Goal: Task Accomplishment & Management: Manage account settings

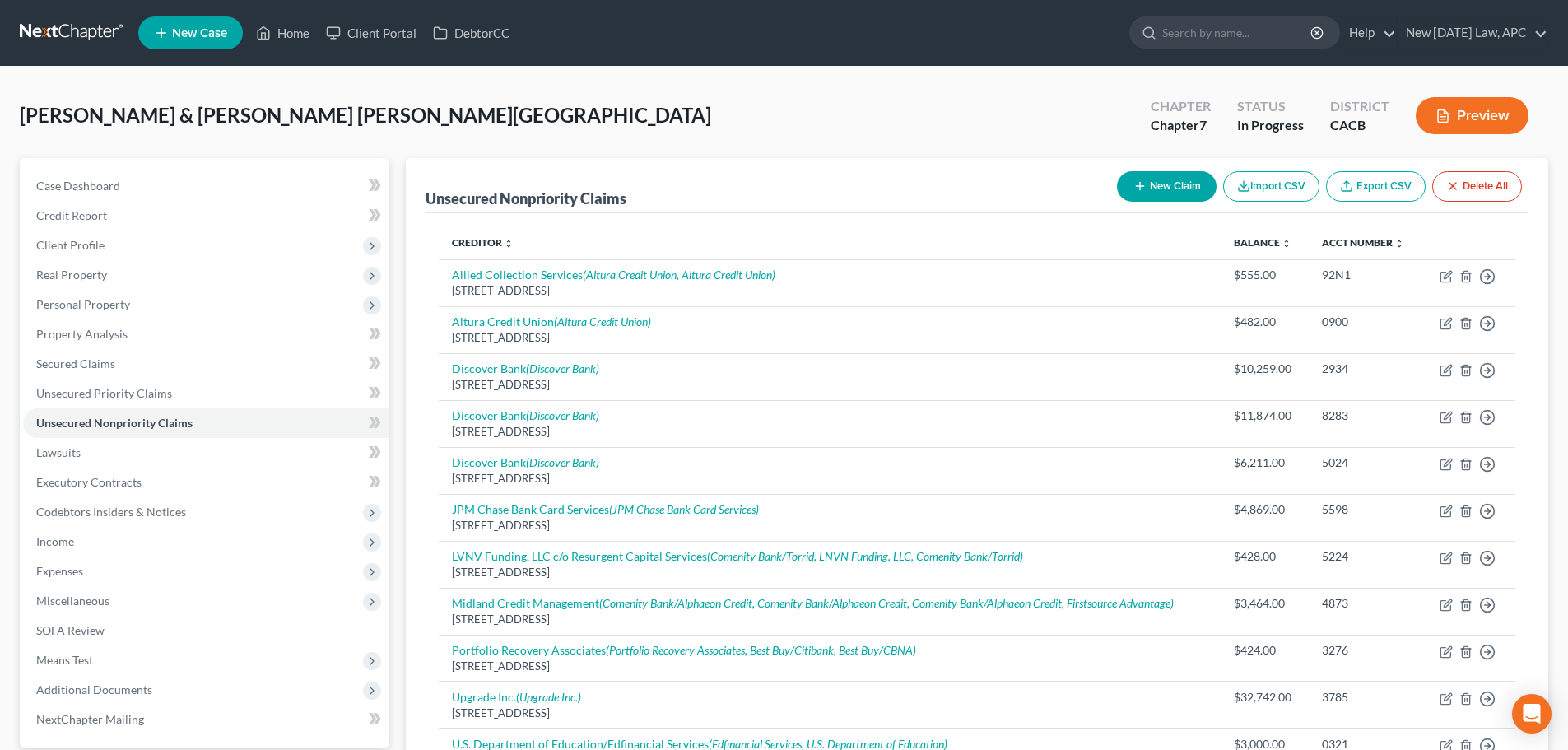
click at [77, 25] on link at bounding box center [73, 32] width 106 height 29
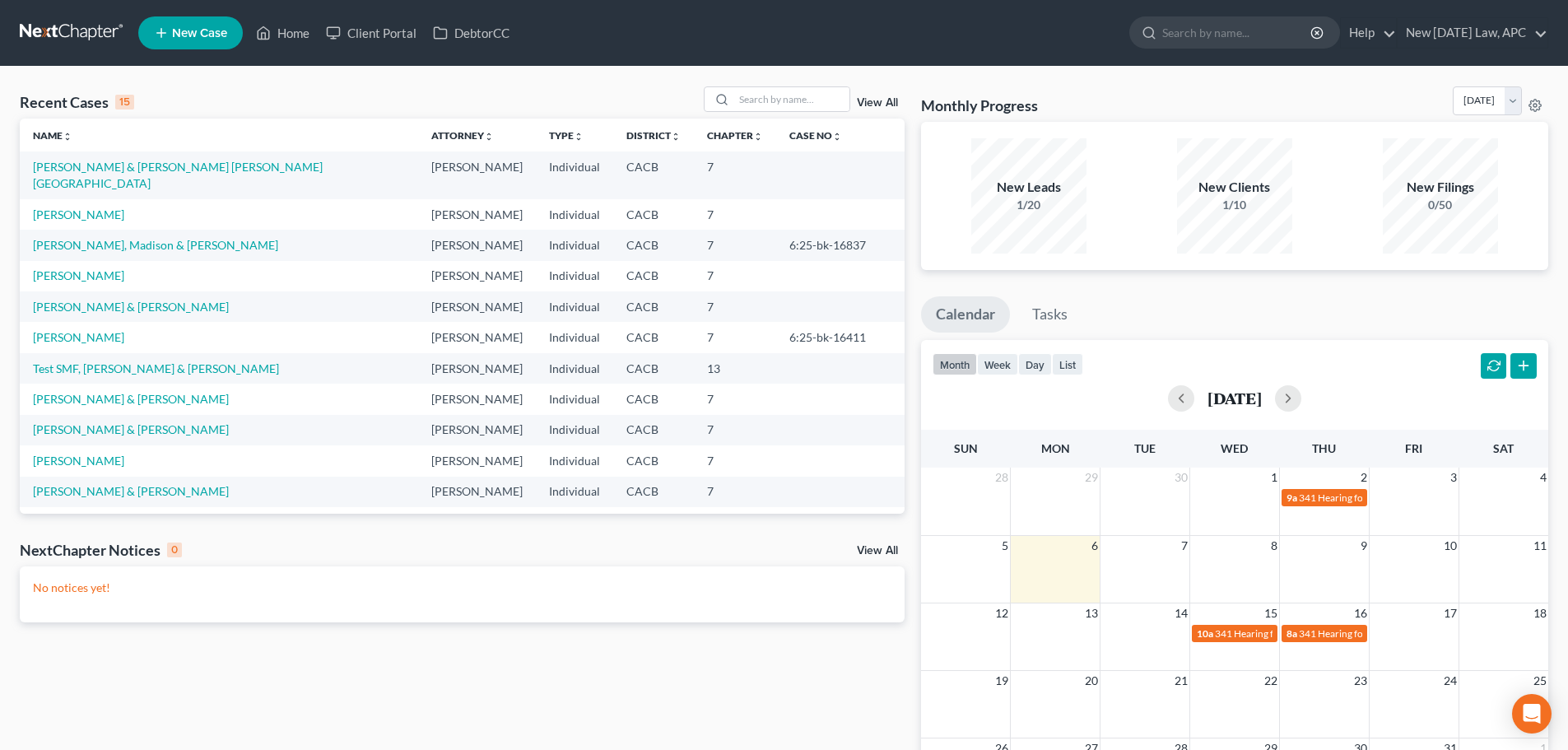
click at [883, 99] on link "View All" at bounding box center [878, 103] width 41 height 11
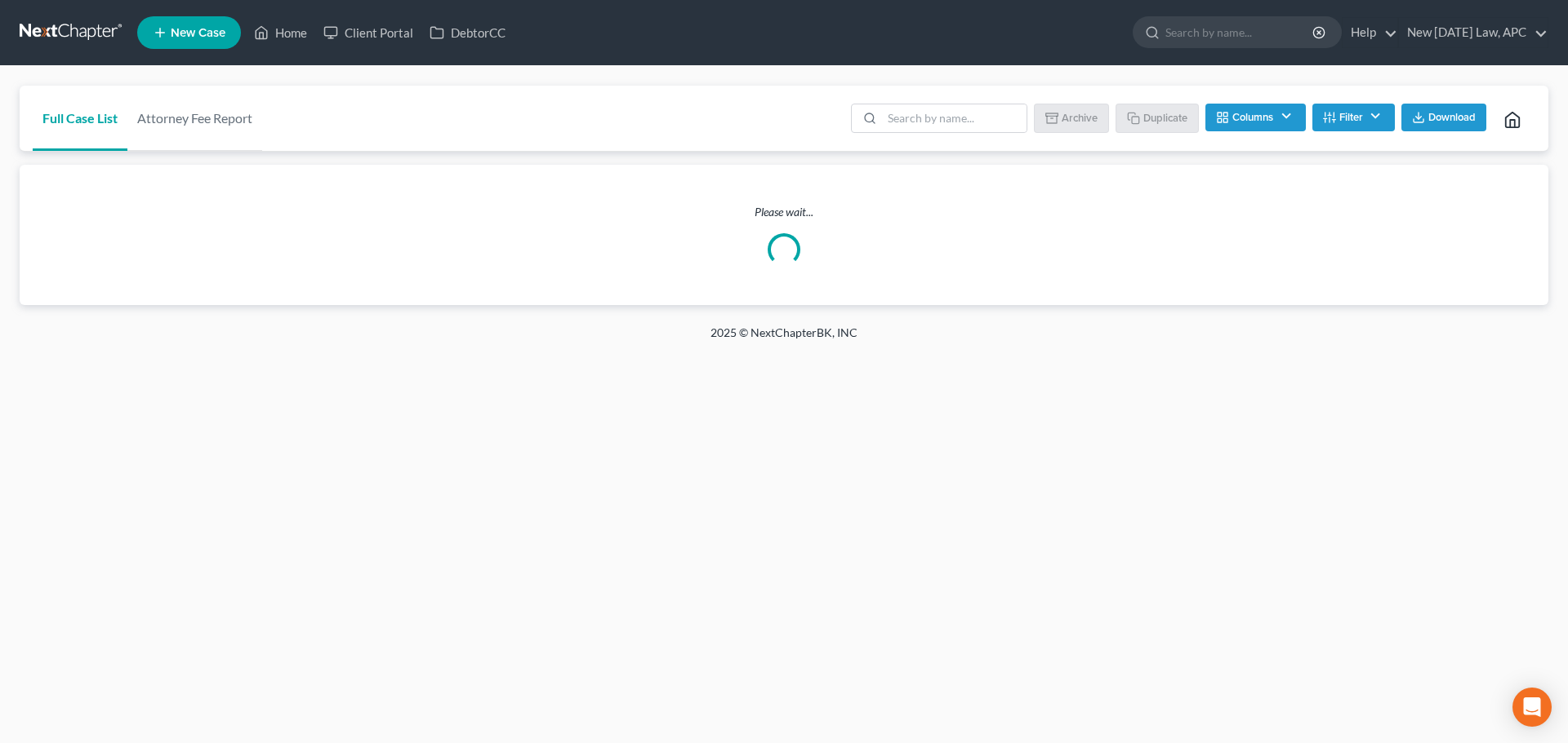
checkbox Law "false"
checkbox Address "false"
checkbox input "false"
checkbox User "false"
checkbox input "false"
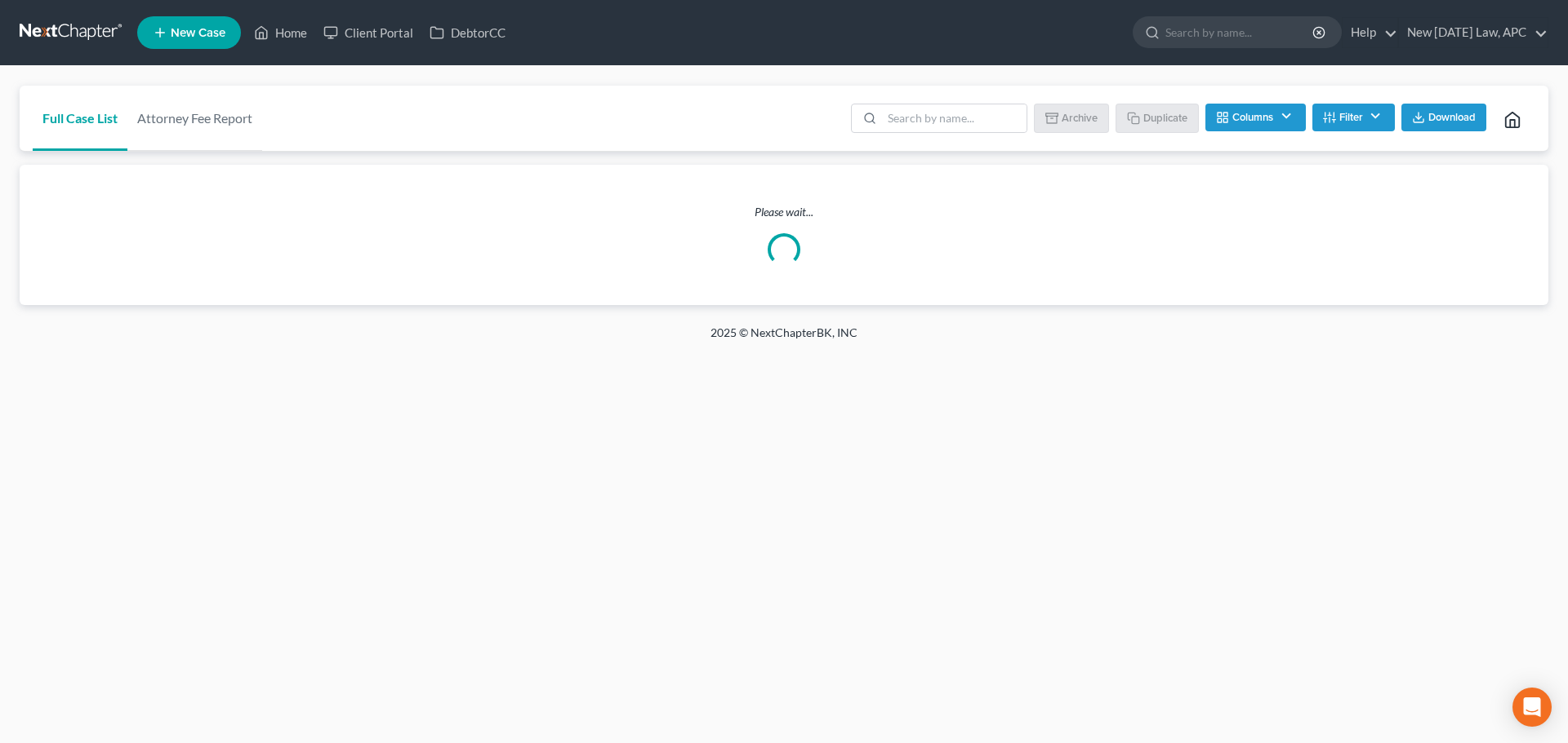
checkbox Source "false"
checkbox Services "false"
checkbox Address "false"
checkbox Update "false"
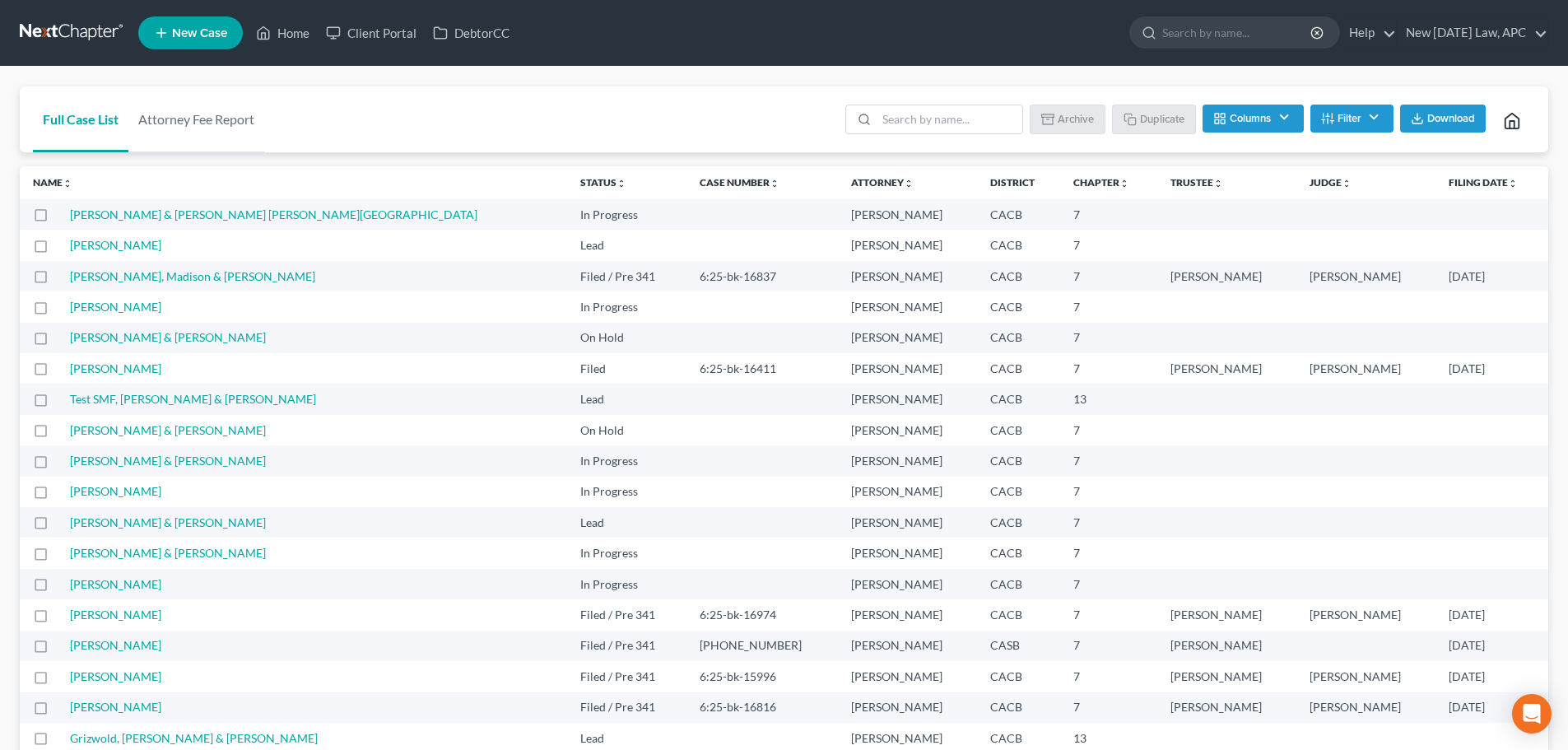
click at [1249, 128] on button "Columns" at bounding box center [1253, 119] width 101 height 28
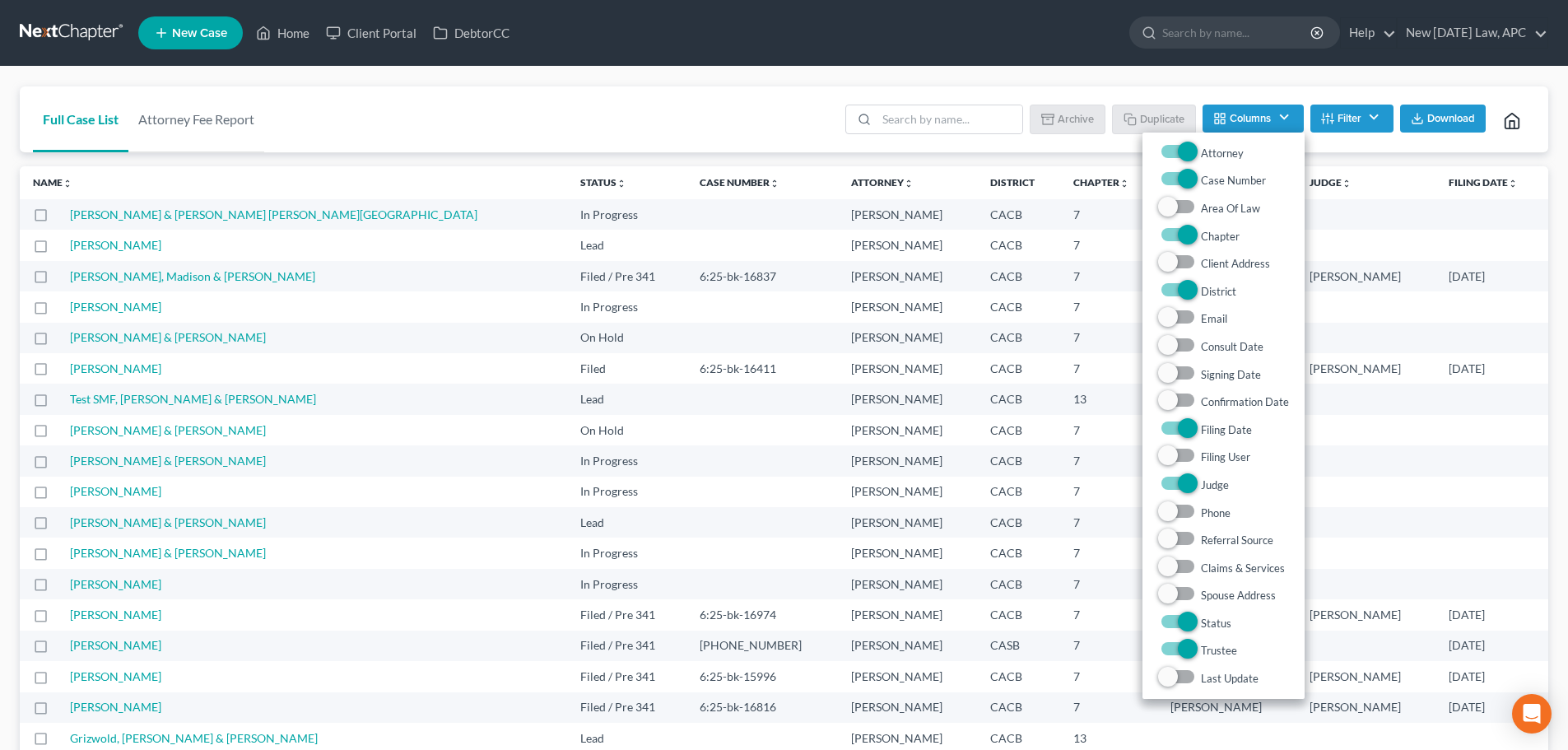
click at [1323, 116] on icon "button" at bounding box center [1328, 119] width 13 height 13
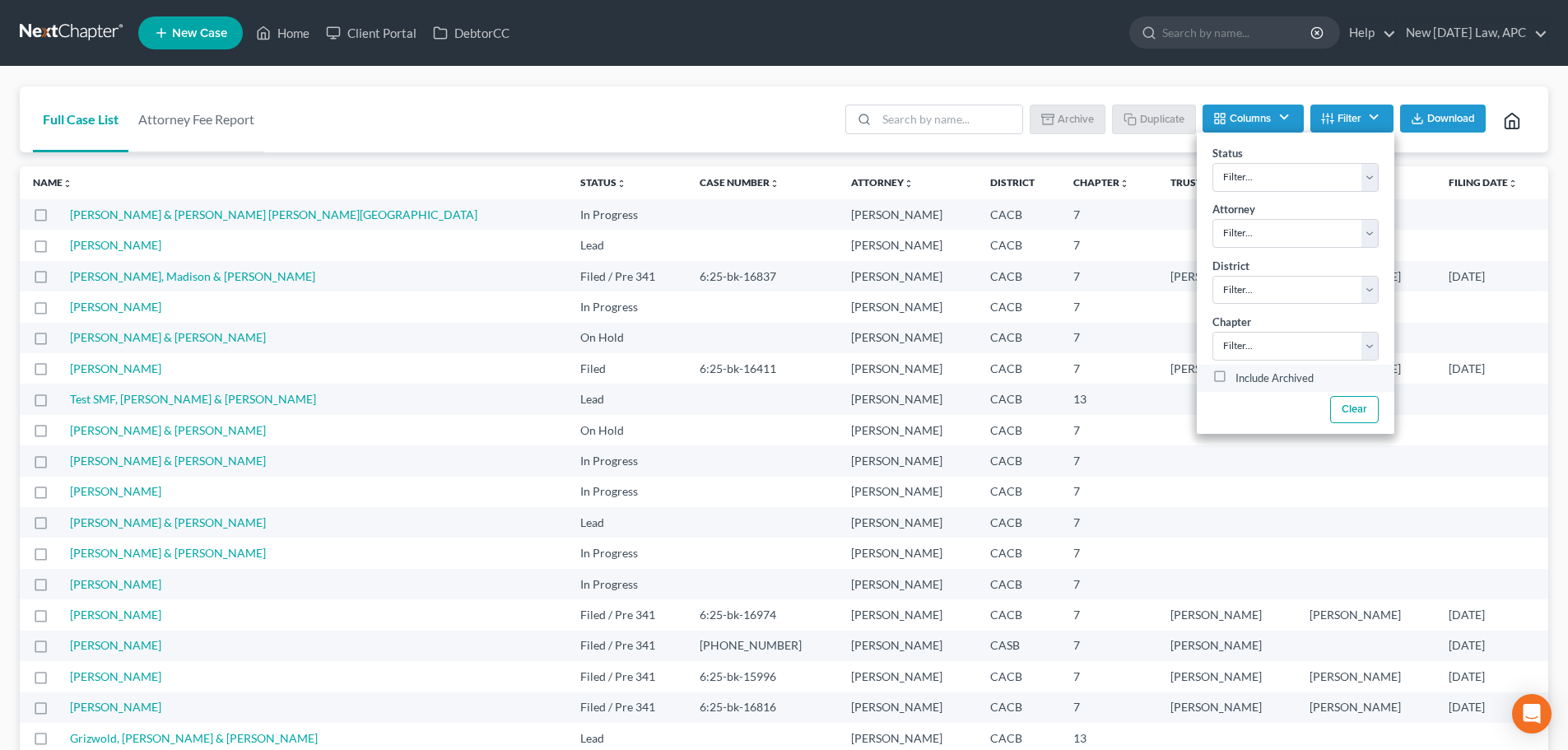
click at [1236, 373] on label "Include Archived" at bounding box center [1275, 378] width 78 height 20
click at [1243, 373] on input "Include Archived" at bounding box center [1247, 374] width 10 height 10
checkbox input "true"
click at [933, 129] on input "search" at bounding box center [949, 120] width 146 height 28
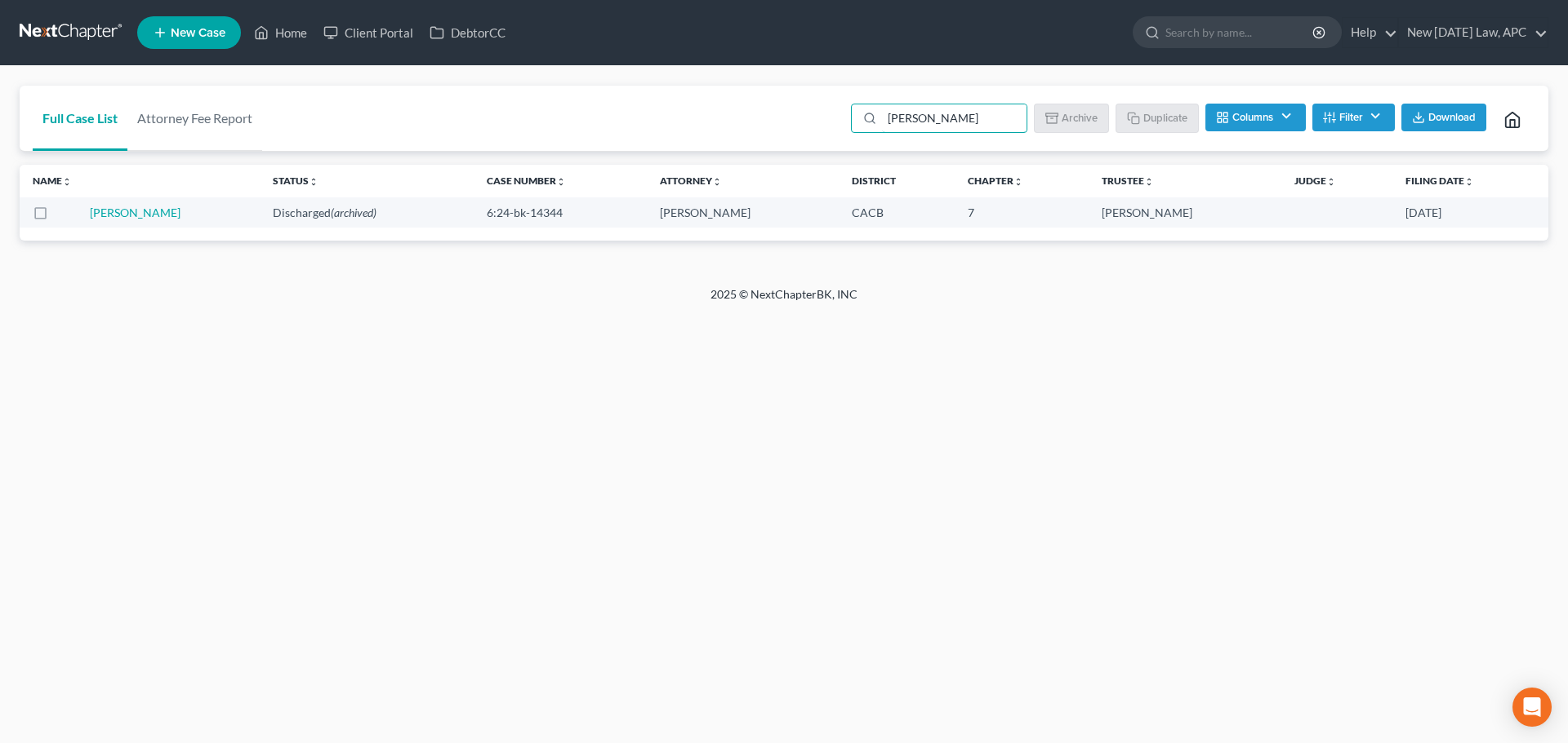
type input "bender"
click at [151, 229] on div "Name unfold_more expand_more expand_less Area of Law unfold_more expand_more ex…" at bounding box center [784, 202] width 1529 height 76
click at [153, 214] on link "Bender, Christine" at bounding box center [135, 212] width 91 height 14
select select "6"
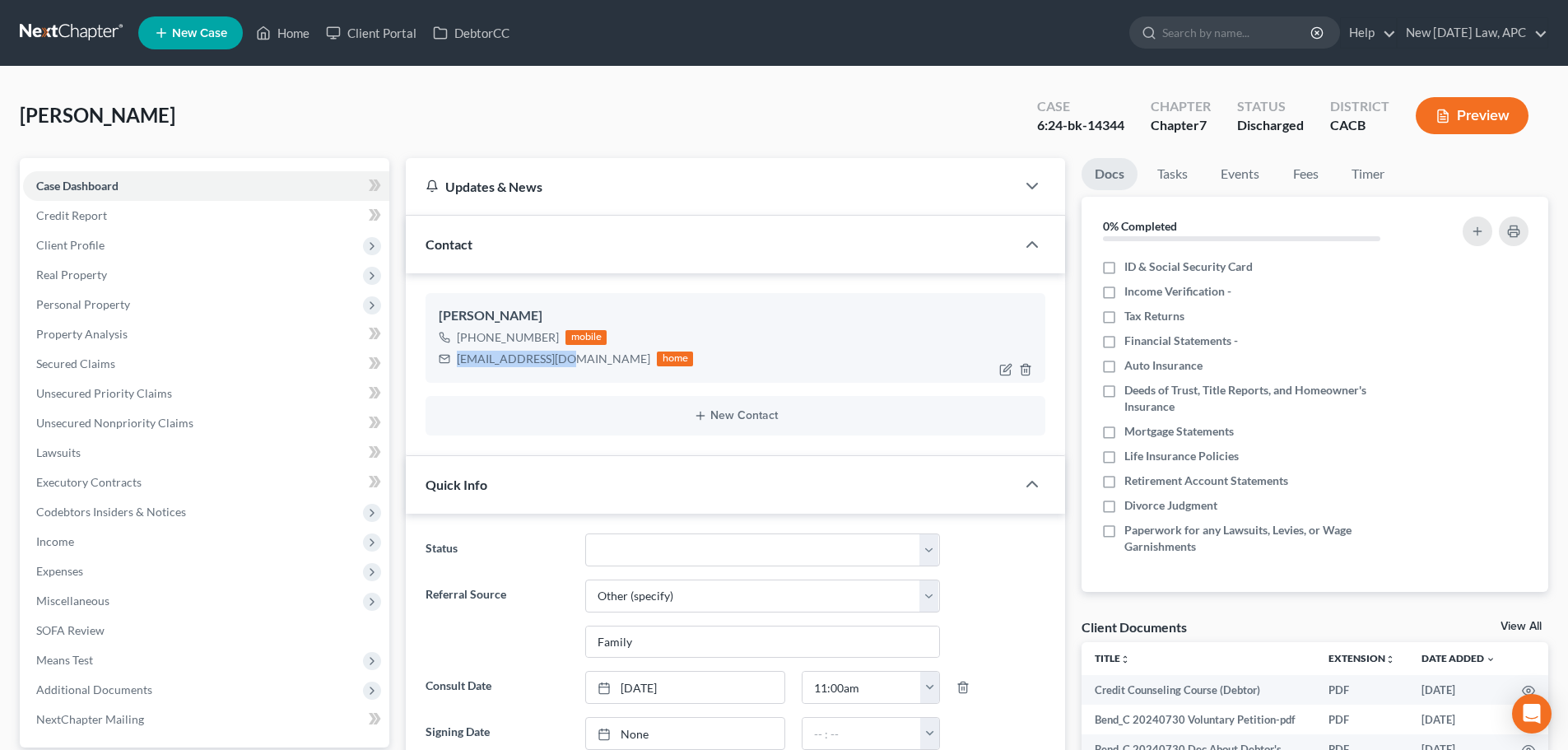
drag, startPoint x: 456, startPoint y: 361, endPoint x: 562, endPoint y: 369, distance: 106.3
click at [562, 369] on div "gb1chick@gmail.com home" at bounding box center [566, 358] width 255 height 22
copy div "gb1chick@gmail.com"
click at [826, 322] on div "Christine Bender" at bounding box center [735, 316] width 594 height 20
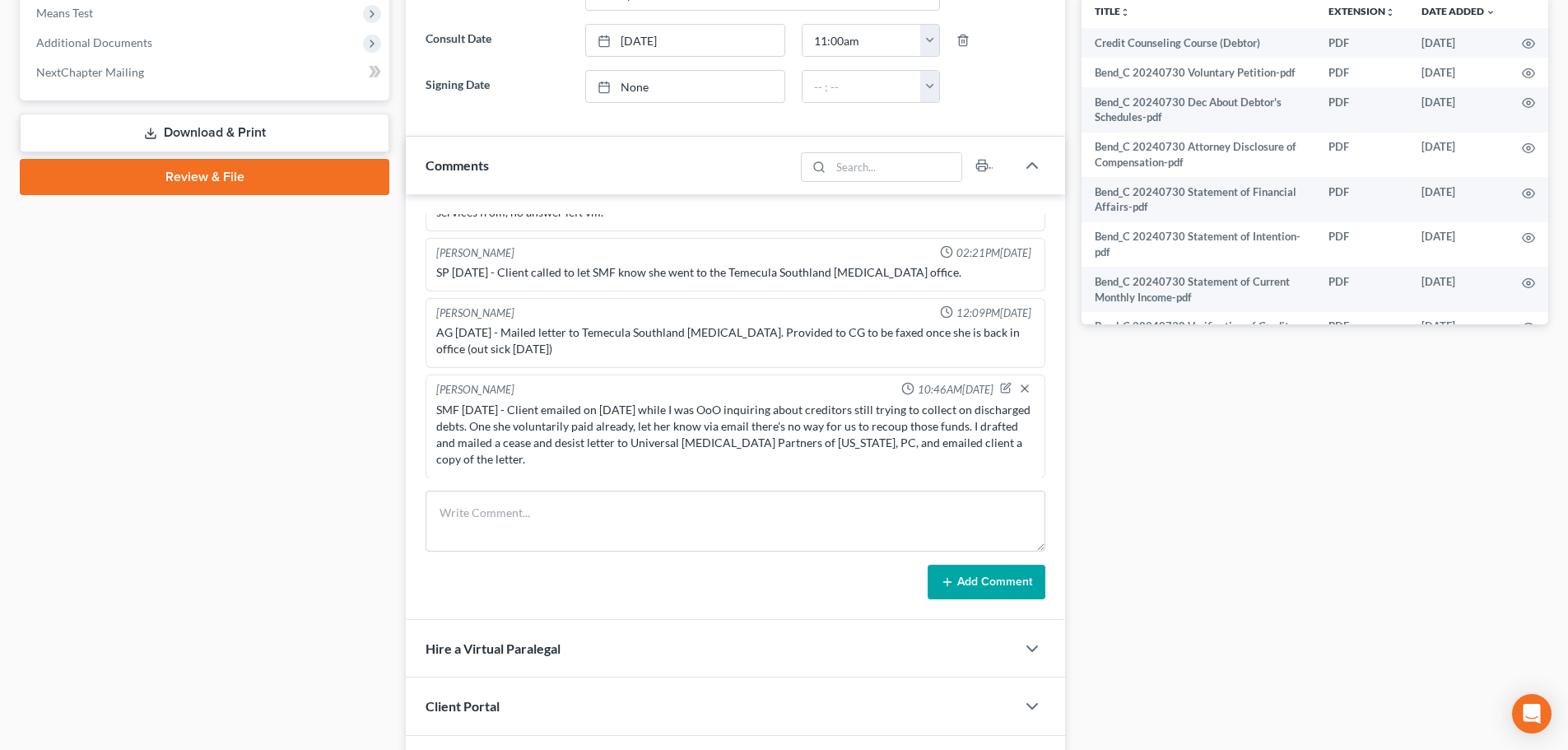
scroll to position [742, 0]
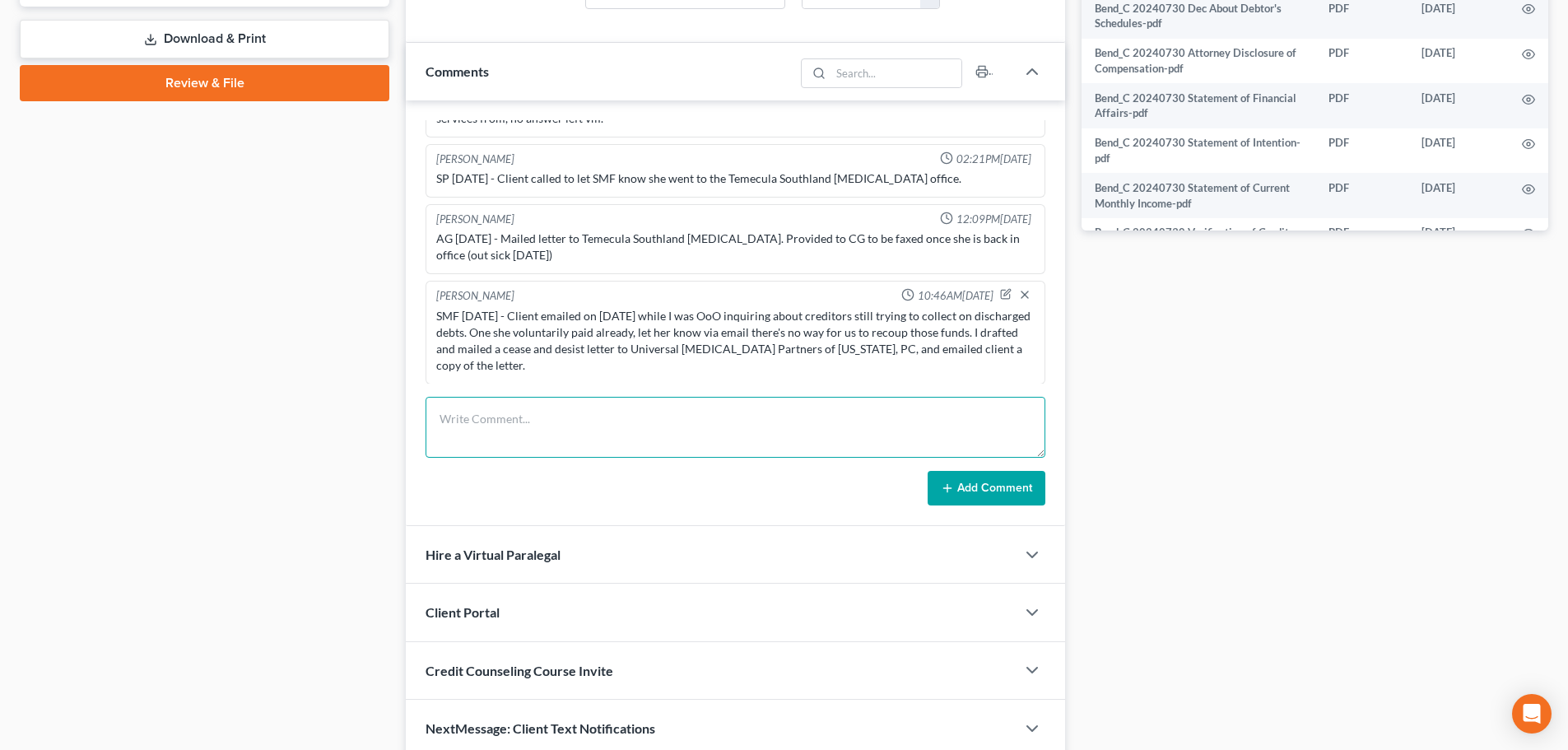
click at [496, 436] on textarea at bounding box center [735, 427] width 620 height 61
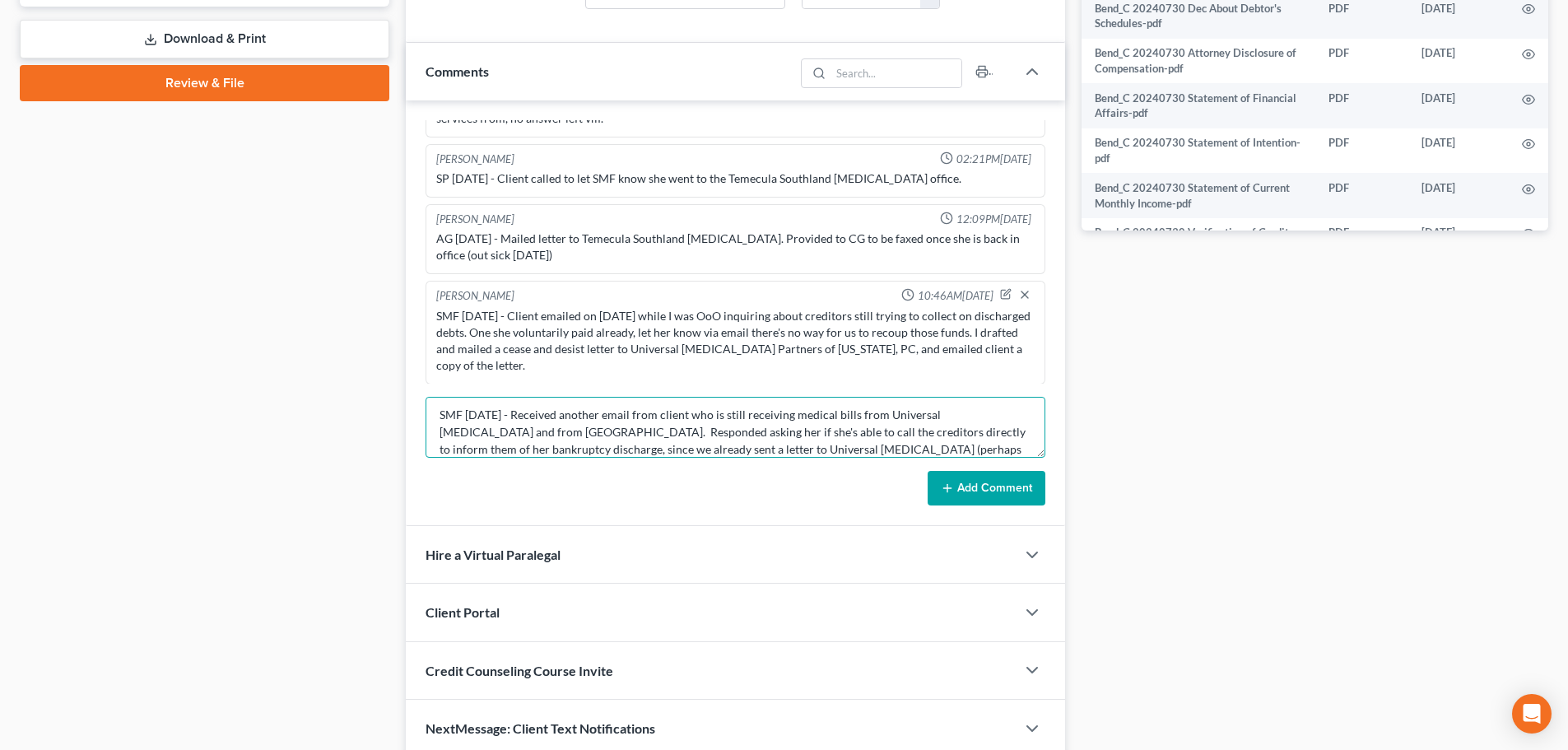
scroll to position [22, 0]
type textarea "SMF 10/6/2025 - Received another email from client who is still receiving medic…"
click at [1017, 494] on button "Add Comment" at bounding box center [986, 488] width 118 height 35
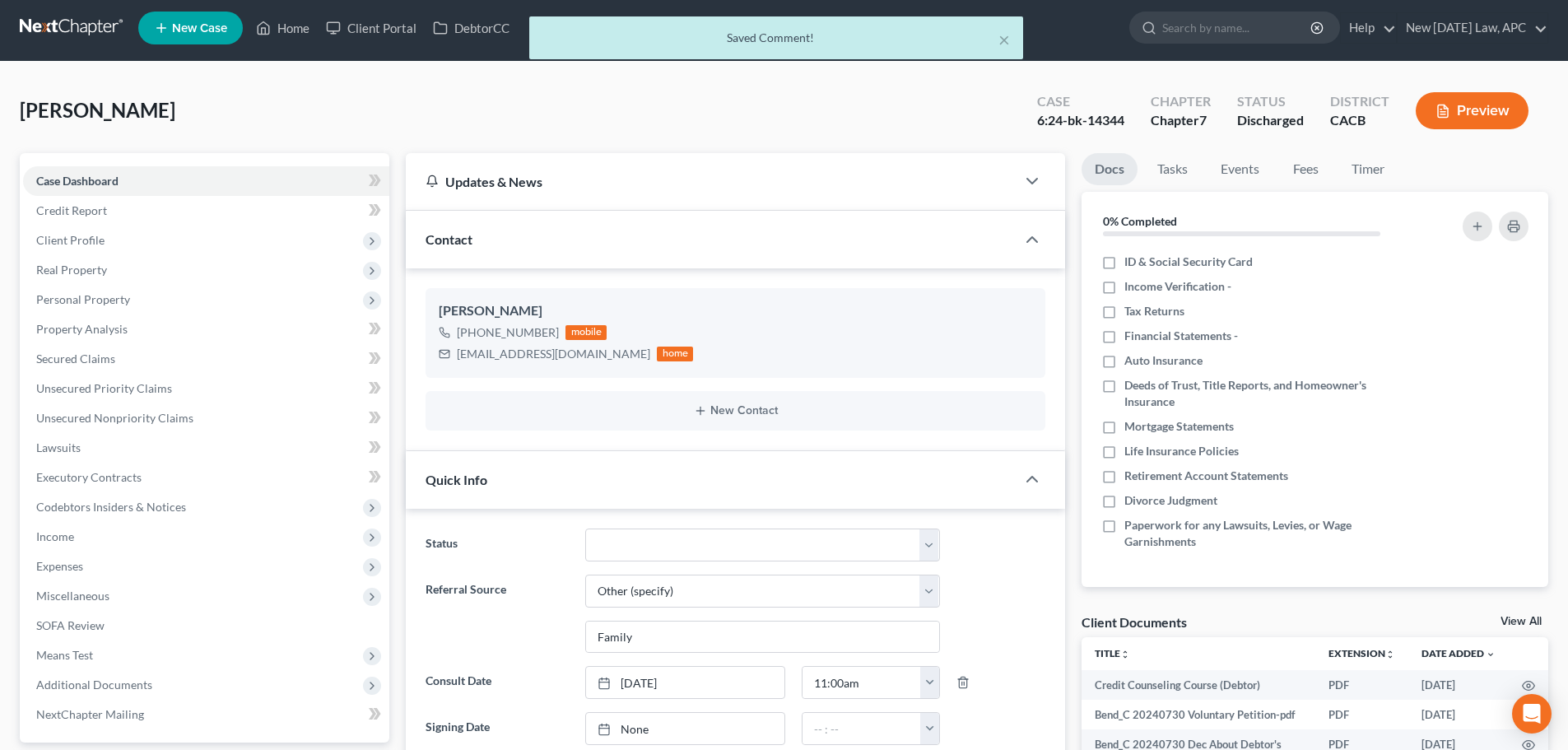
scroll to position [0, 0]
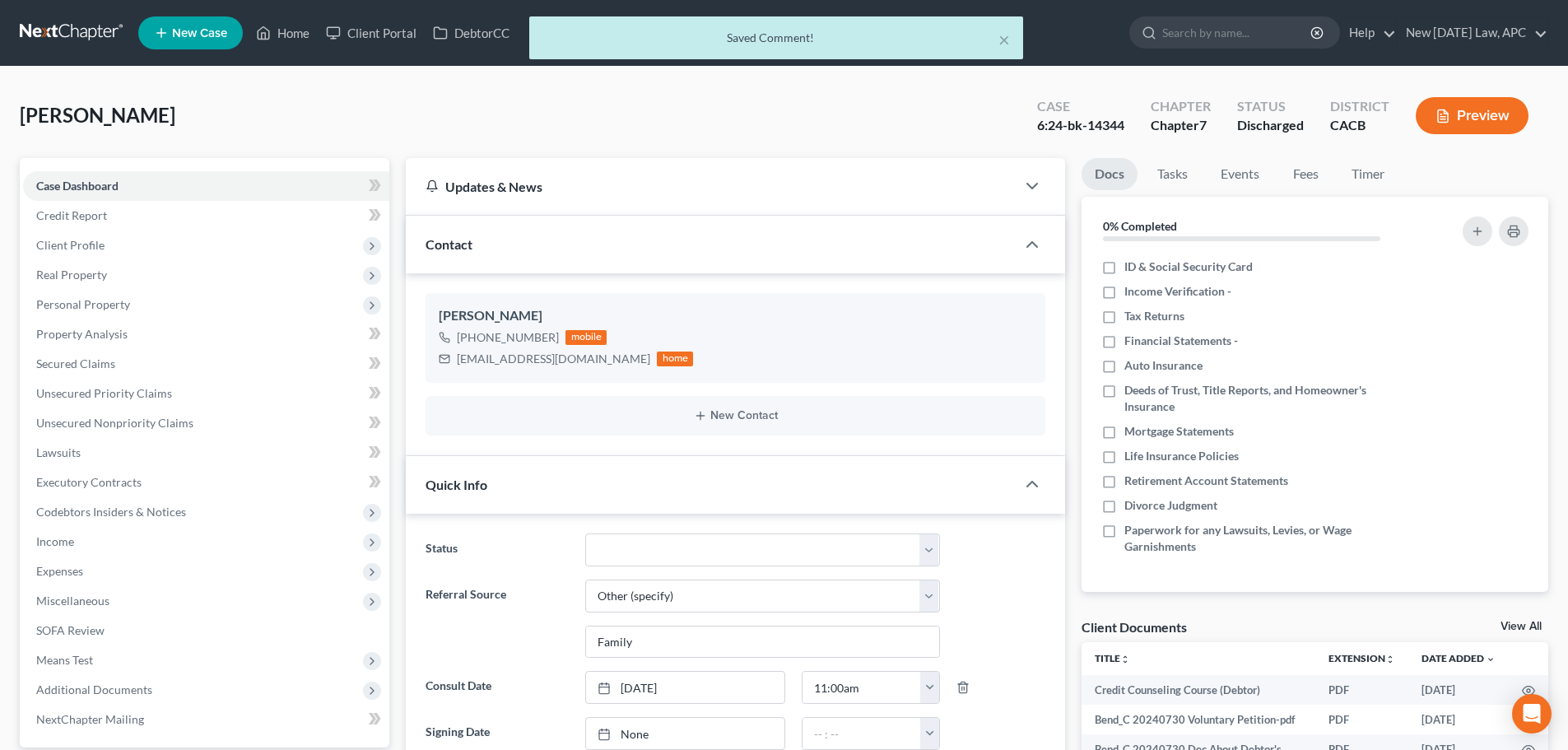
click at [71, 30] on div "× Saved Comment!" at bounding box center [775, 42] width 1568 height 51
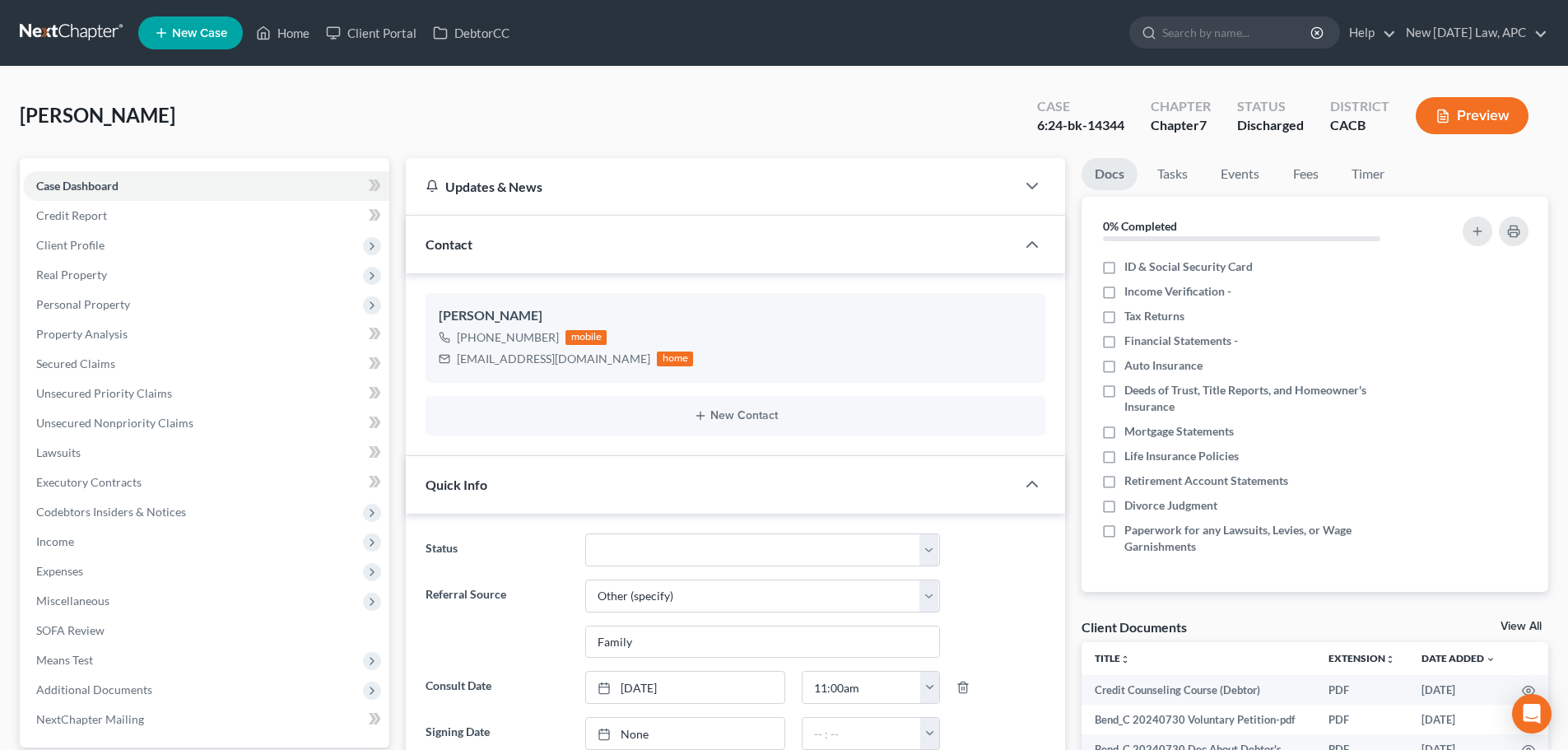
click at [74, 29] on link at bounding box center [73, 32] width 106 height 29
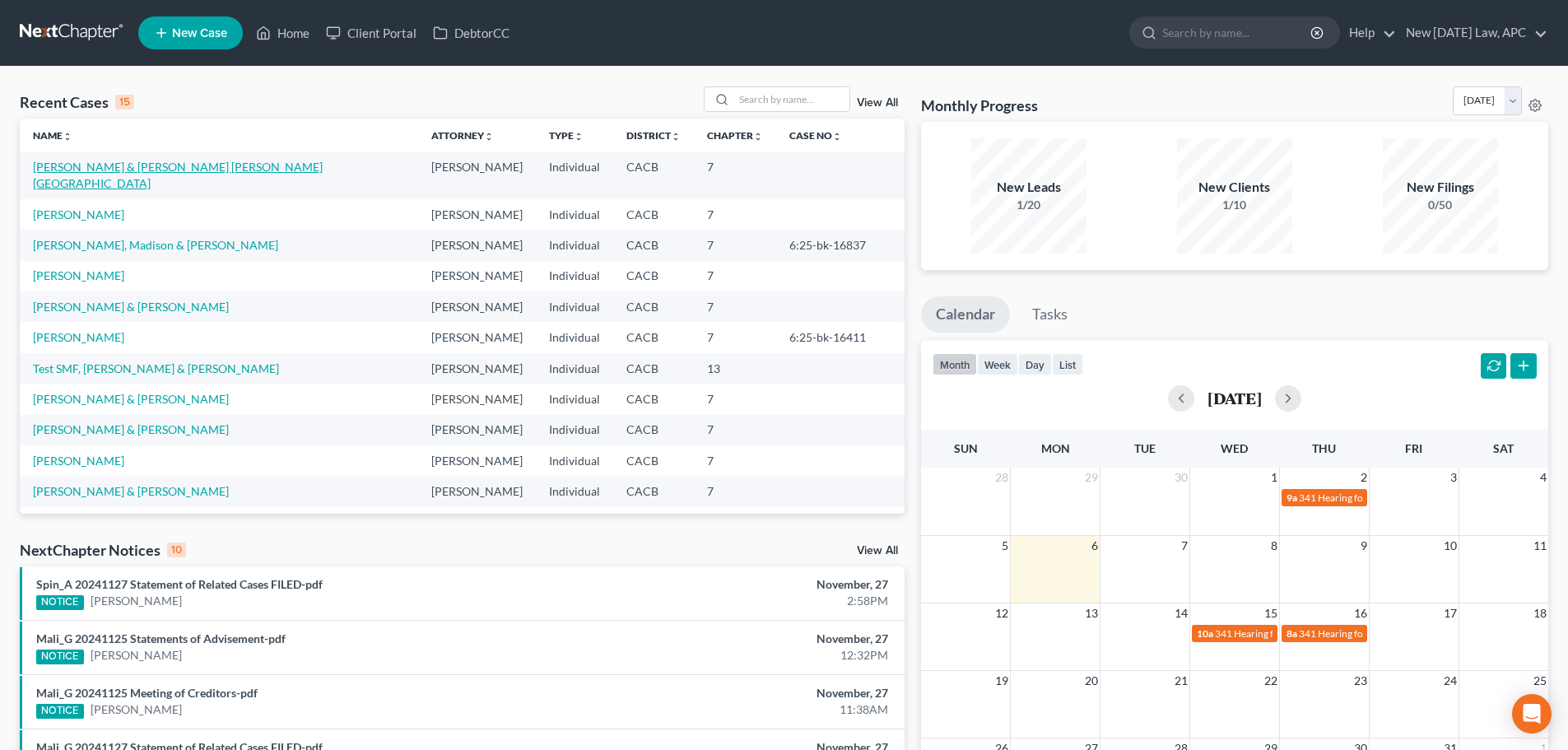
click at [126, 167] on link "[PERSON_NAME] & [PERSON_NAME] [PERSON_NAME][GEOGRAPHIC_DATA]" at bounding box center [177, 175] width 289 height 30
select select "6"
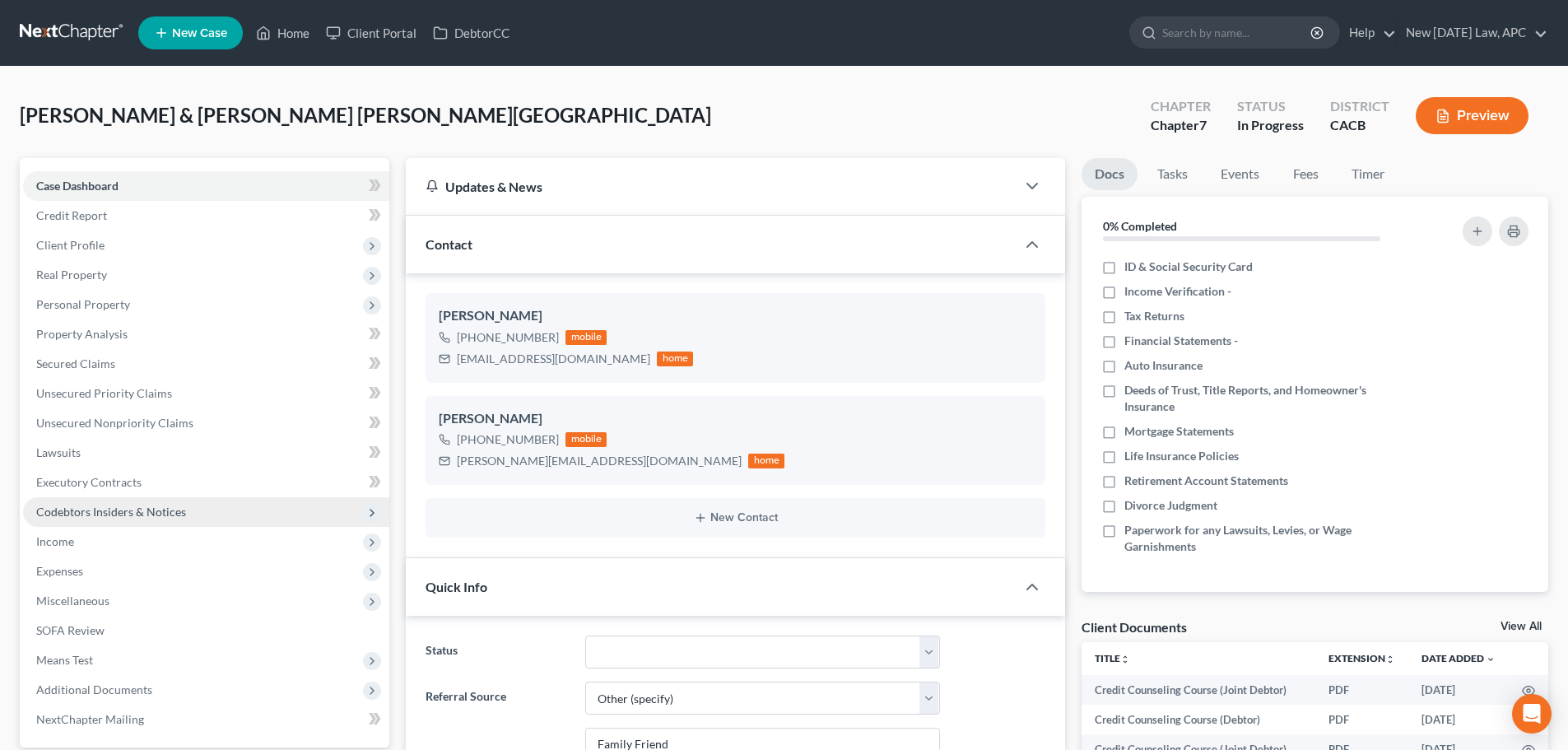
scroll to position [9003, 0]
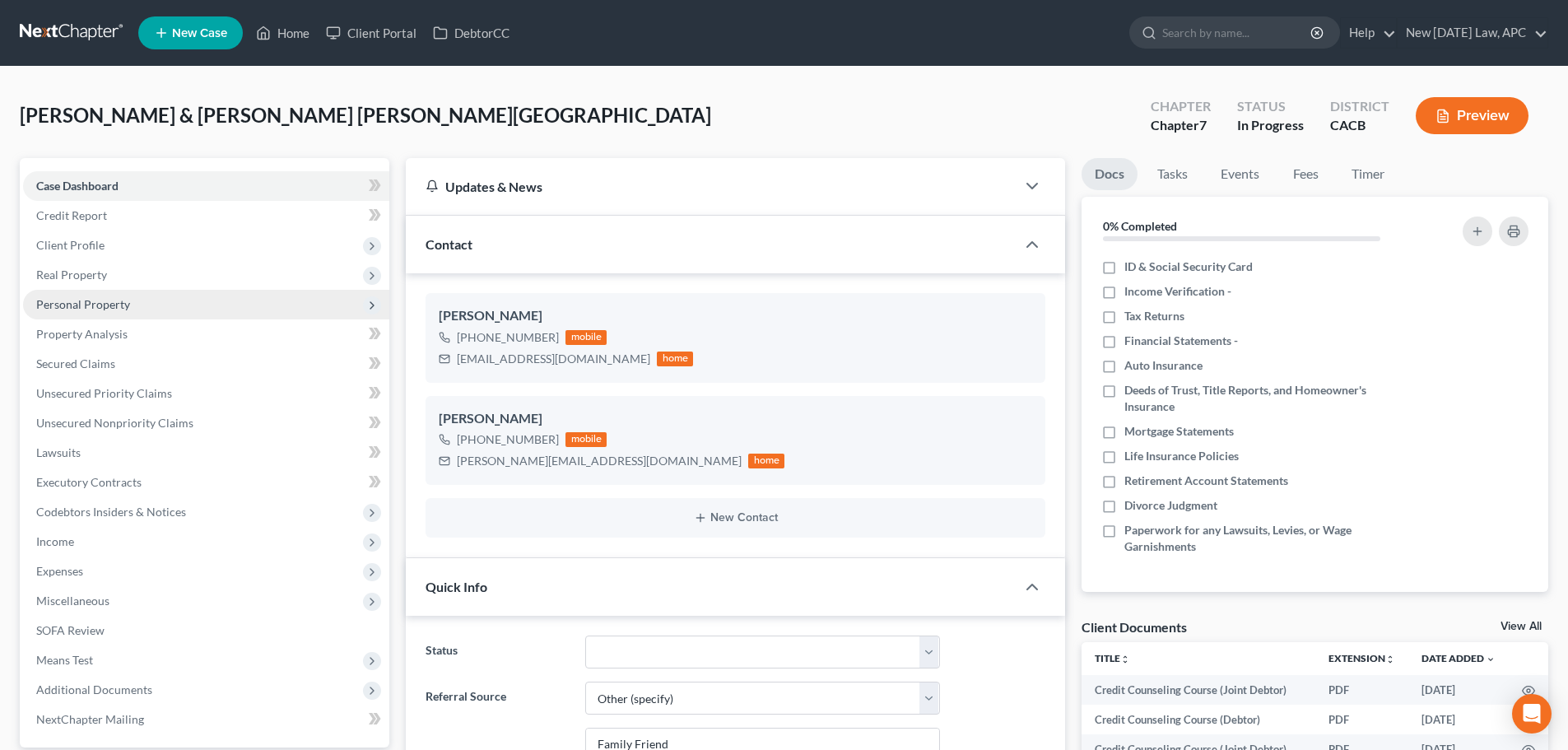
click at [99, 305] on span "Personal Property" at bounding box center [83, 304] width 94 height 14
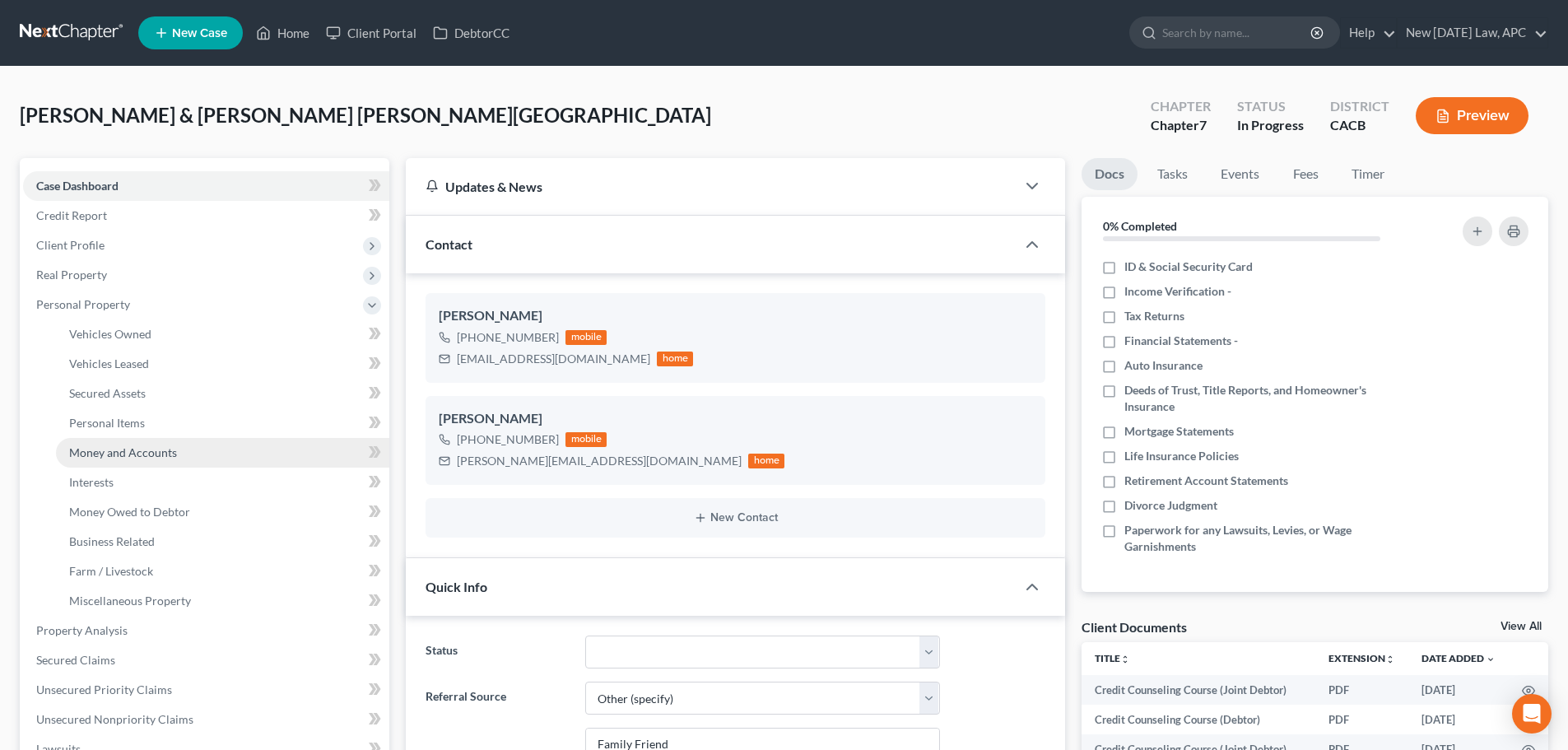
click at [116, 458] on span "Money and Accounts" at bounding box center [123, 452] width 107 height 14
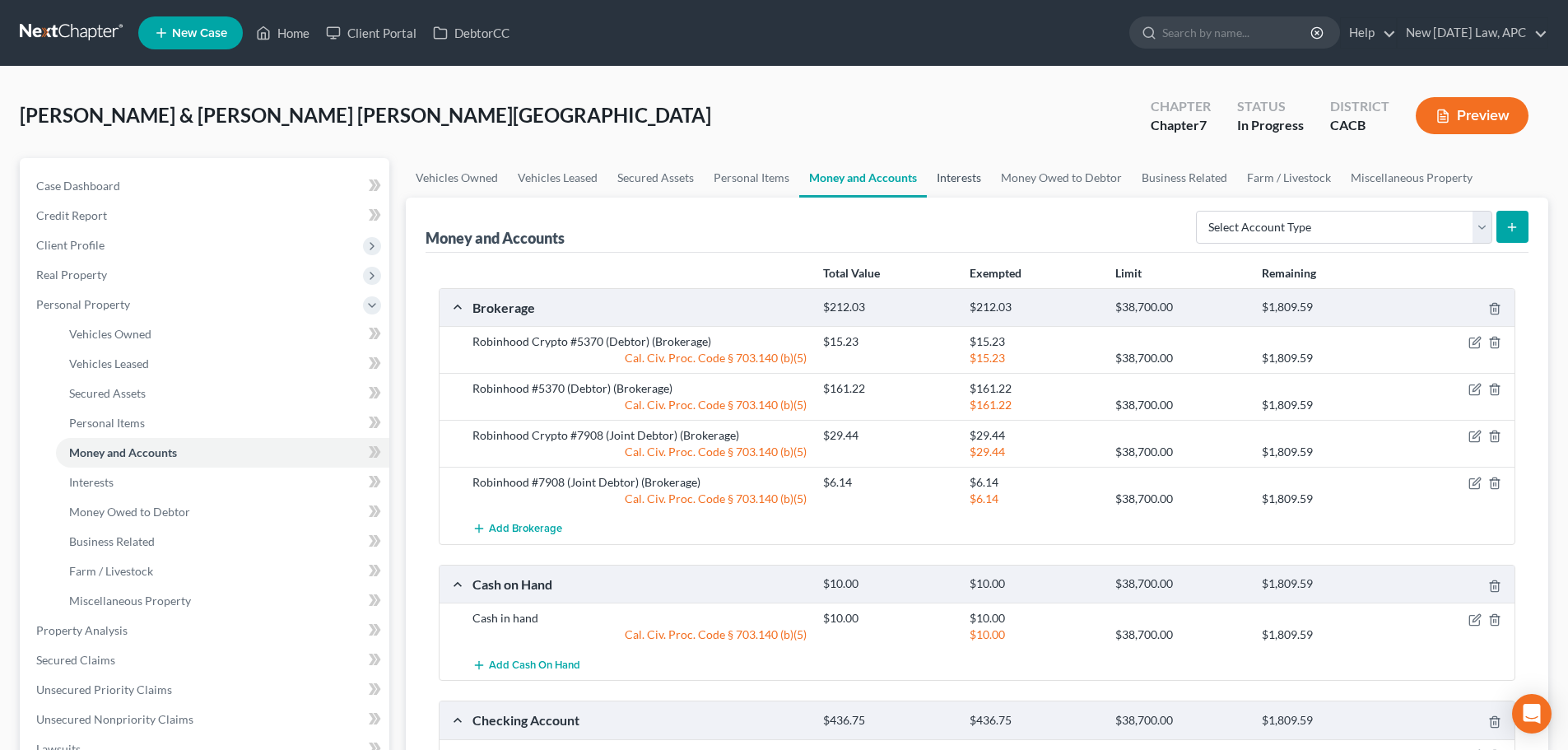
click at [952, 182] on link "Interests" at bounding box center [959, 178] width 64 height 40
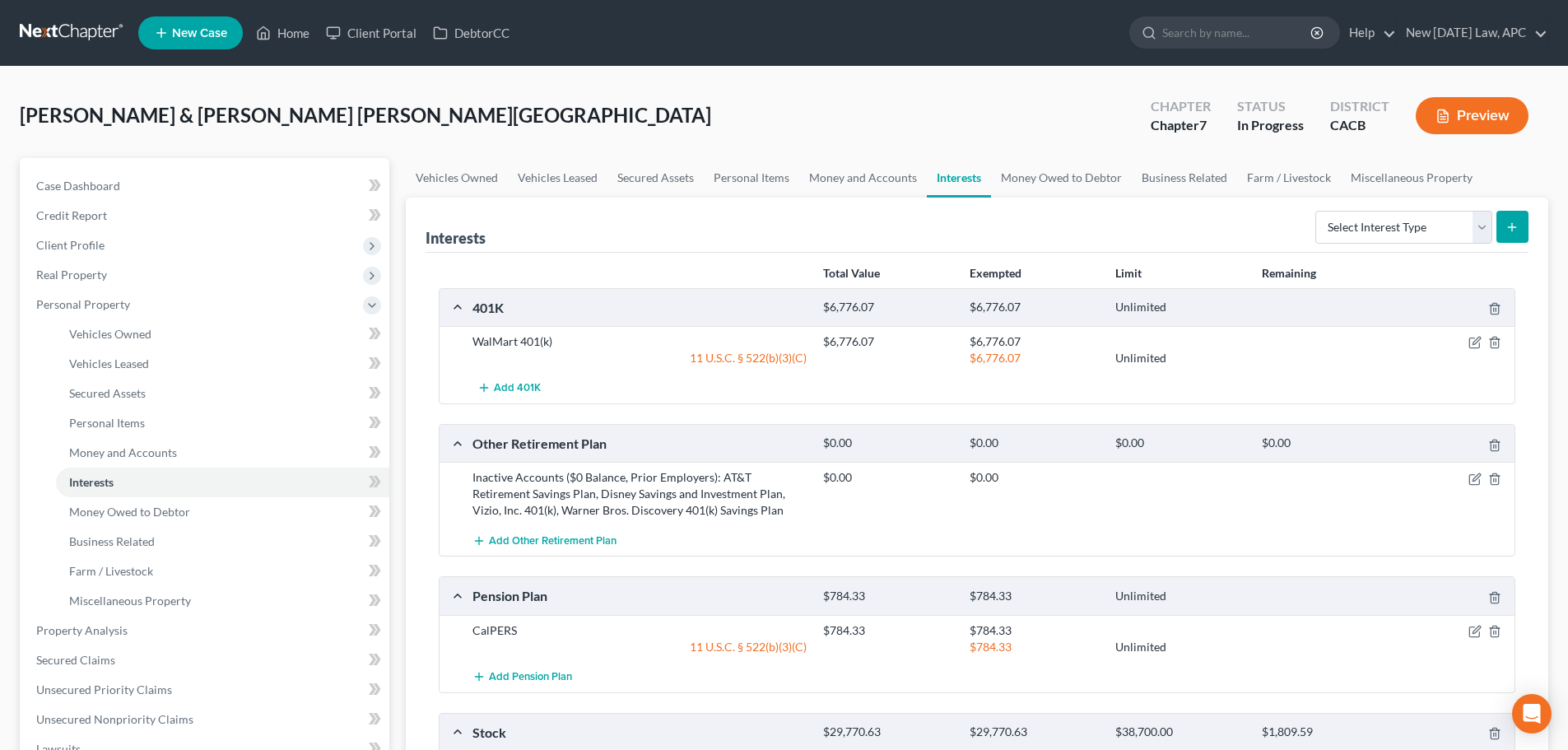
click at [59, 41] on link at bounding box center [73, 32] width 106 height 29
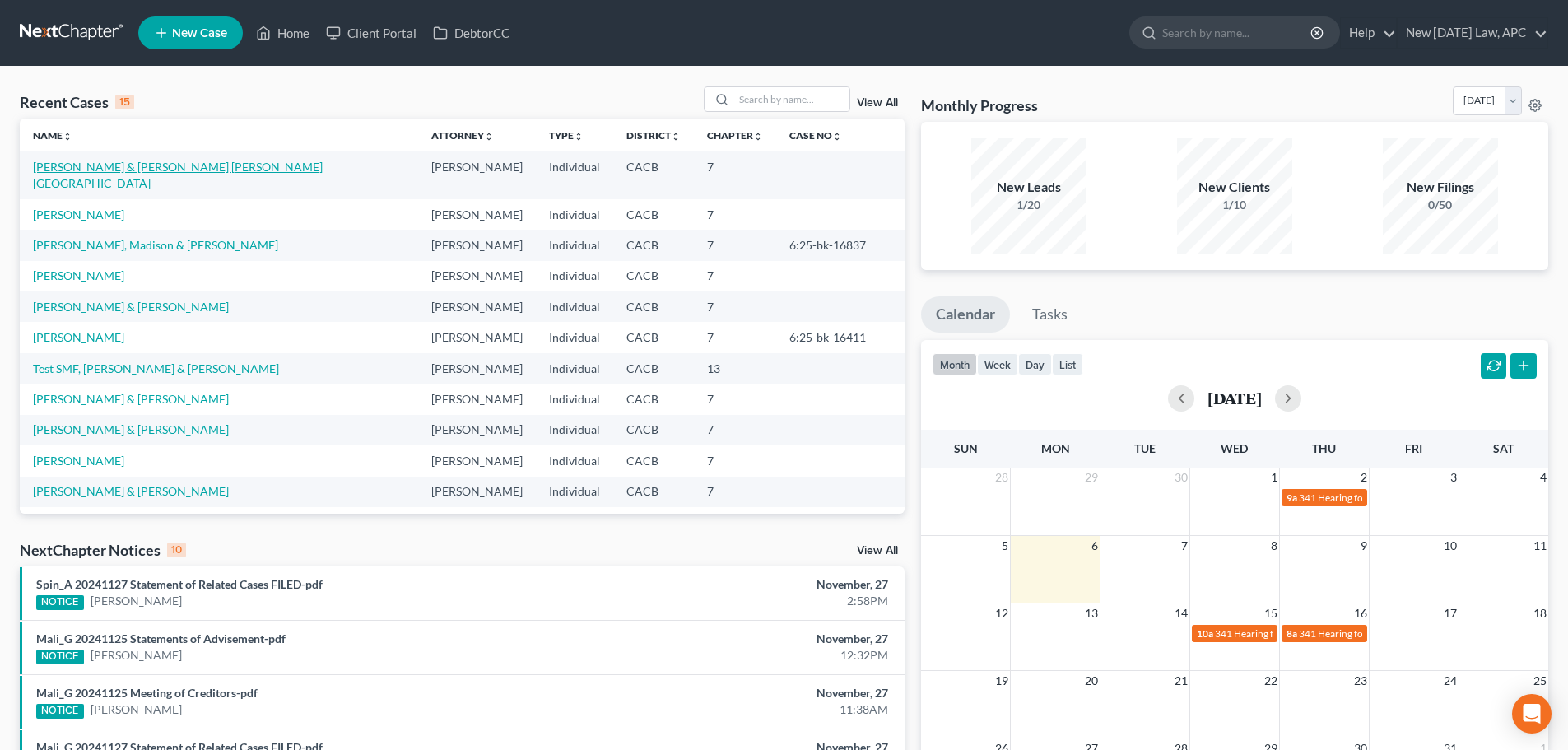
click at [125, 169] on link "[PERSON_NAME] & [PERSON_NAME] [PERSON_NAME][GEOGRAPHIC_DATA]" at bounding box center [177, 175] width 289 height 30
select select "6"
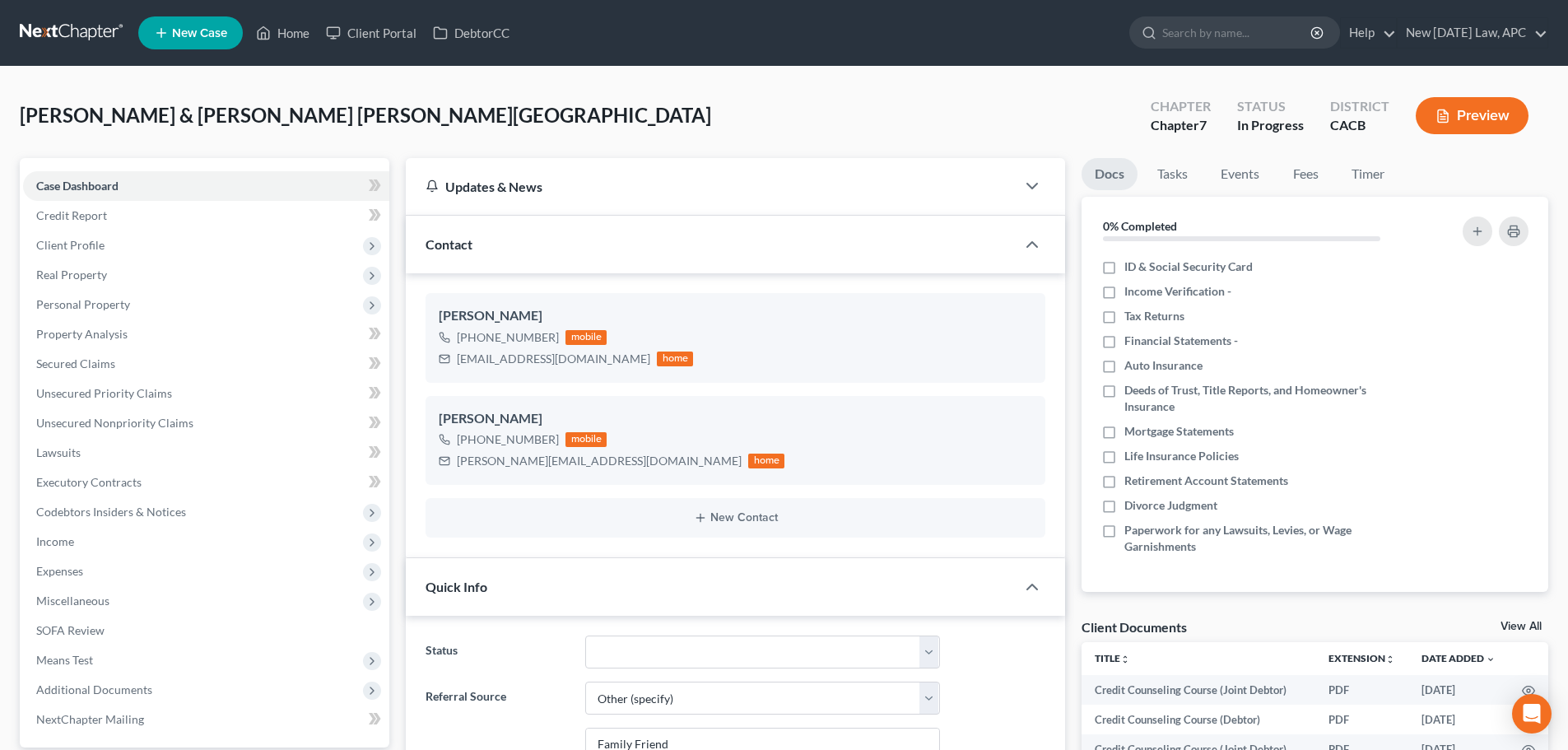
scroll to position [9003, 0]
click at [150, 307] on span "Personal Property" at bounding box center [206, 304] width 367 height 29
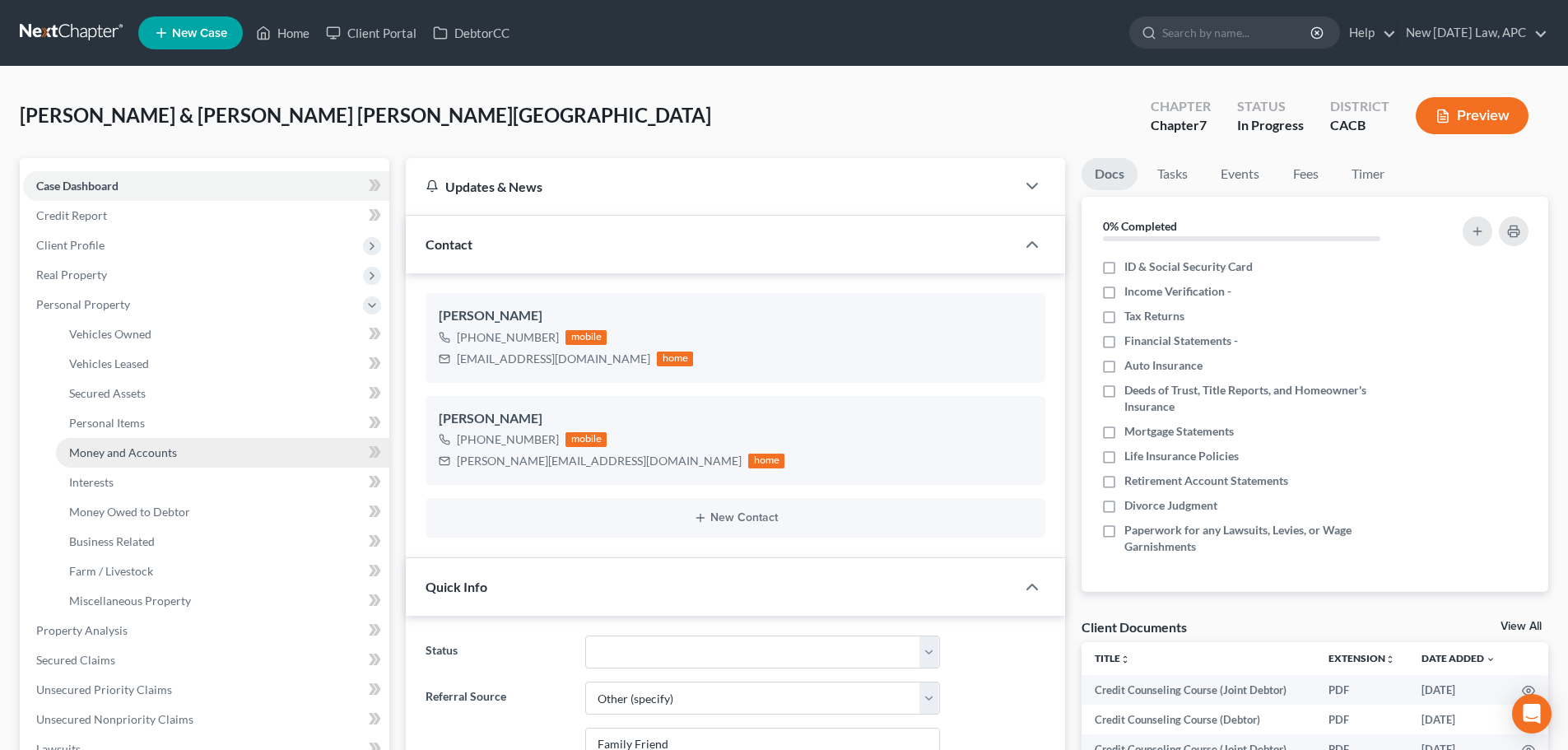
click at [147, 453] on span "Money and Accounts" at bounding box center [123, 452] width 107 height 14
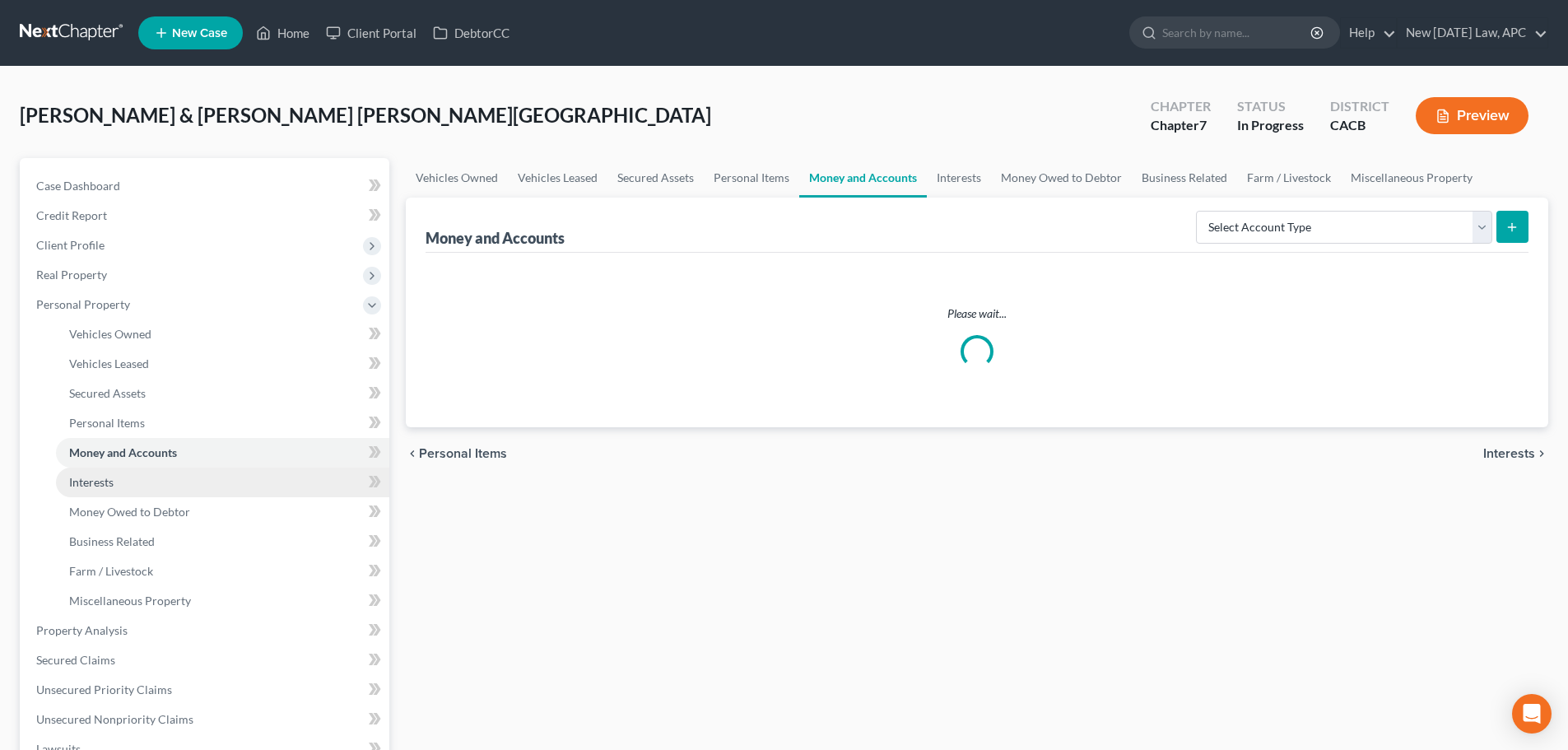
click at [140, 482] on link "Interests" at bounding box center [223, 482] width 334 height 29
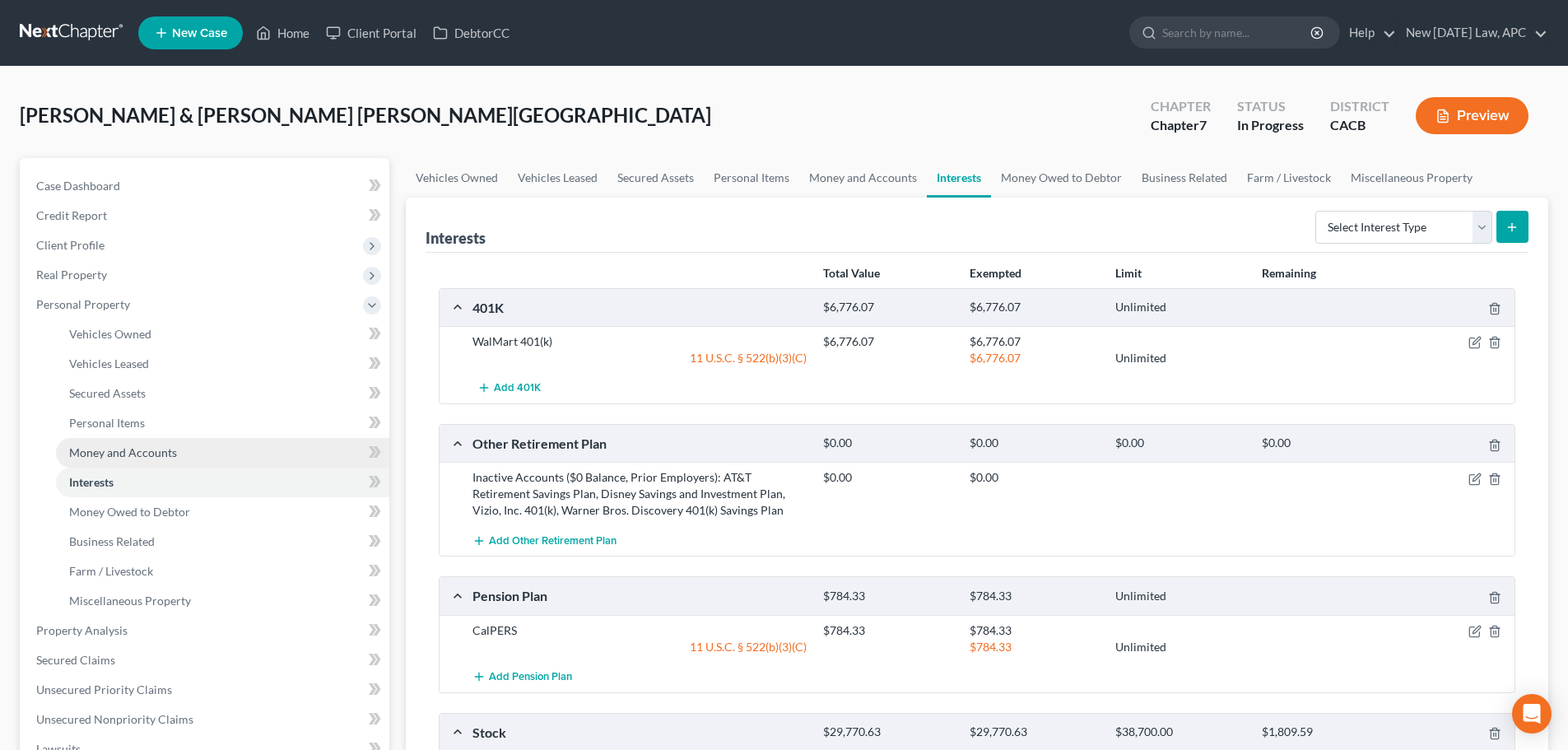
click at [128, 442] on link "Money and Accounts" at bounding box center [223, 453] width 334 height 29
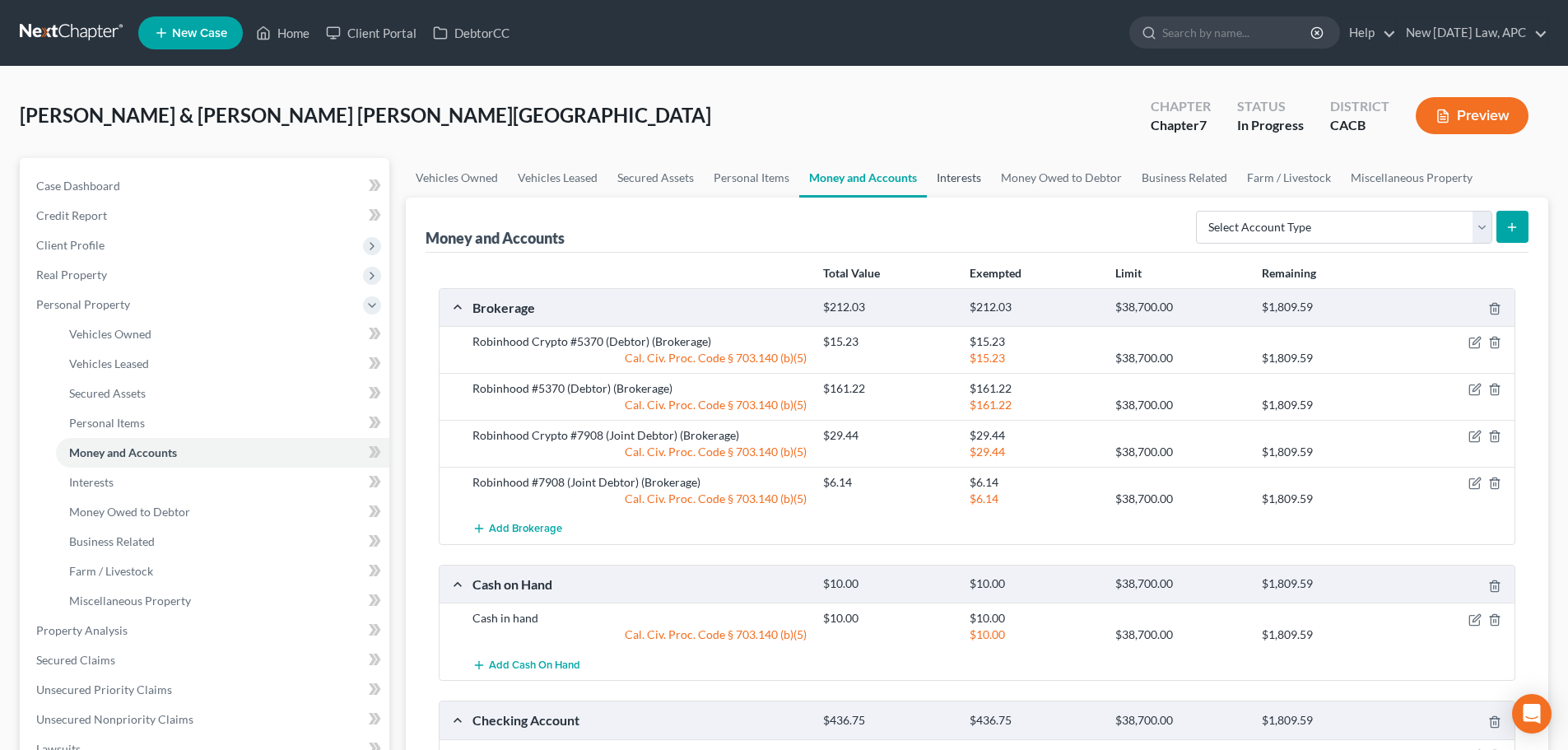
drag, startPoint x: 976, startPoint y: 158, endPoint x: 970, endPoint y: 176, distance: 19.0
click at [977, 159] on link "Interests" at bounding box center [959, 178] width 64 height 40
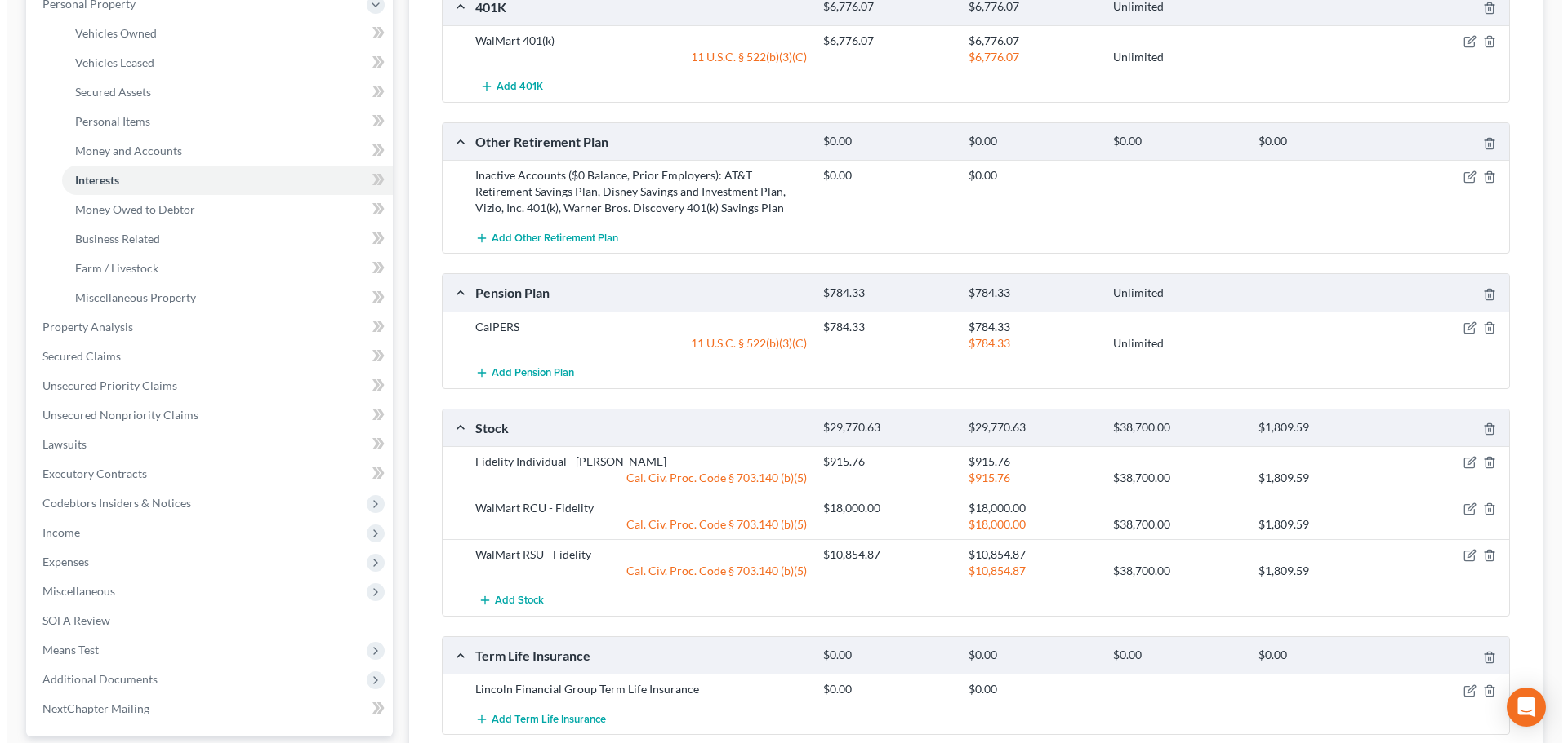
scroll to position [326, 0]
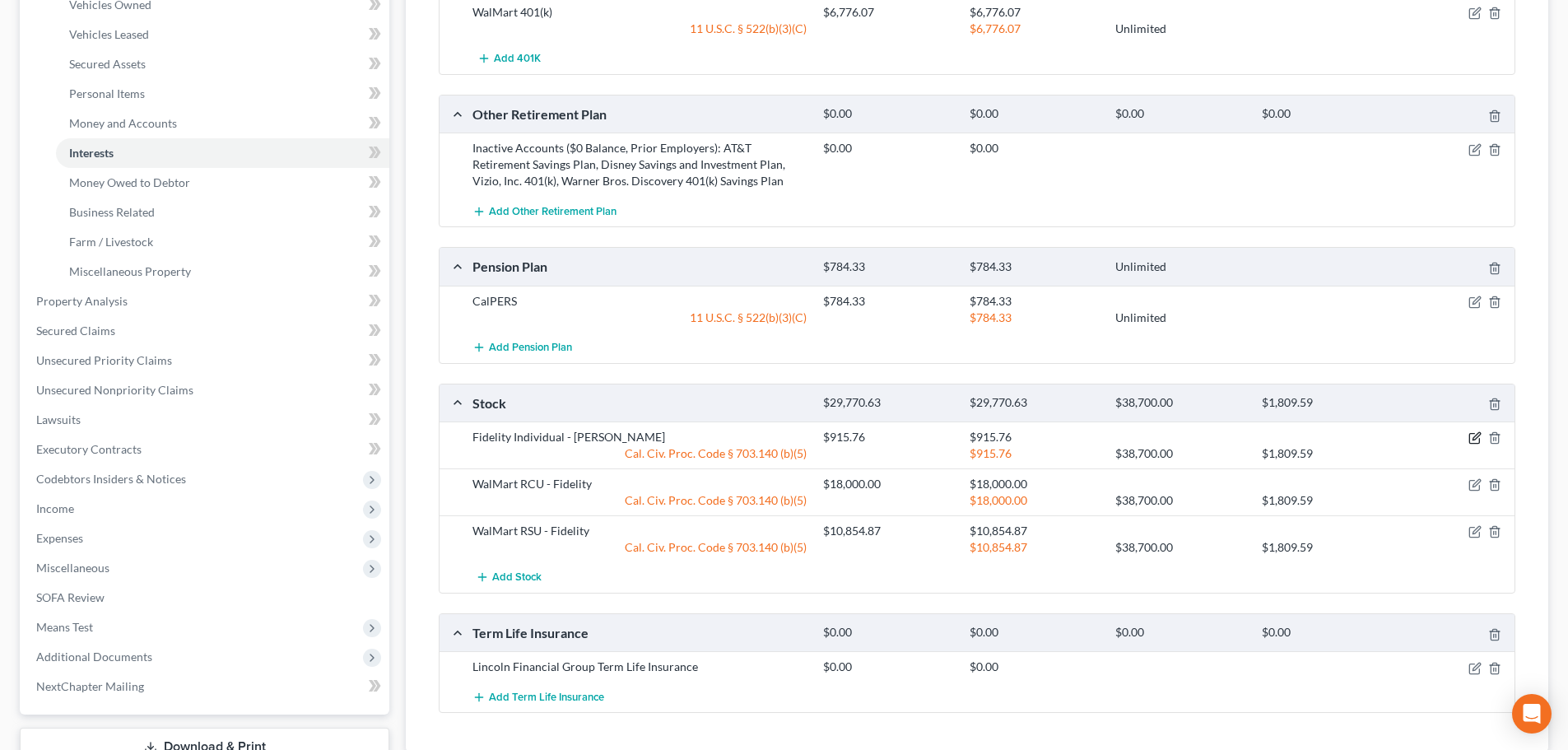
click at [1472, 443] on icon "button" at bounding box center [1476, 439] width 13 height 13
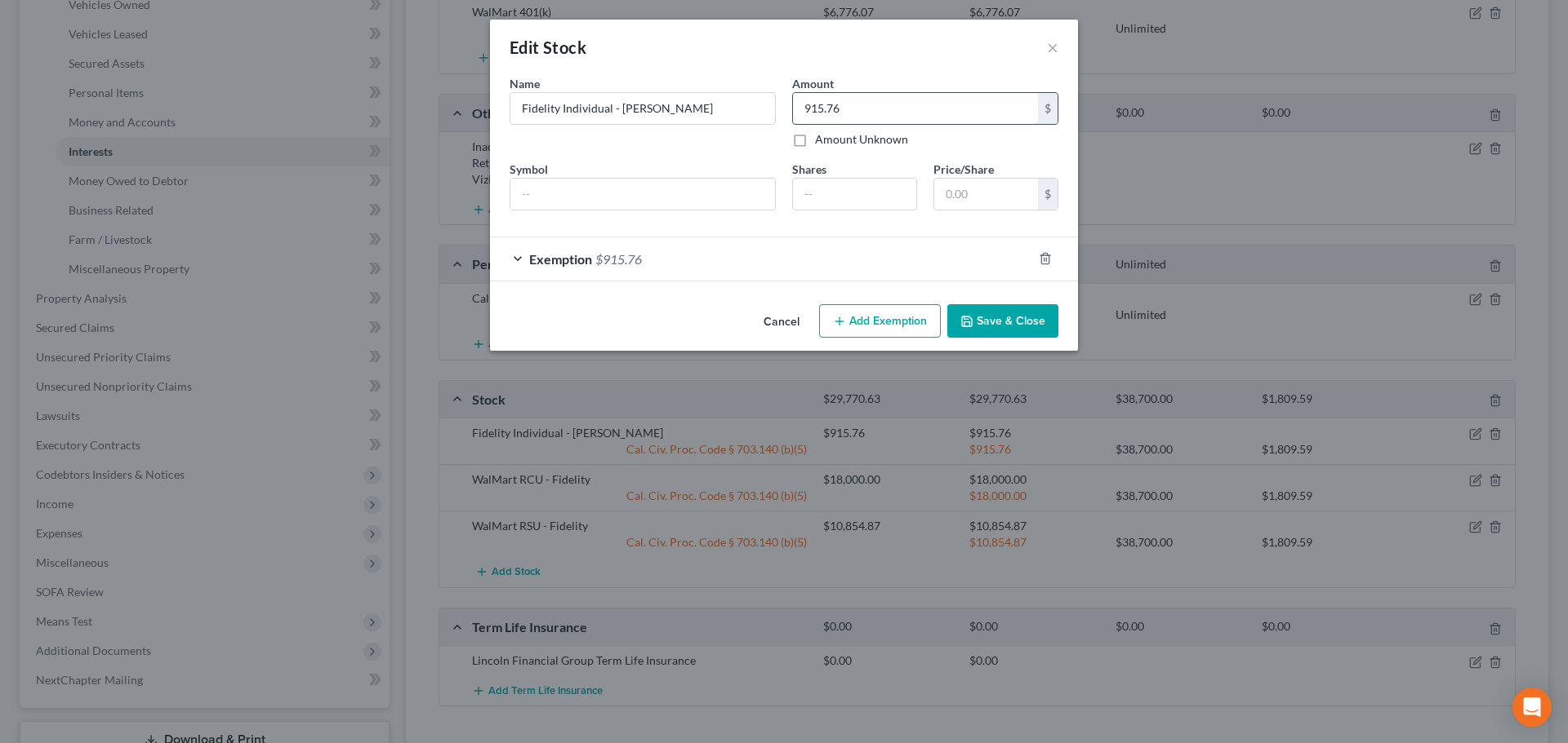
click at [847, 111] on input "915.76" at bounding box center [915, 108] width 245 height 31
type input "1,943.86"
click at [717, 262] on div "Exemption $915.76" at bounding box center [761, 259] width 542 height 43
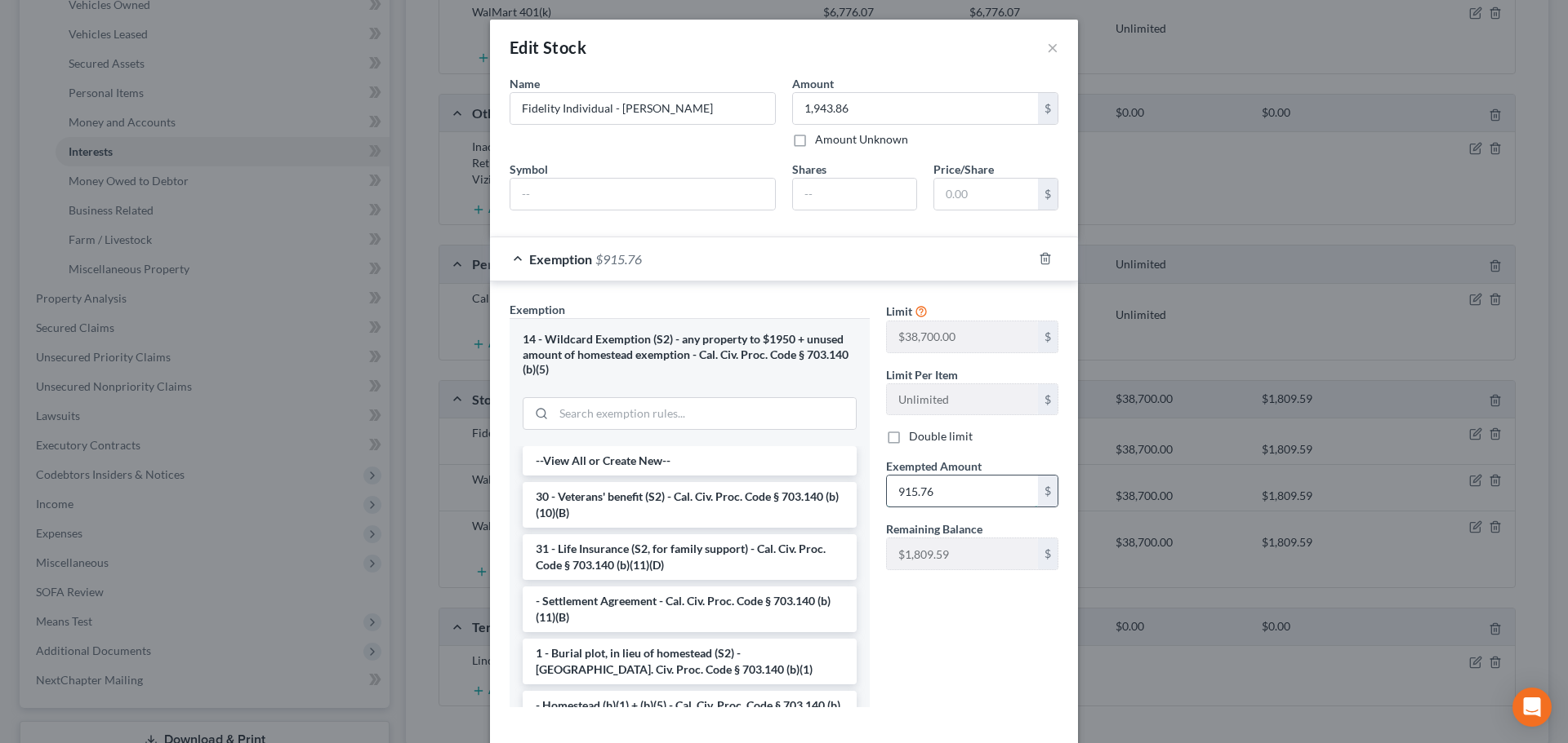
click at [969, 495] on input "915.76" at bounding box center [962, 491] width 151 height 31
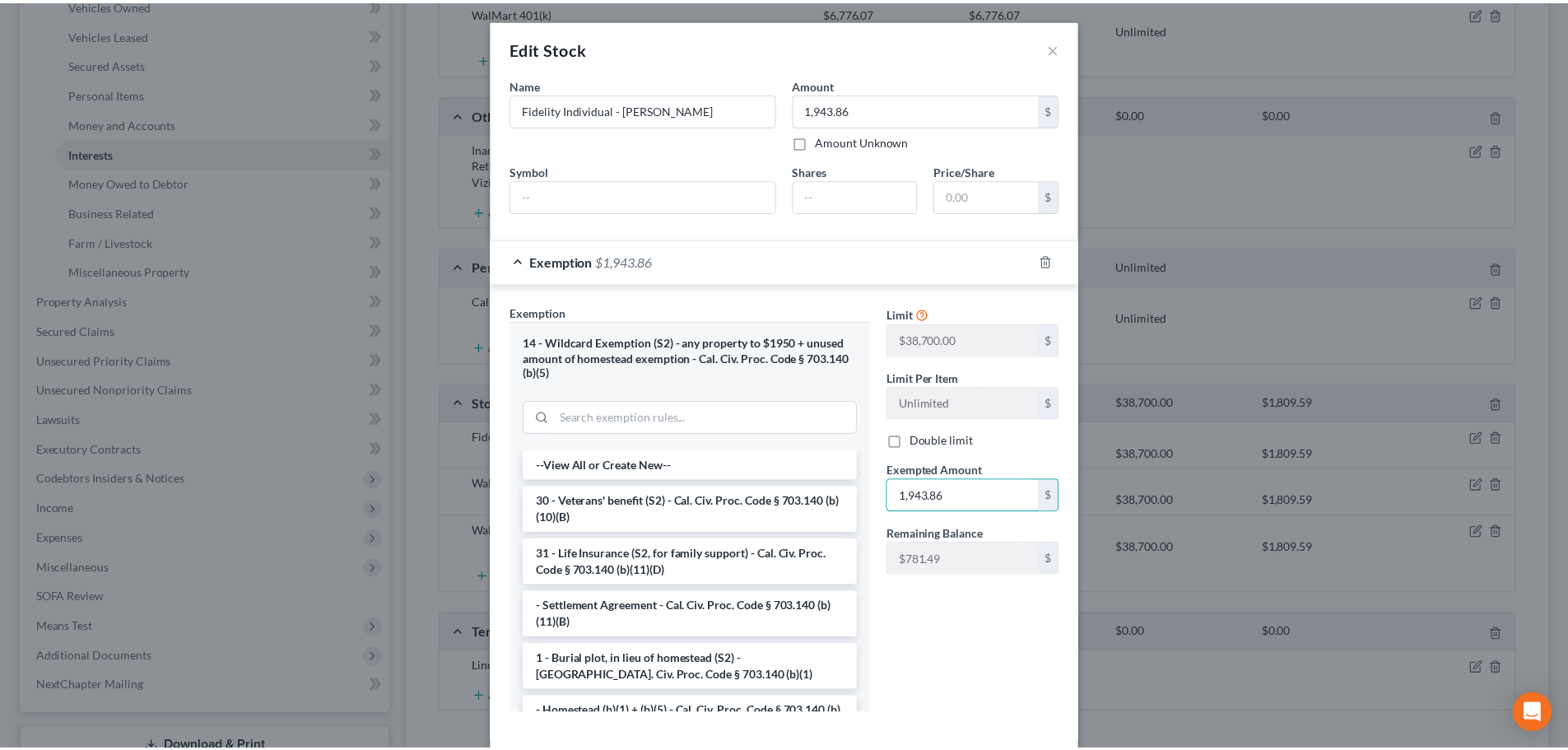
scroll to position [81, 0]
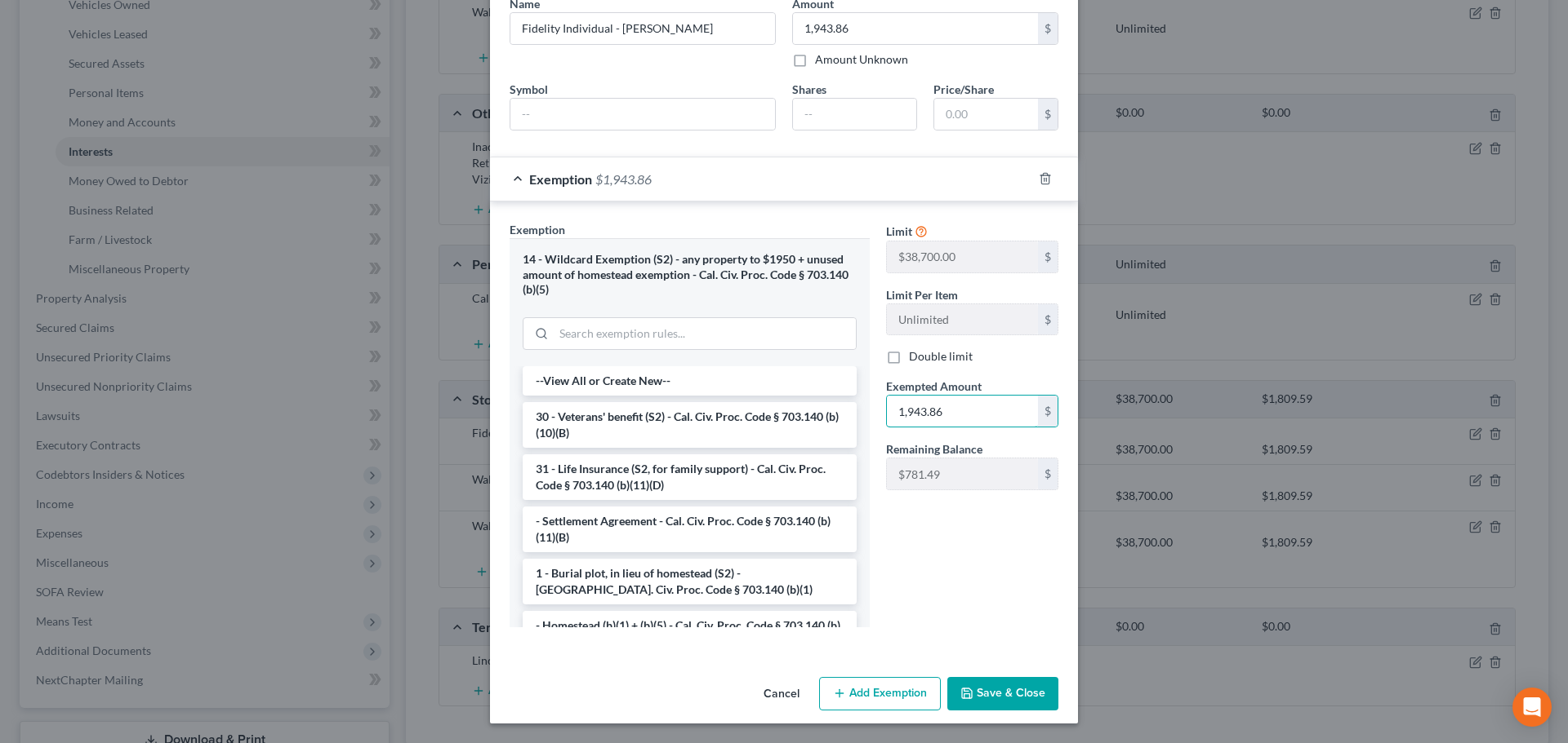
type input "1,943.86"
click at [1000, 692] on button "Save & Close" at bounding box center [1002, 694] width 111 height 35
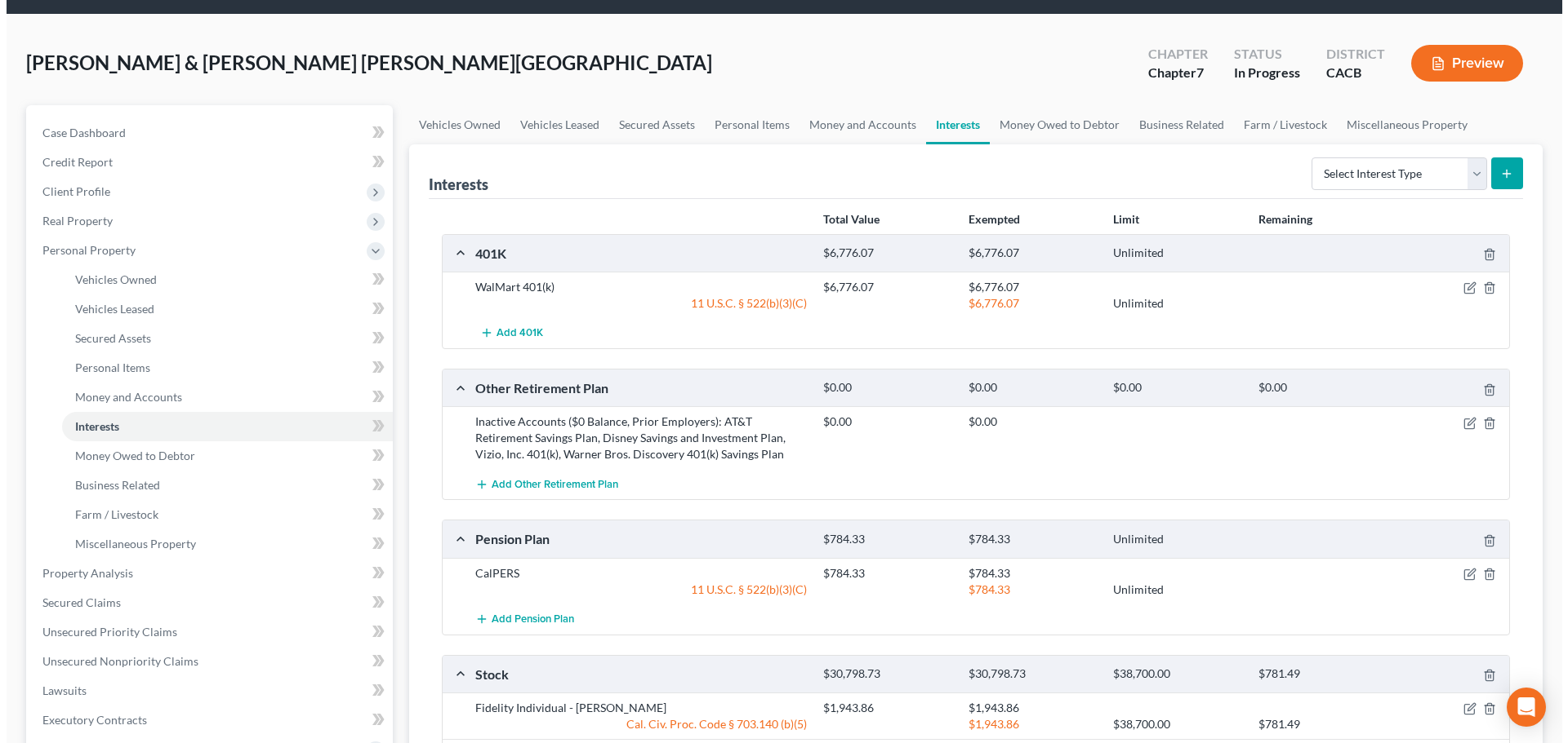
scroll to position [326, 0]
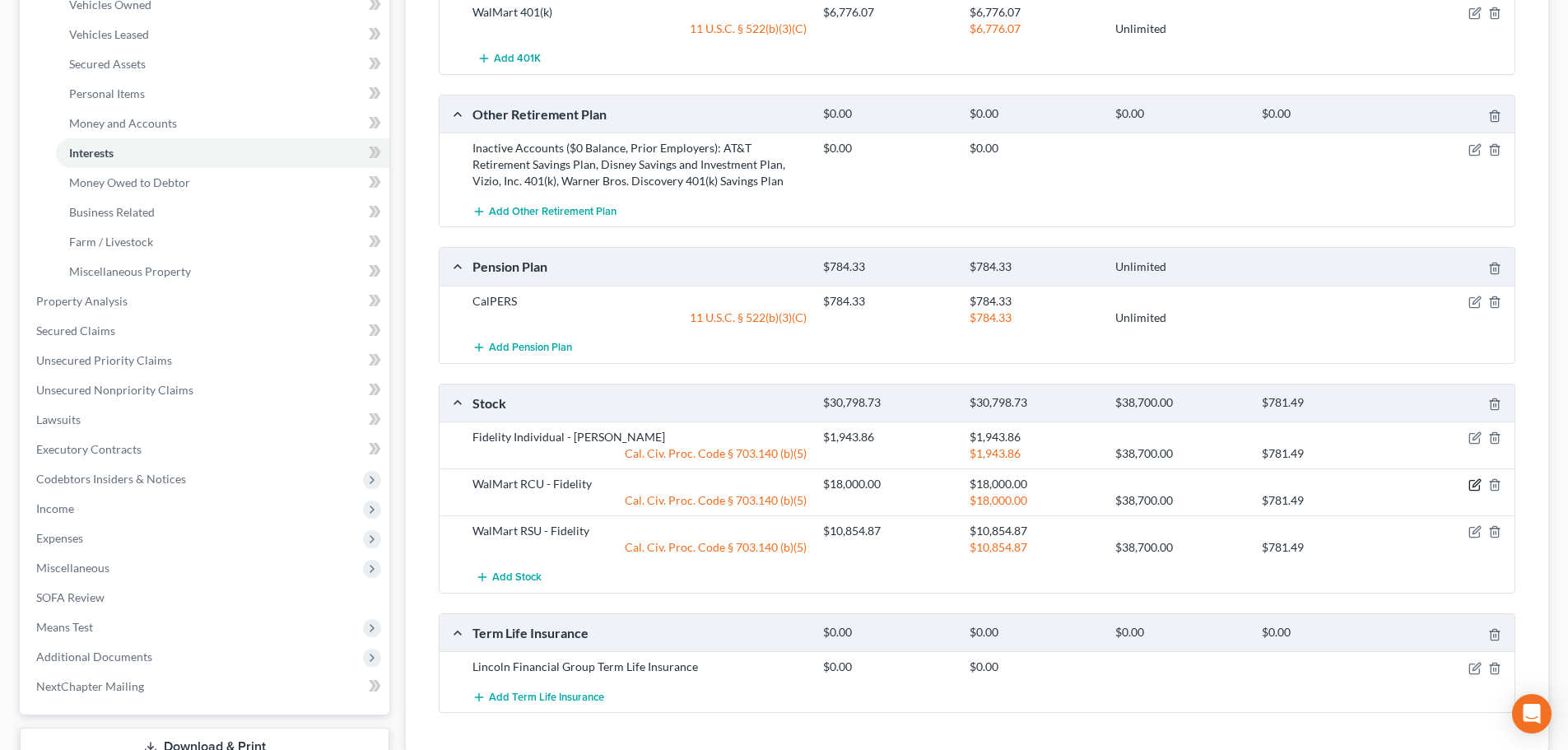
click at [1470, 484] on icon "button" at bounding box center [1475, 486] width 9 height 9
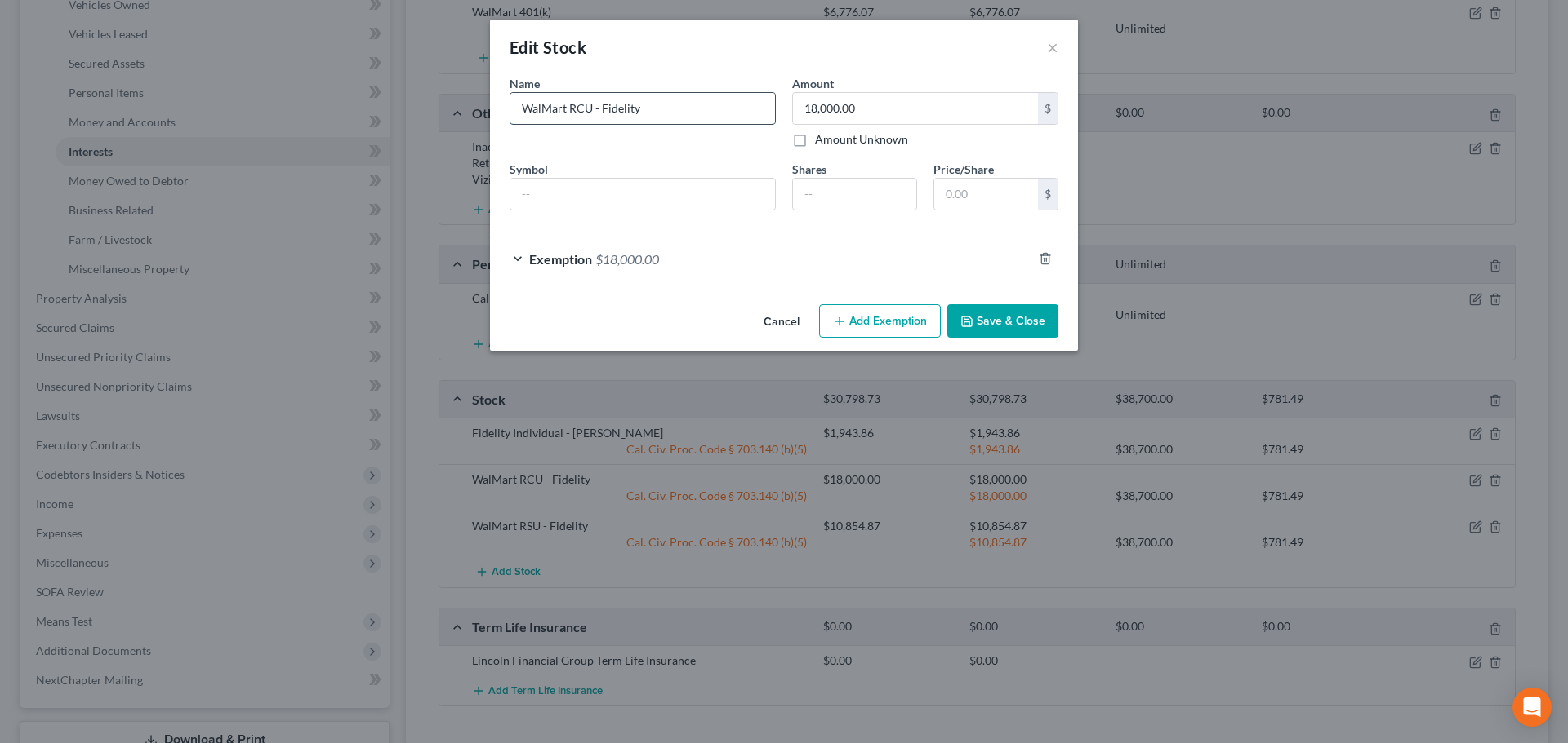
click at [569, 107] on input "WalMart RCU - Fidelity" at bounding box center [642, 108] width 265 height 31
type input "WalMart Stock Plan - Fidelity"
click at [996, 330] on button "Save & Close" at bounding box center [1002, 321] width 111 height 35
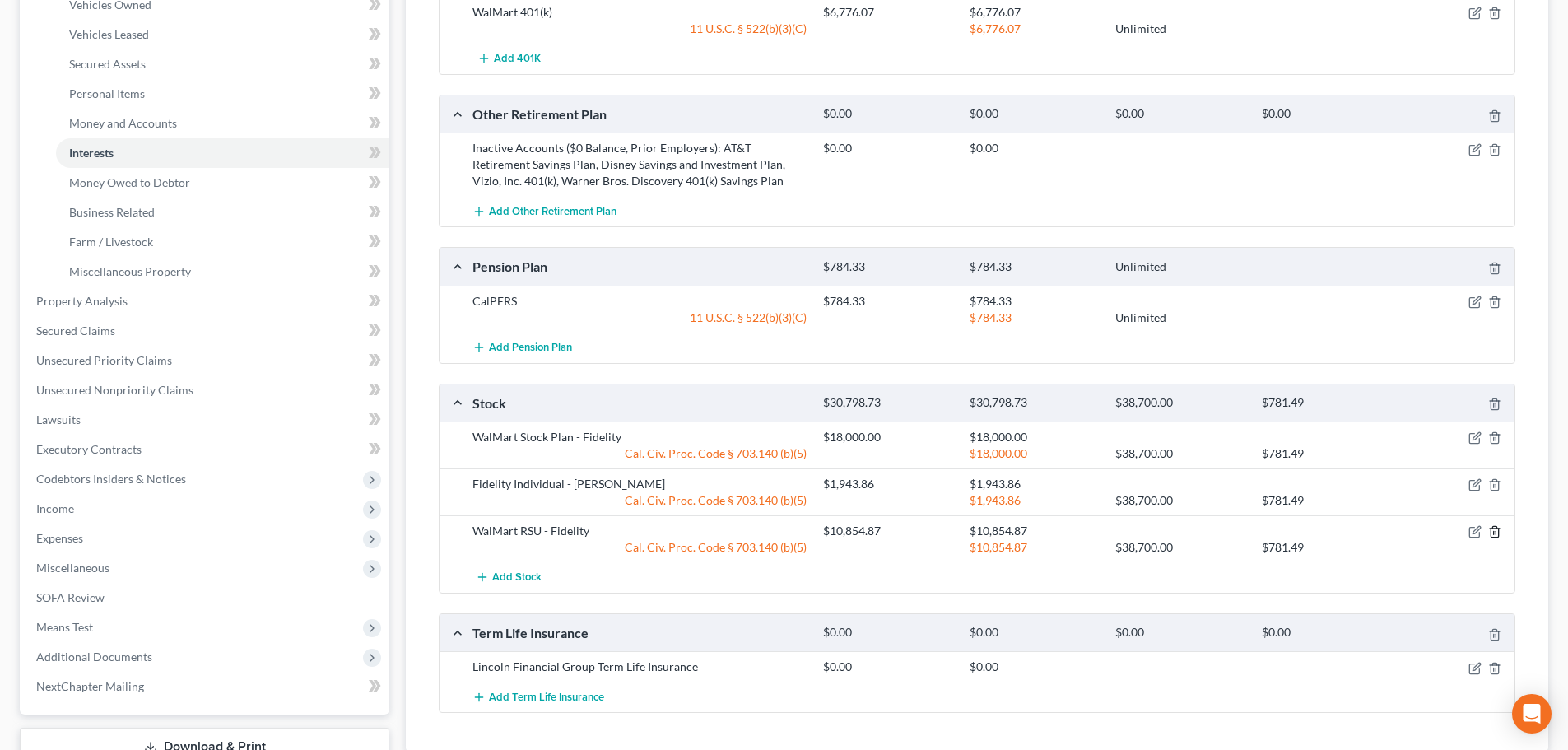
click at [1492, 533] on icon "button" at bounding box center [1495, 532] width 13 height 13
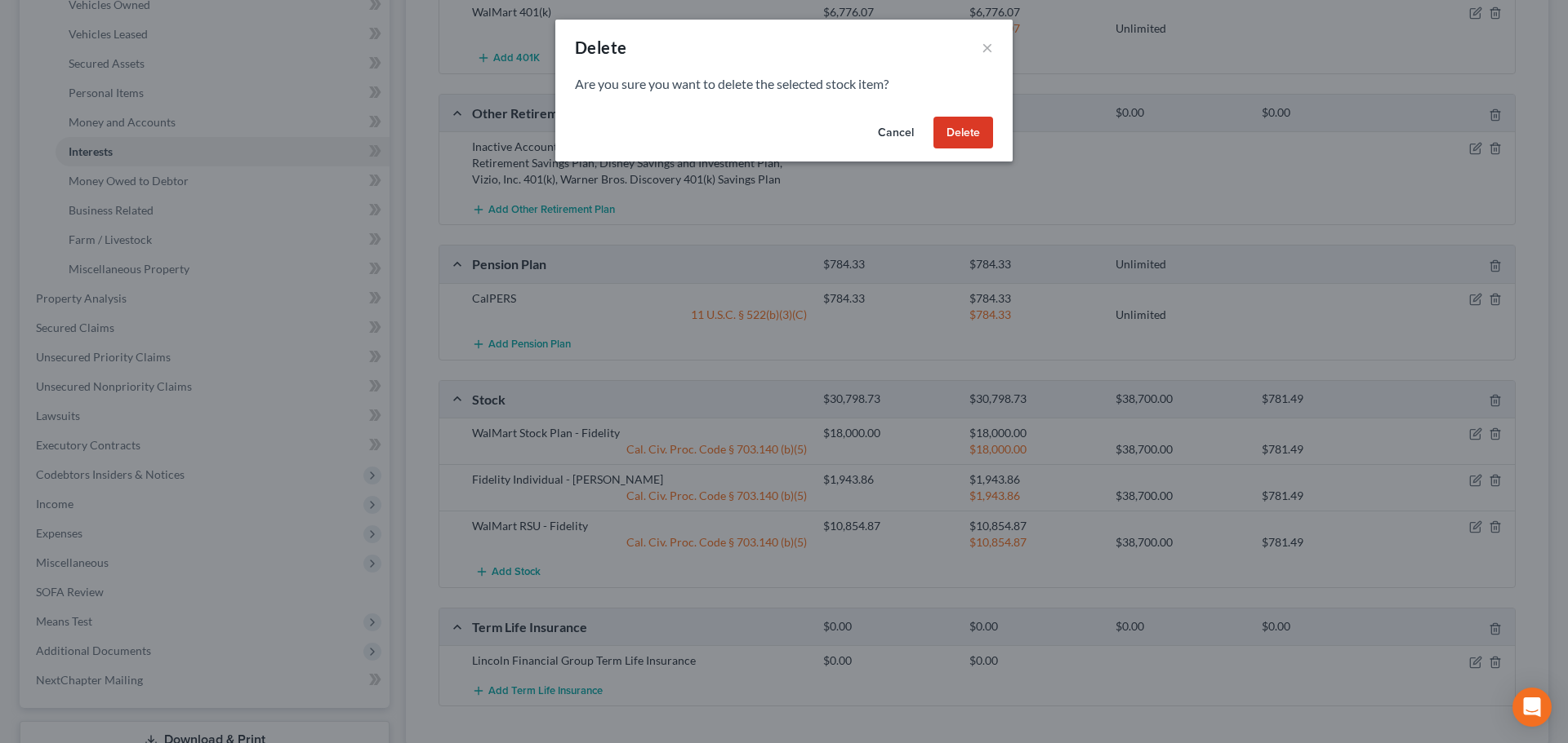
click at [949, 136] on button "Delete" at bounding box center [963, 133] width 60 height 33
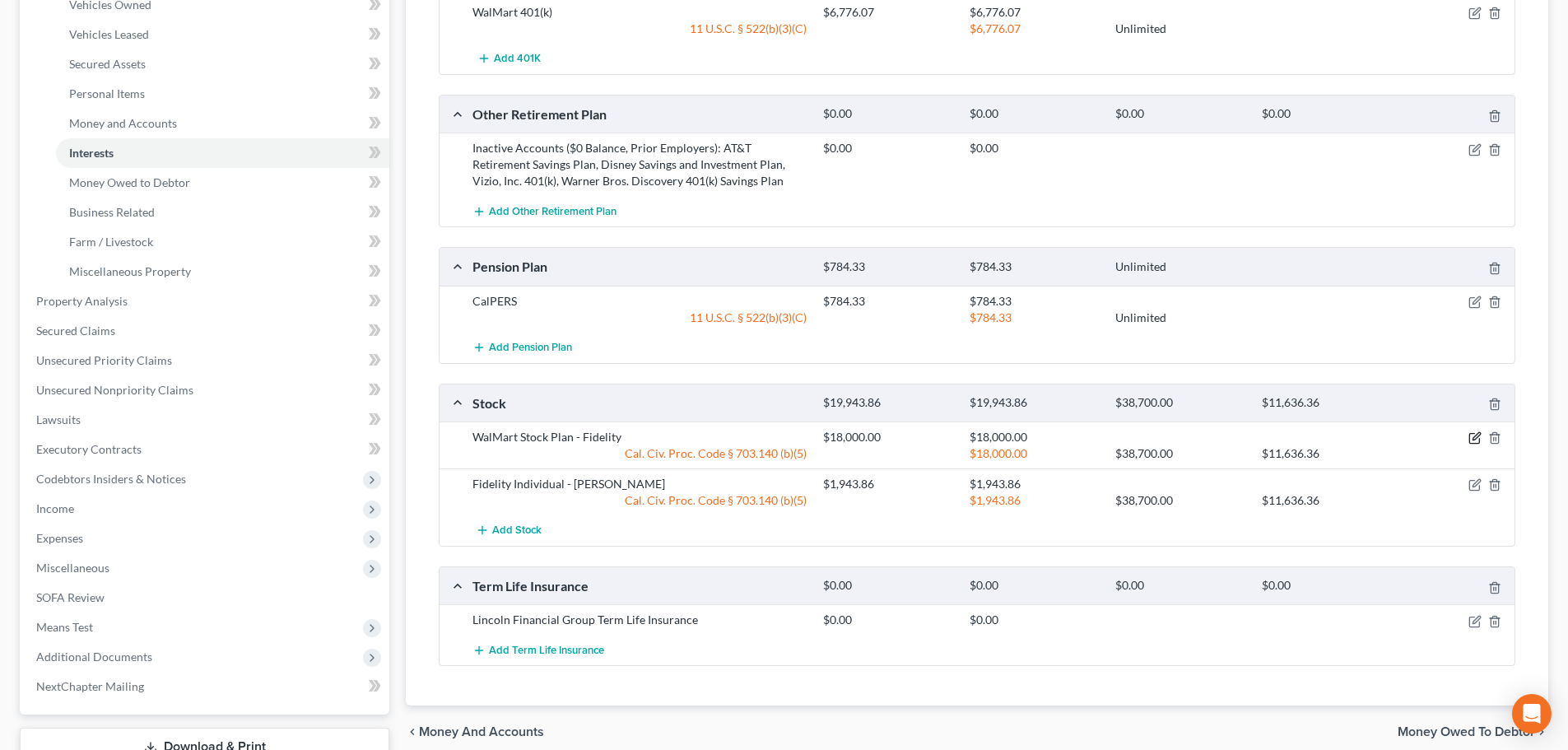
click at [1476, 441] on icon "button" at bounding box center [1477, 437] width 8 height 8
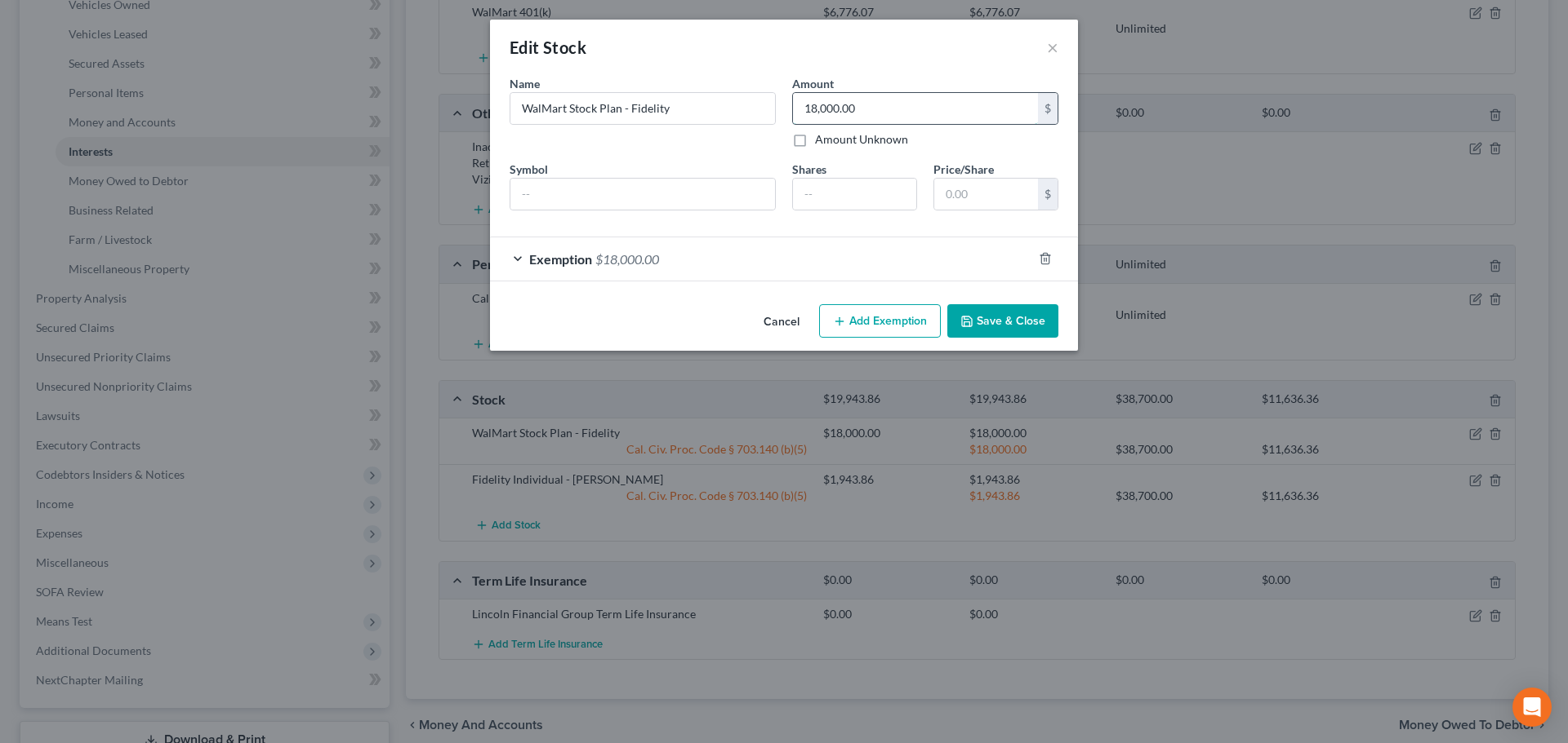
click at [899, 112] on input "18,000.00" at bounding box center [915, 108] width 245 height 31
click at [801, 273] on div "Exemption $18,000.00" at bounding box center [761, 259] width 542 height 43
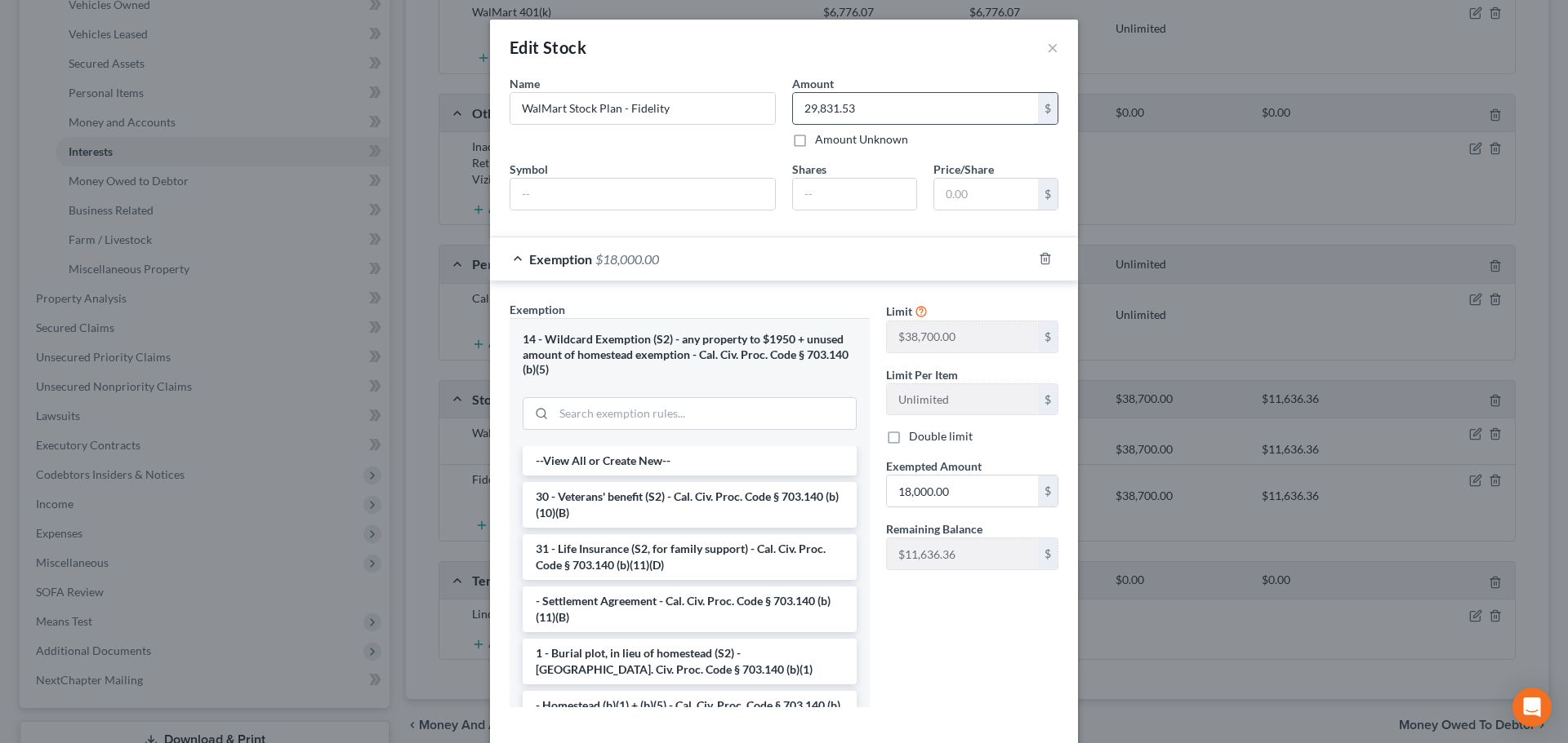
click at [843, 99] on input "29,831.53" at bounding box center [915, 108] width 245 height 31
click at [841, 113] on input "29,831.53" at bounding box center [915, 108] width 245 height 31
click at [856, 104] on input "29,831.43" at bounding box center [915, 108] width 245 height 31
type input "29,831.43"
click at [953, 478] on input "18,000.00" at bounding box center [962, 491] width 151 height 31
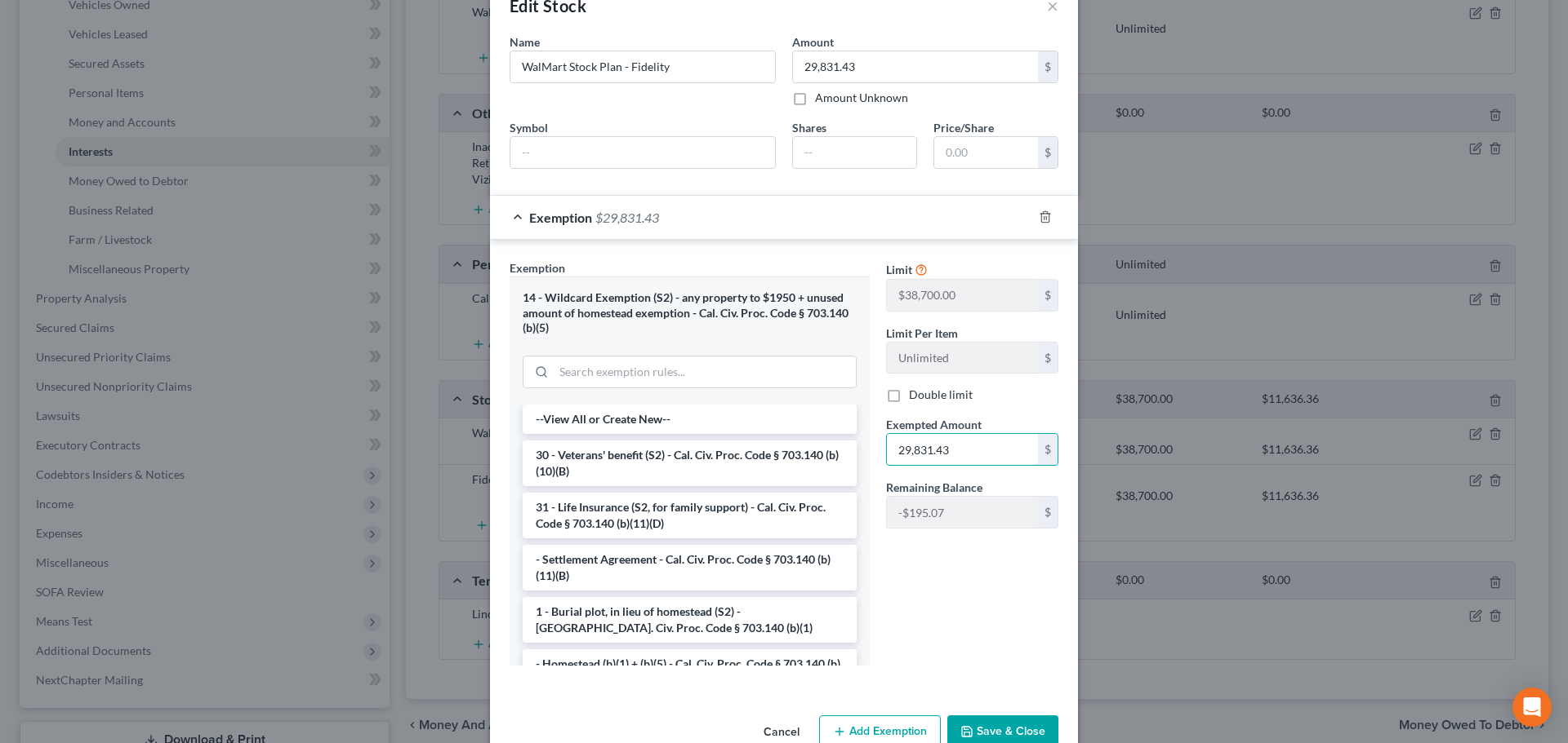
scroll to position [80, 0]
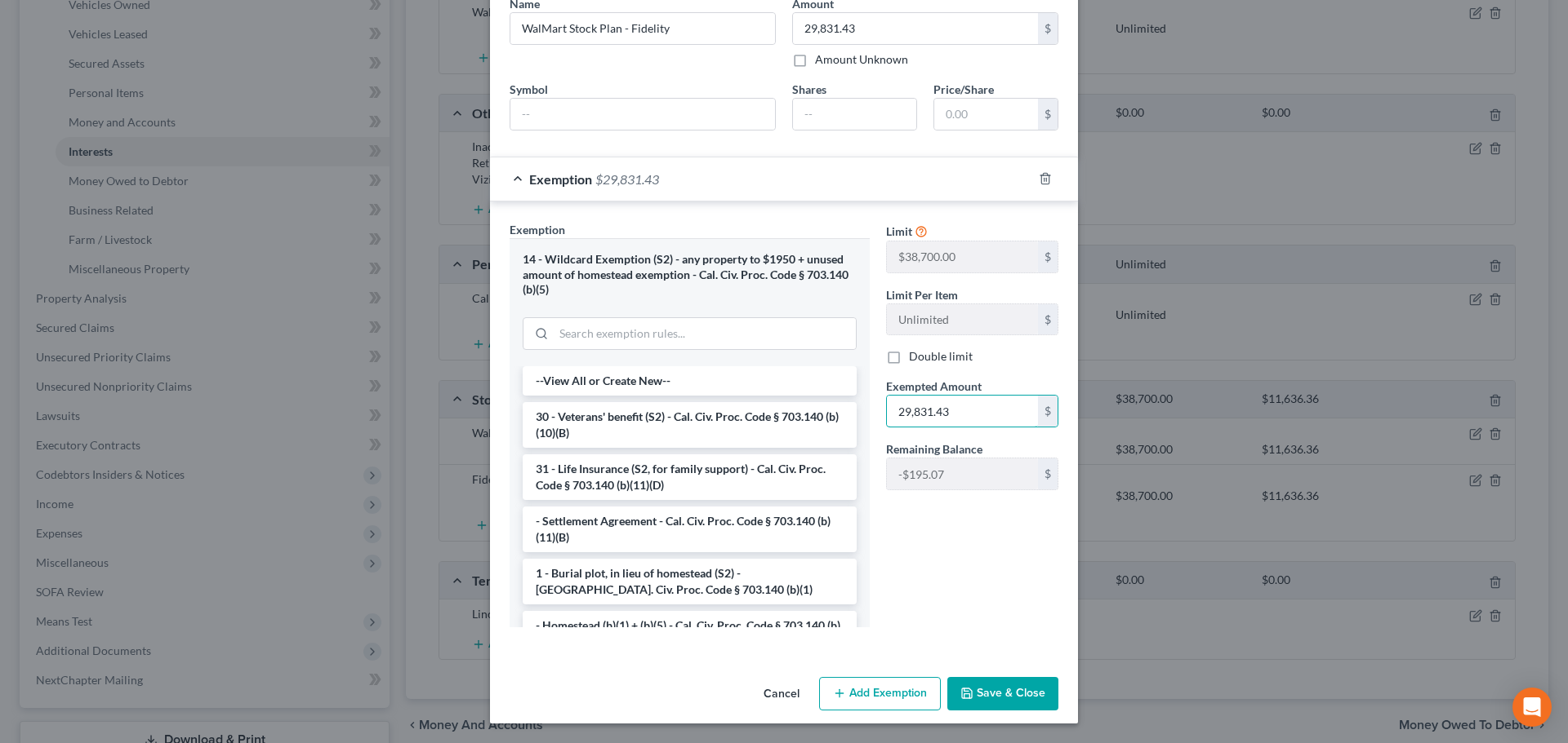
type input "29,831.43"
click at [1028, 695] on button "Save & Close" at bounding box center [1002, 694] width 111 height 35
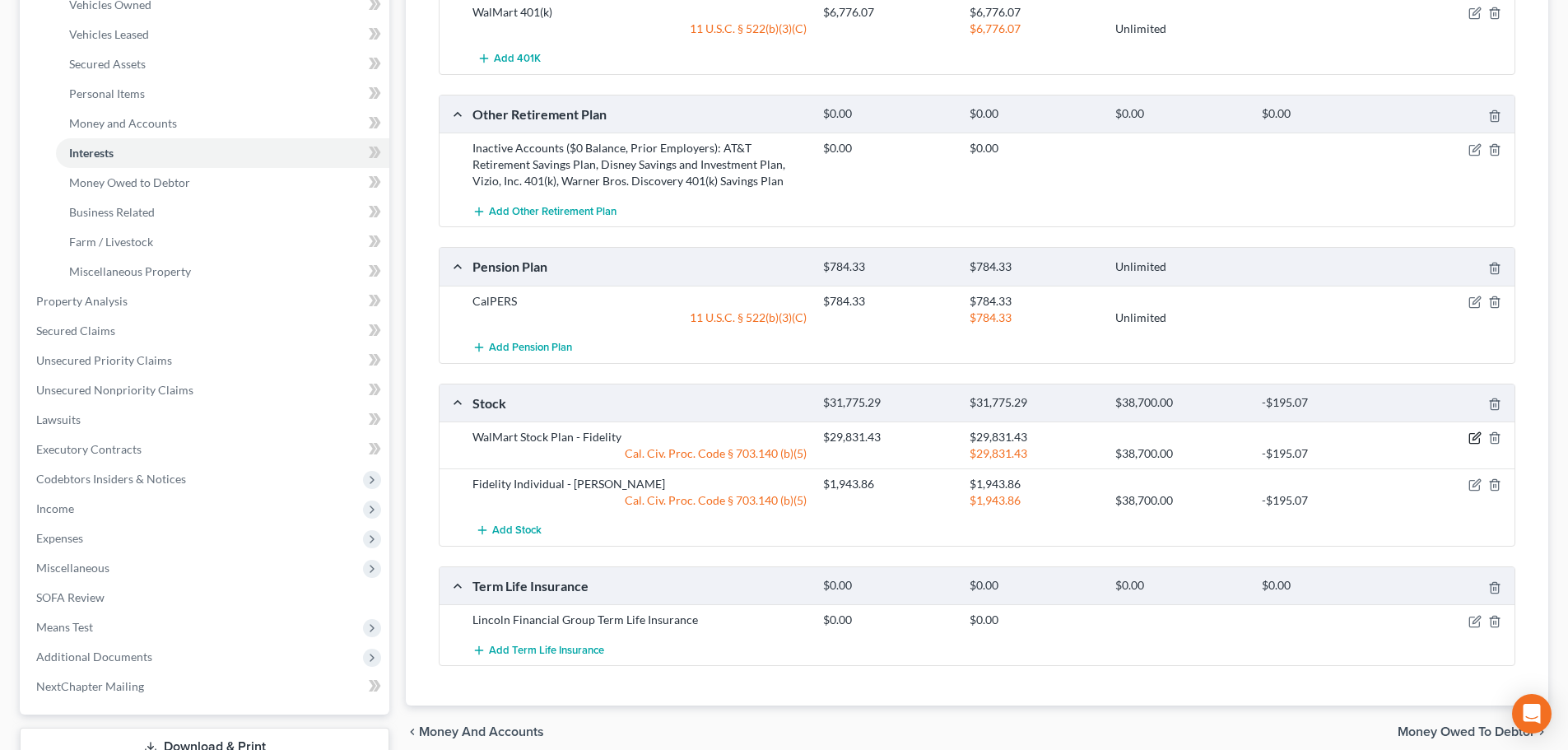
click at [1473, 439] on icon "button" at bounding box center [1476, 439] width 13 height 13
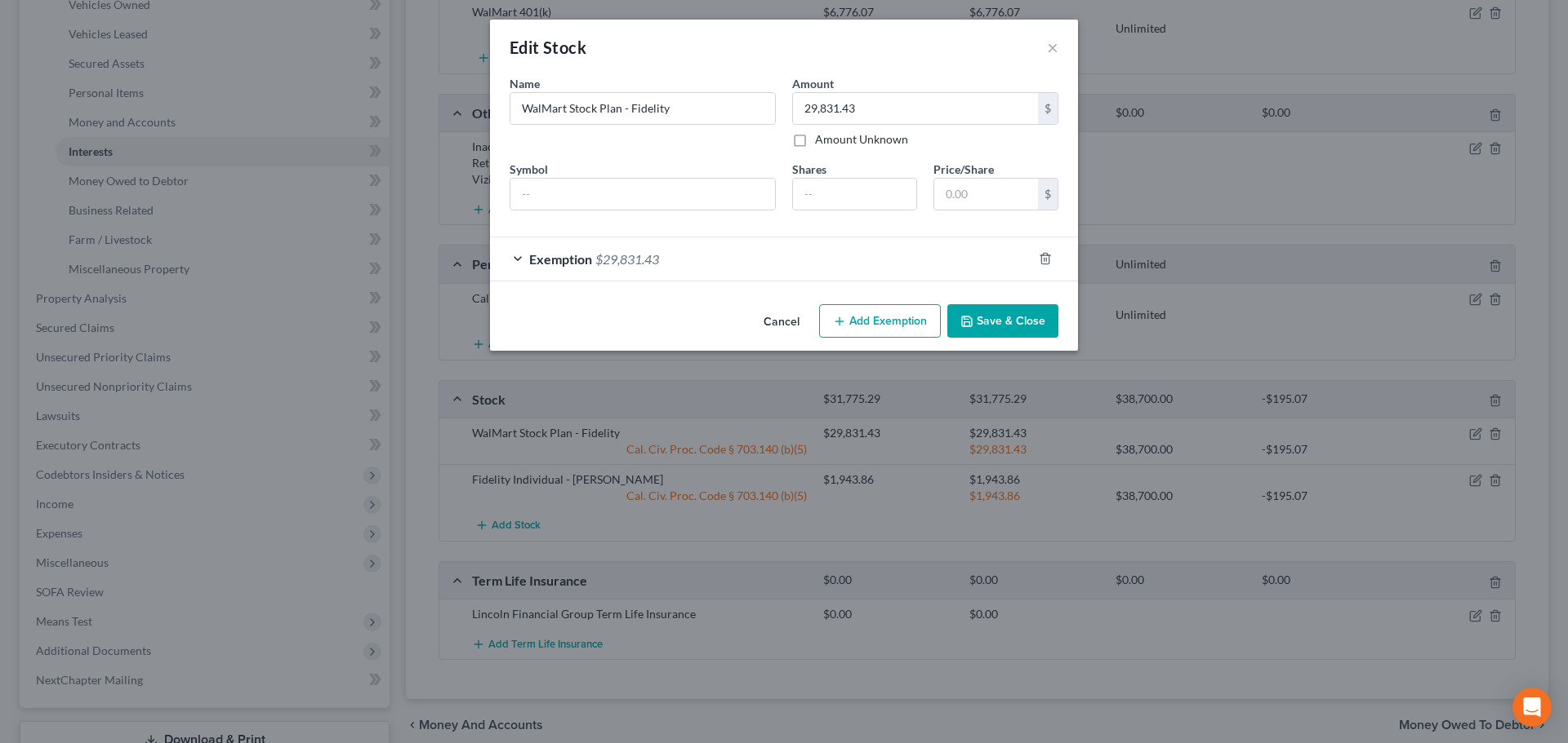
click at [1001, 319] on button "Save & Close" at bounding box center [1002, 321] width 111 height 35
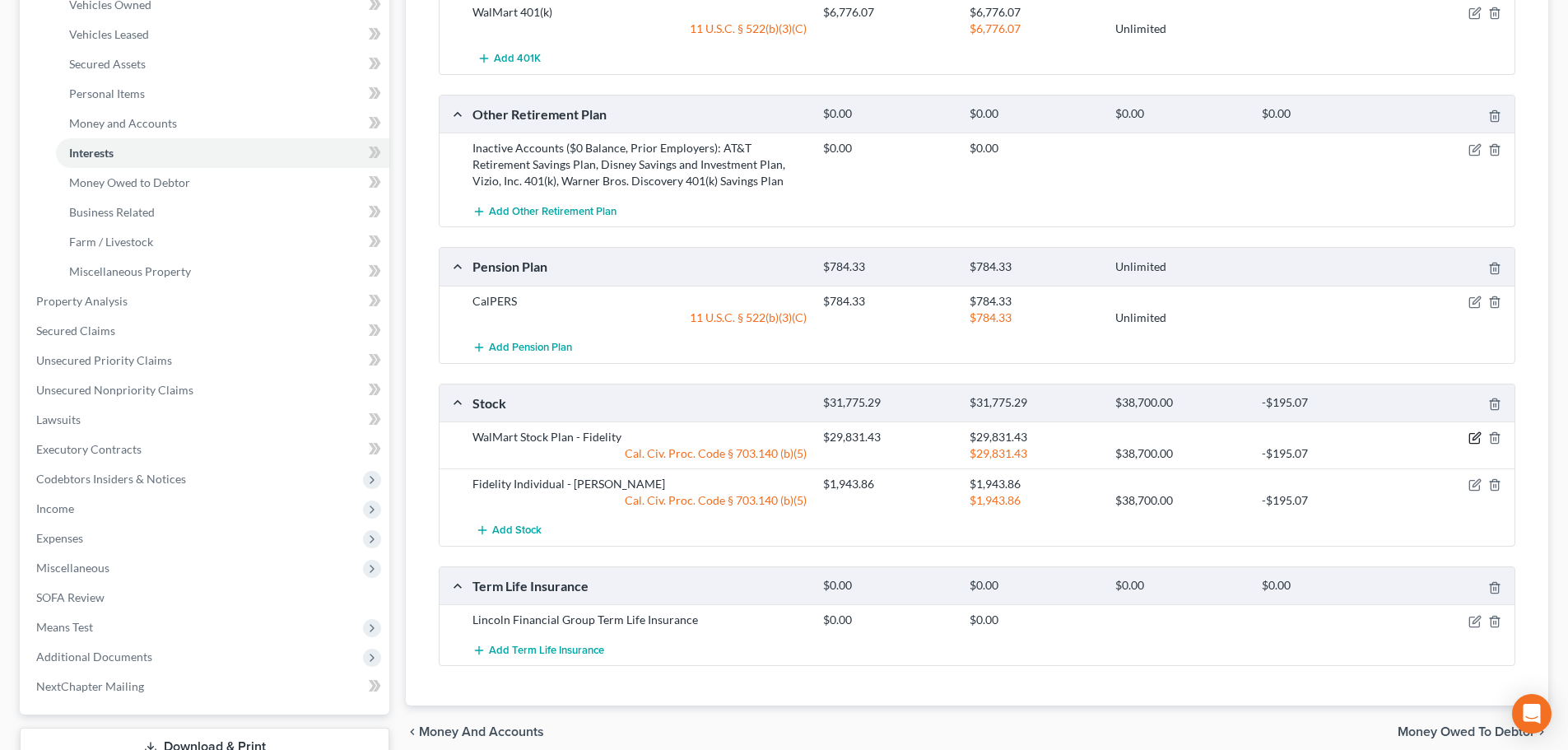
click at [1471, 439] on icon "button" at bounding box center [1476, 439] width 13 height 13
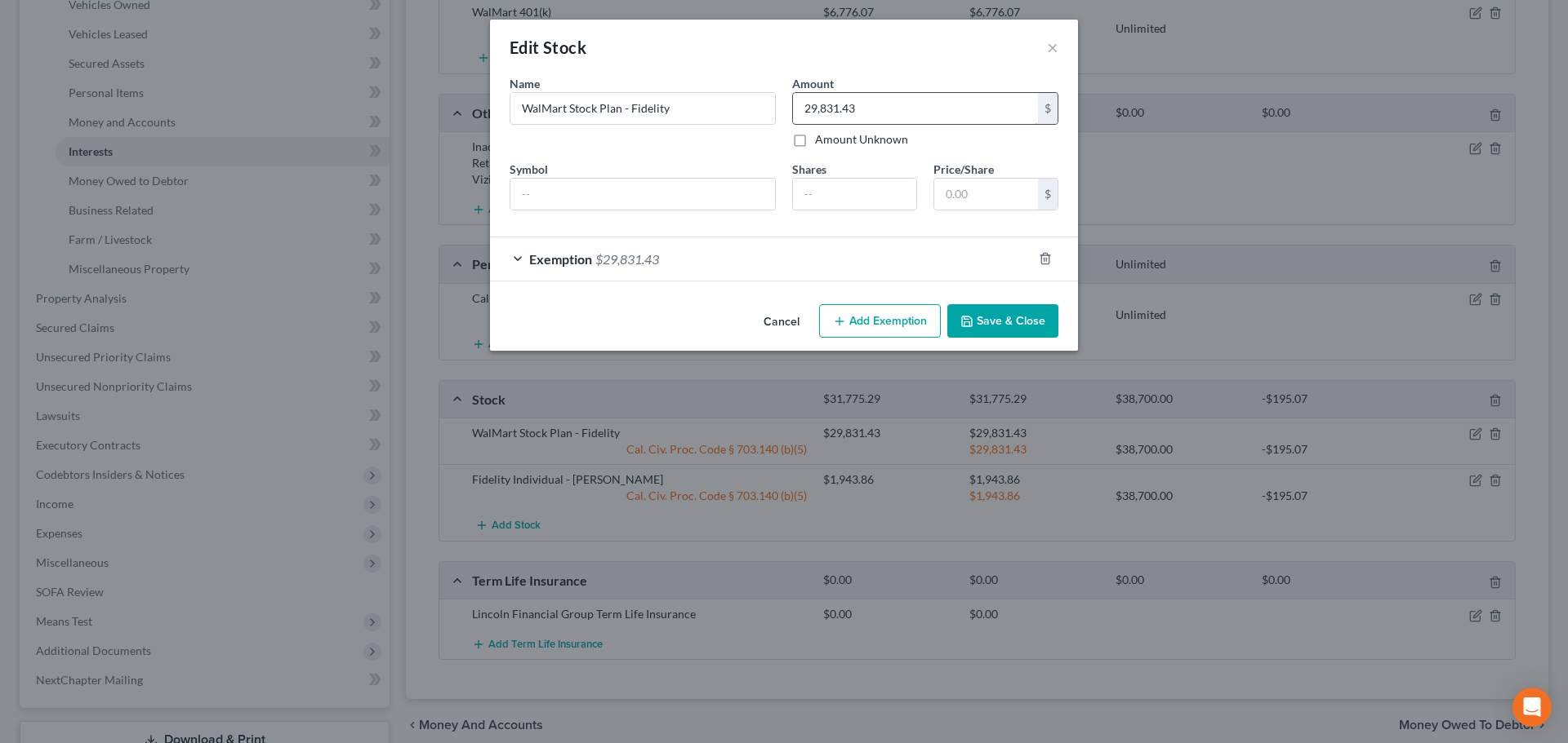
click at [889, 103] on input "29,831.43" at bounding box center [915, 108] width 245 height 31
type input "27,887.57"
click at [763, 266] on div "Exemption $29,831.43" at bounding box center [761, 259] width 542 height 43
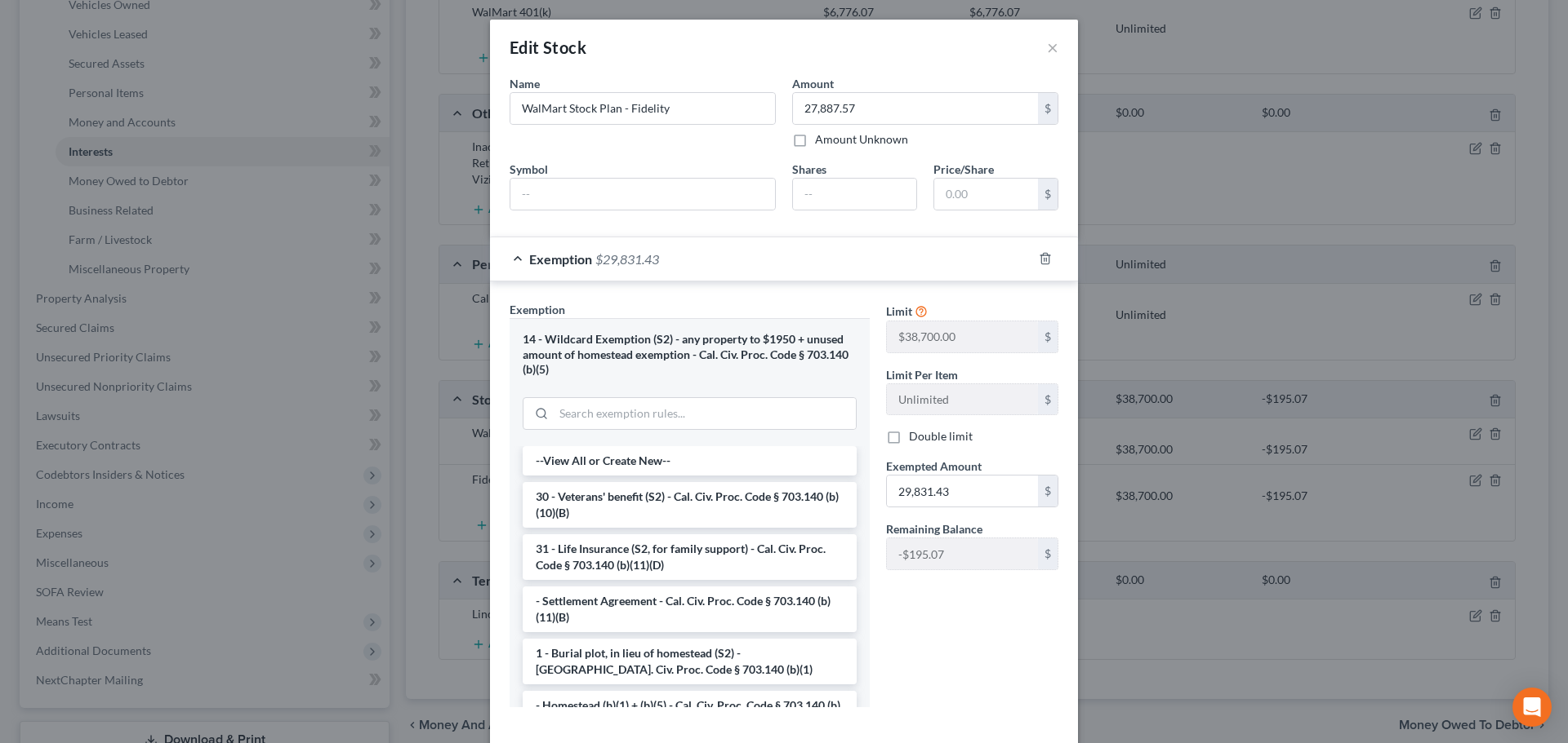
click at [949, 473] on span "Exempted Amount" at bounding box center [933, 466] width 95 height 14
click at [952, 484] on input "29,831.43" at bounding box center [962, 491] width 151 height 31
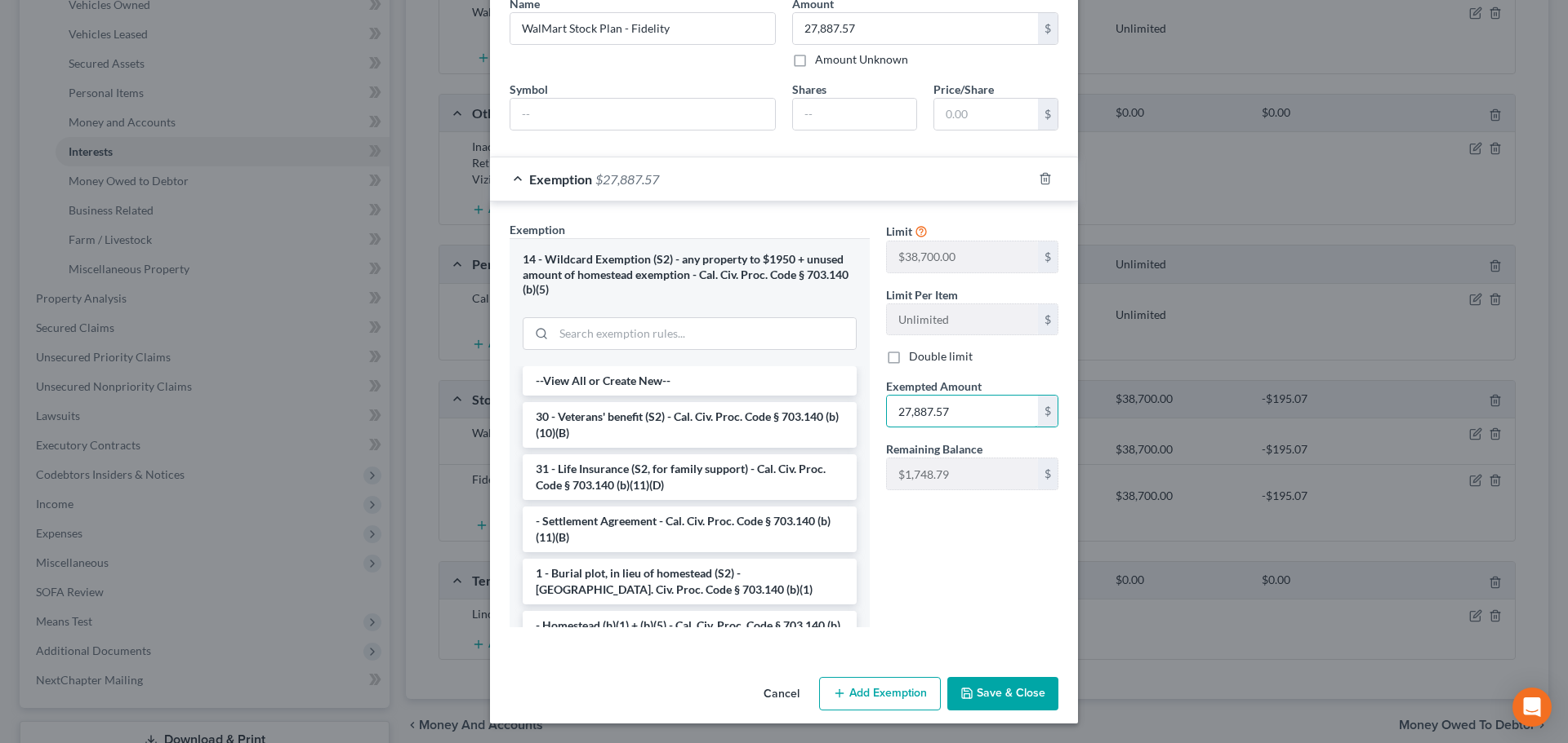
type input "27,887.57"
click at [1013, 701] on button "Save & Close" at bounding box center [1002, 694] width 111 height 35
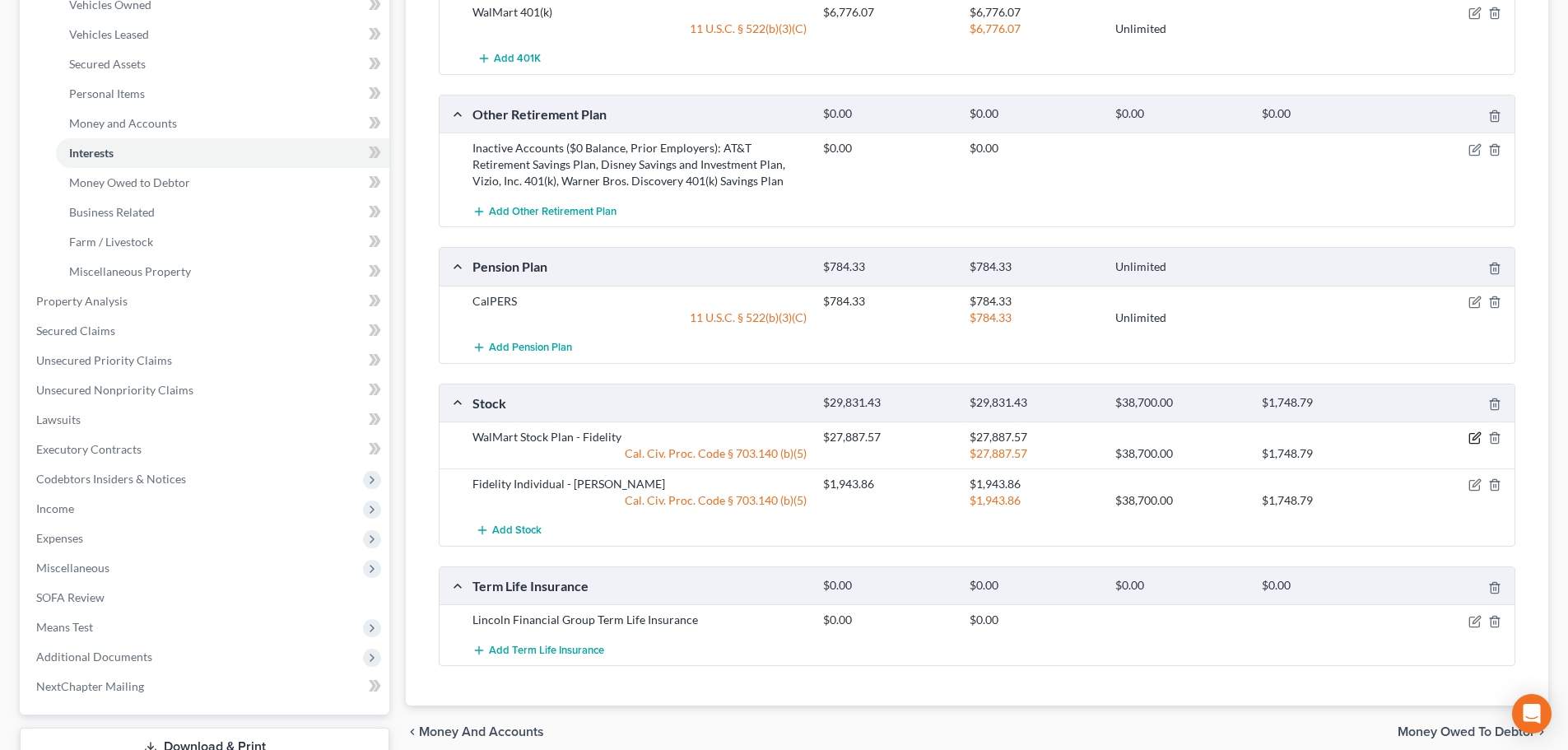
click at [1475, 436] on icon "button" at bounding box center [1476, 439] width 13 height 13
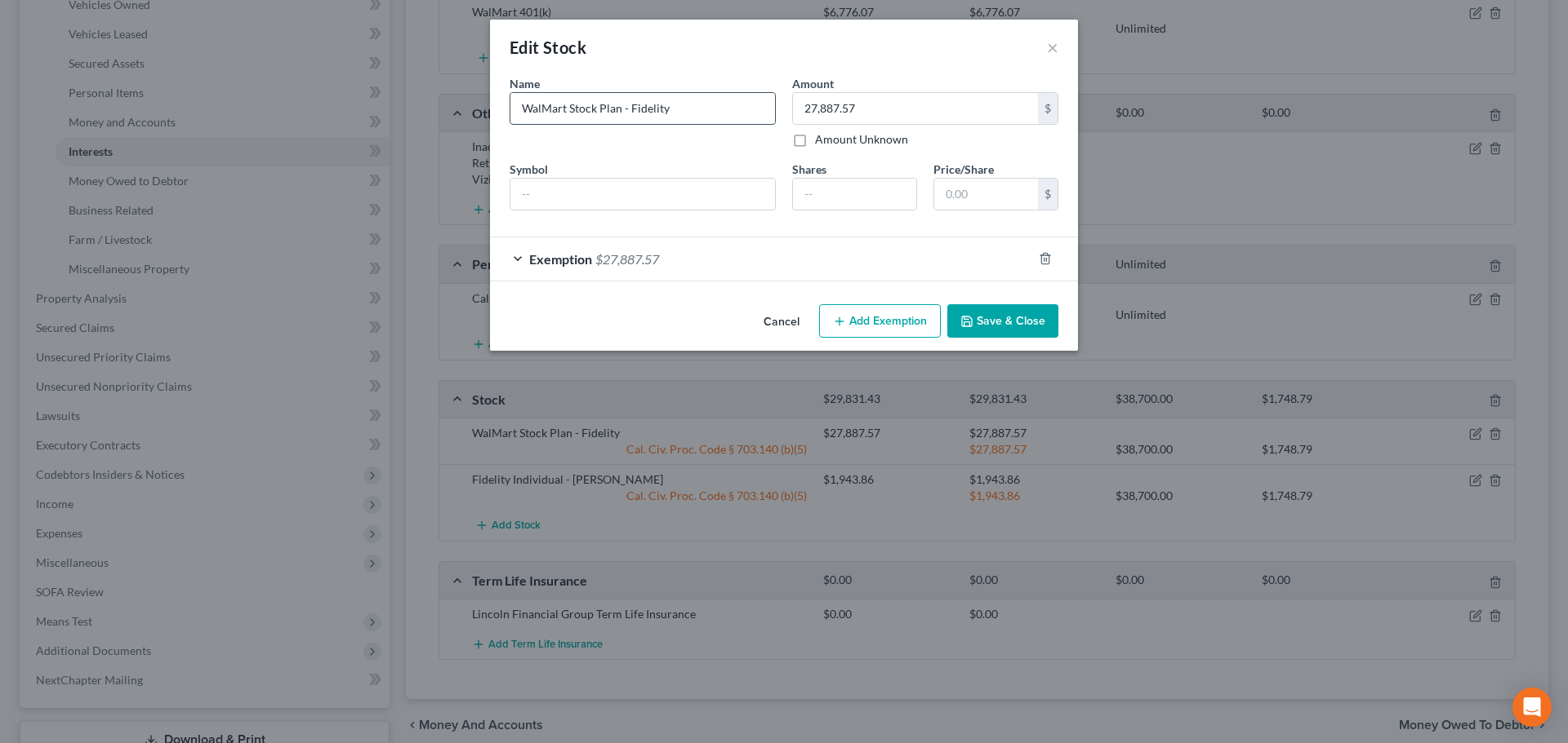
click at [607, 111] on input "WalMart Stock Plan - Fidelity" at bounding box center [642, 108] width 265 height 31
click at [688, 109] on input "WalMart Stock Plan - Fidelity" at bounding box center [642, 108] width 265 height 31
drag, startPoint x: 695, startPoint y: 107, endPoint x: 462, endPoint y: 98, distance: 233.2
click at [462, 98] on div "Edit Stock × An exemption set must first be selected from the Filing Informatio…" at bounding box center [784, 371] width 1568 height 743
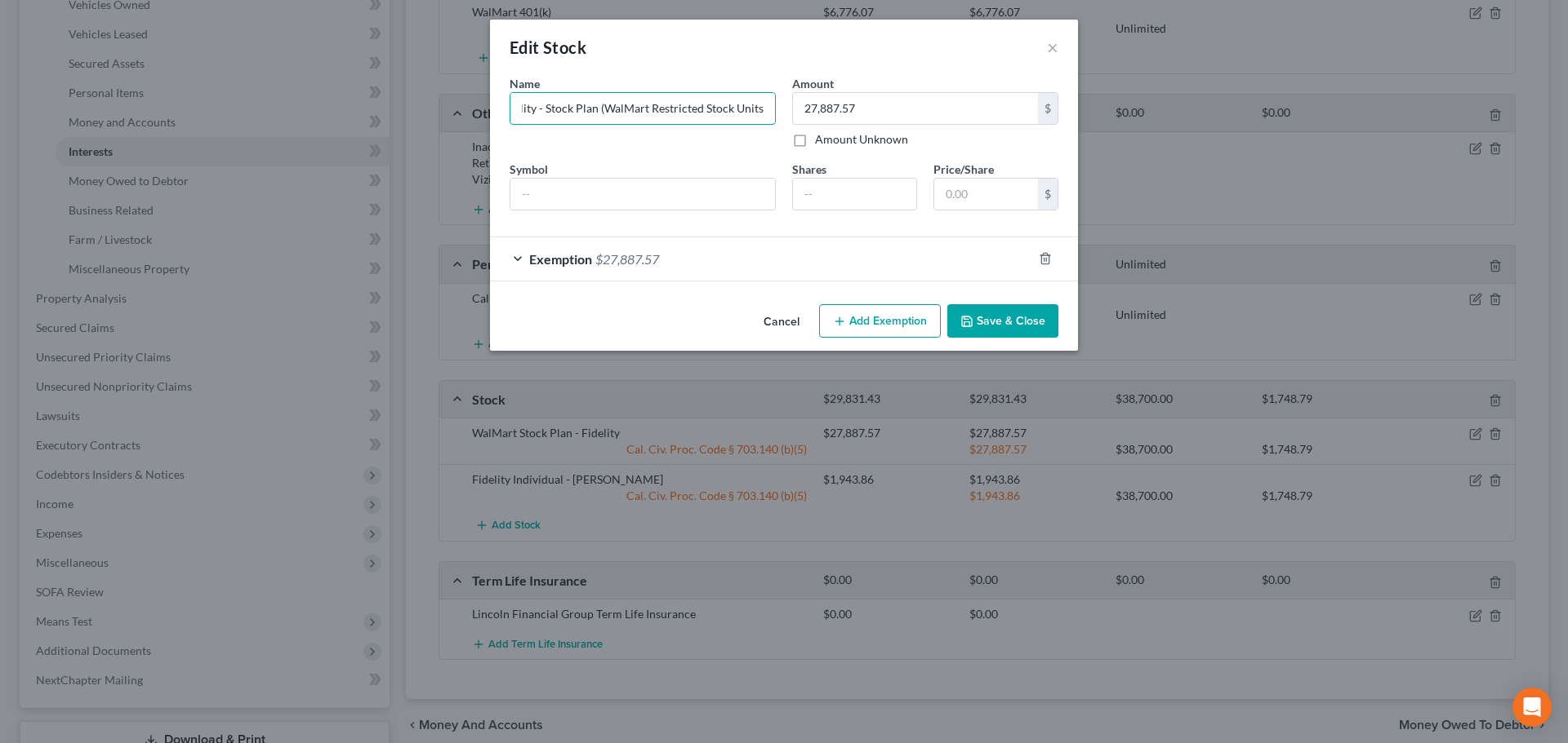
type input "Fidelity - Stock Plan (WalMart Restricted Stock Units)"
click at [1005, 312] on button "Save & Close" at bounding box center [1002, 321] width 111 height 35
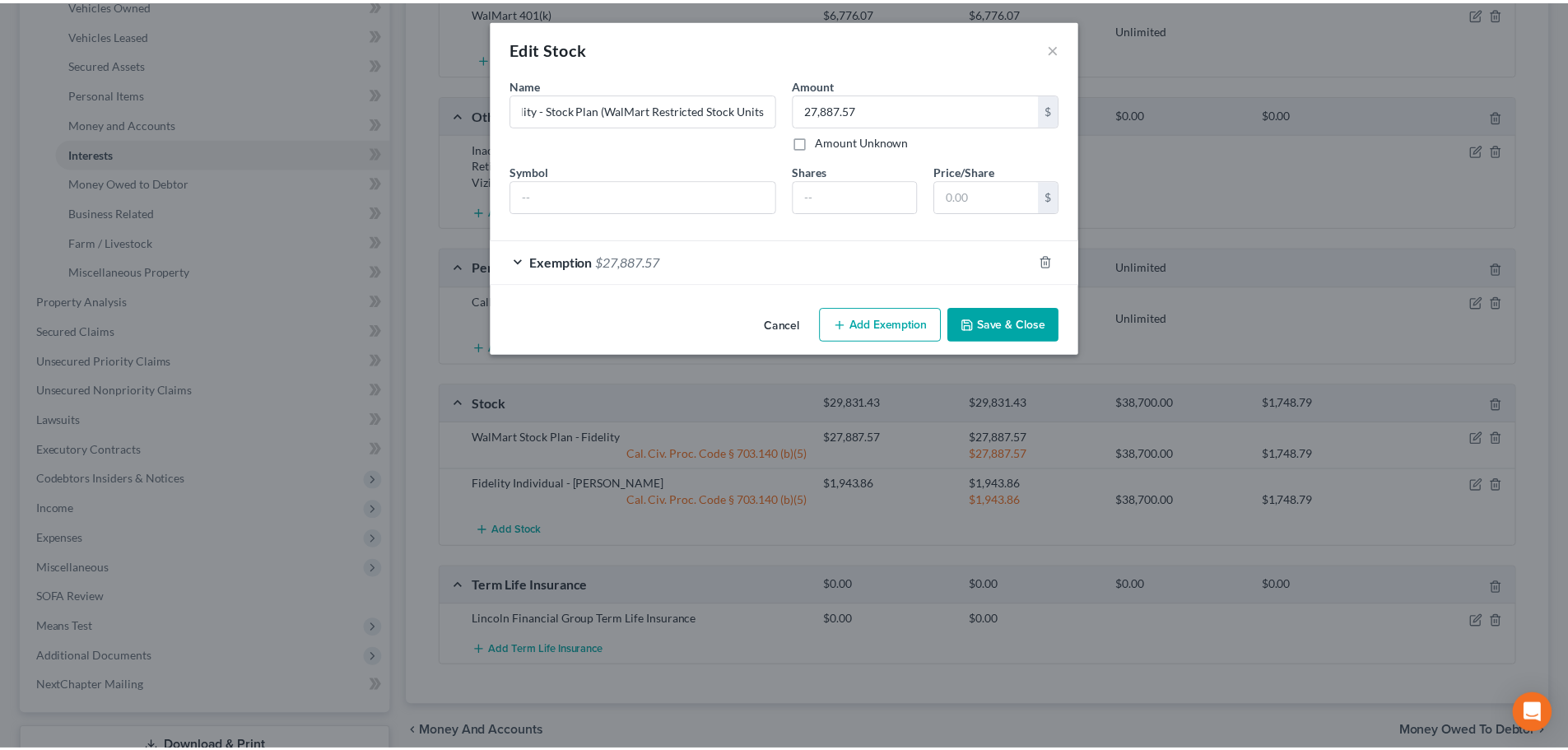
scroll to position [0, 0]
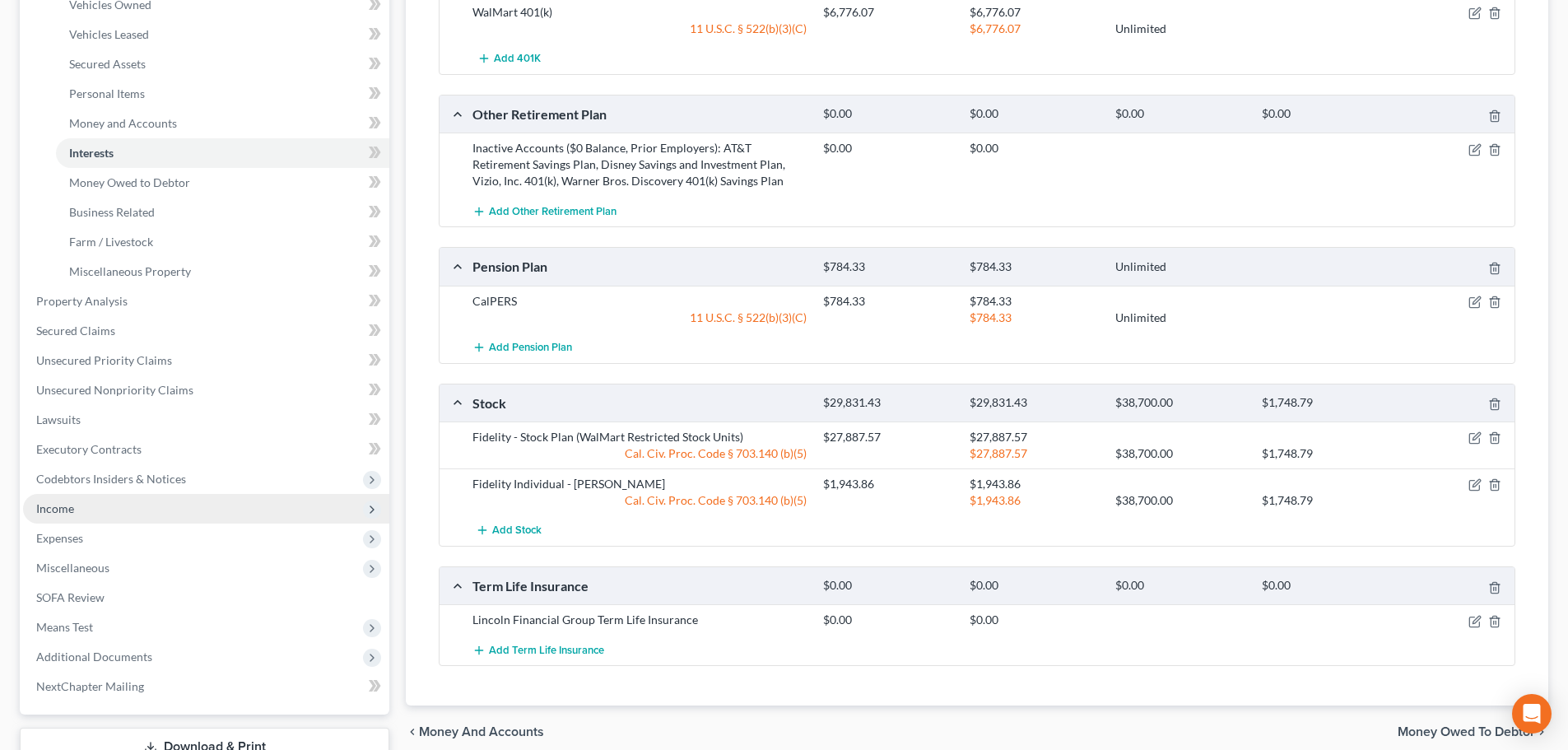
click at [82, 508] on span "Income" at bounding box center [206, 508] width 367 height 29
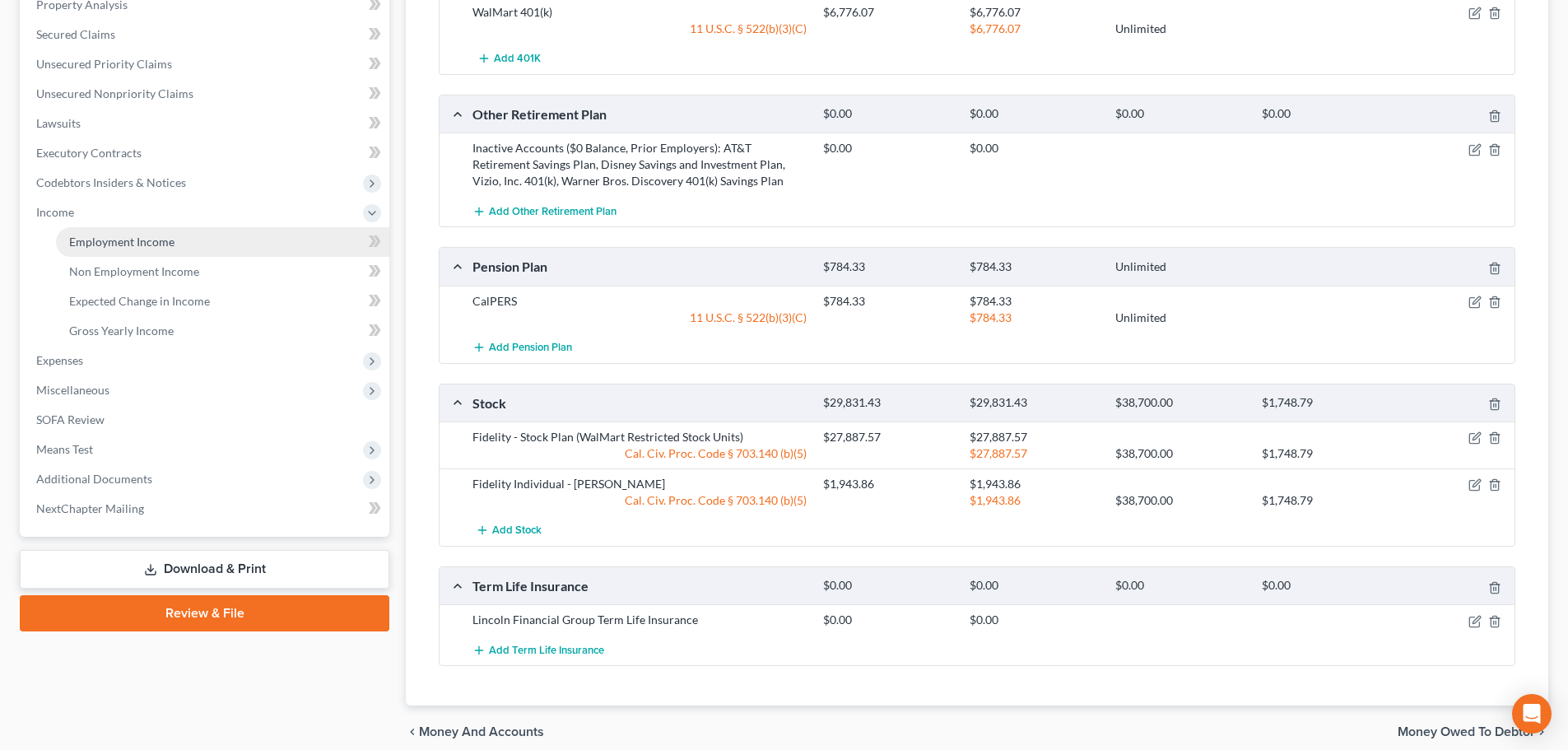
click at [111, 242] on span "Employment Income" at bounding box center [122, 242] width 106 height 14
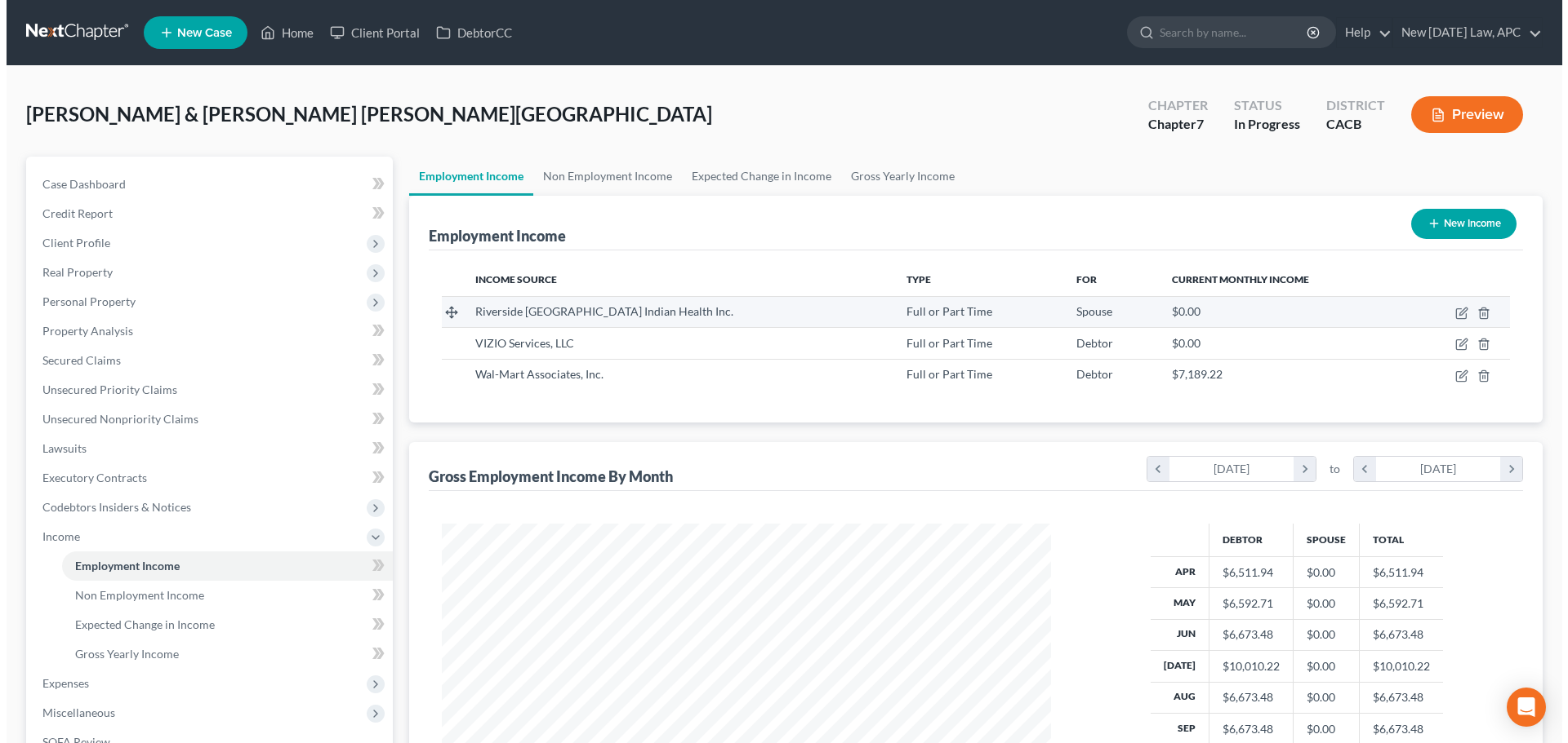
scroll to position [305, 641]
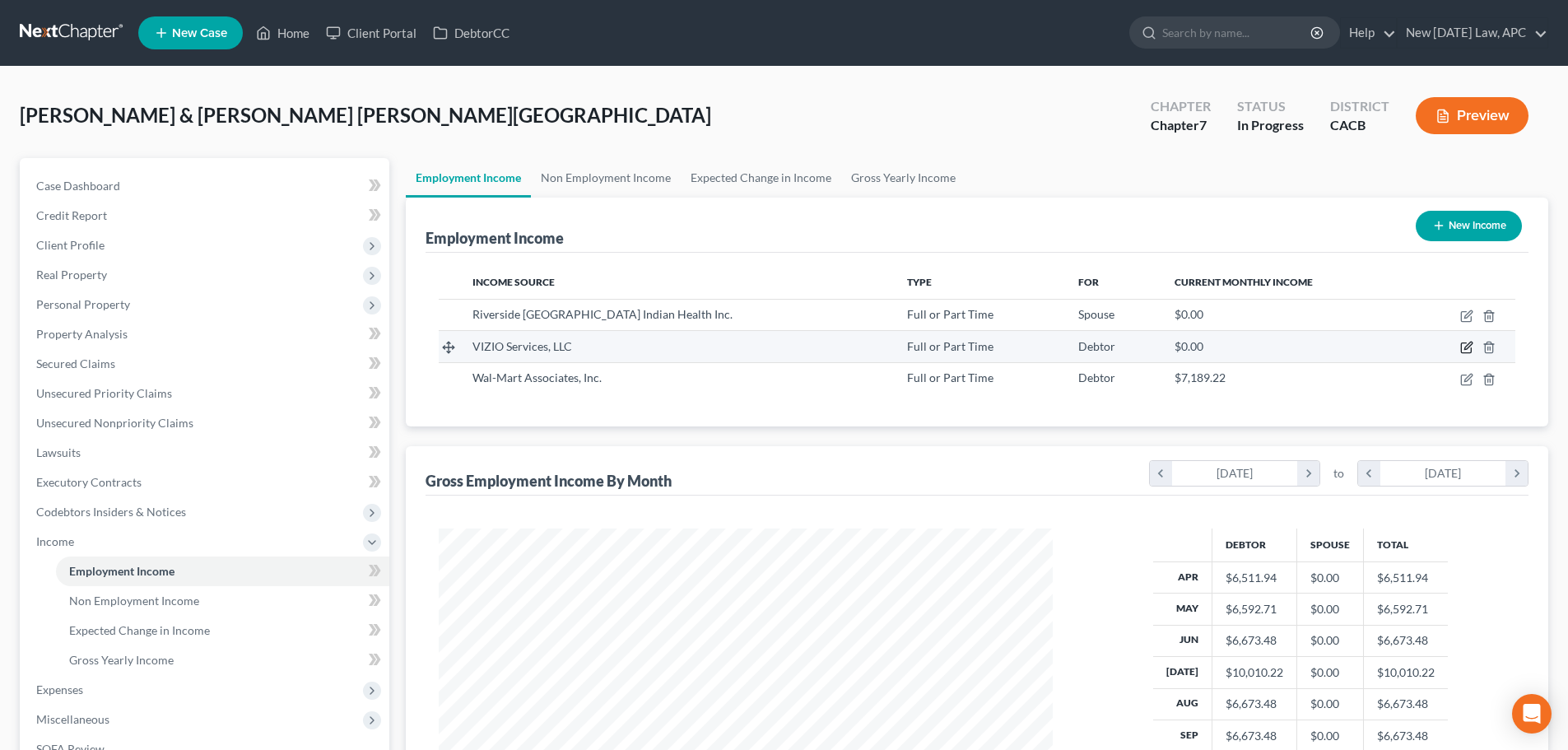
click at [1469, 344] on icon "button" at bounding box center [1468, 346] width 8 height 8
select select "0"
select select "4"
select select "2"
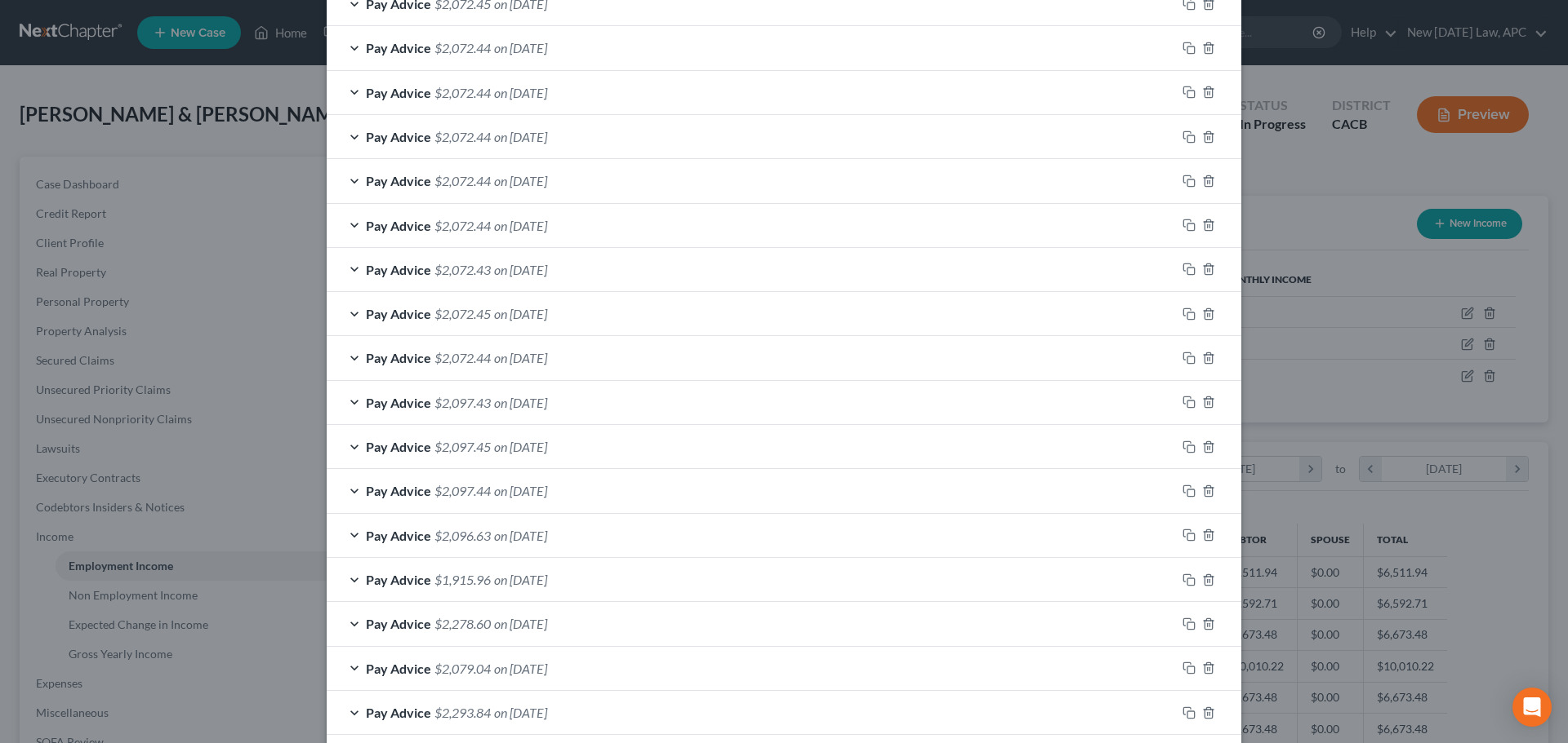
scroll to position [873, 0]
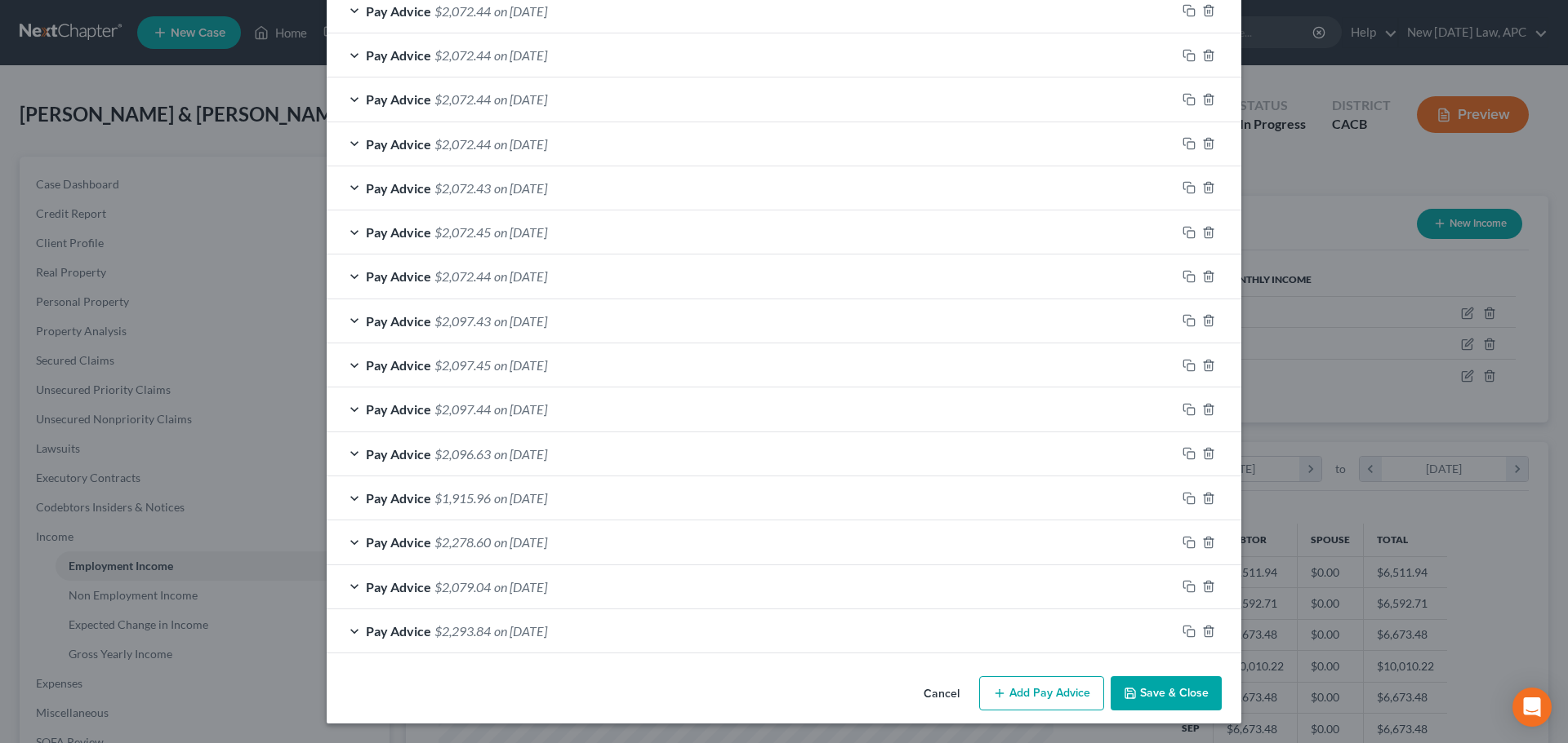
click at [547, 454] on span "on 04/19/2024" at bounding box center [520, 454] width 53 height 16
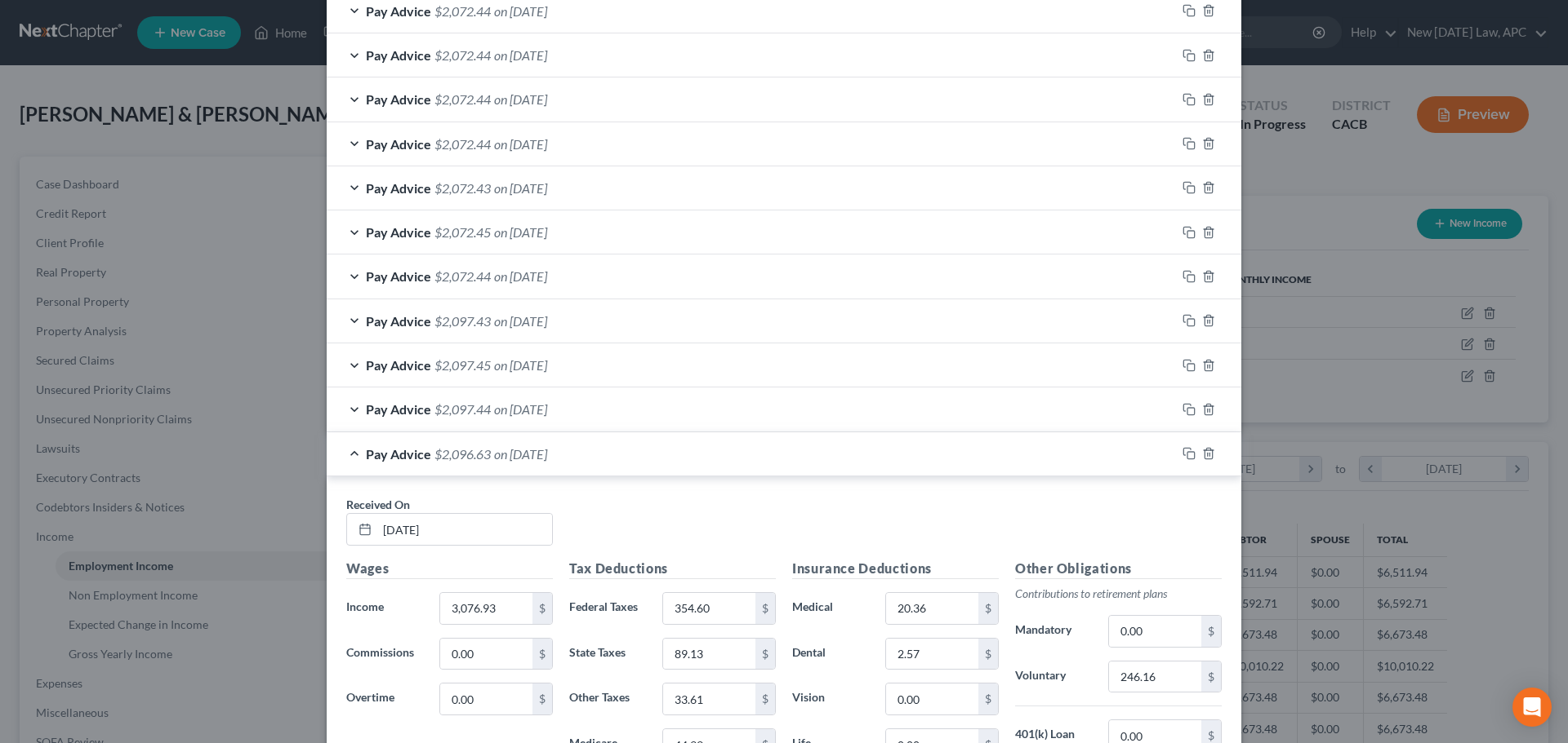
click at [547, 453] on span "on 04/19/2024" at bounding box center [520, 454] width 53 height 16
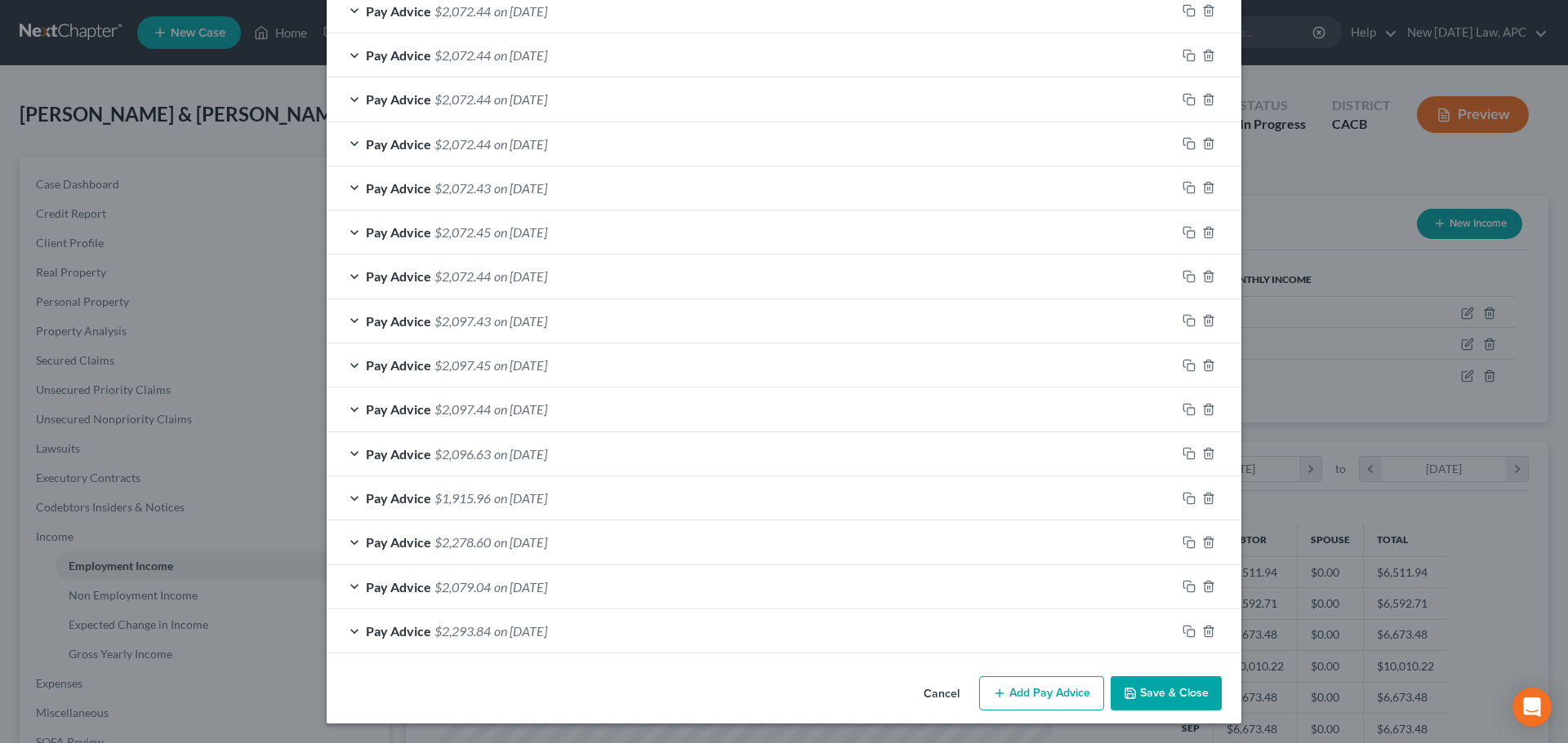
click at [930, 698] on button "Cancel" at bounding box center [942, 694] width 62 height 33
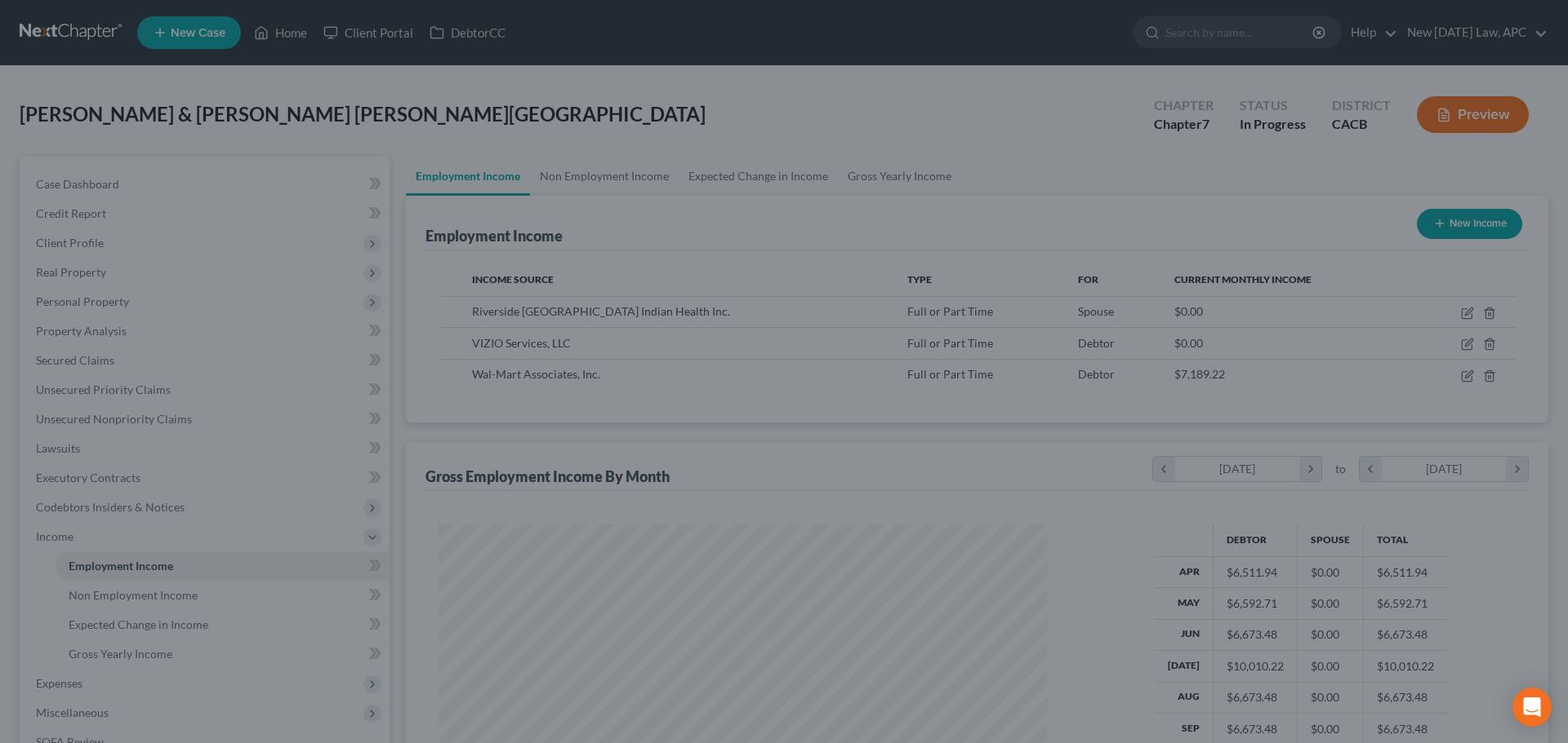
scroll to position [815778, 815800]
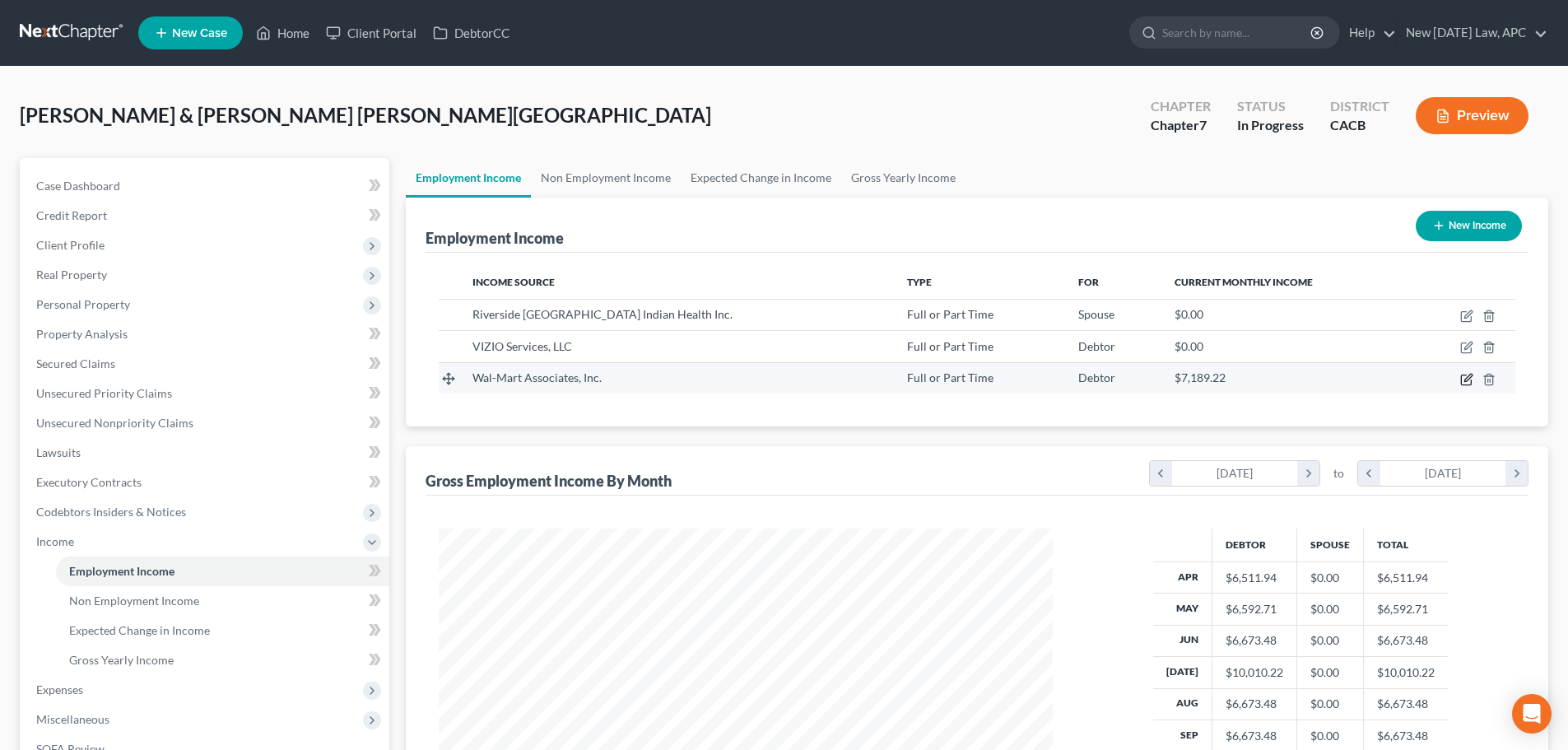
click at [1469, 380] on icon "button" at bounding box center [1467, 380] width 13 height 13
select select "0"
select select "2"
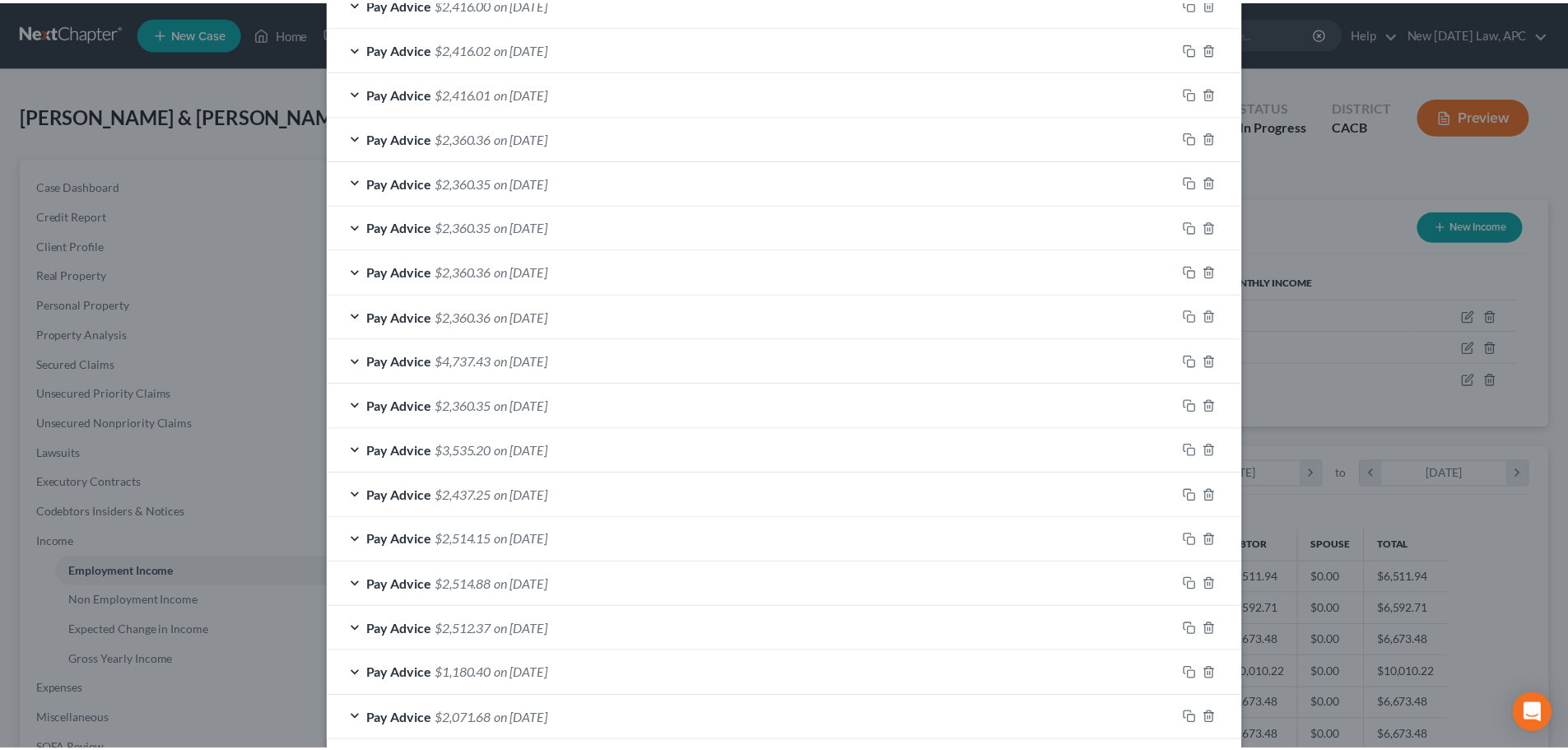
scroll to position [971, 0]
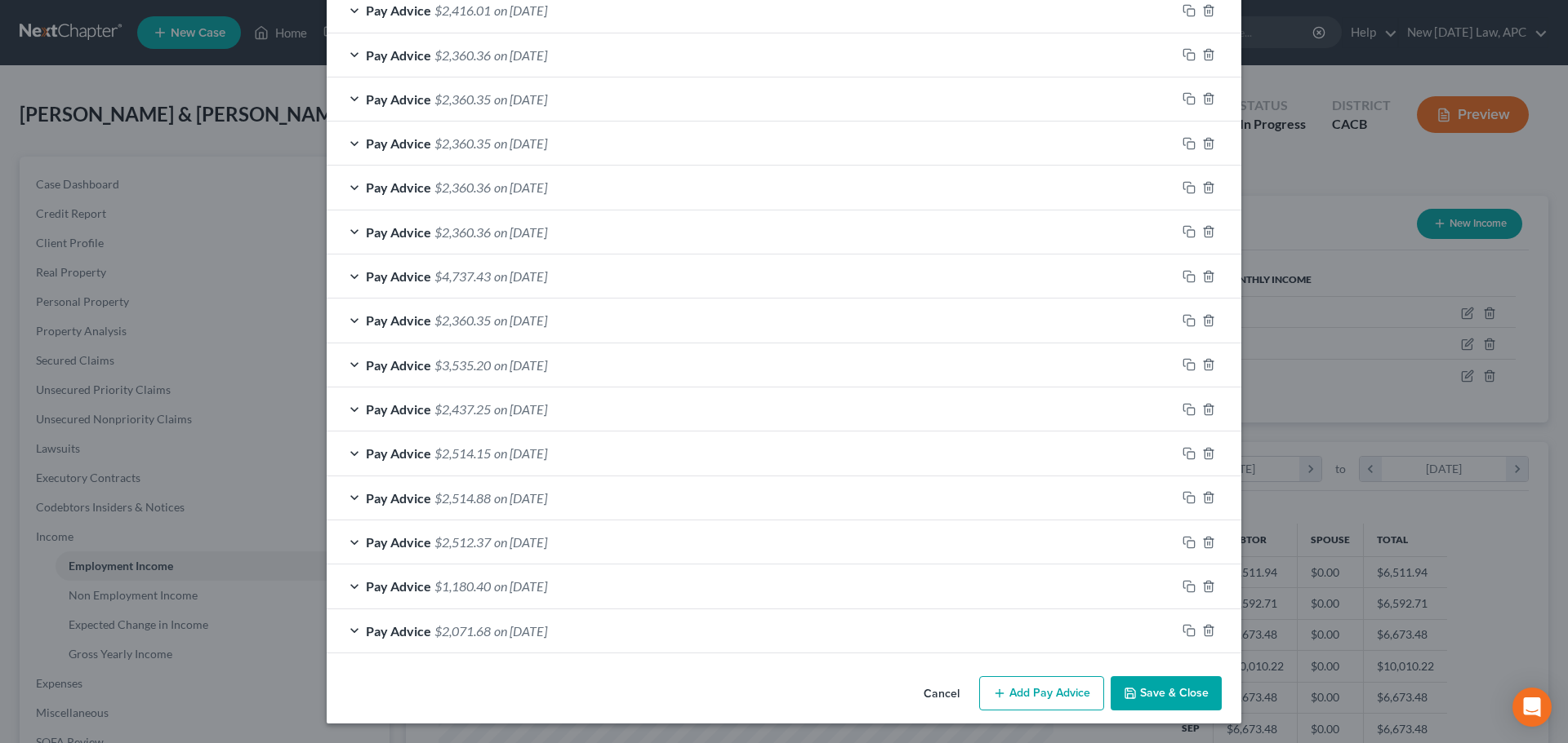
click at [930, 692] on button "Cancel" at bounding box center [942, 694] width 62 height 33
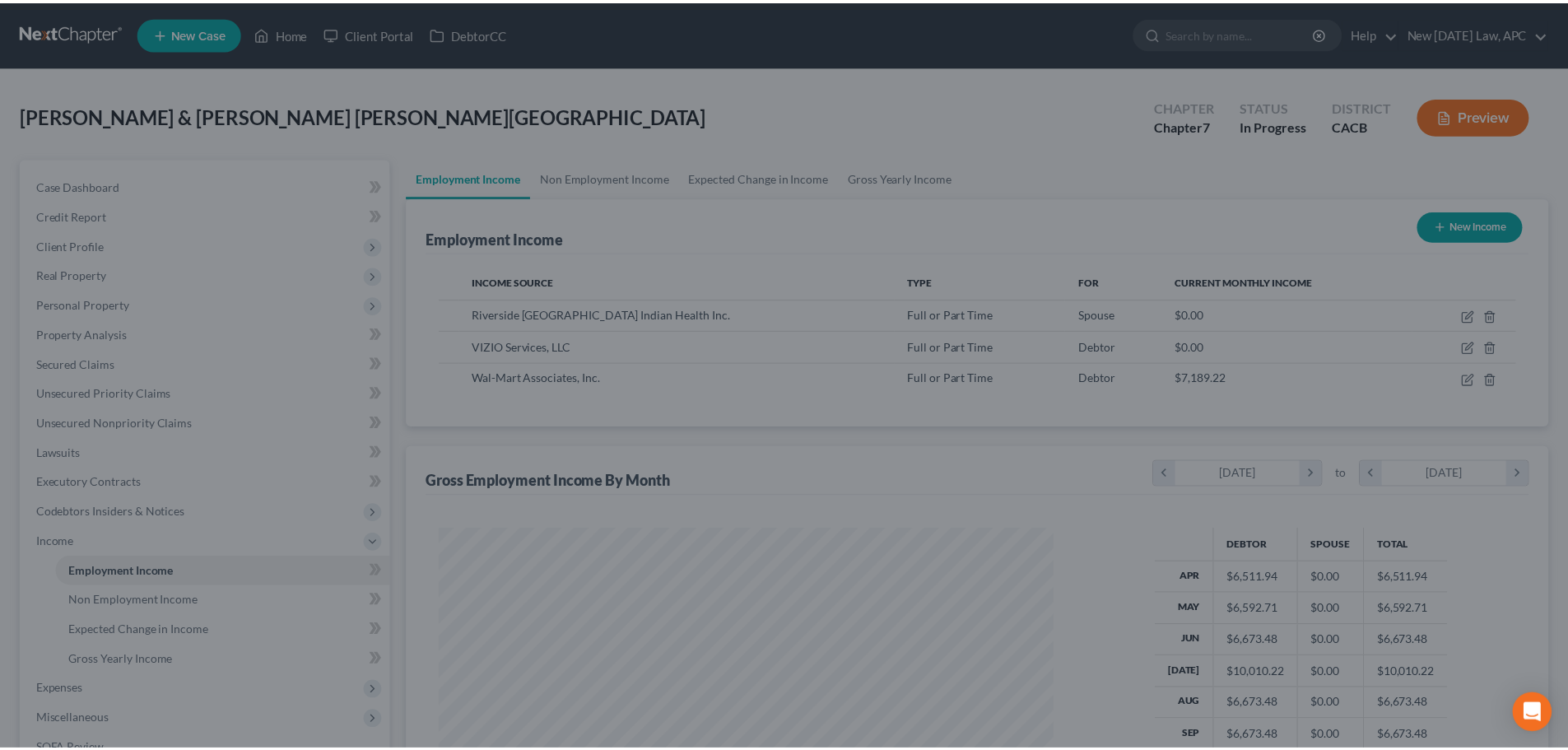
scroll to position [823464, 822668]
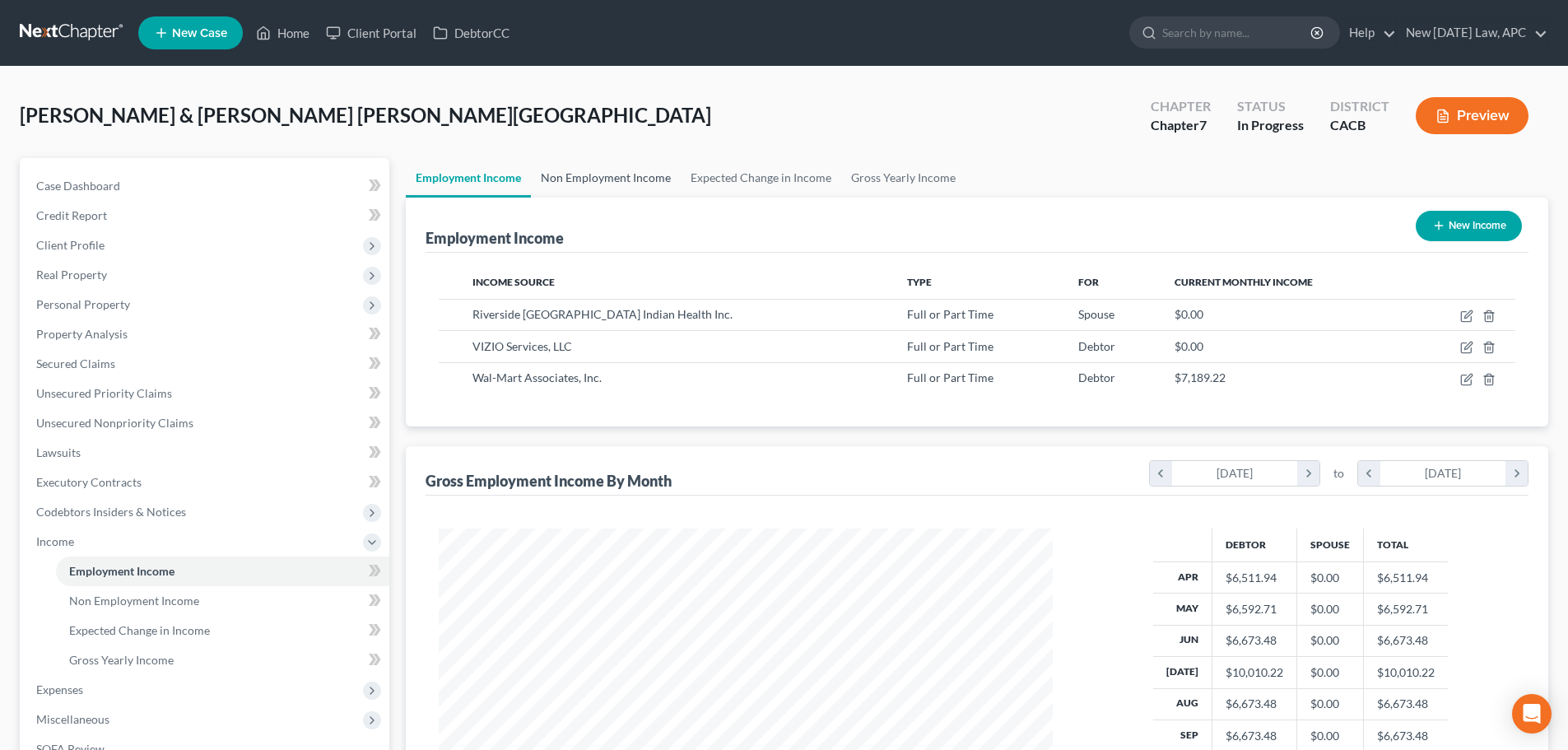
click at [645, 180] on link "Non Employment Income" at bounding box center [605, 178] width 150 height 40
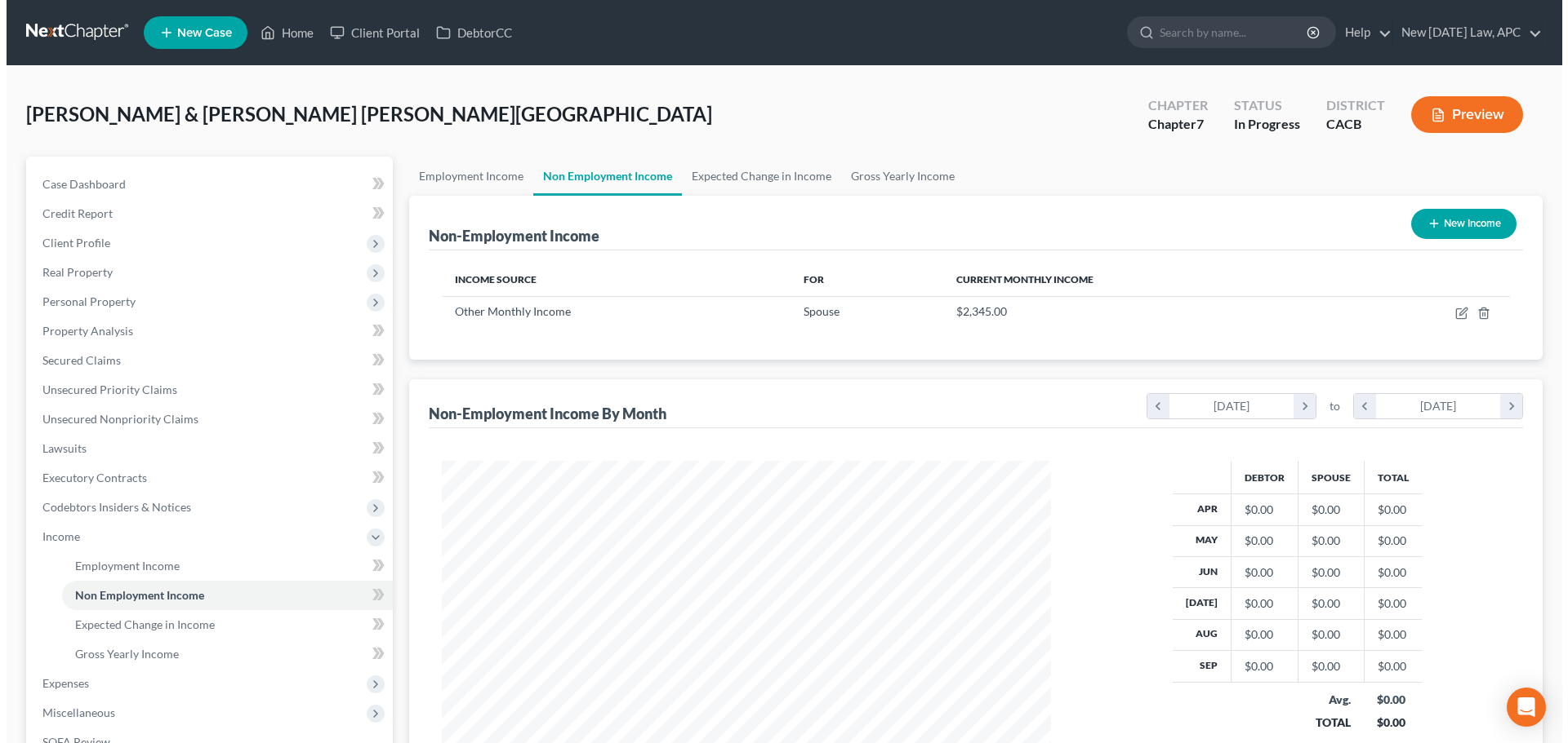
scroll to position [305, 641]
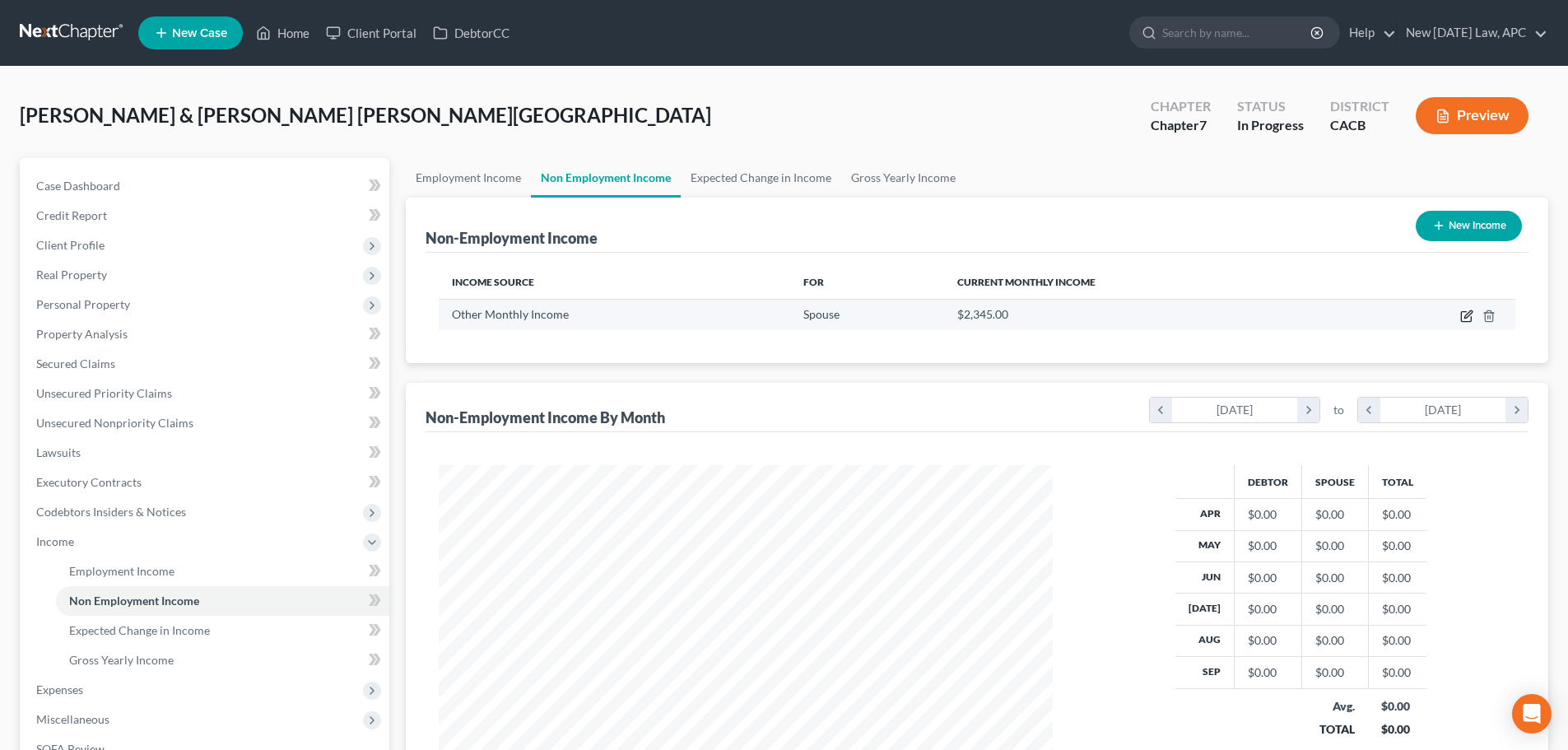
click at [1463, 316] on icon "button" at bounding box center [1467, 316] width 13 height 13
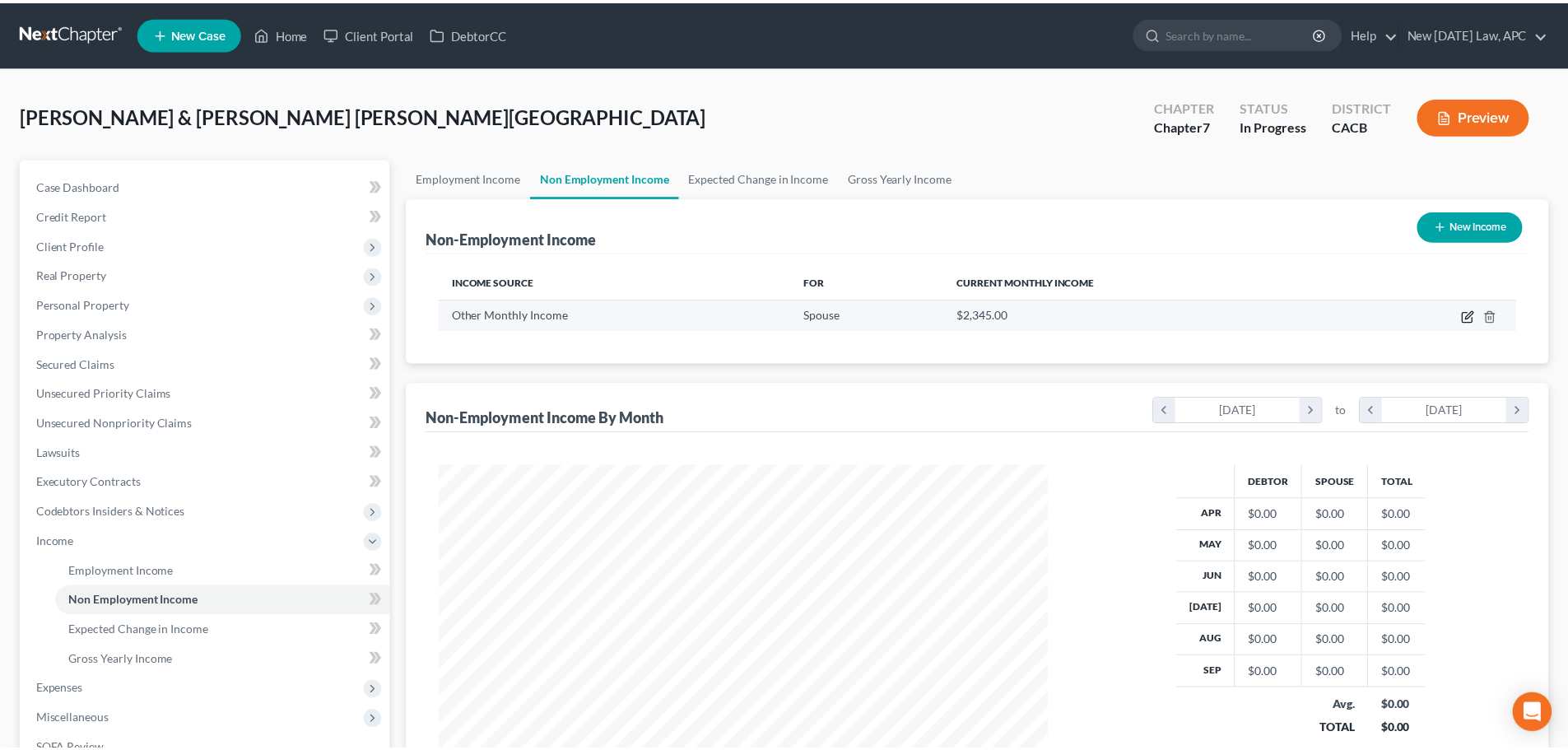
scroll to position [309, 652]
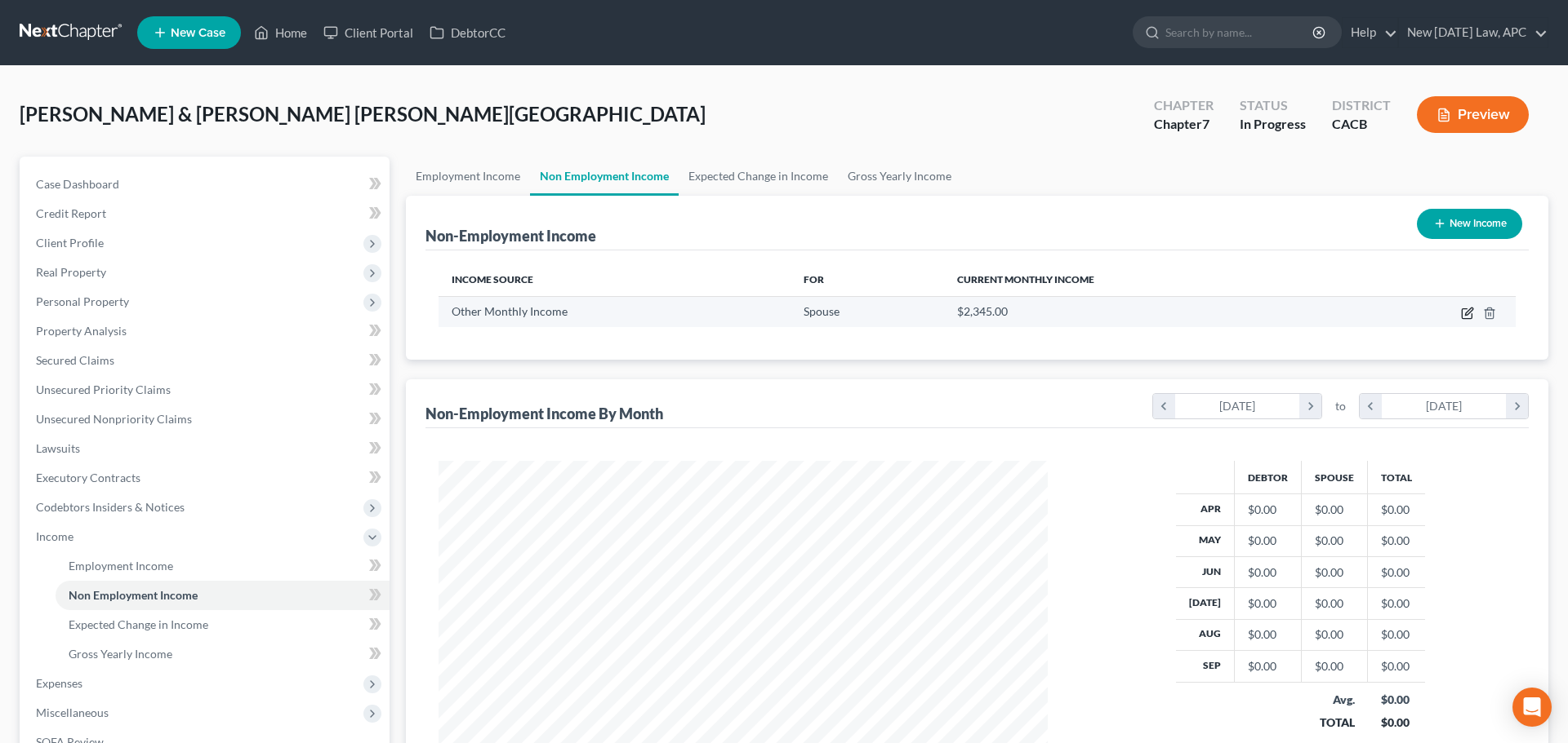
select select "13"
select select "0"
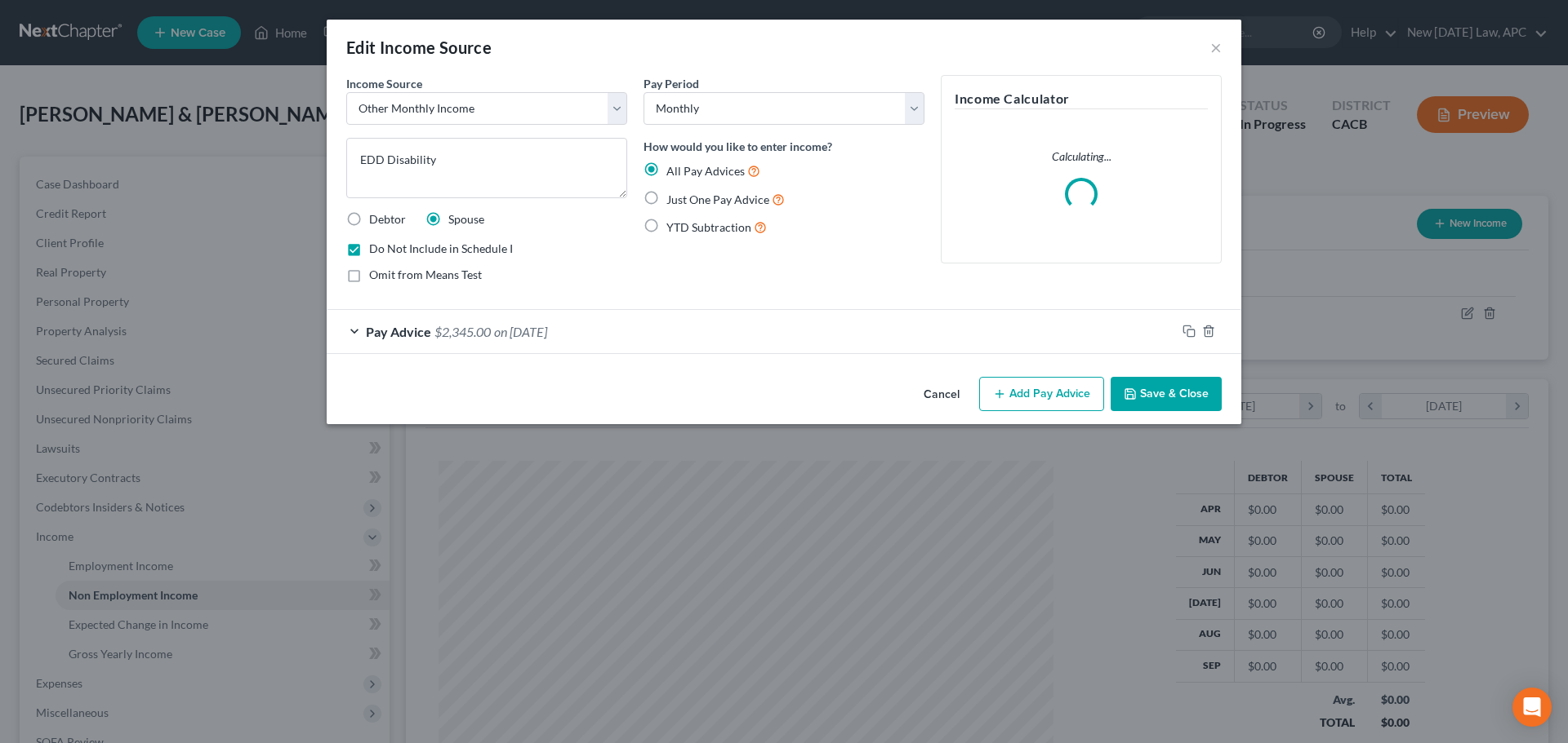
click at [569, 340] on div "Pay Advice $2,345.00 on 08/09/2024" at bounding box center [751, 332] width 849 height 43
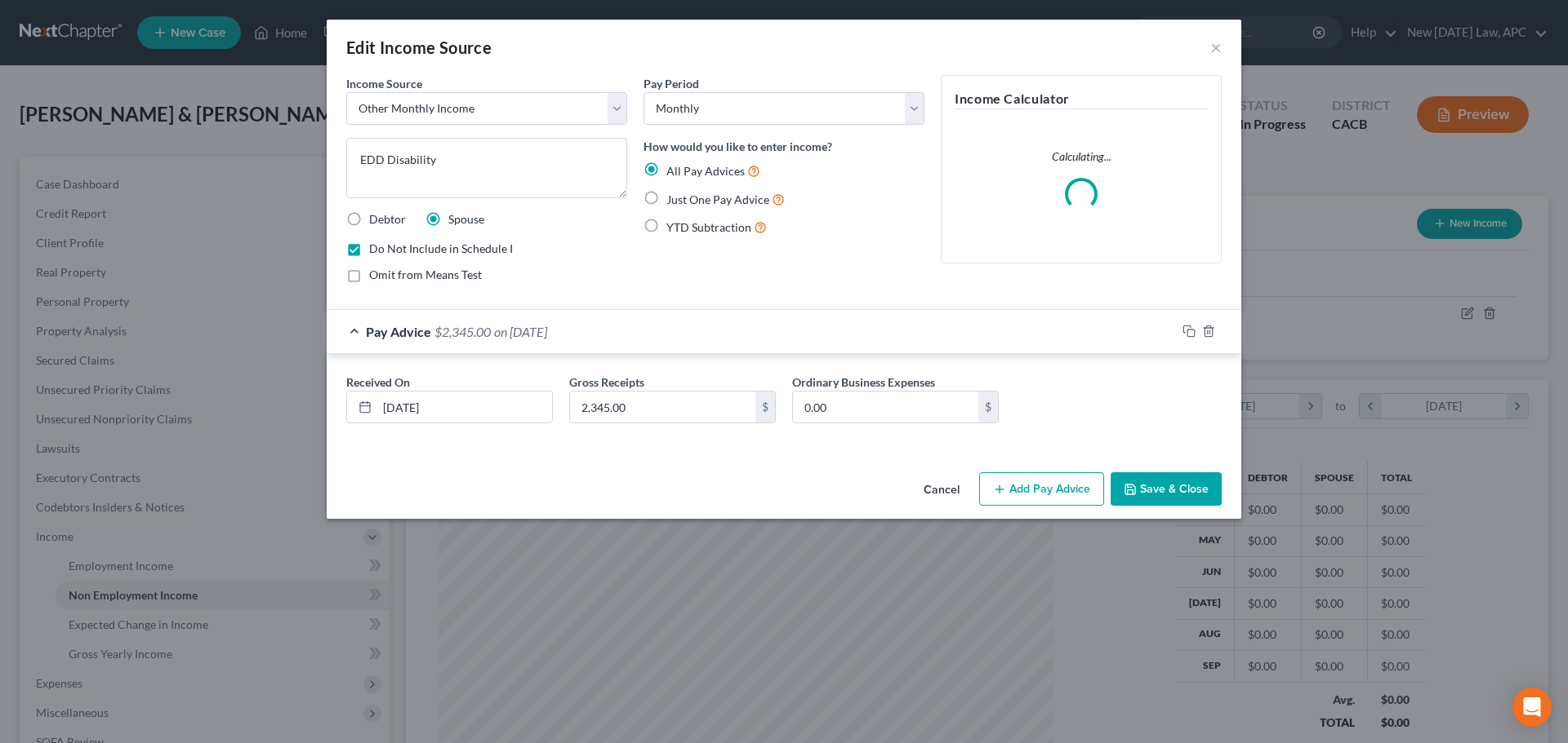
click at [547, 334] on span "on 08/09/2024" at bounding box center [520, 332] width 53 height 16
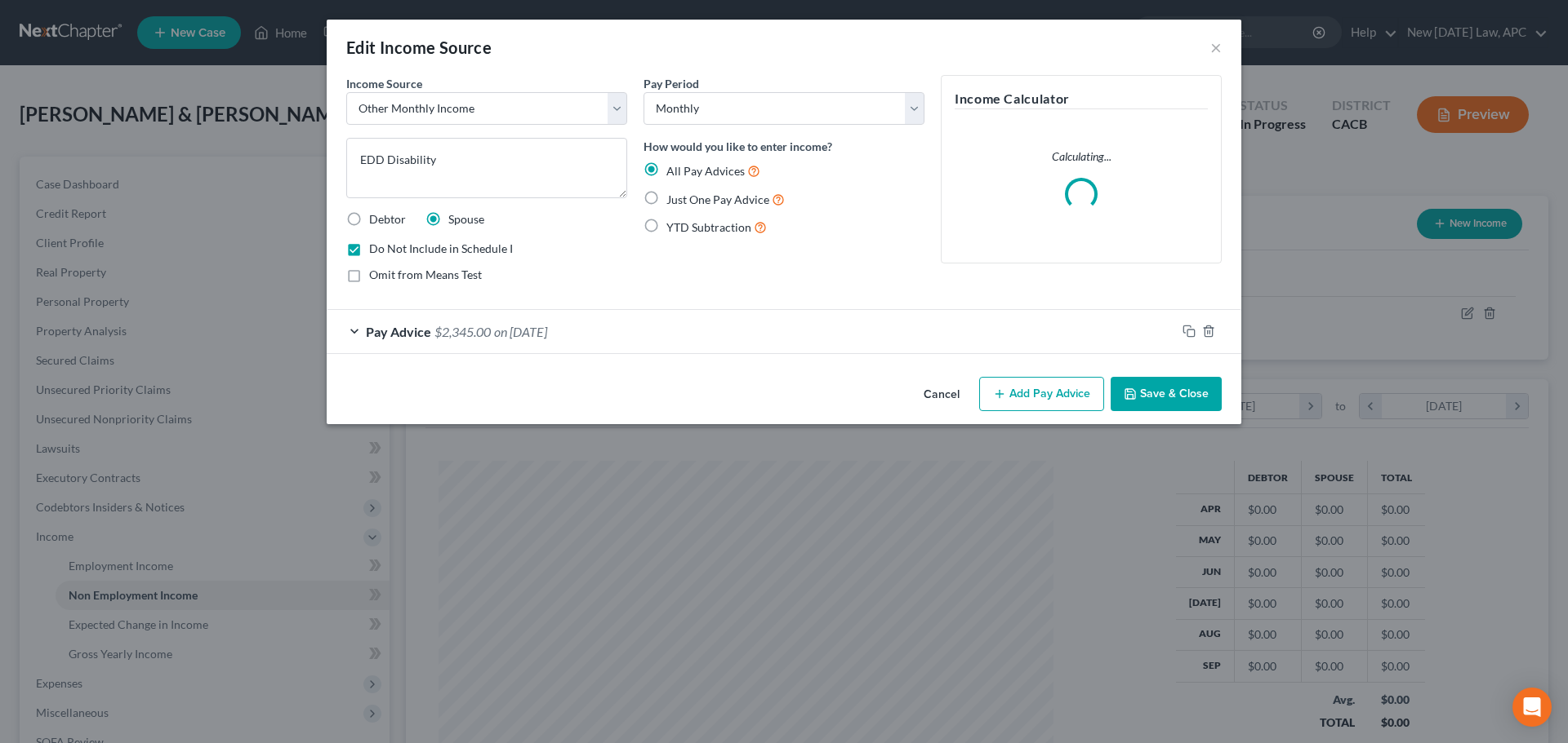
click at [947, 396] on button "Cancel" at bounding box center [942, 394] width 62 height 33
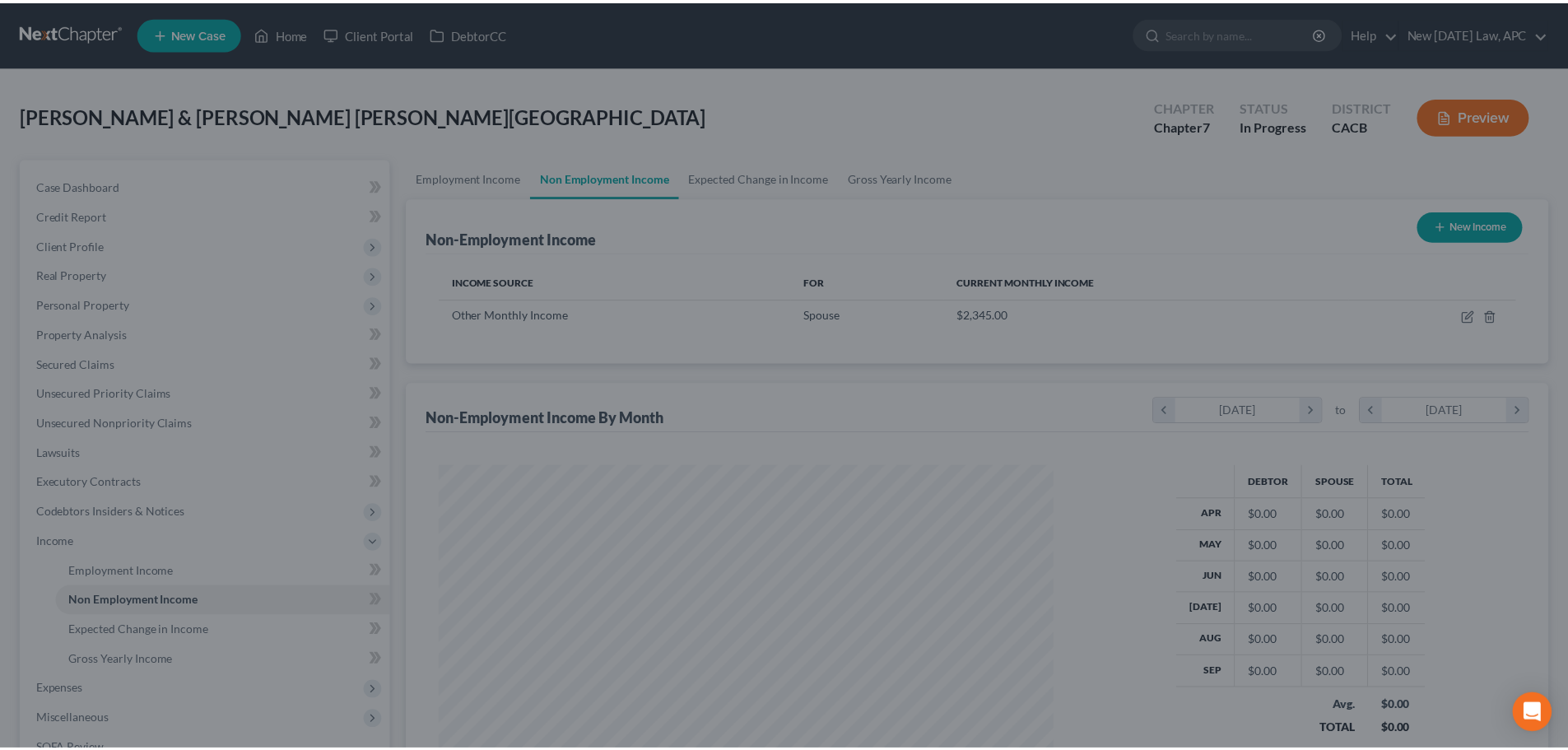
scroll to position [823464, 822668]
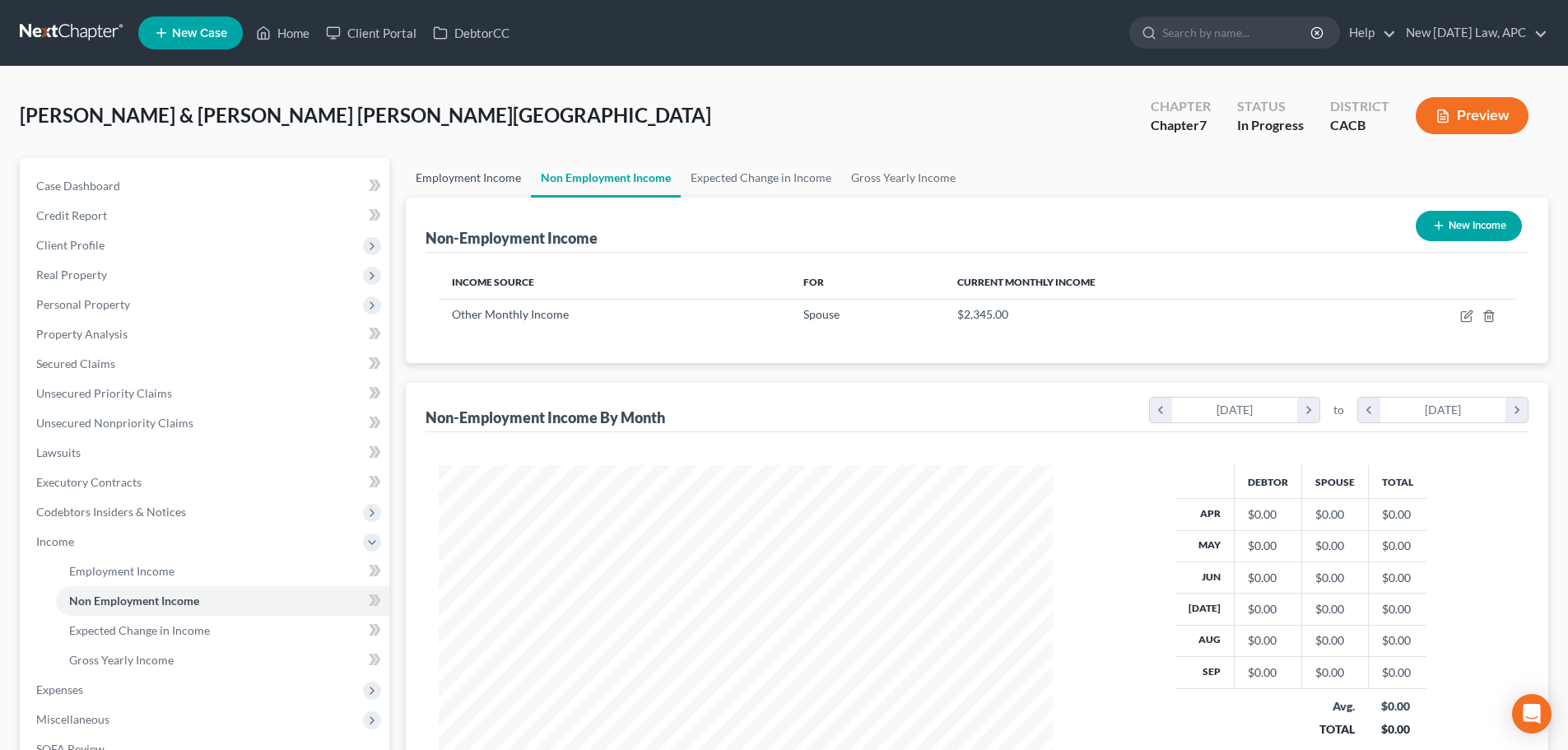
click at [483, 164] on link "Employment Income" at bounding box center [468, 178] width 125 height 40
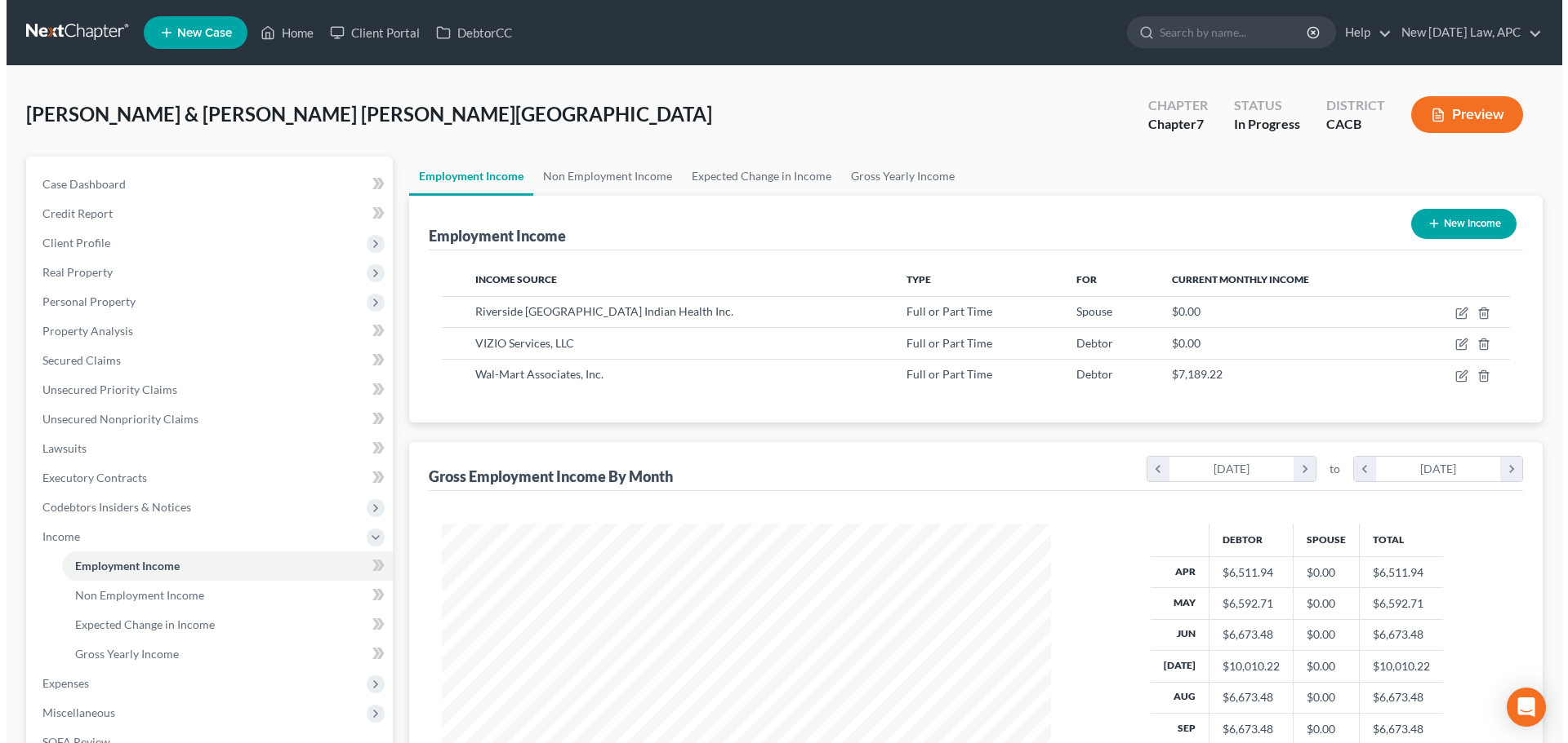
scroll to position [305, 641]
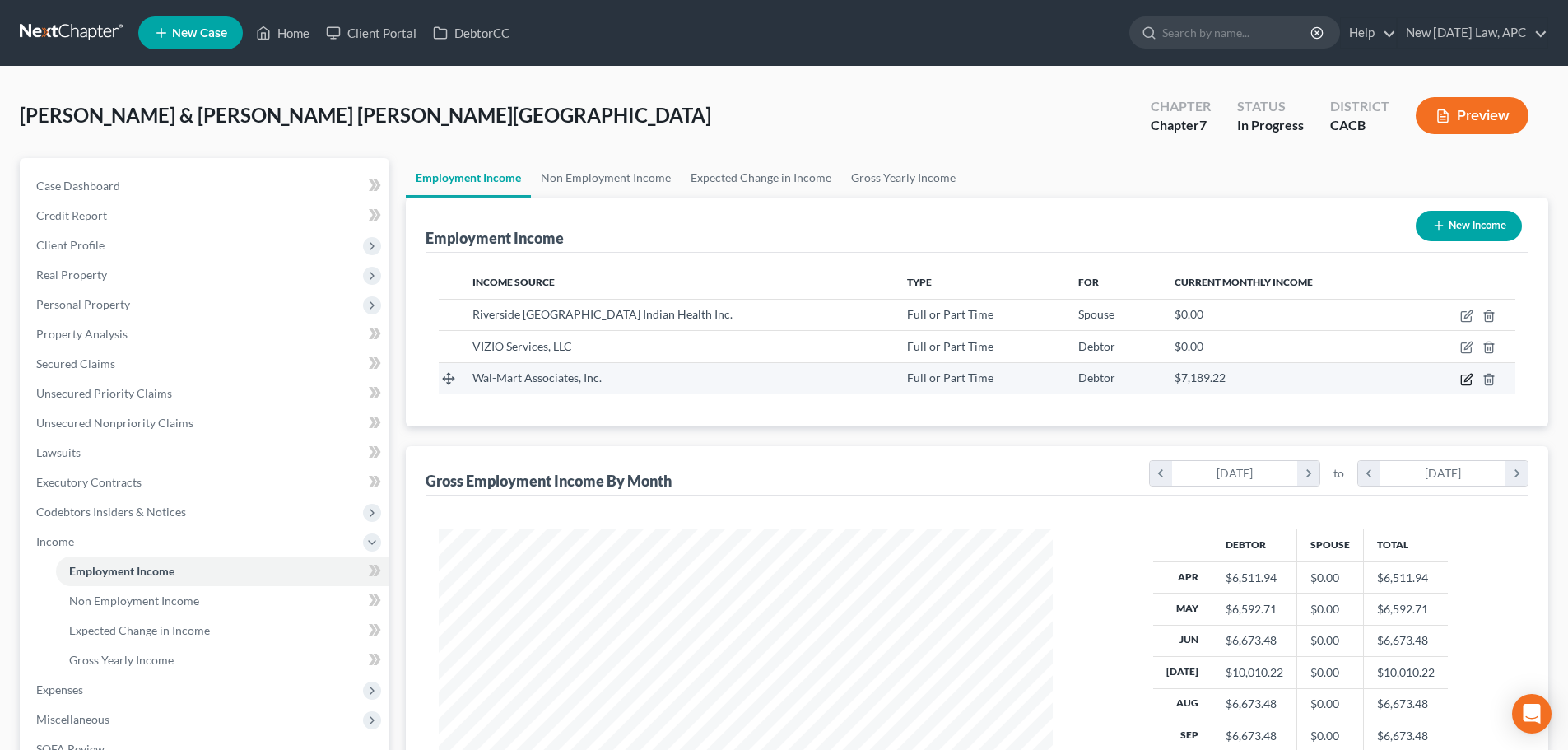
click at [1464, 382] on icon "button" at bounding box center [1467, 380] width 13 height 13
select select "0"
select select "2"
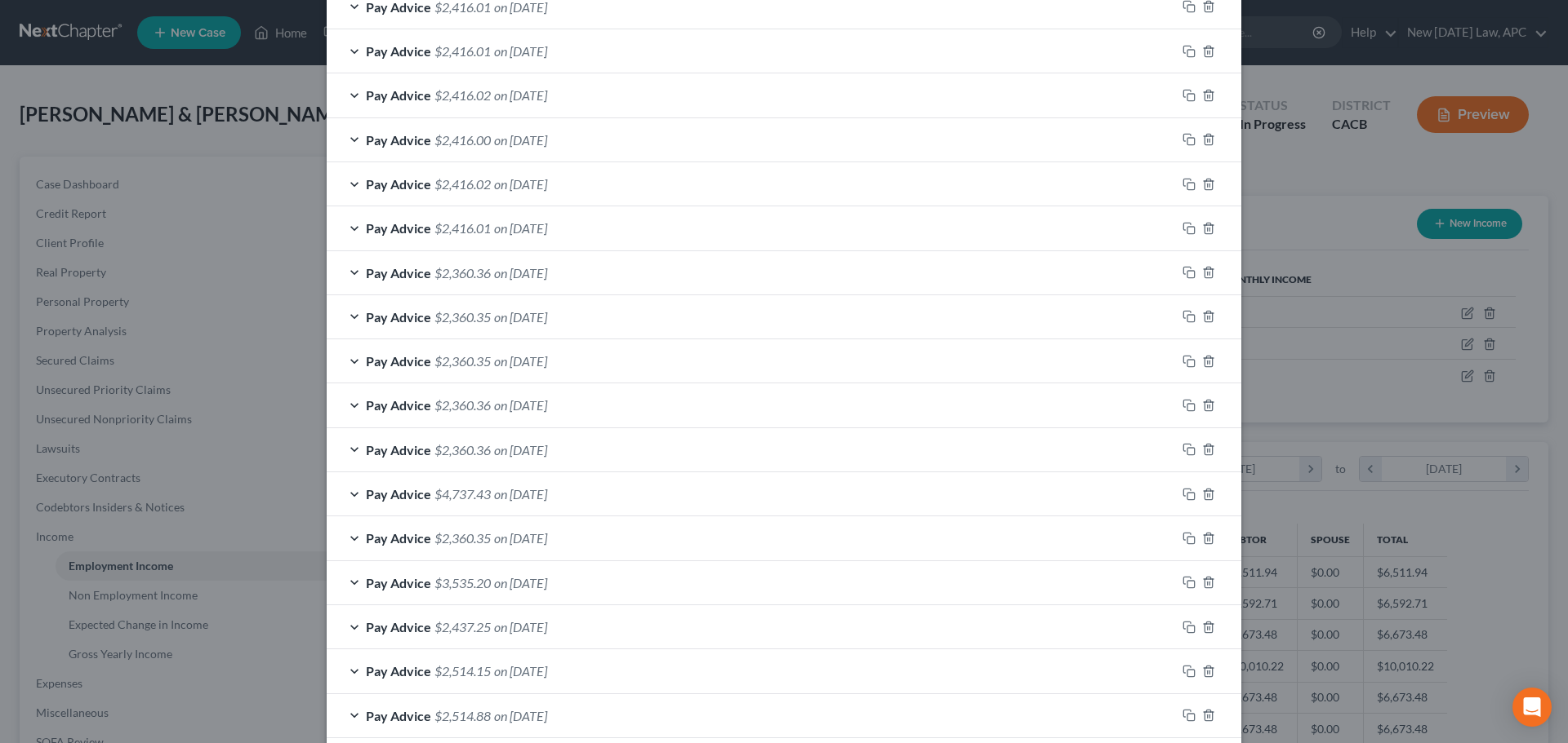
scroll to position [0, 0]
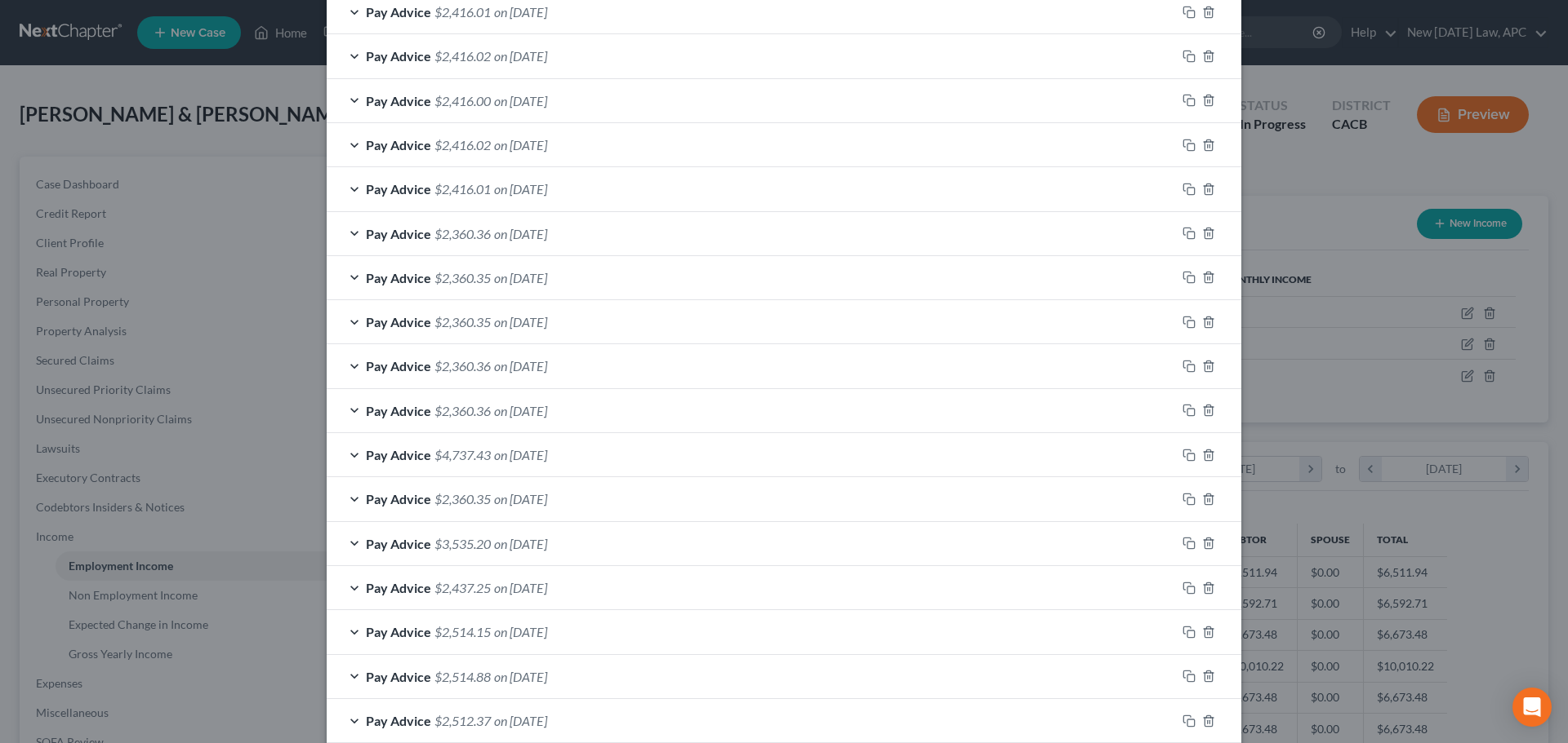
click at [547, 448] on span "on 03/13/2025" at bounding box center [520, 455] width 53 height 16
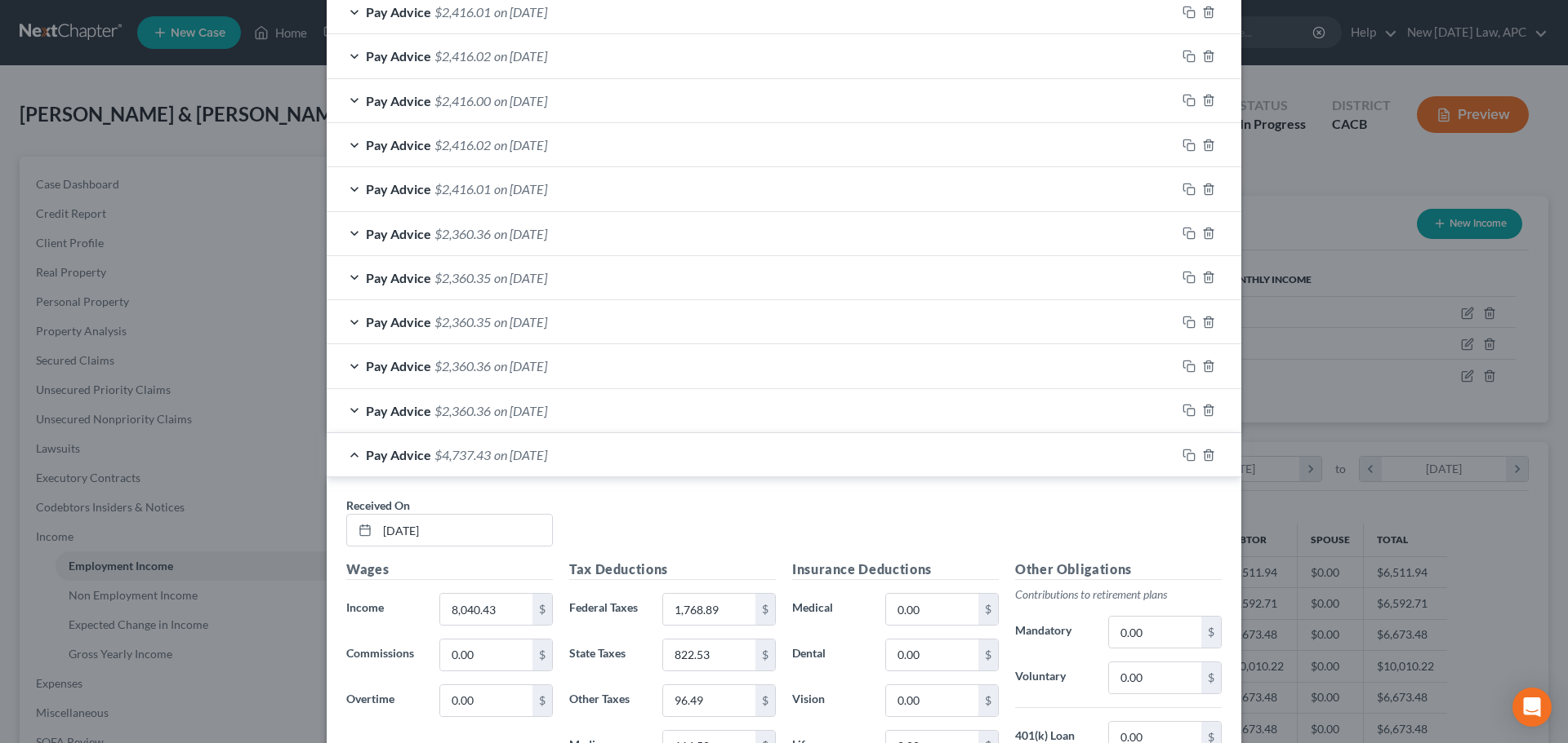
click at [547, 448] on span "on 03/13/2025" at bounding box center [520, 455] width 53 height 16
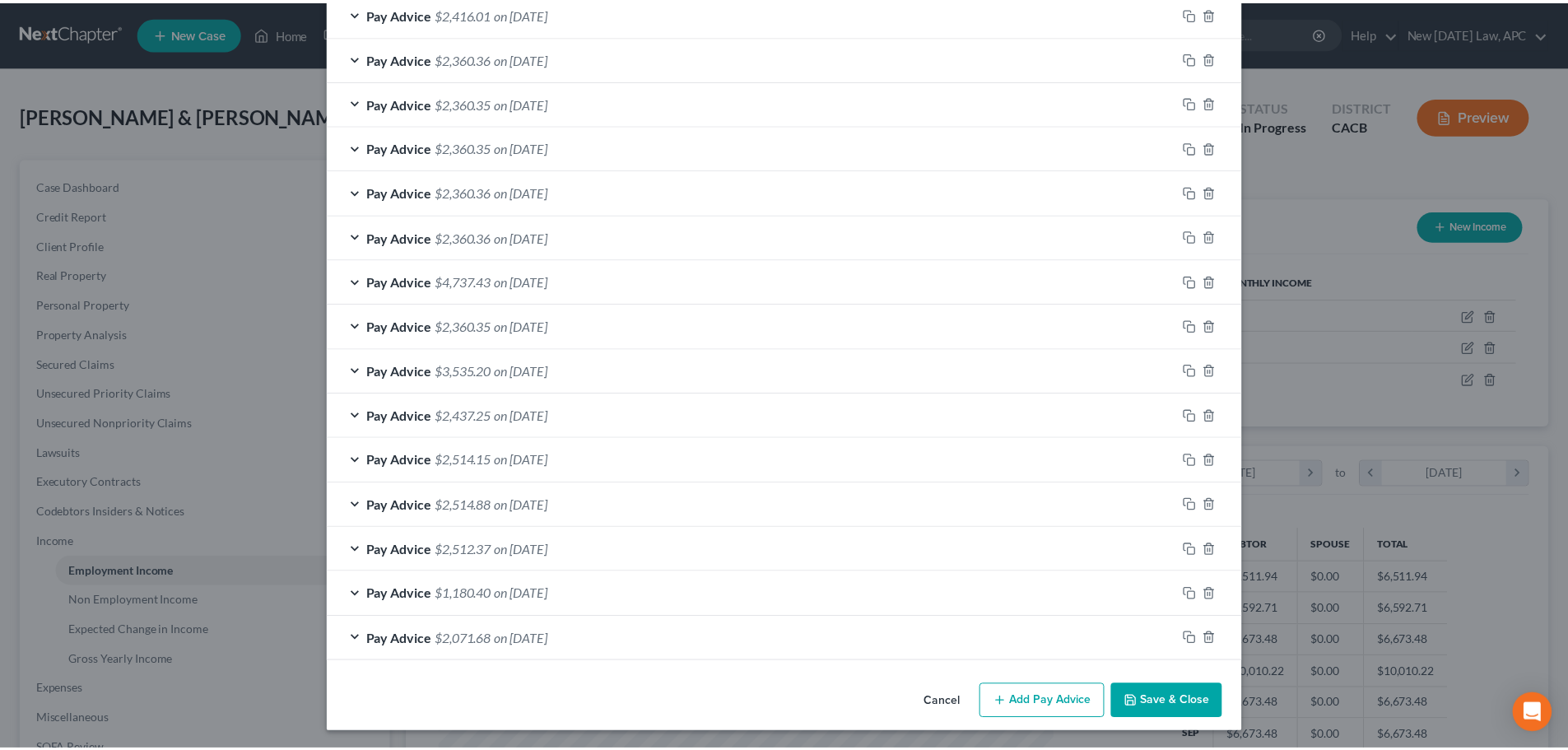
scroll to position [971, 0]
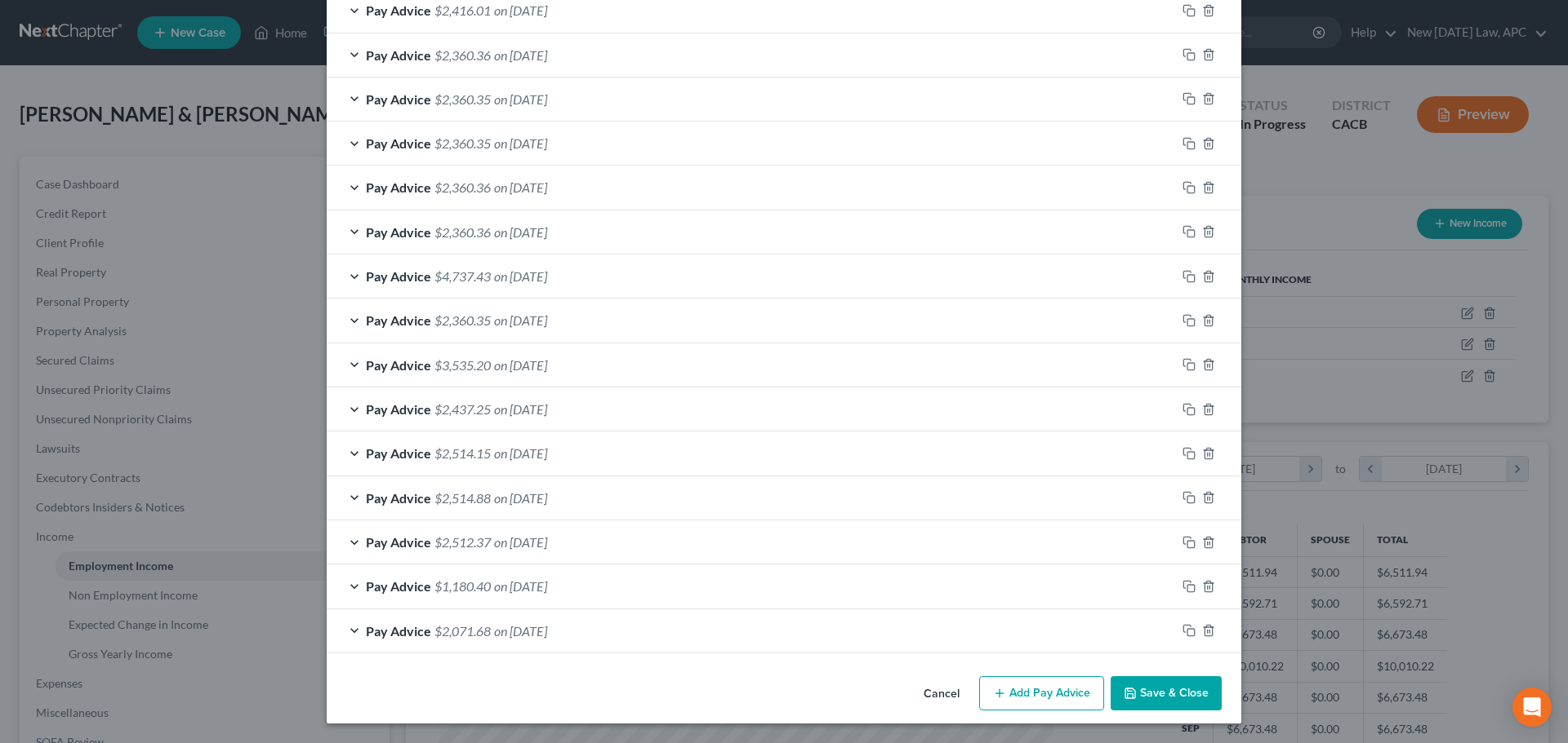
click at [939, 699] on button "Cancel" at bounding box center [942, 694] width 62 height 33
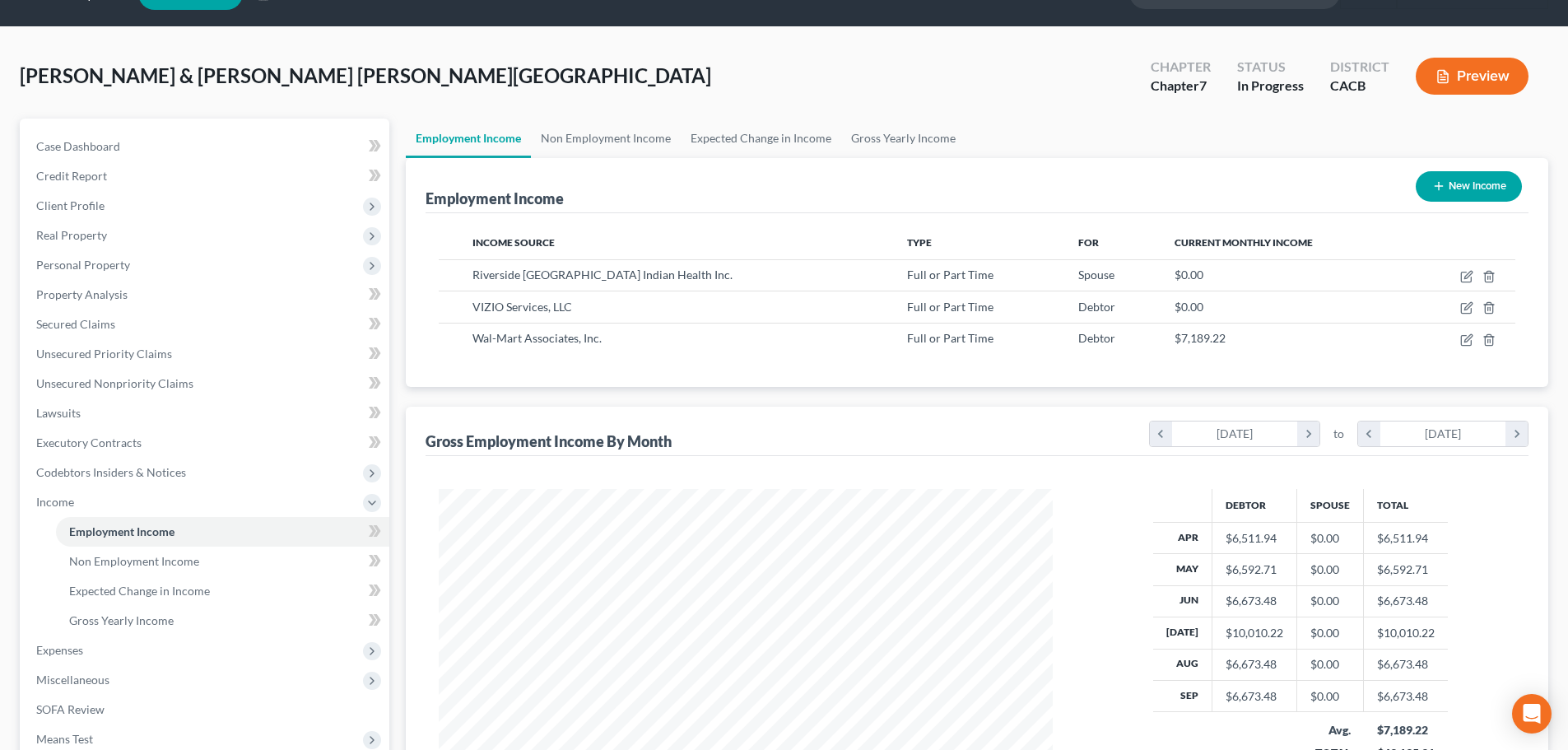
scroll to position [0, 0]
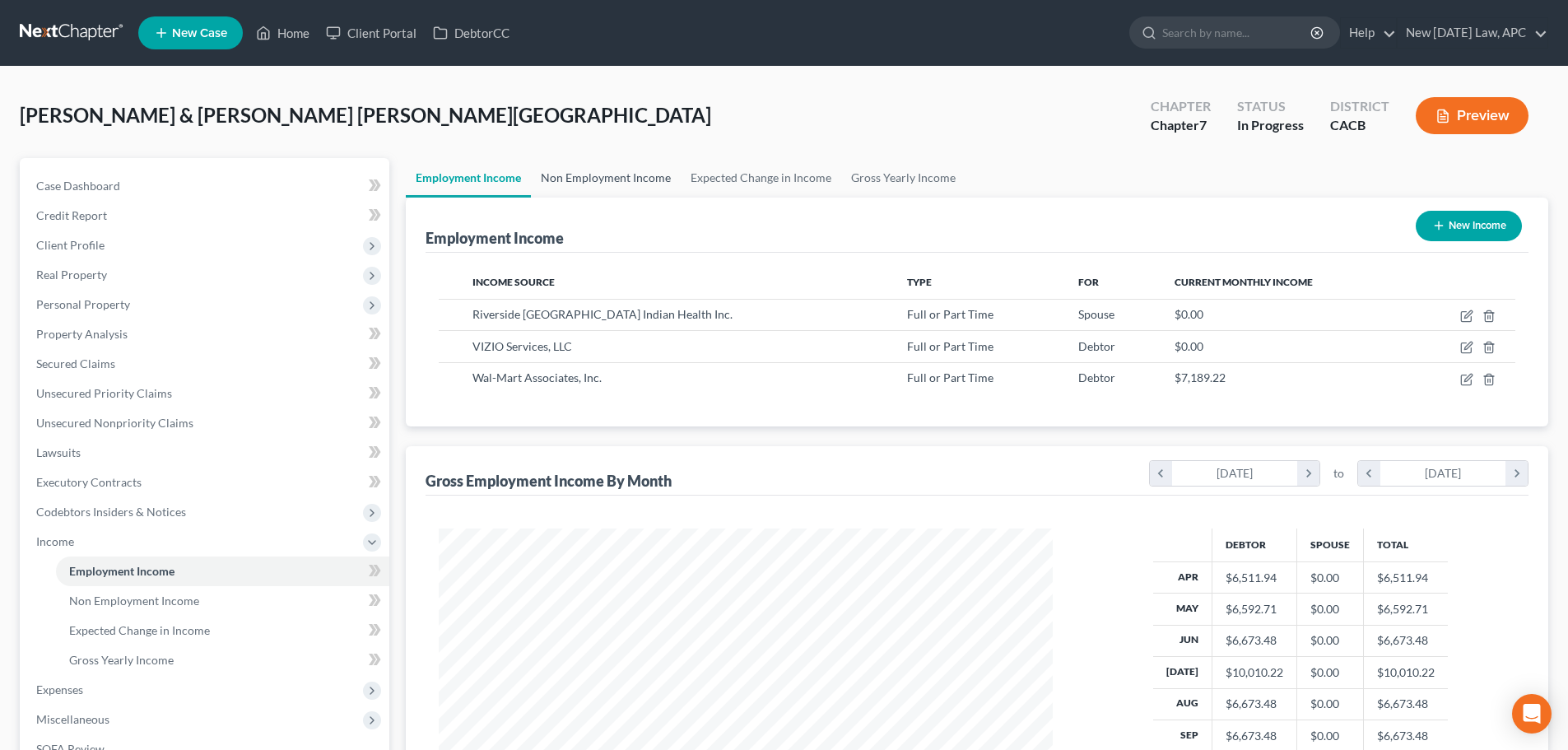
click at [564, 166] on link "Non Employment Income" at bounding box center [605, 178] width 150 height 40
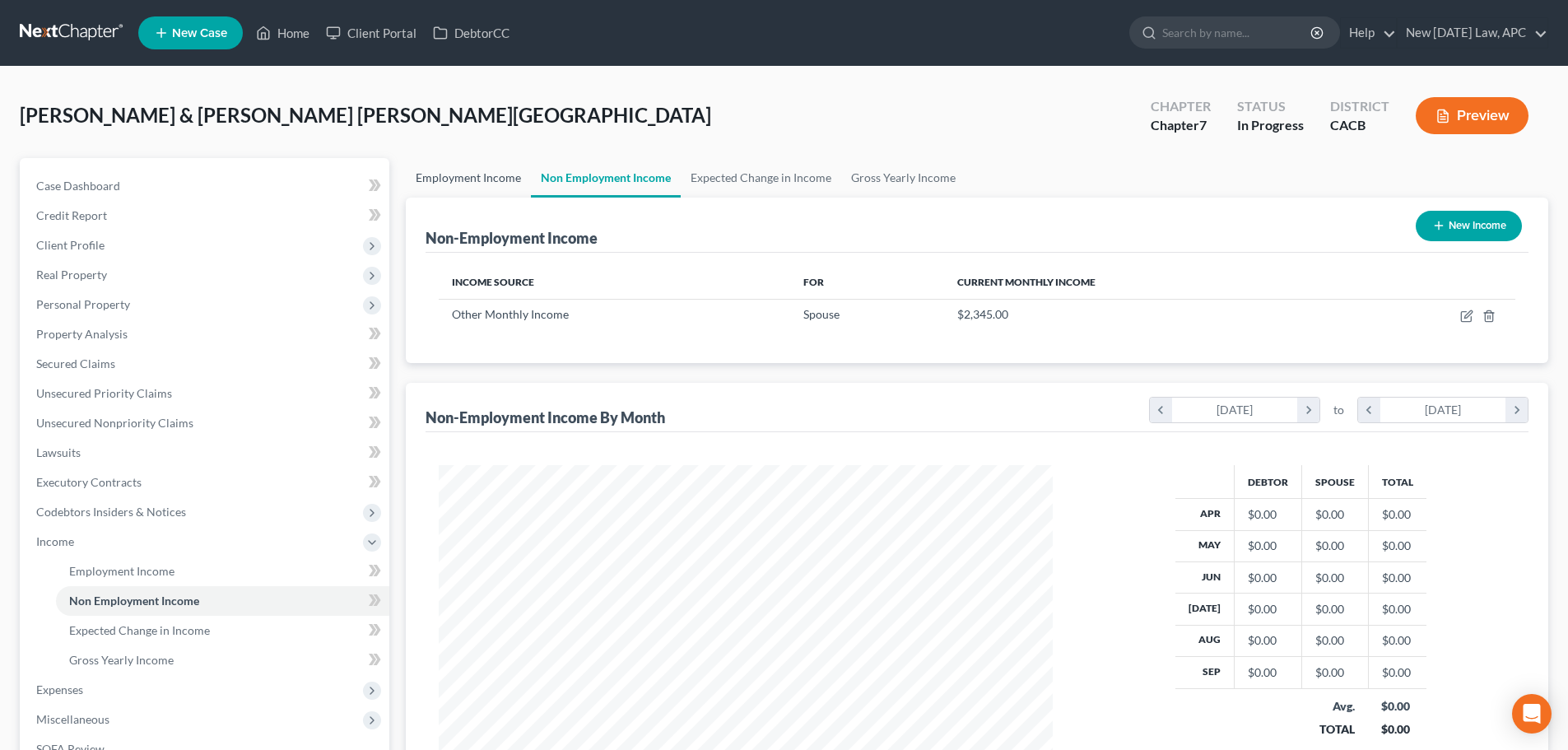
scroll to position [308, 647]
click at [471, 179] on link "Employment Income" at bounding box center [468, 178] width 125 height 40
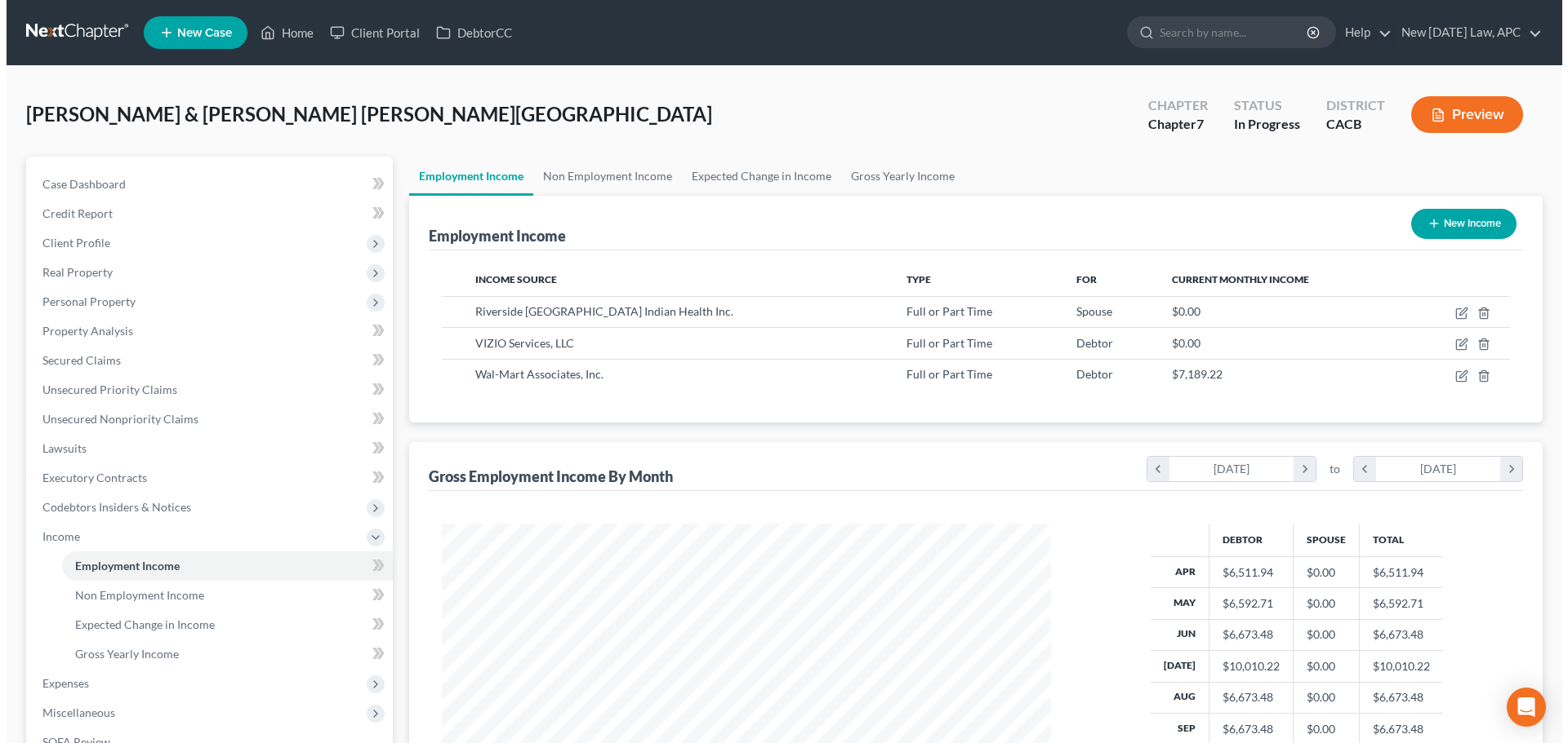
scroll to position [305, 641]
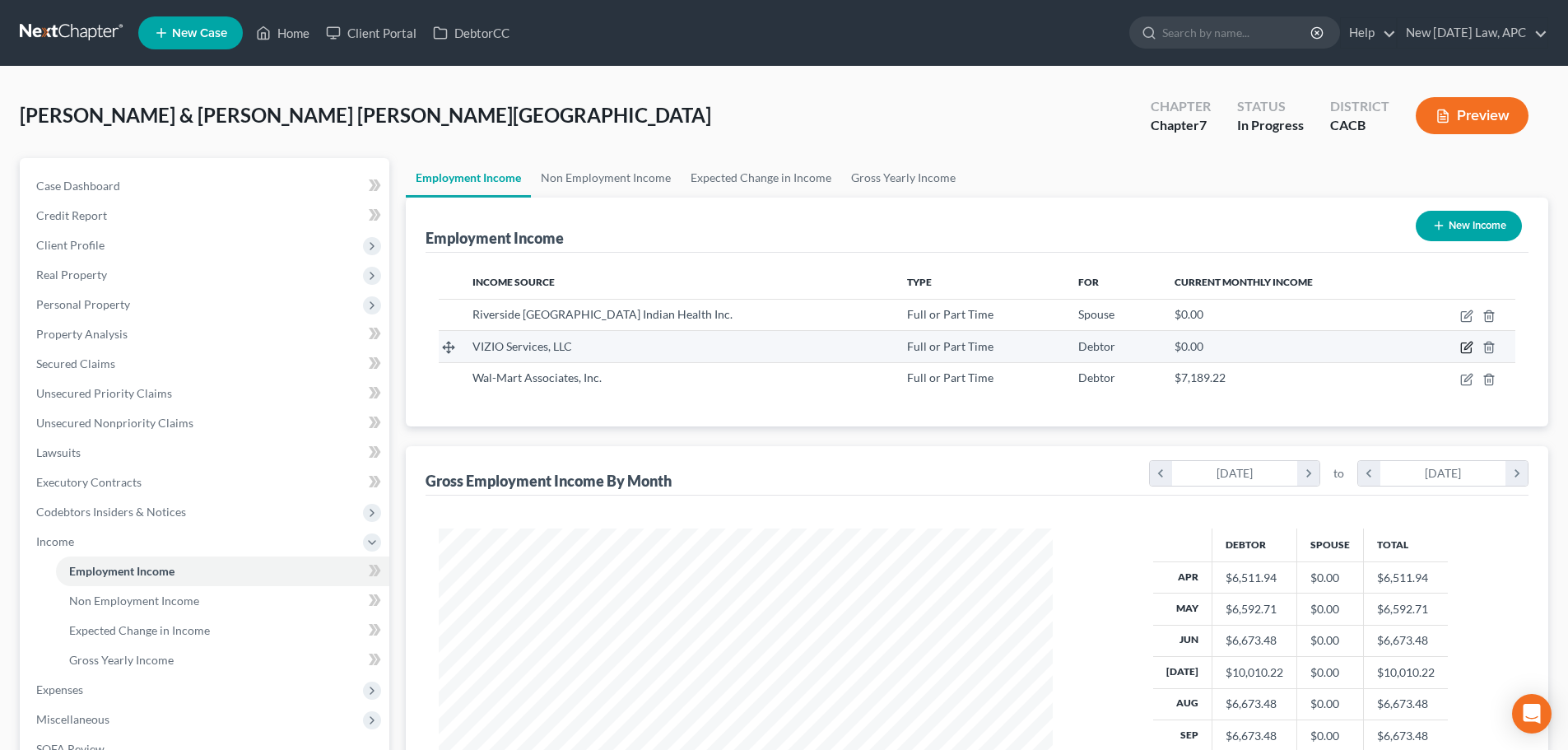
click at [1464, 342] on icon "button" at bounding box center [1467, 348] width 13 height 13
select select "0"
select select "4"
select select "2"
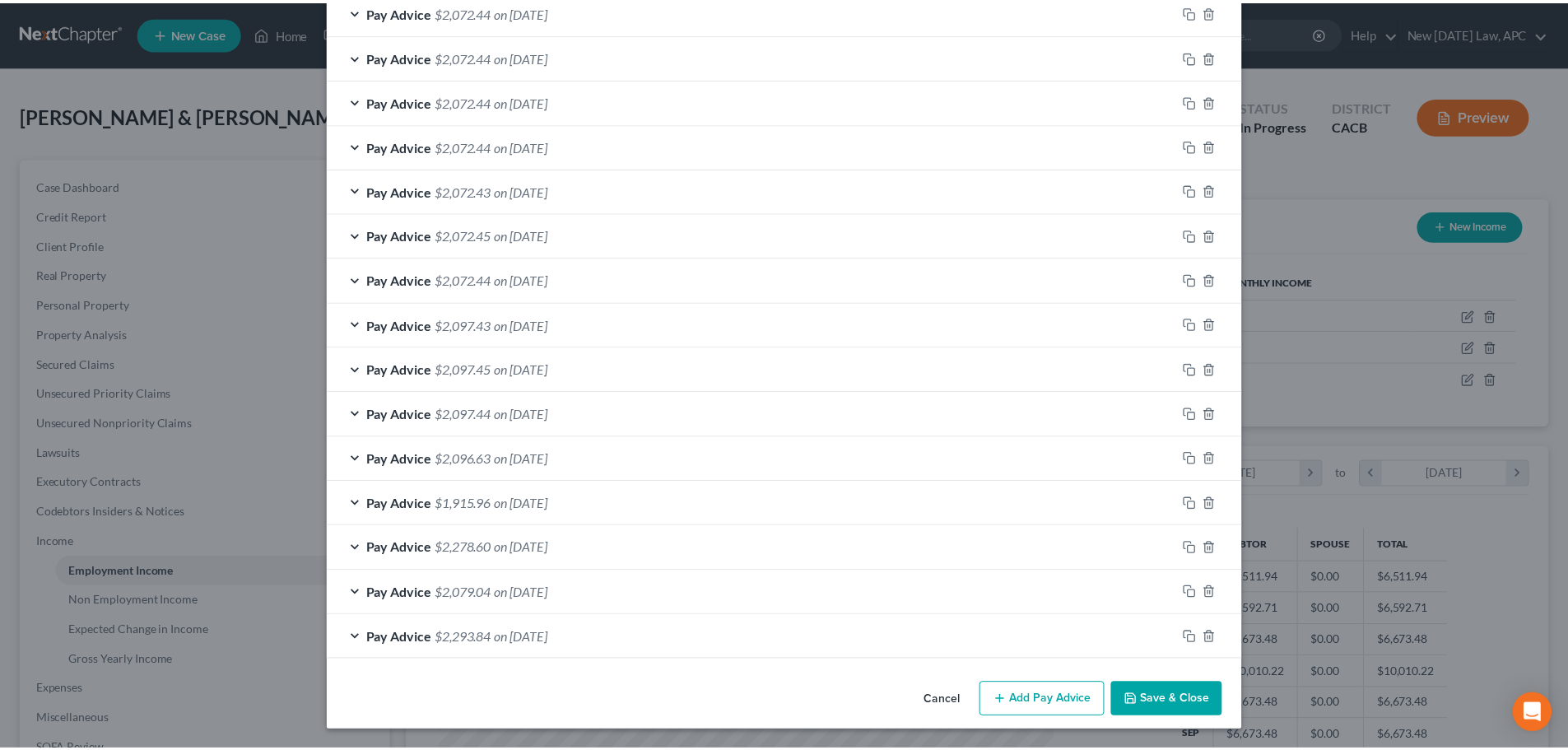
scroll to position [881, 0]
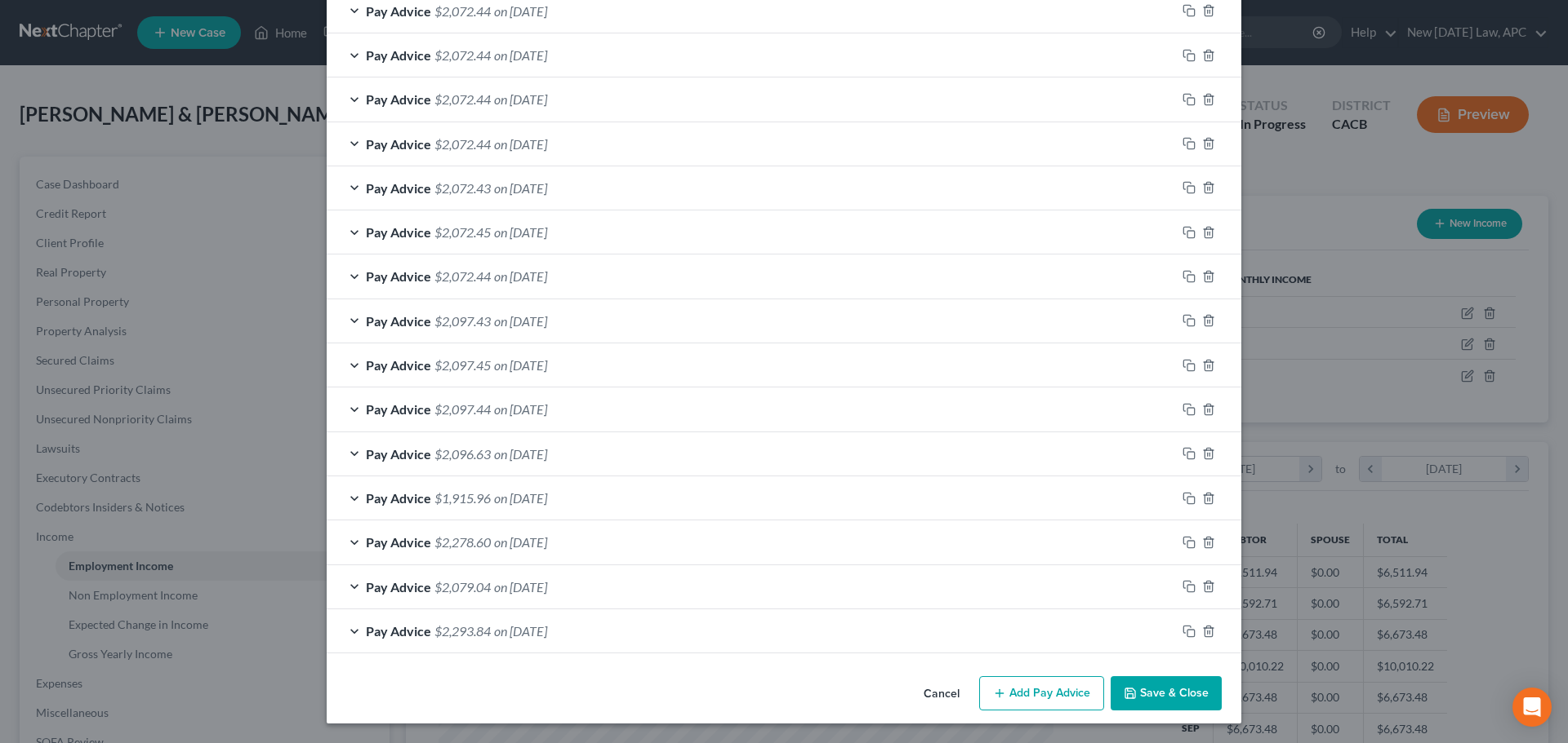
click at [922, 692] on button "Cancel" at bounding box center [942, 694] width 62 height 33
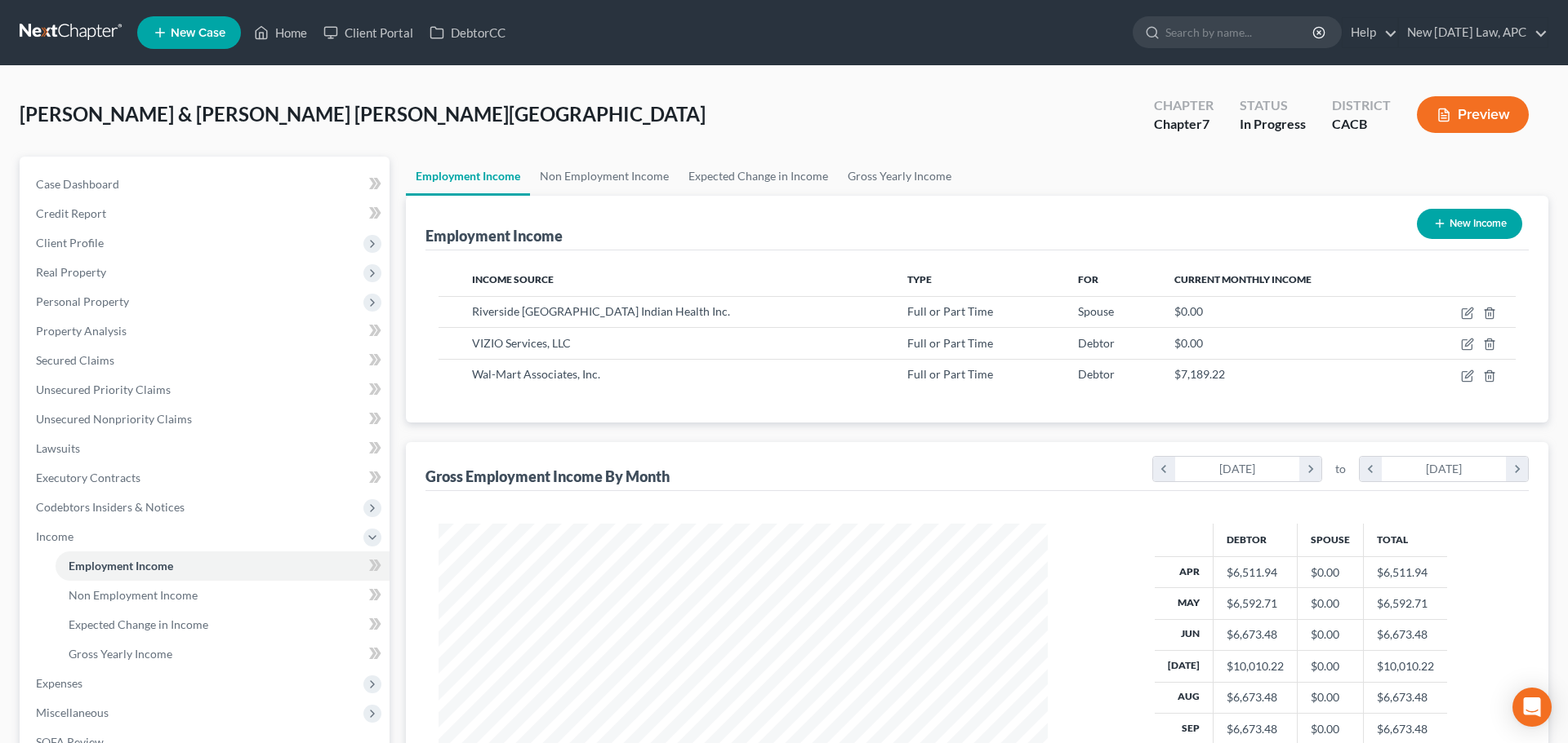
scroll to position [815778, 815800]
click at [1452, 371] on icon "button" at bounding box center [1454, 376] width 9 height 9
select select "0"
select select "2"
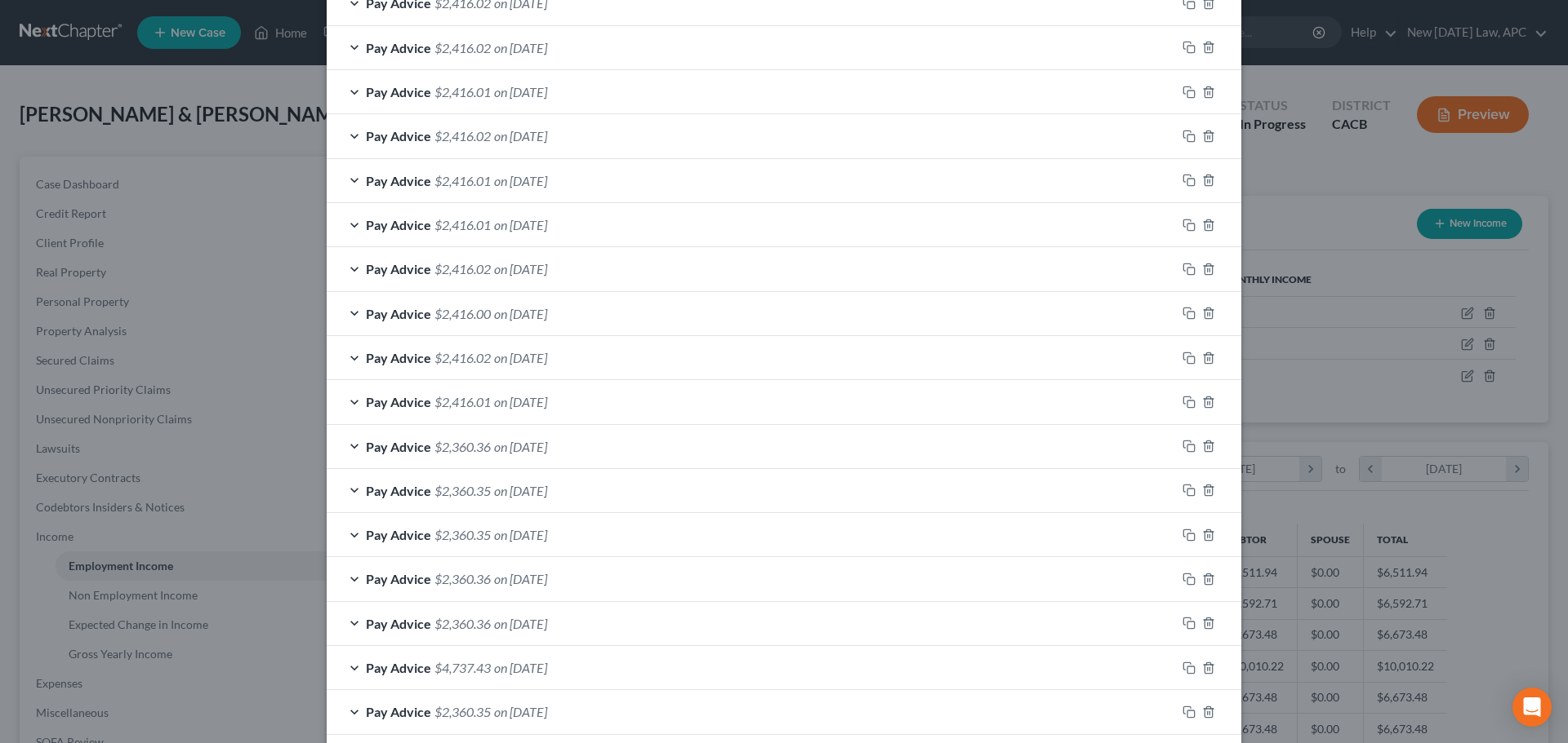
scroll to position [571, 0]
click at [611, 529] on div "Pay Advice $2,360.35 on 04/10/2025" at bounding box center [751, 534] width 849 height 43
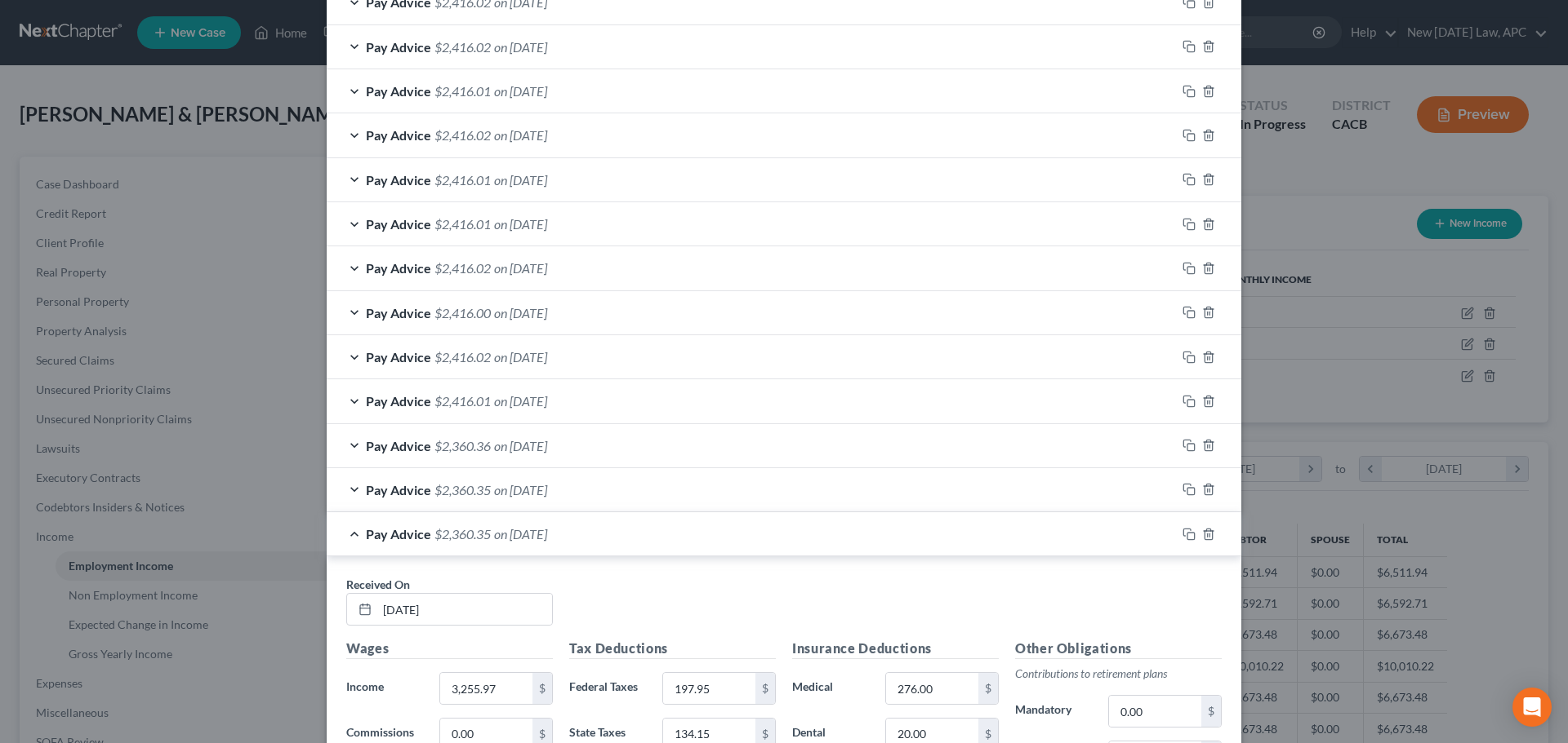
click at [614, 528] on div "Pay Advice $2,360.35 on 04/10/2025" at bounding box center [751, 534] width 849 height 43
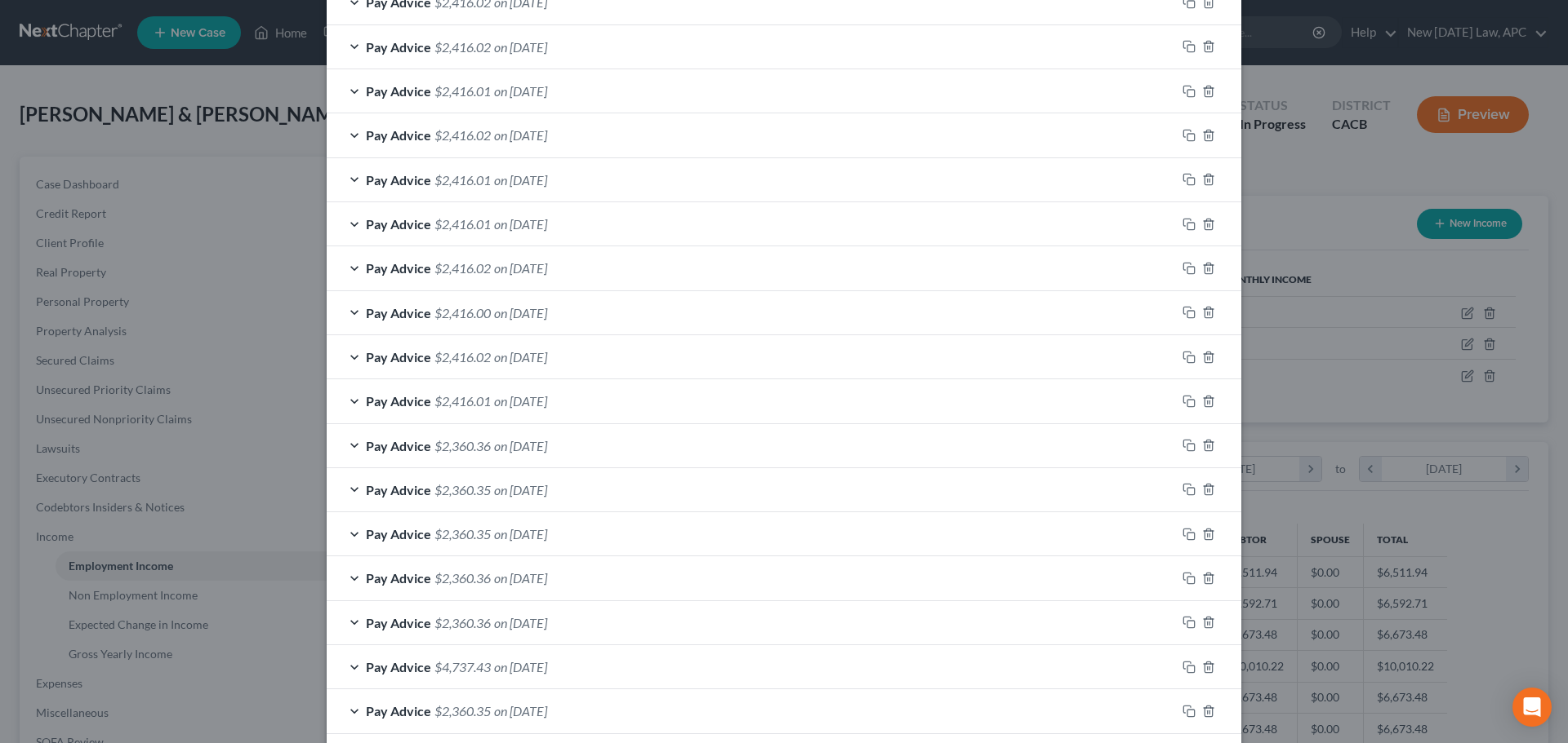
click at [622, 499] on div "Pay Advice $2,360.35 on 04/24/2025" at bounding box center [751, 490] width 849 height 43
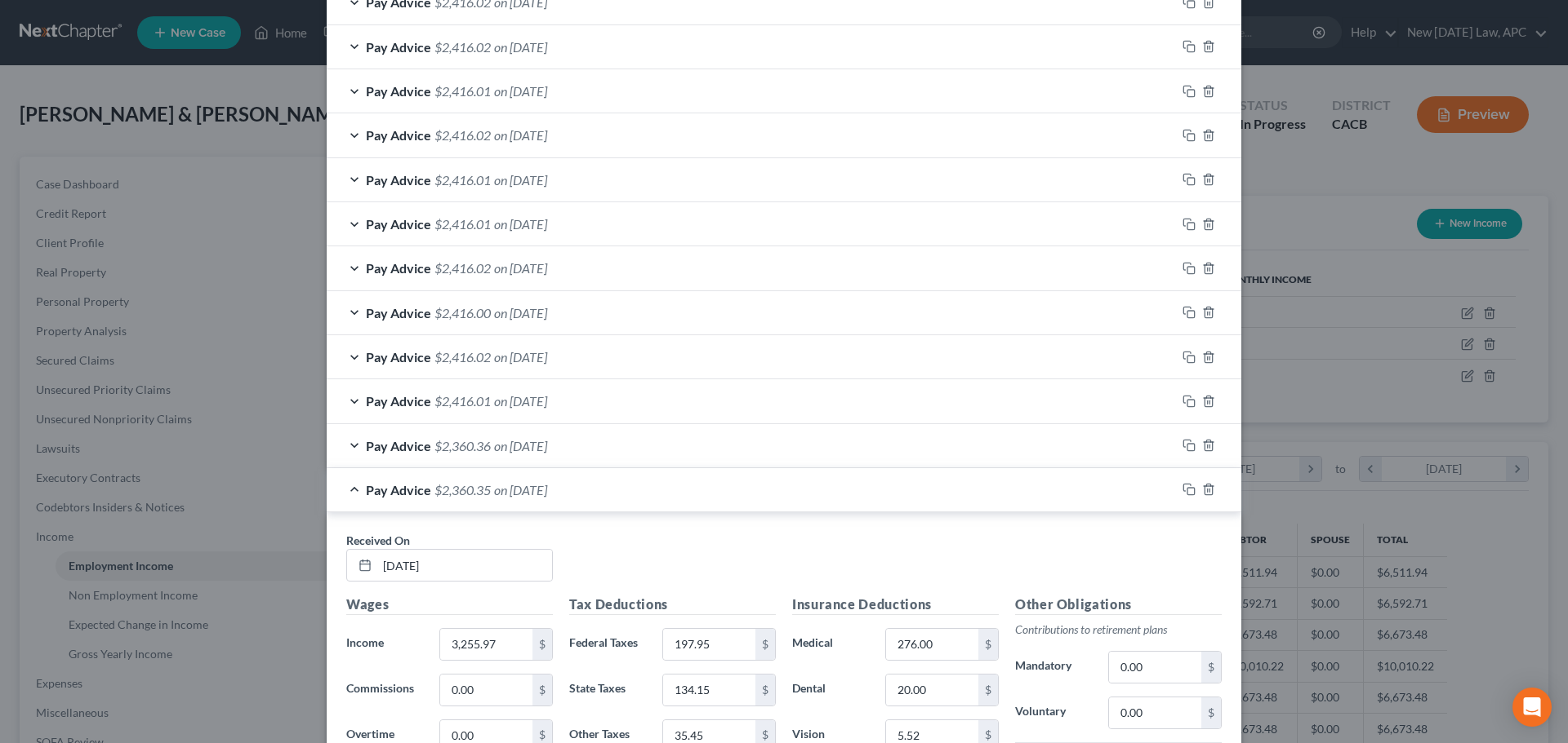
click at [617, 489] on div "Pay Advice $2,360.35 on 04/24/2025" at bounding box center [751, 490] width 849 height 43
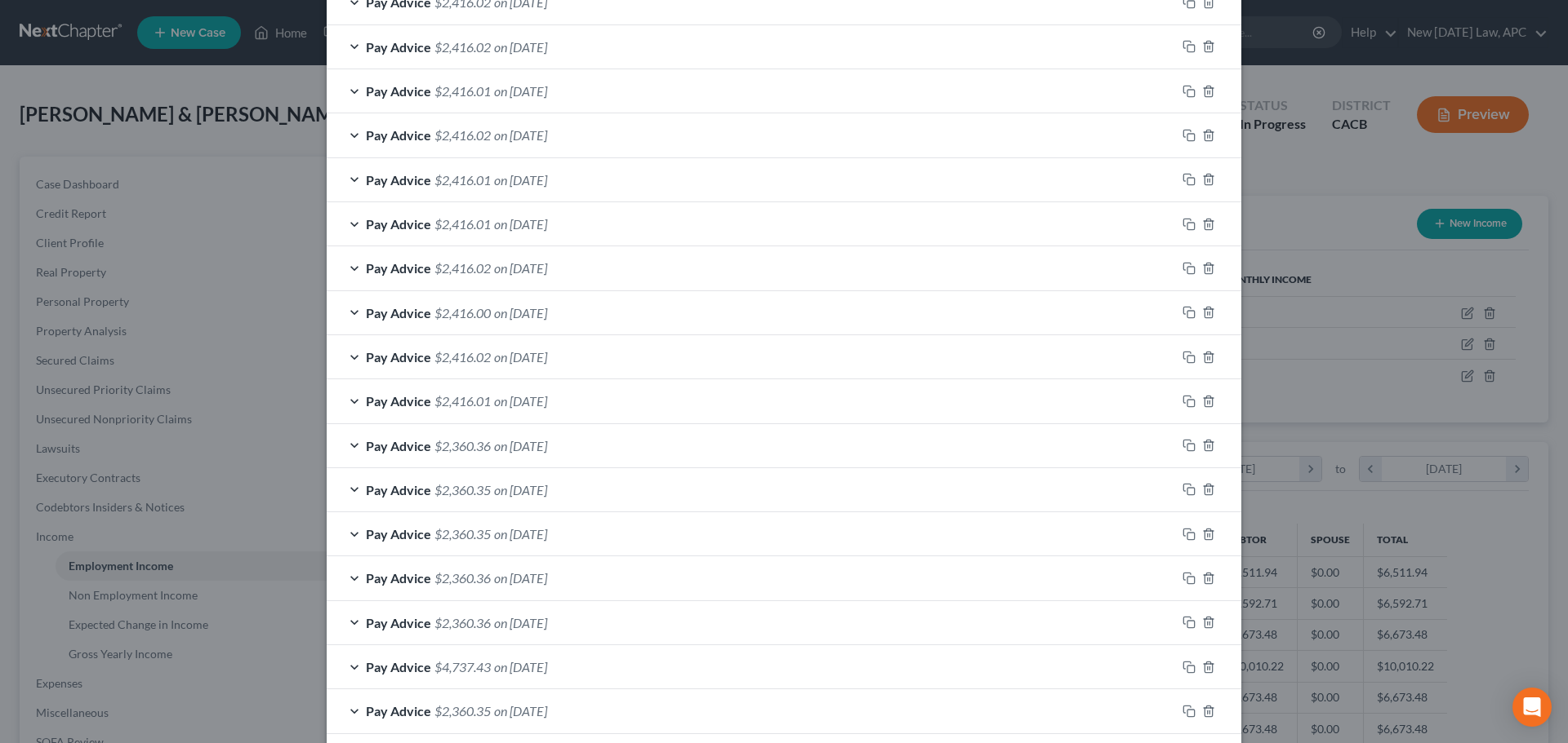
click at [583, 450] on div "Pay Advice $2,360.36 on 05/08/2025" at bounding box center [751, 446] width 849 height 43
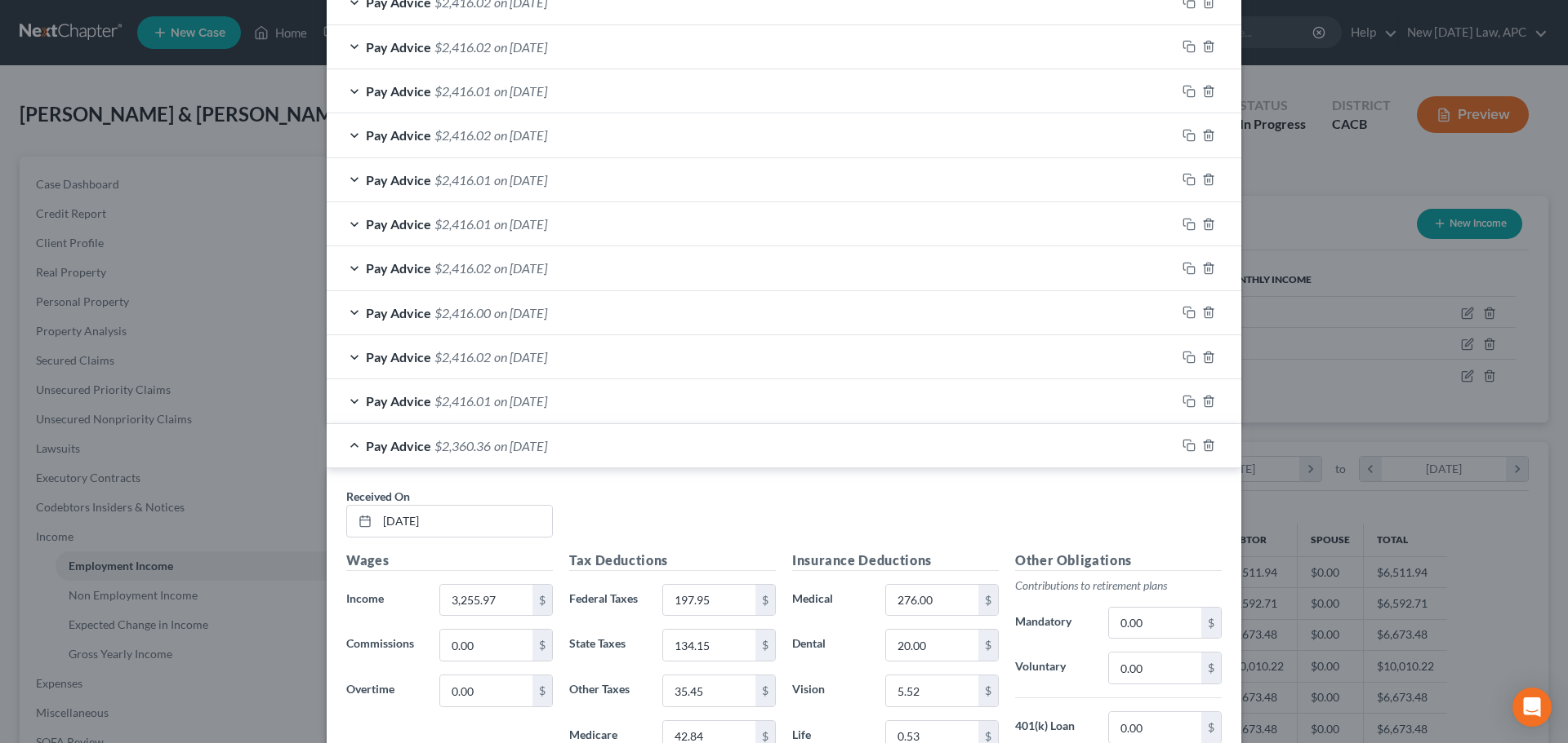
click at [583, 447] on div "Pay Advice $2,360.36 on 05/08/2025" at bounding box center [751, 446] width 849 height 43
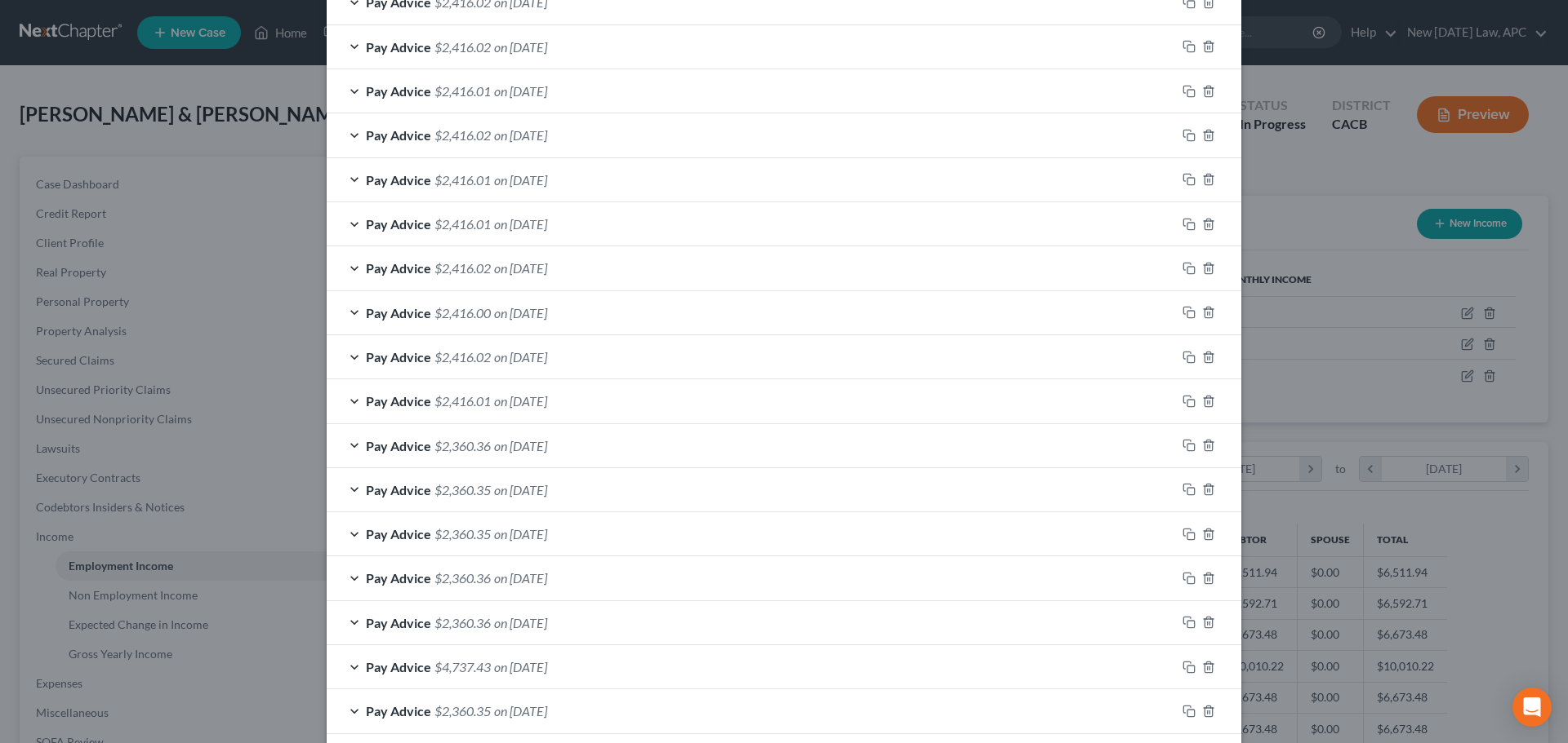
click at [547, 393] on span "on 05/22/2025" at bounding box center [520, 401] width 53 height 16
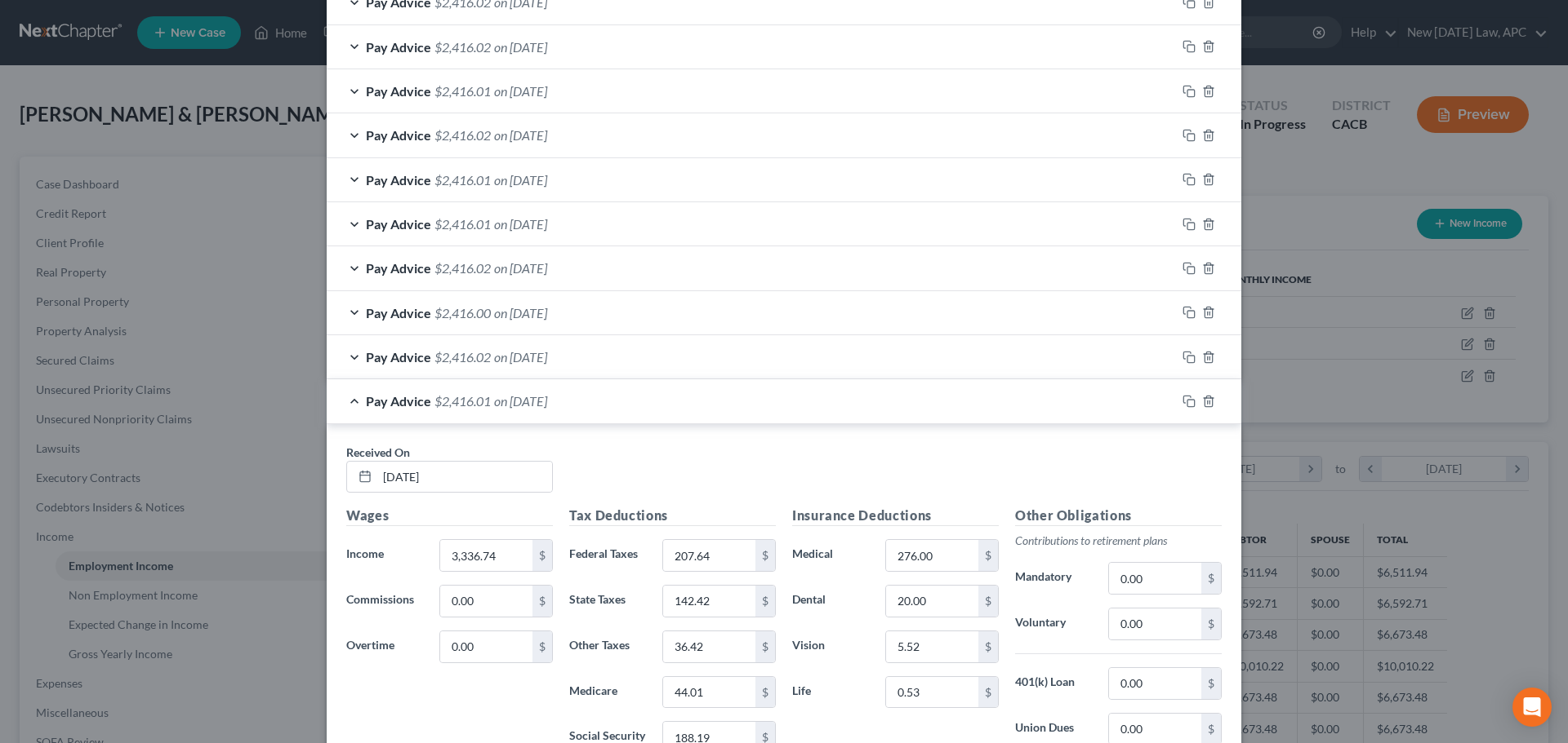
click at [547, 393] on span "on 05/22/2025" at bounding box center [520, 401] width 53 height 16
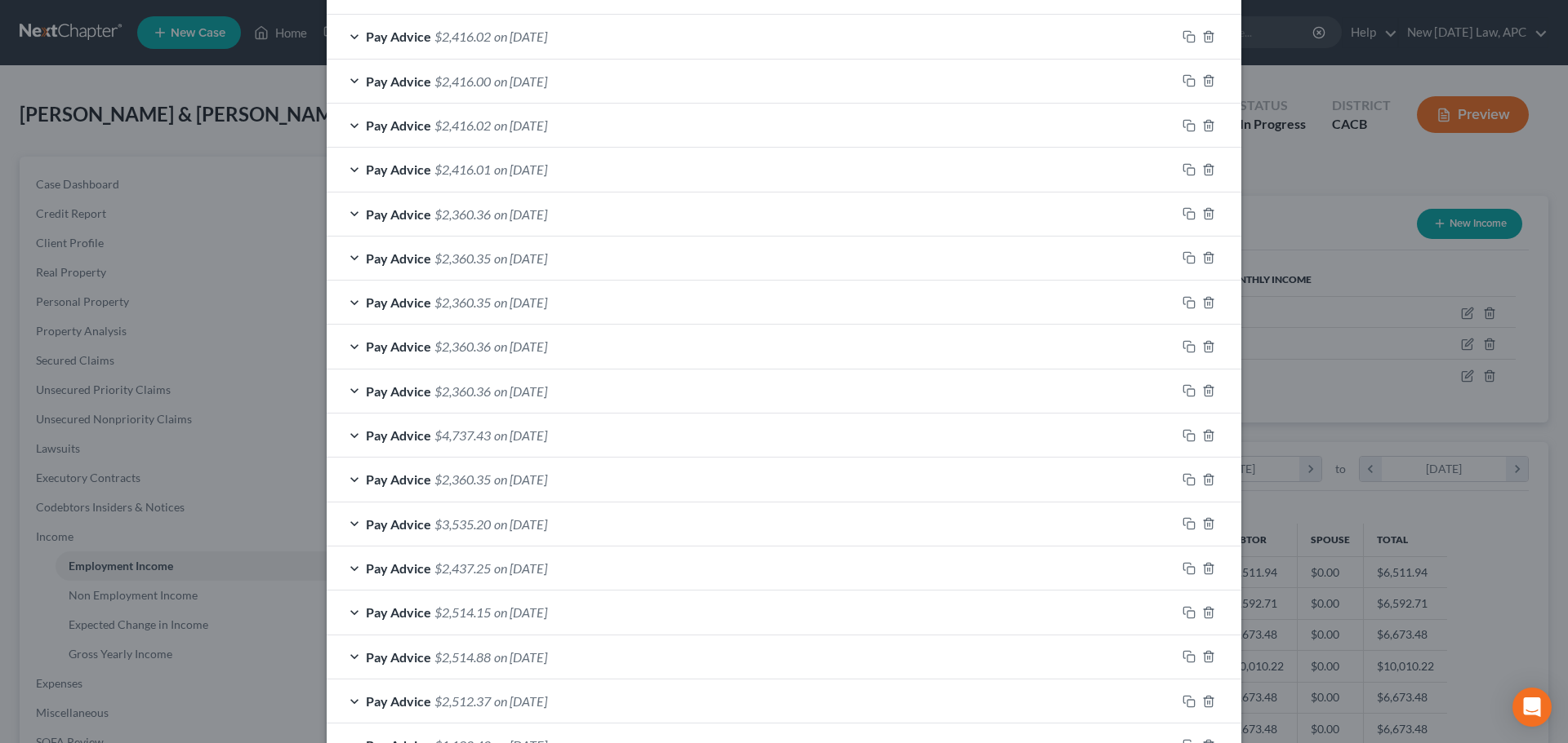
scroll to position [816, 0]
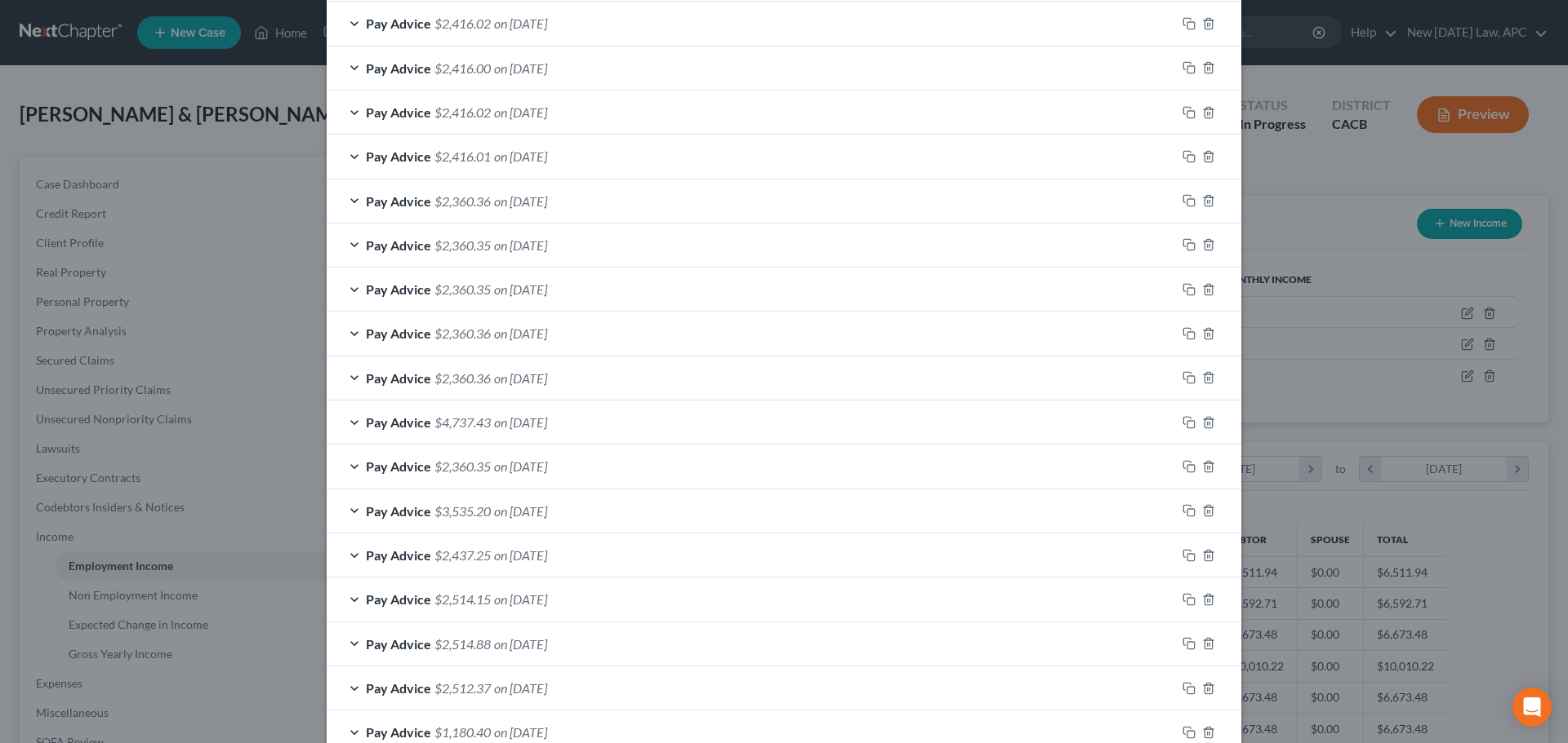
click at [597, 416] on div "Pay Advice $4,737.43 on 03/13/2025" at bounding box center [751, 422] width 849 height 43
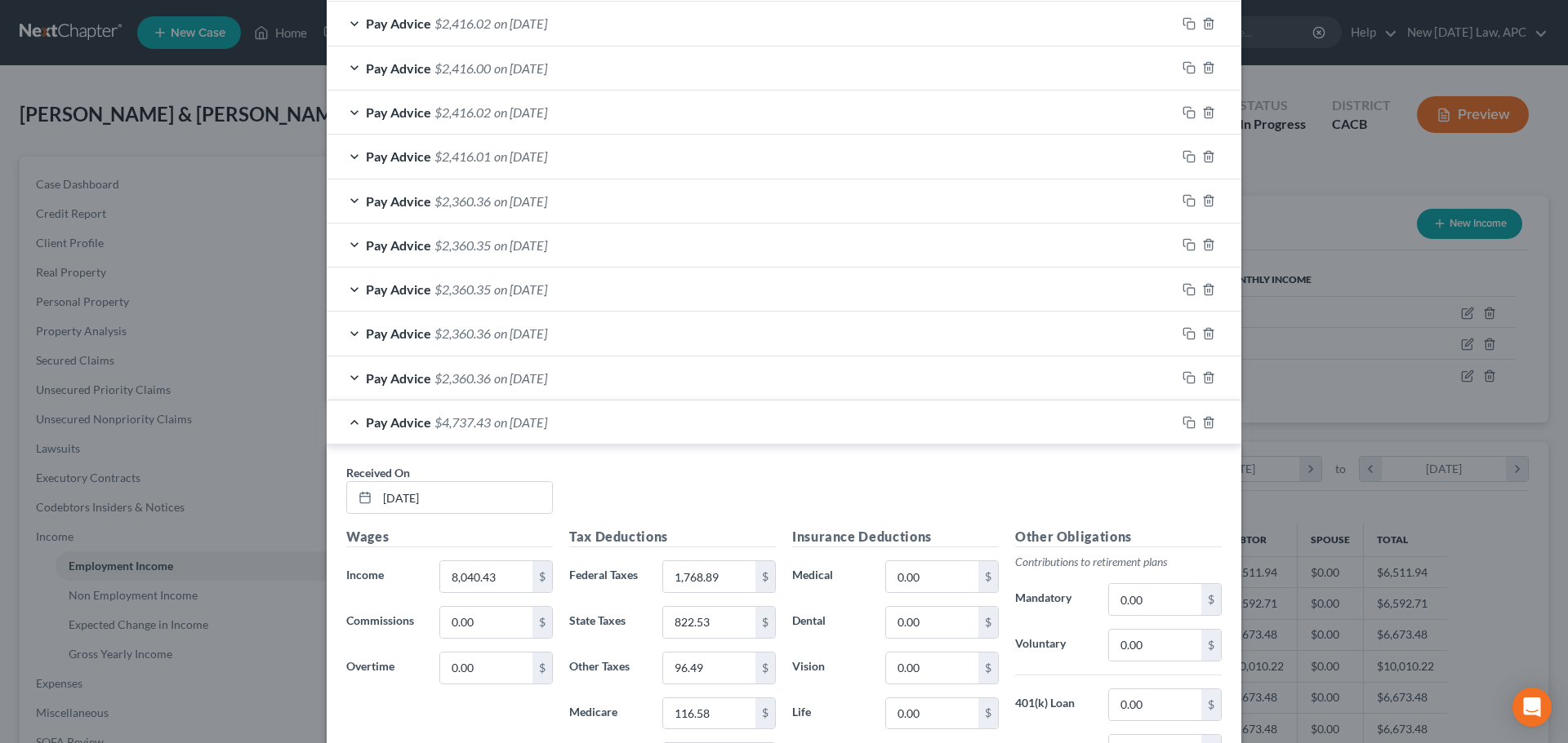
click at [597, 416] on div "Pay Advice $4,737.43 on 03/13/2025" at bounding box center [751, 422] width 849 height 43
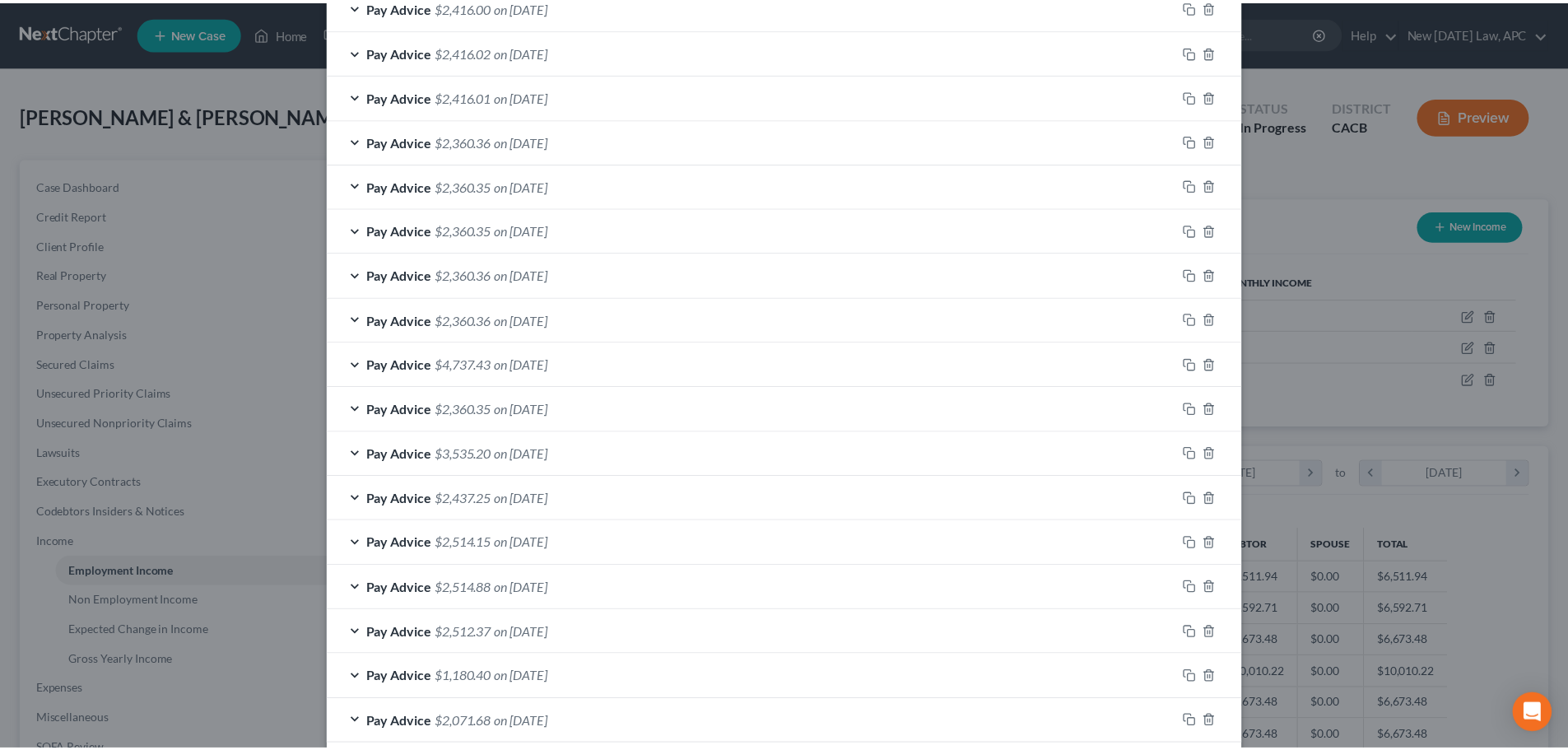
scroll to position [971, 0]
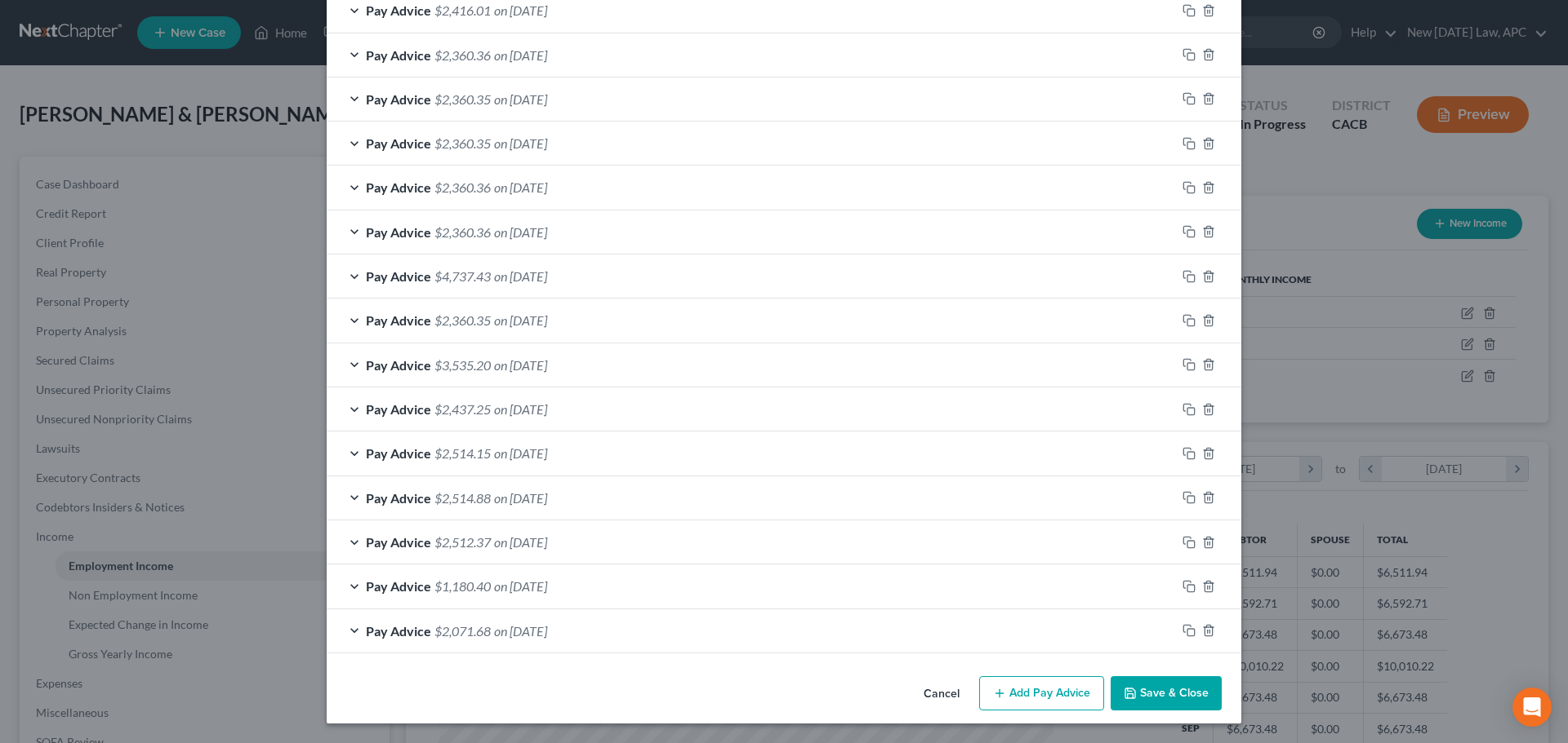
click at [931, 692] on button "Cancel" at bounding box center [942, 694] width 62 height 33
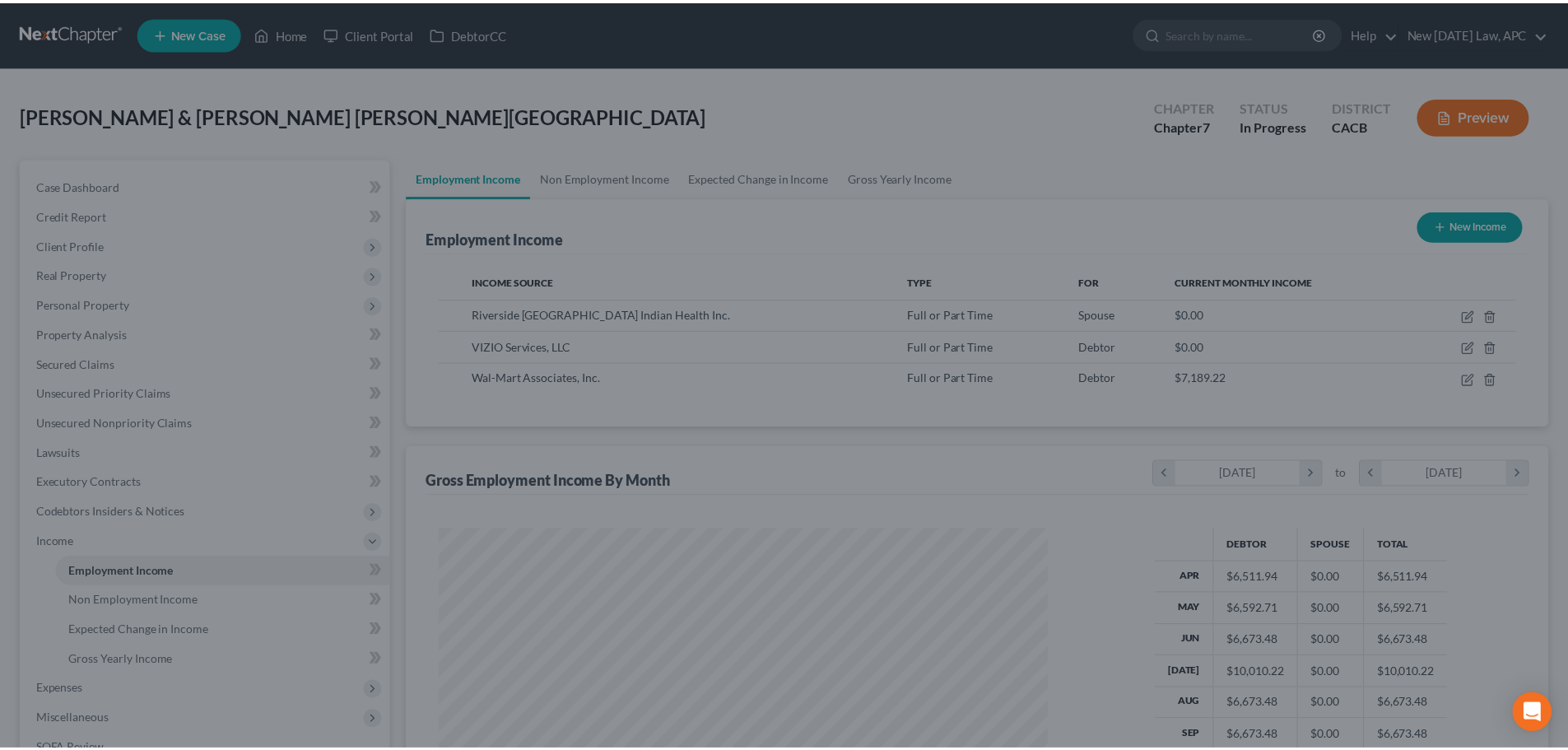
scroll to position [823464, 822668]
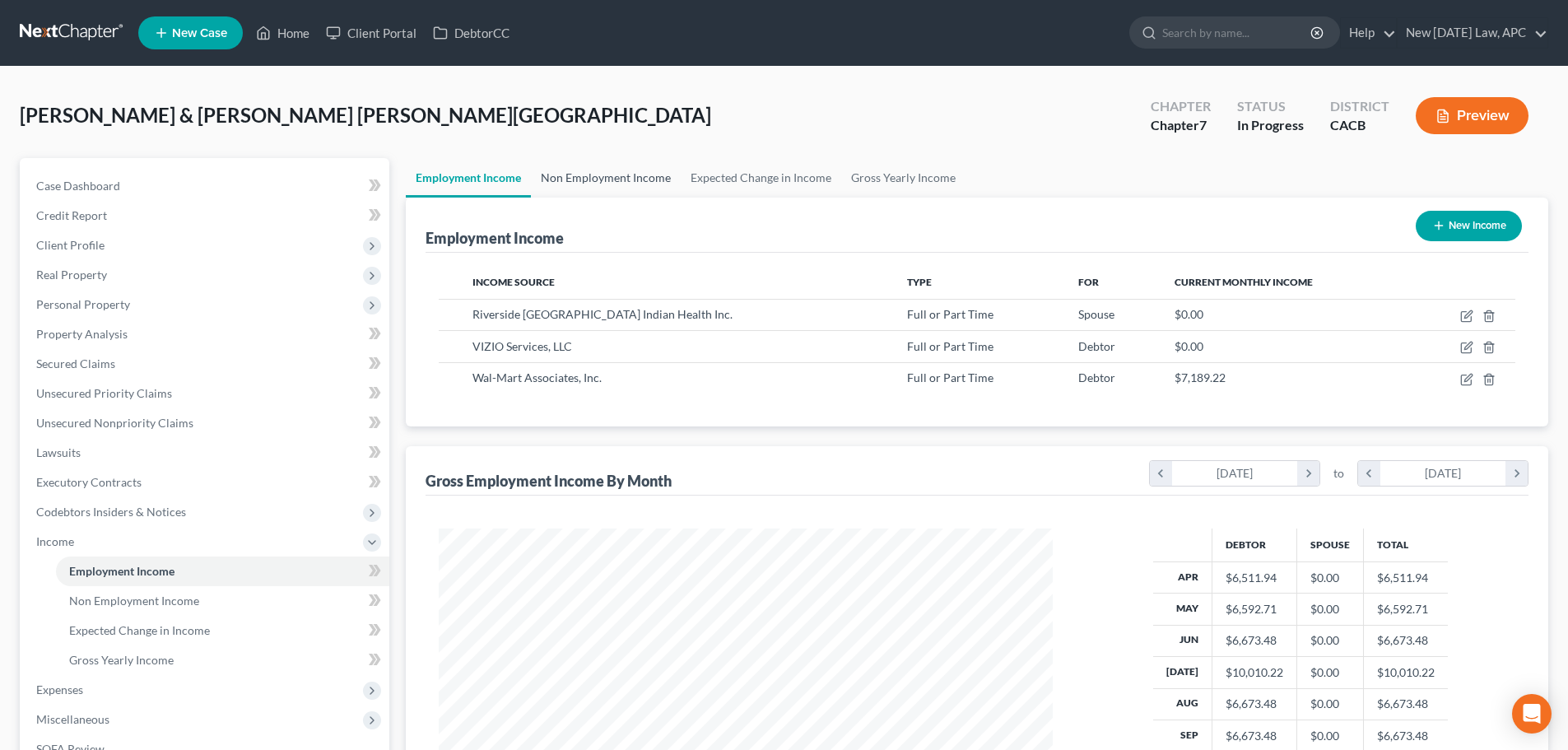
click at [608, 180] on link "Non Employment Income" at bounding box center [605, 178] width 150 height 40
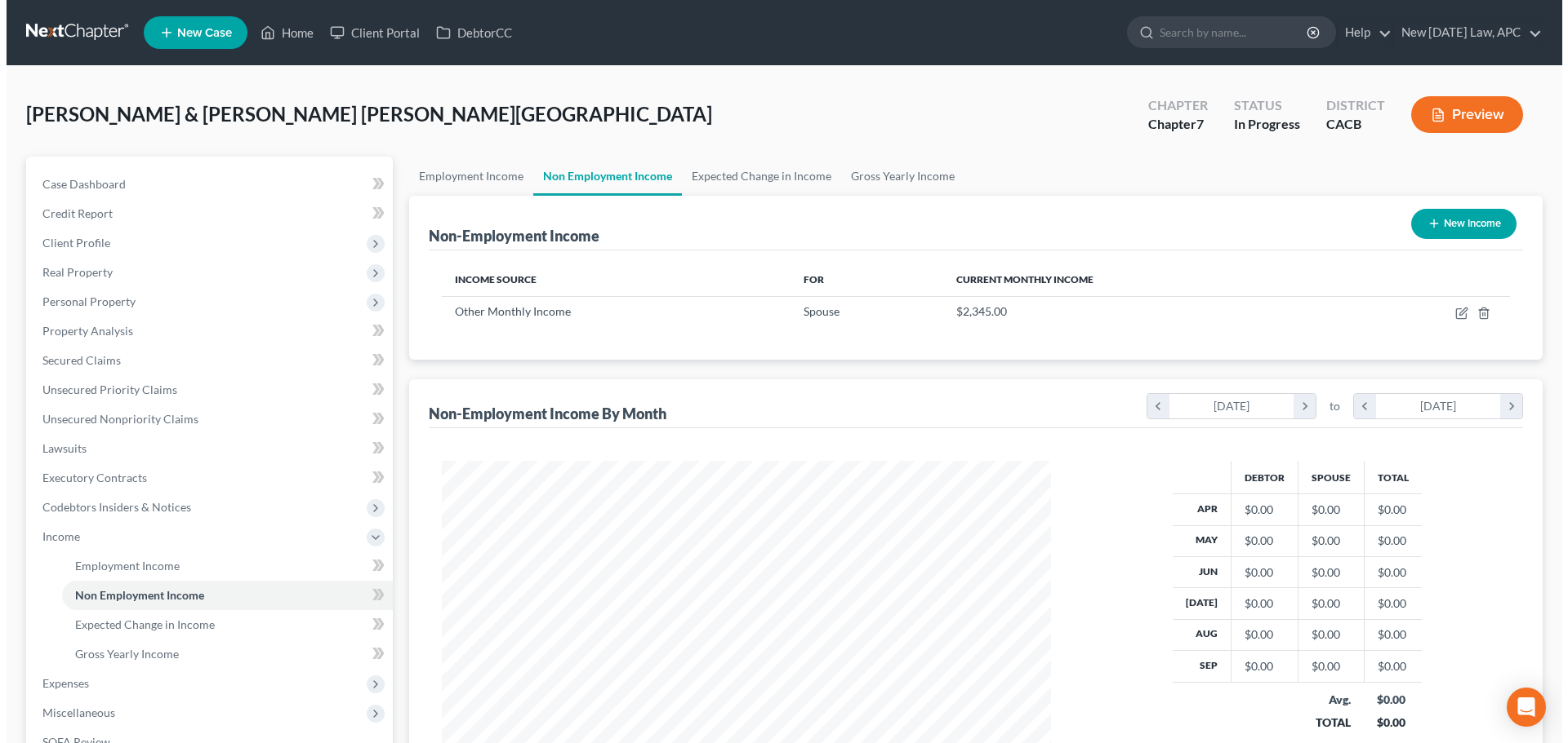
scroll to position [305, 641]
click at [1485, 213] on button "New Income" at bounding box center [1457, 224] width 106 height 30
select select "0"
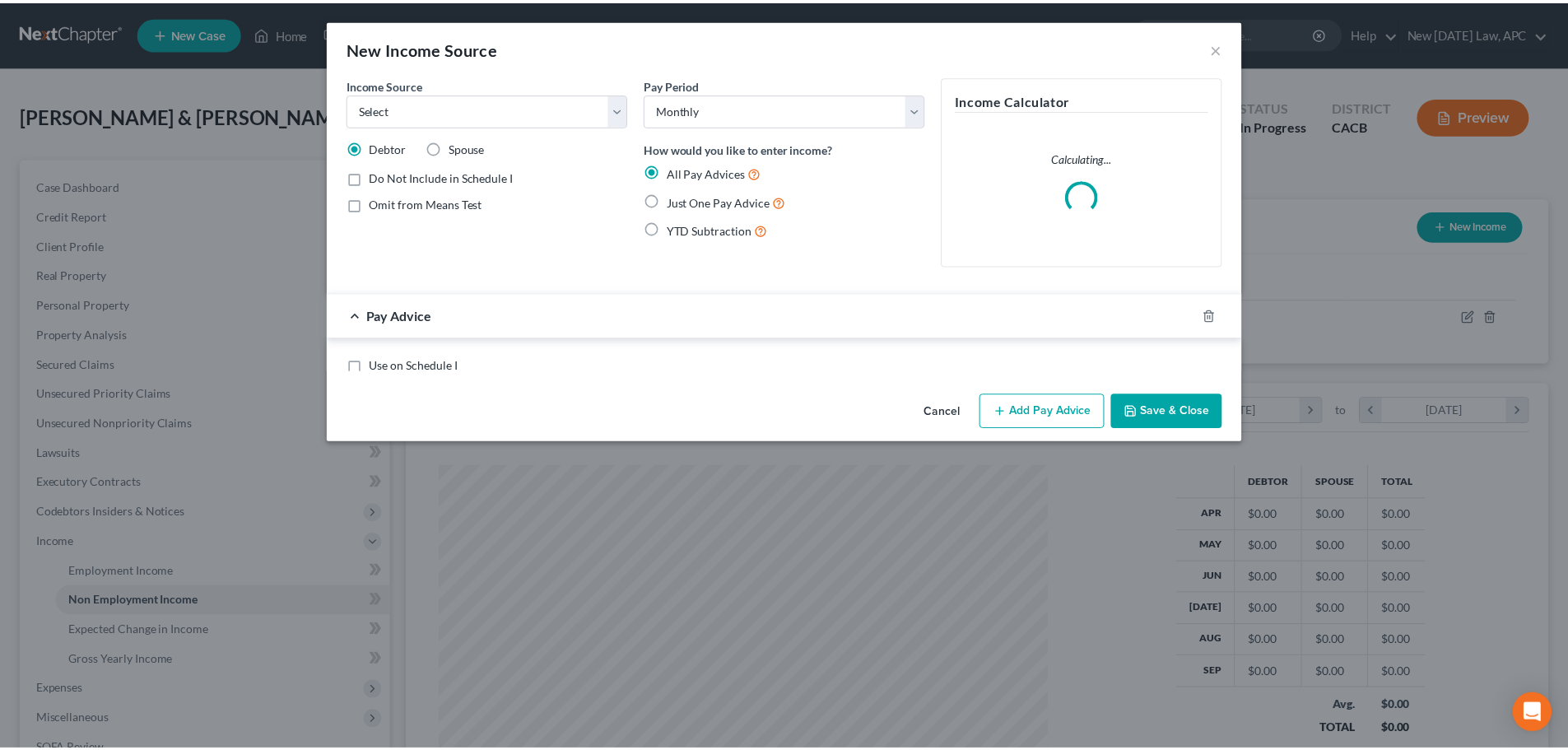
scroll to position [309, 652]
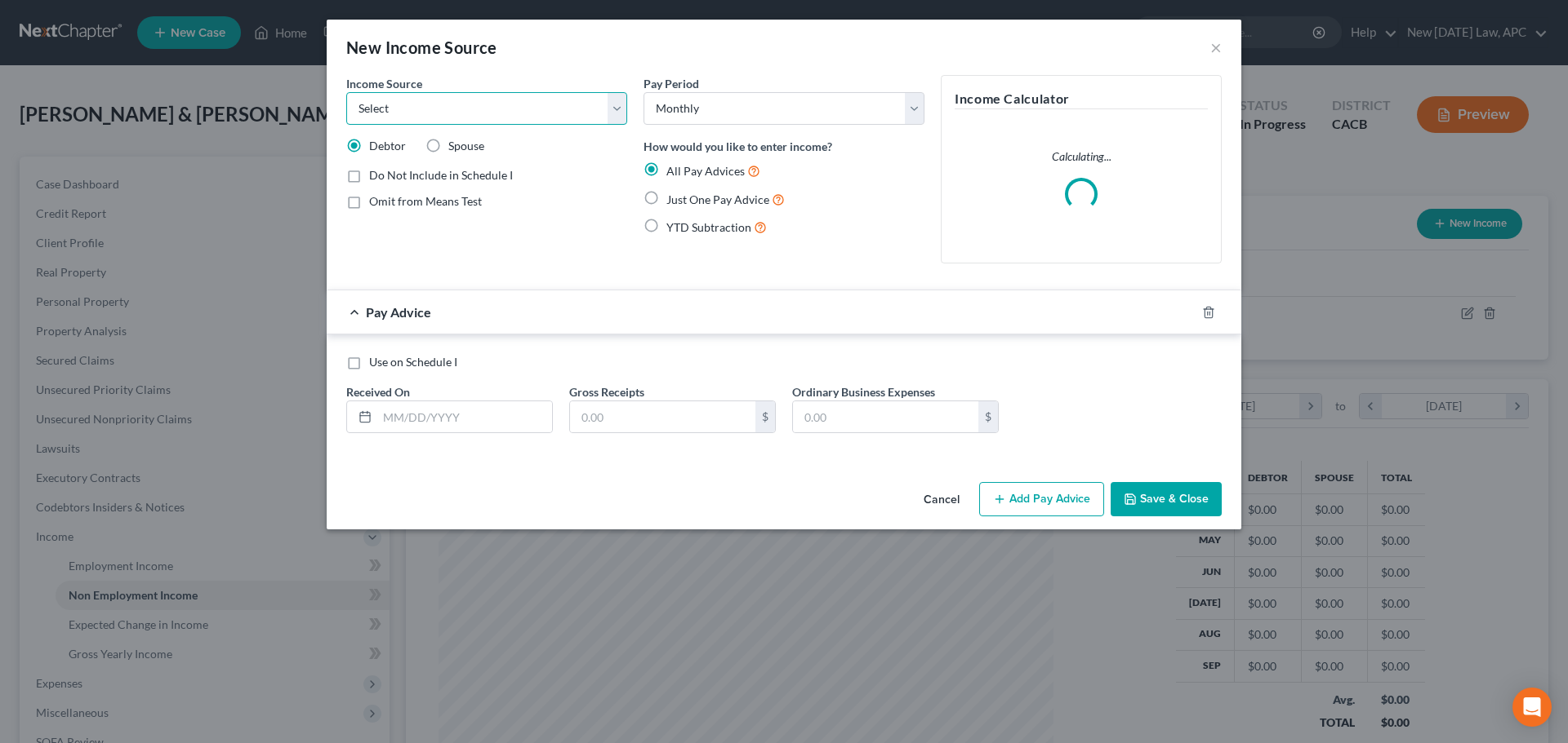
click at [435, 109] on select "Select Unemployment Disability (from employer) Pension Retirement Social Securi…" at bounding box center [486, 108] width 281 height 33
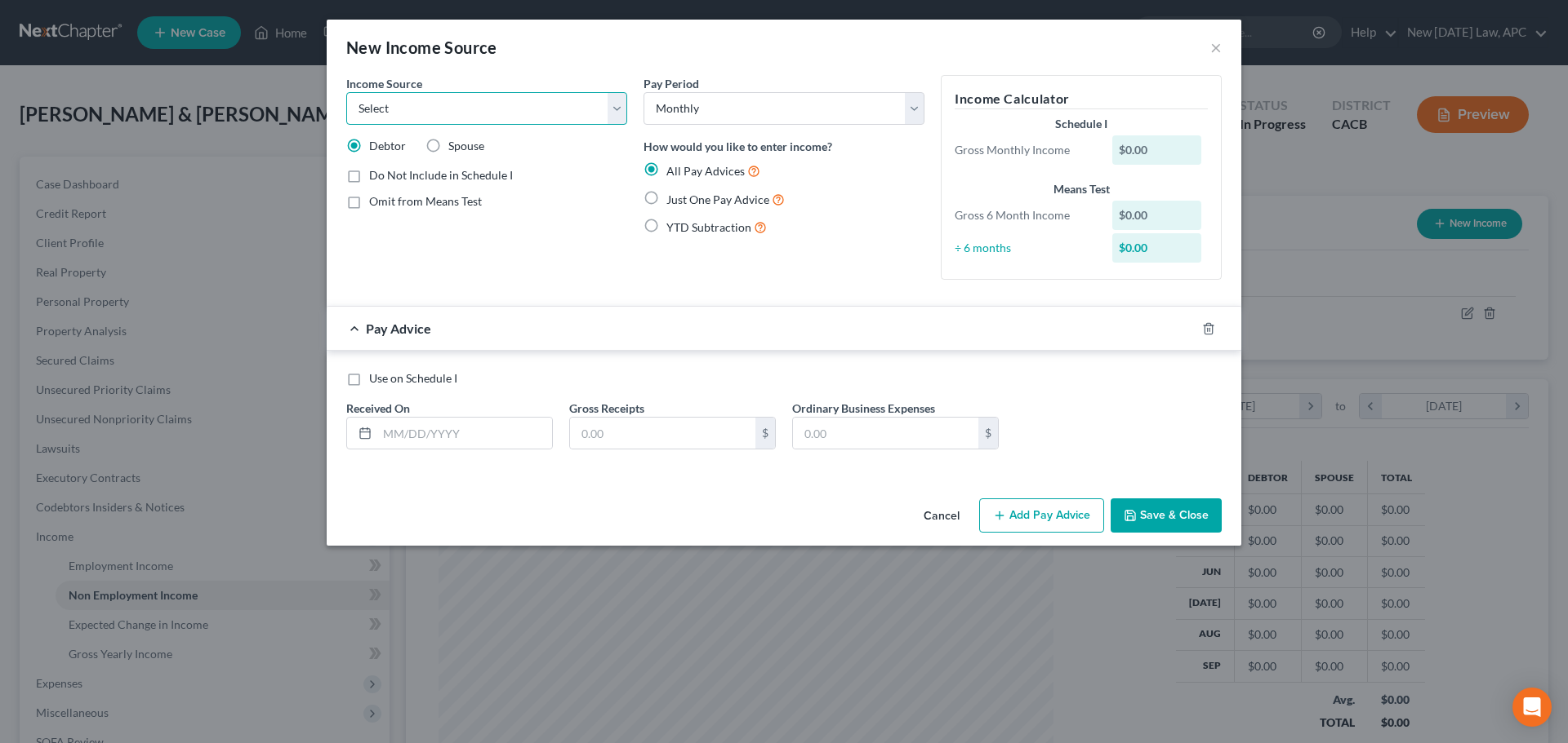
select select "13"
click at [346, 93] on select "Select Unemployment Disability (from employer) Pension Retirement Social Securi…" at bounding box center [486, 108] width 281 height 33
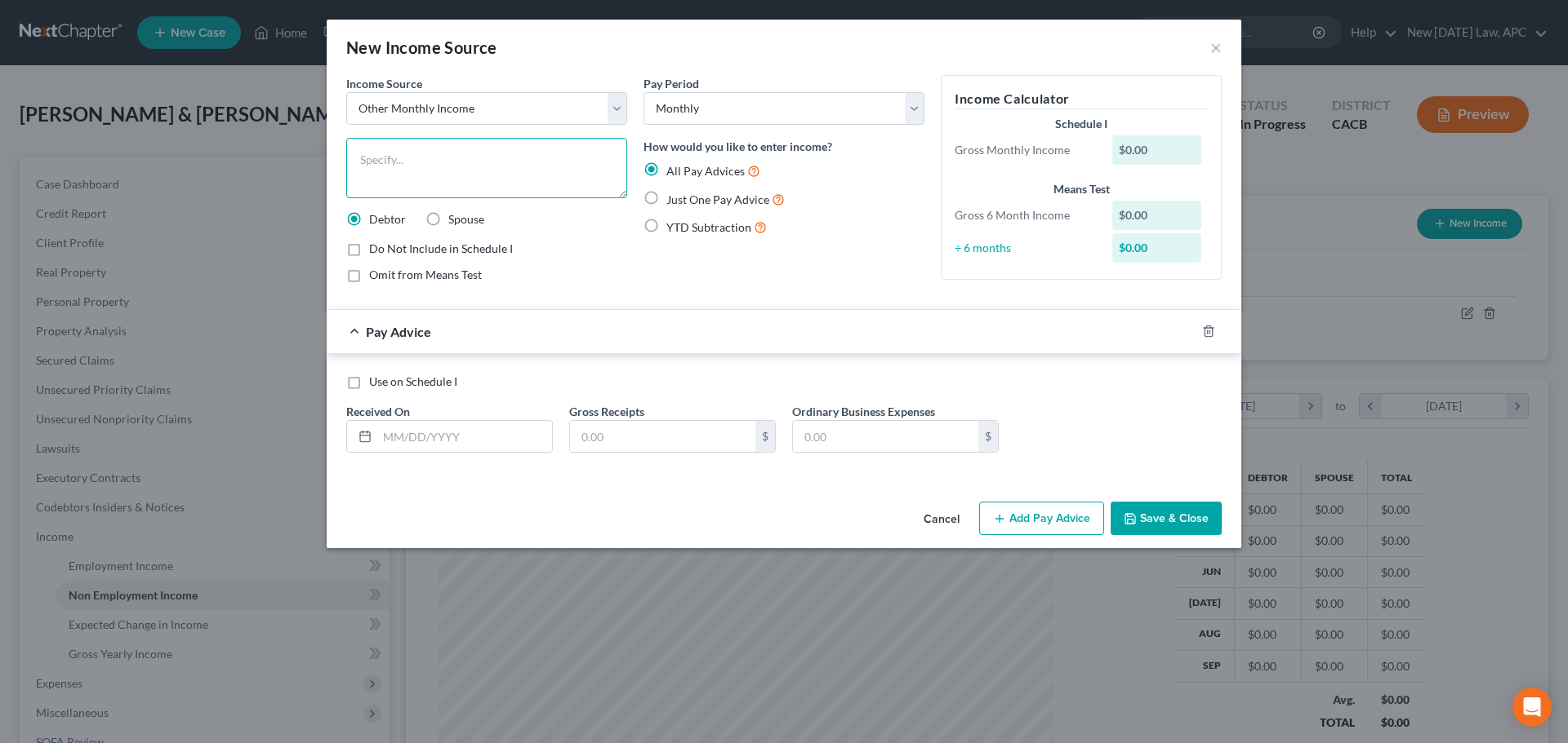
click at [411, 180] on textarea at bounding box center [486, 168] width 281 height 61
click at [450, 157] on textarea "Vizio Stock Cash out (One-Time)" at bounding box center [486, 168] width 281 height 61
click at [549, 157] on textarea "Vizio Stock Cash Out (One-Time)" at bounding box center [486, 168] width 281 height 61
type textarea "Vizio Stock Cash Out (One-Time)"
click at [454, 435] on input "text" at bounding box center [464, 436] width 175 height 31
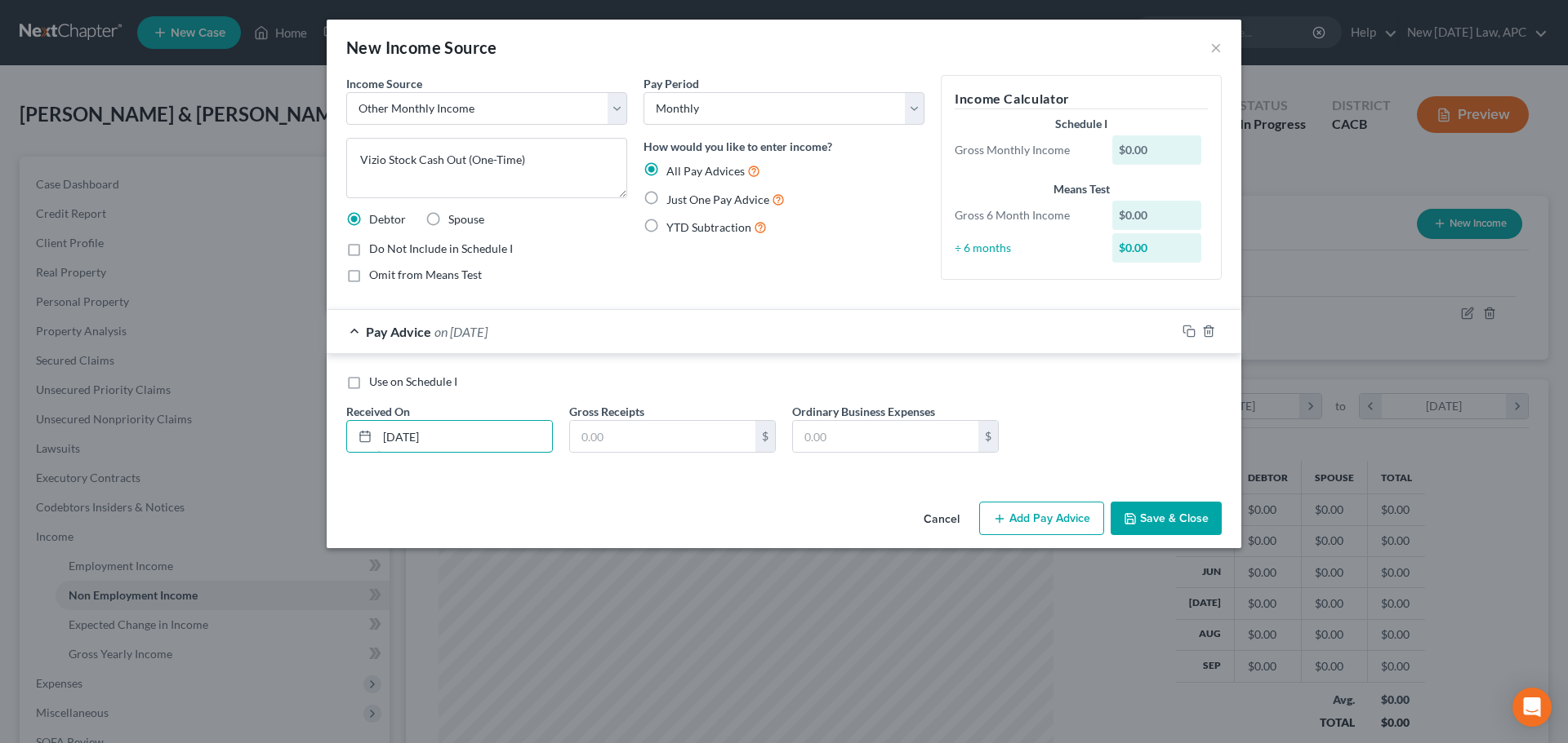
type input "04/16/2025"
click at [635, 444] on input "text" at bounding box center [662, 436] width 185 height 31
type input "6,000.00"
click at [369, 245] on label "Do Not Include in Schedule I" at bounding box center [441, 249] width 144 height 16
click at [376, 245] on input "Do Not Include in Schedule I" at bounding box center [381, 246] width 10 height 10
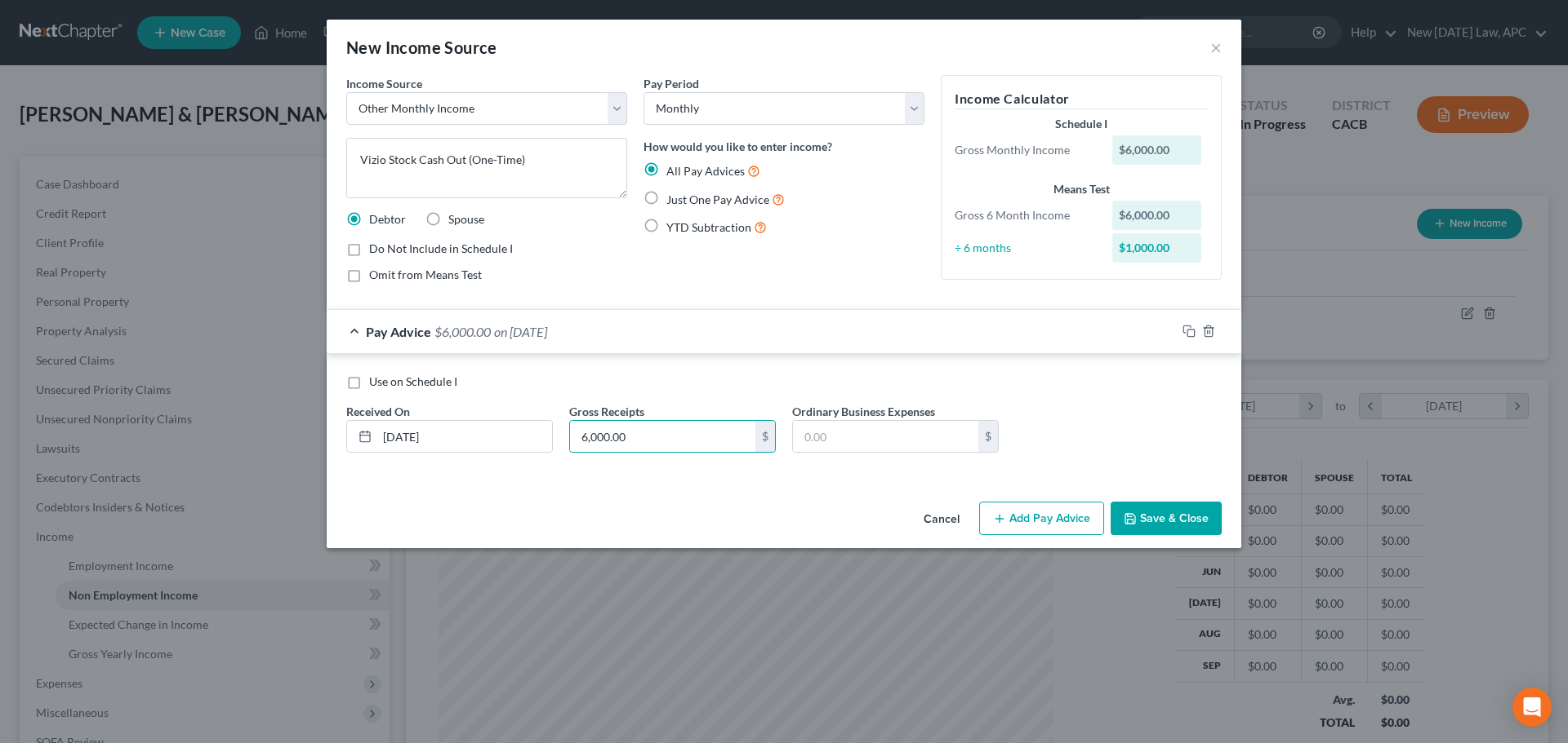
checkbox input "true"
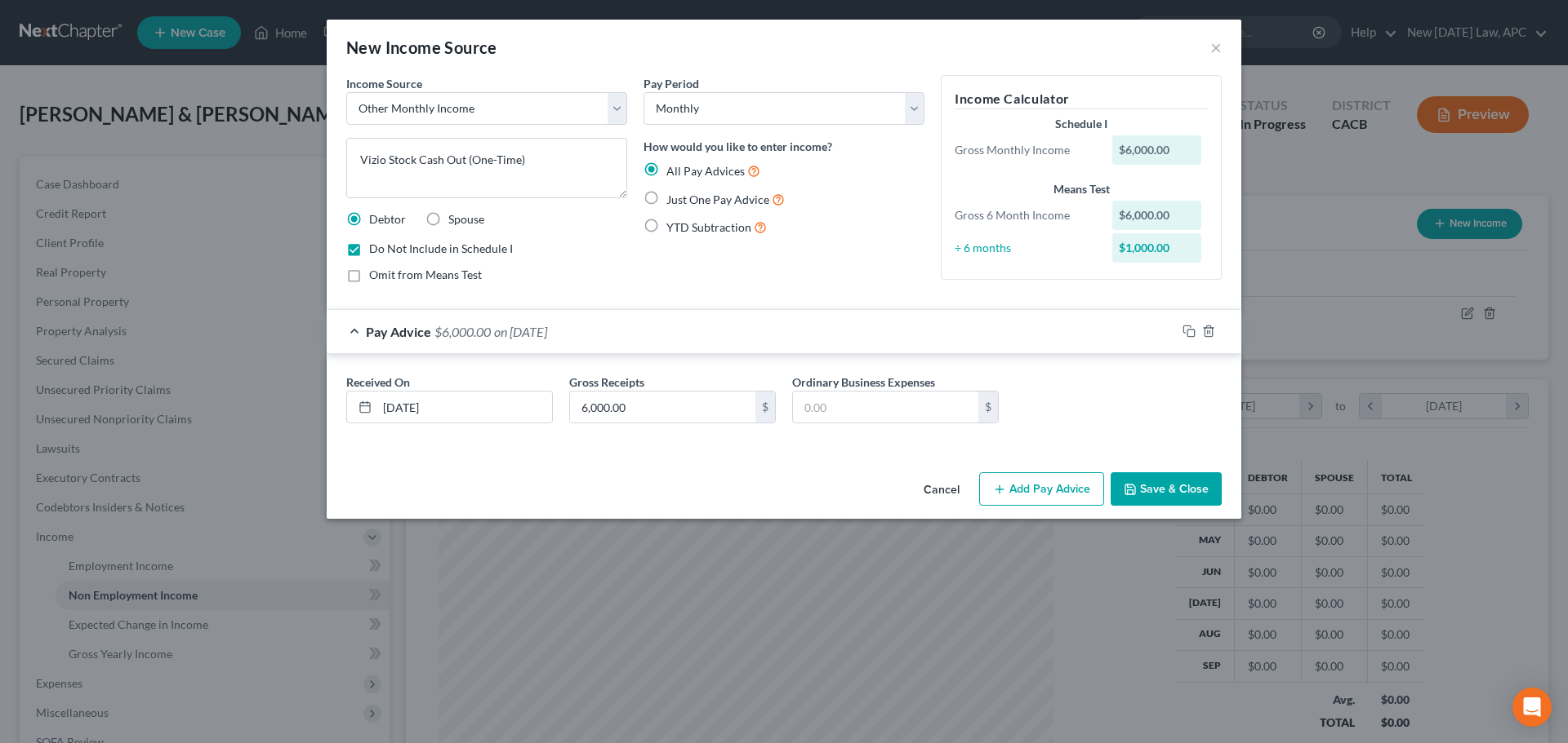
click at [1195, 487] on button "Save & Close" at bounding box center [1166, 490] width 111 height 35
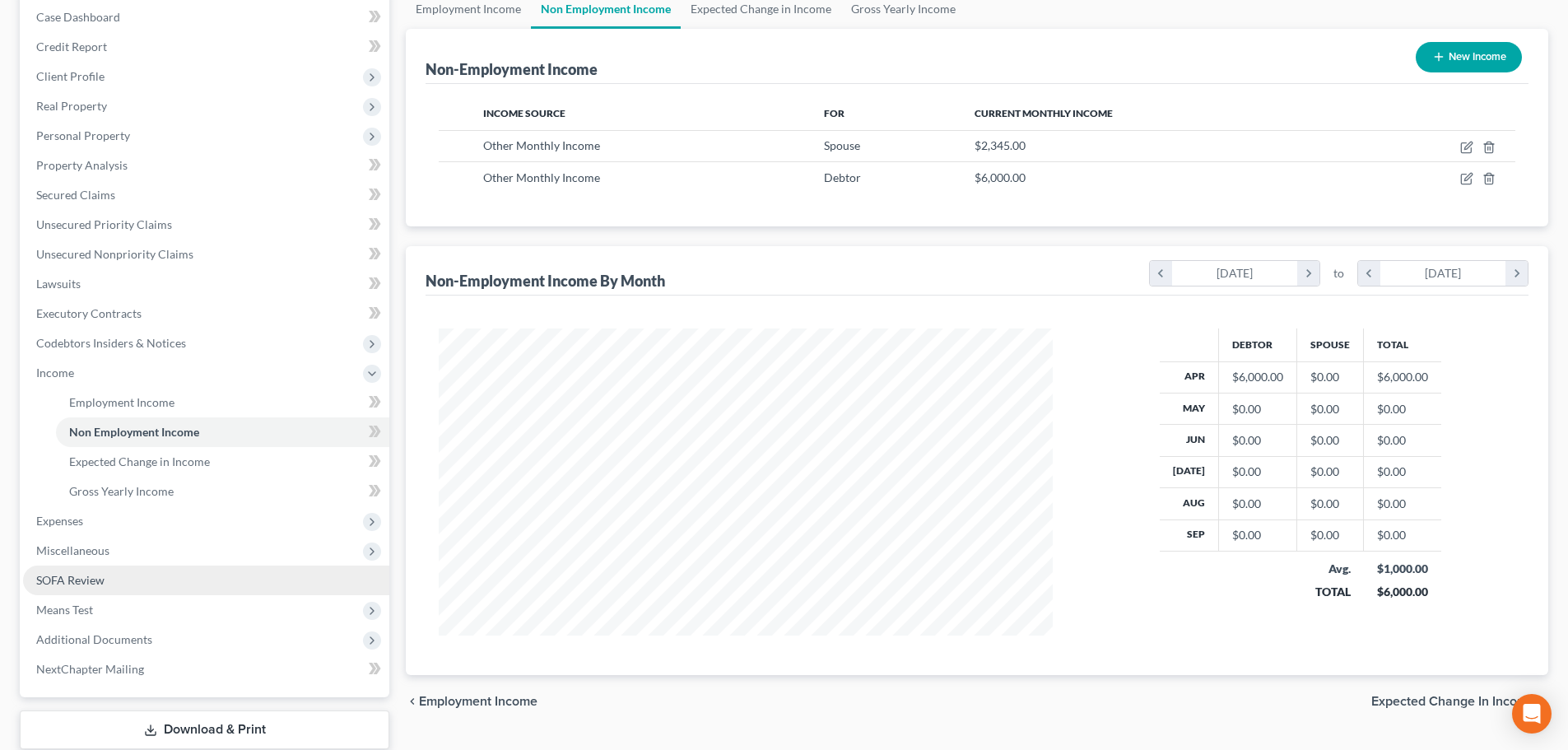
scroll to position [247, 0]
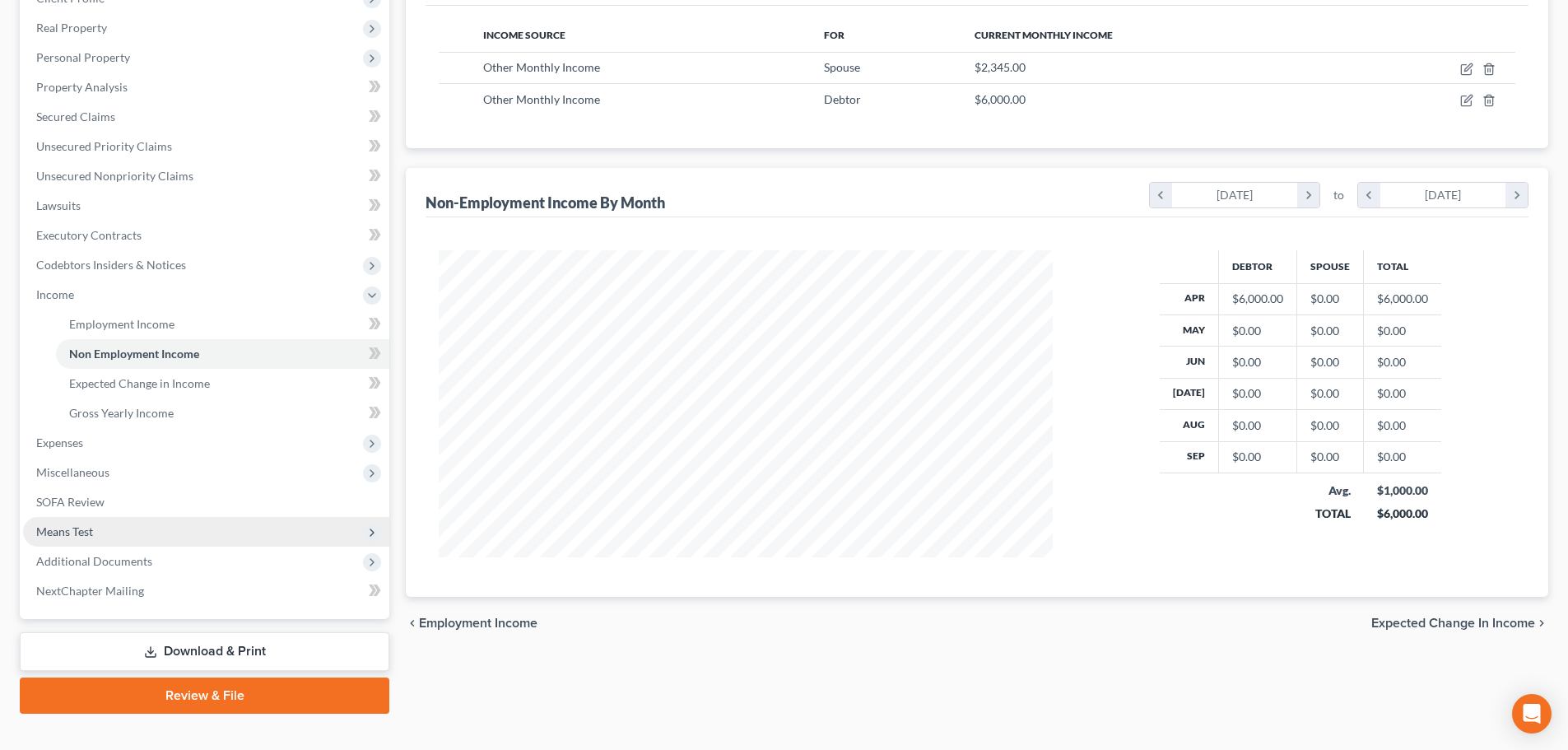
click at [131, 527] on span "Means Test" at bounding box center [206, 531] width 367 height 29
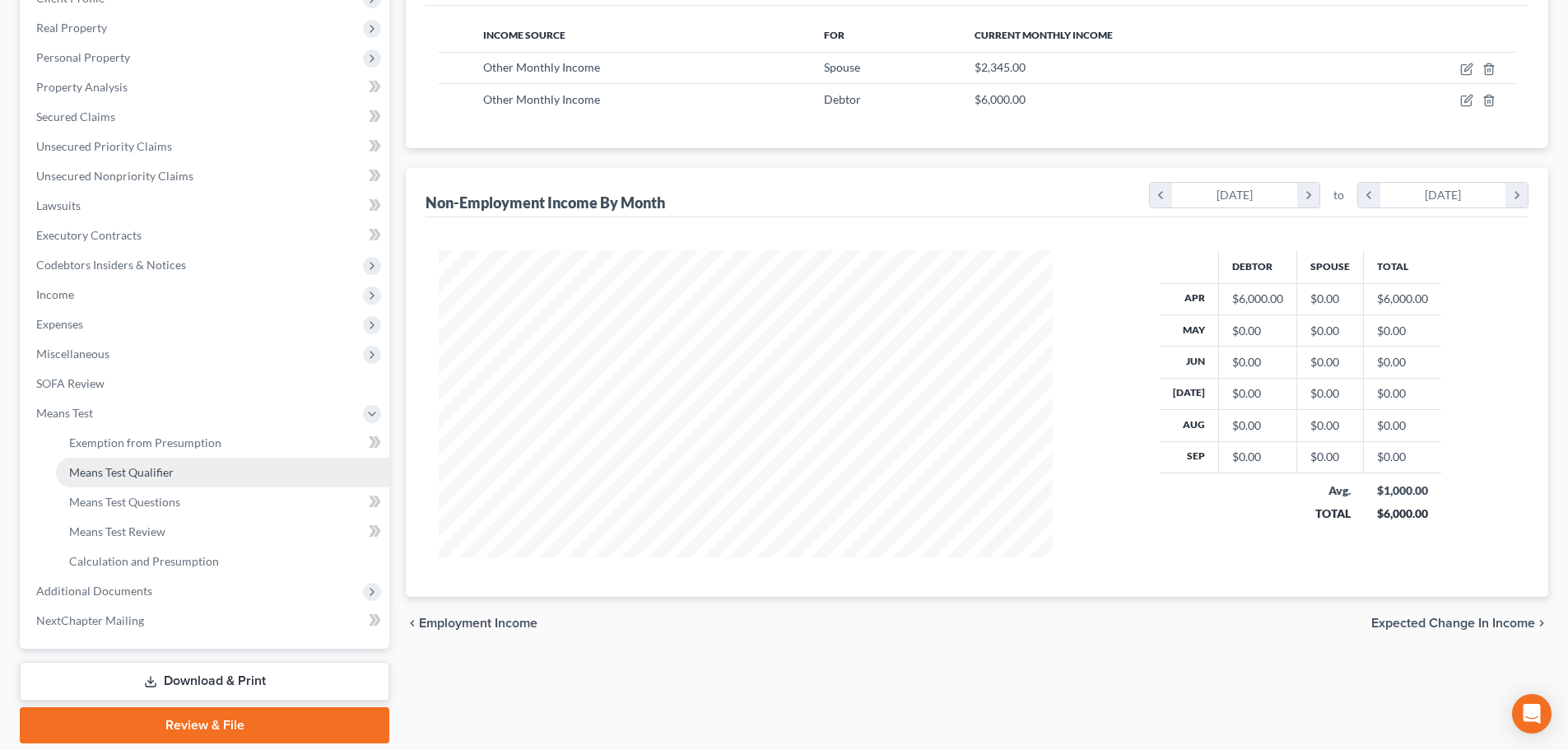
click at [162, 477] on span "Means Test Qualifier" at bounding box center [121, 472] width 105 height 14
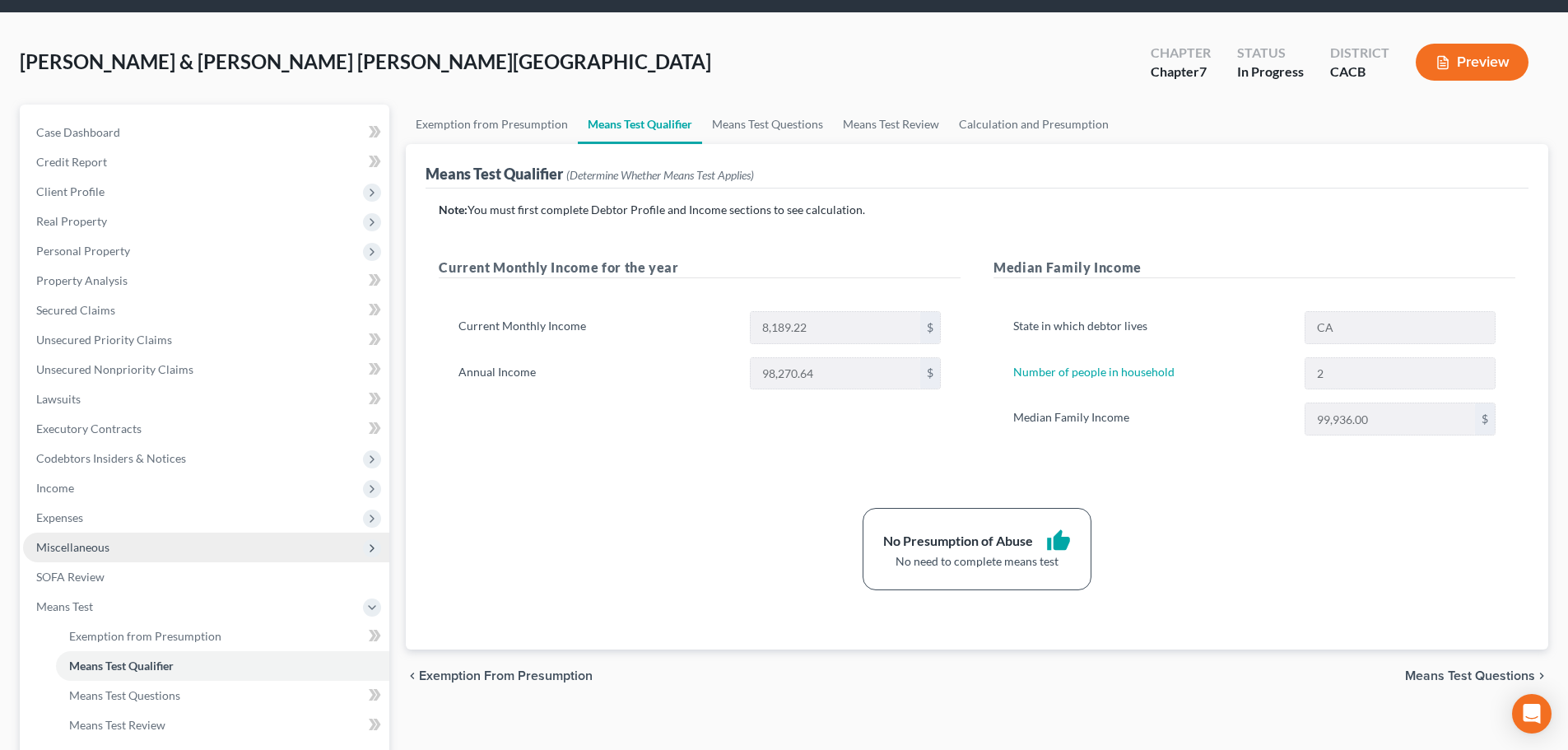
scroll to position [82, 0]
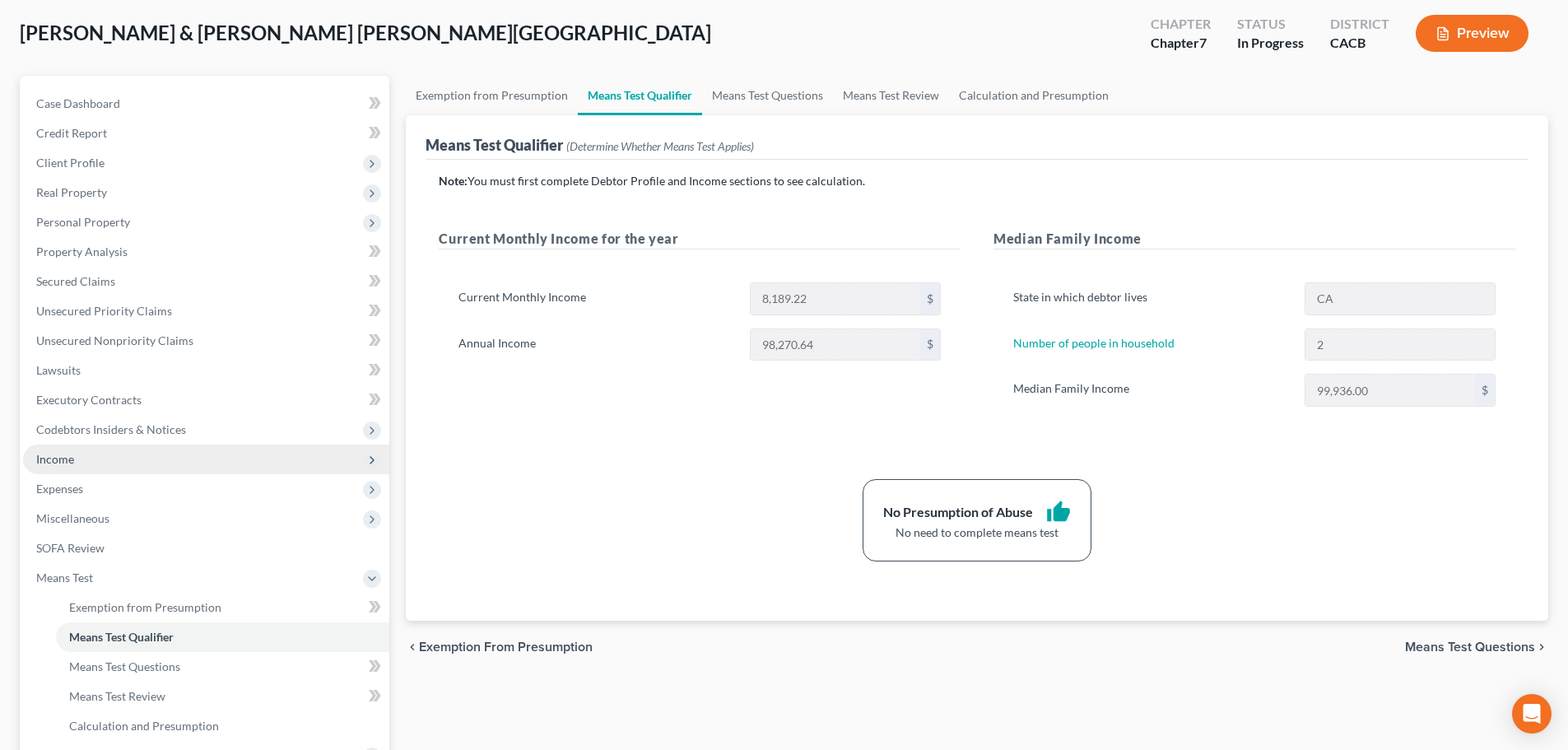
click at [89, 455] on span "Income" at bounding box center [206, 459] width 367 height 29
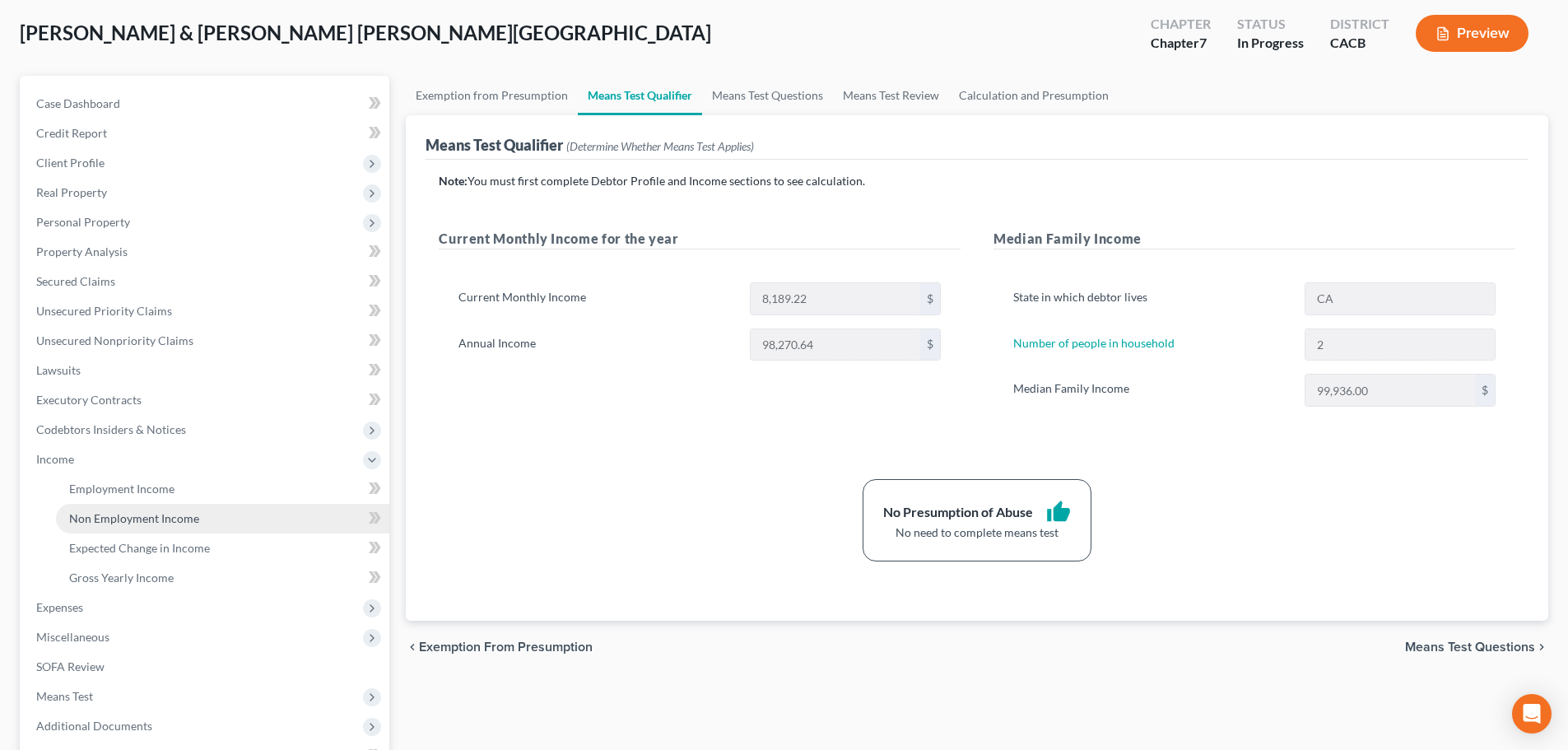
click at [165, 512] on span "Non Employment Income" at bounding box center [134, 518] width 130 height 14
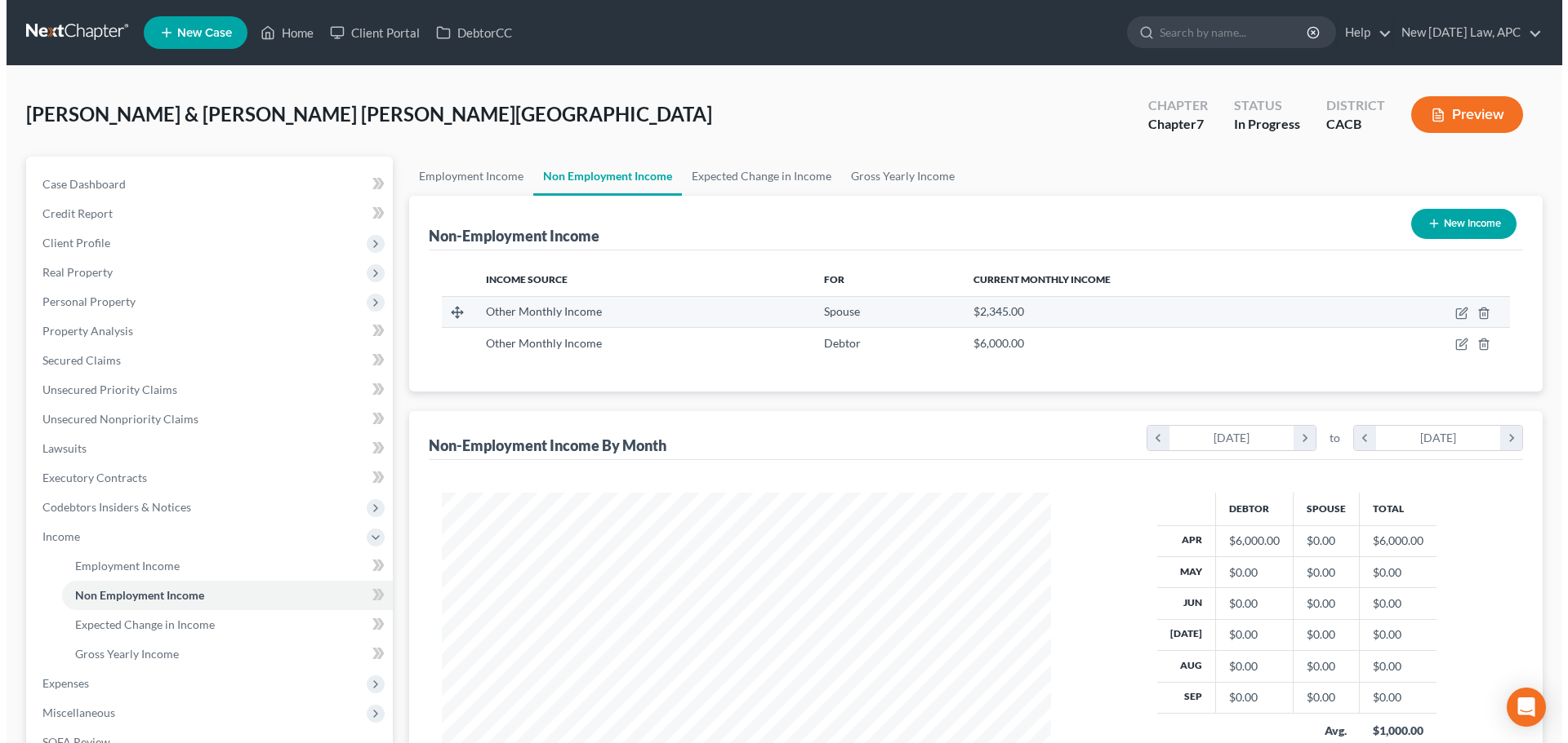
scroll to position [305, 641]
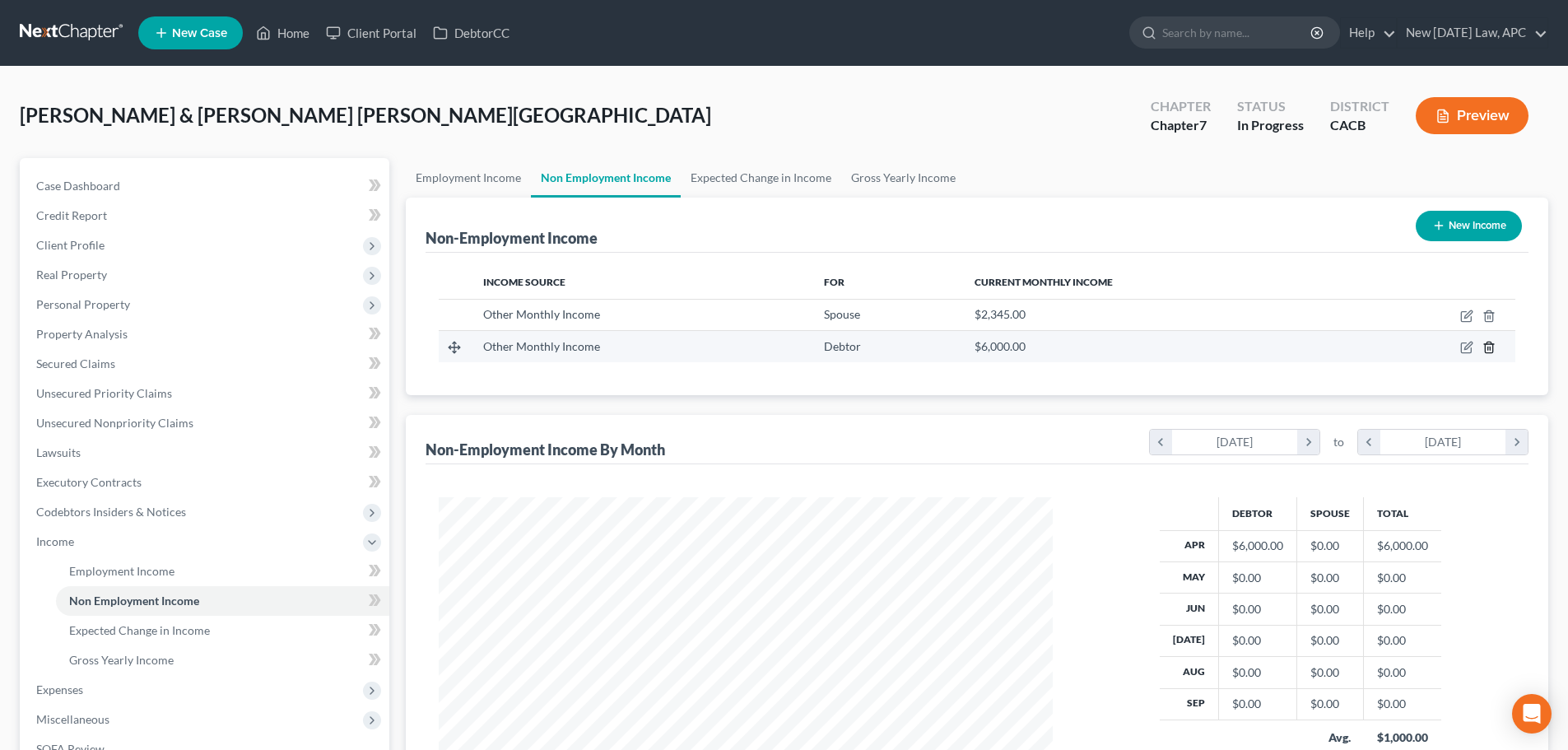
click at [1489, 351] on line "button" at bounding box center [1489, 348] width 0 height 3
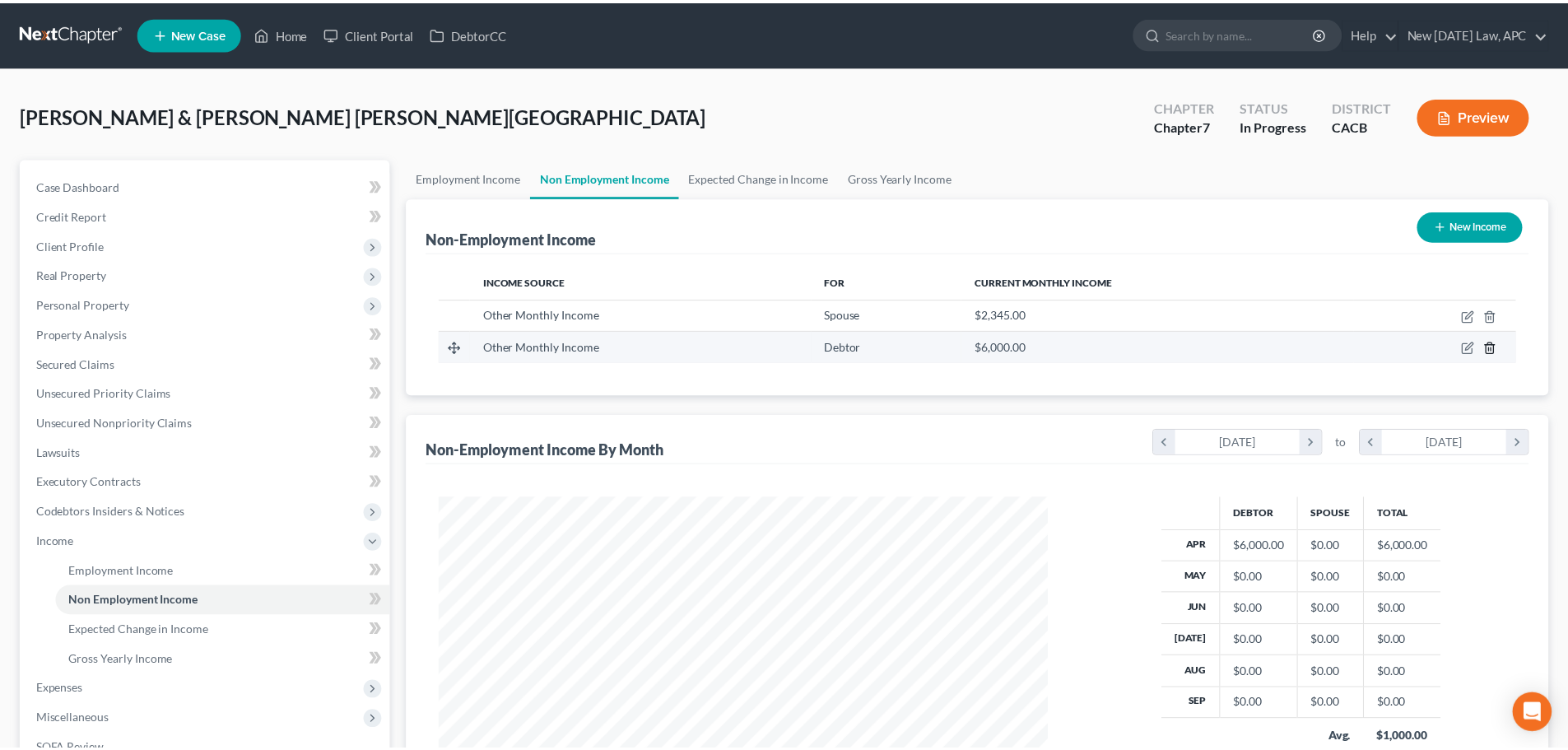
scroll to position [309, 652]
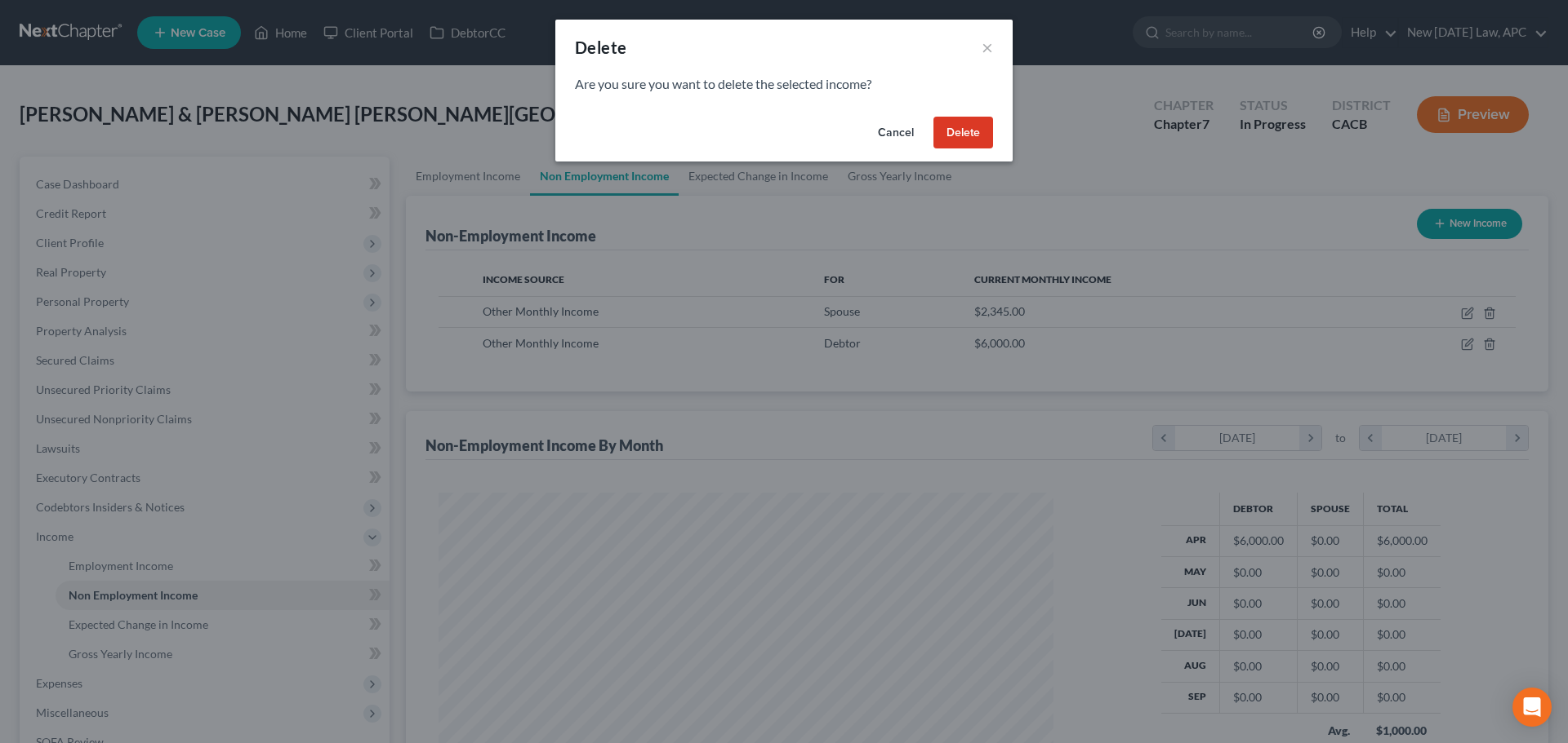
click at [949, 136] on button "Delete" at bounding box center [963, 133] width 60 height 33
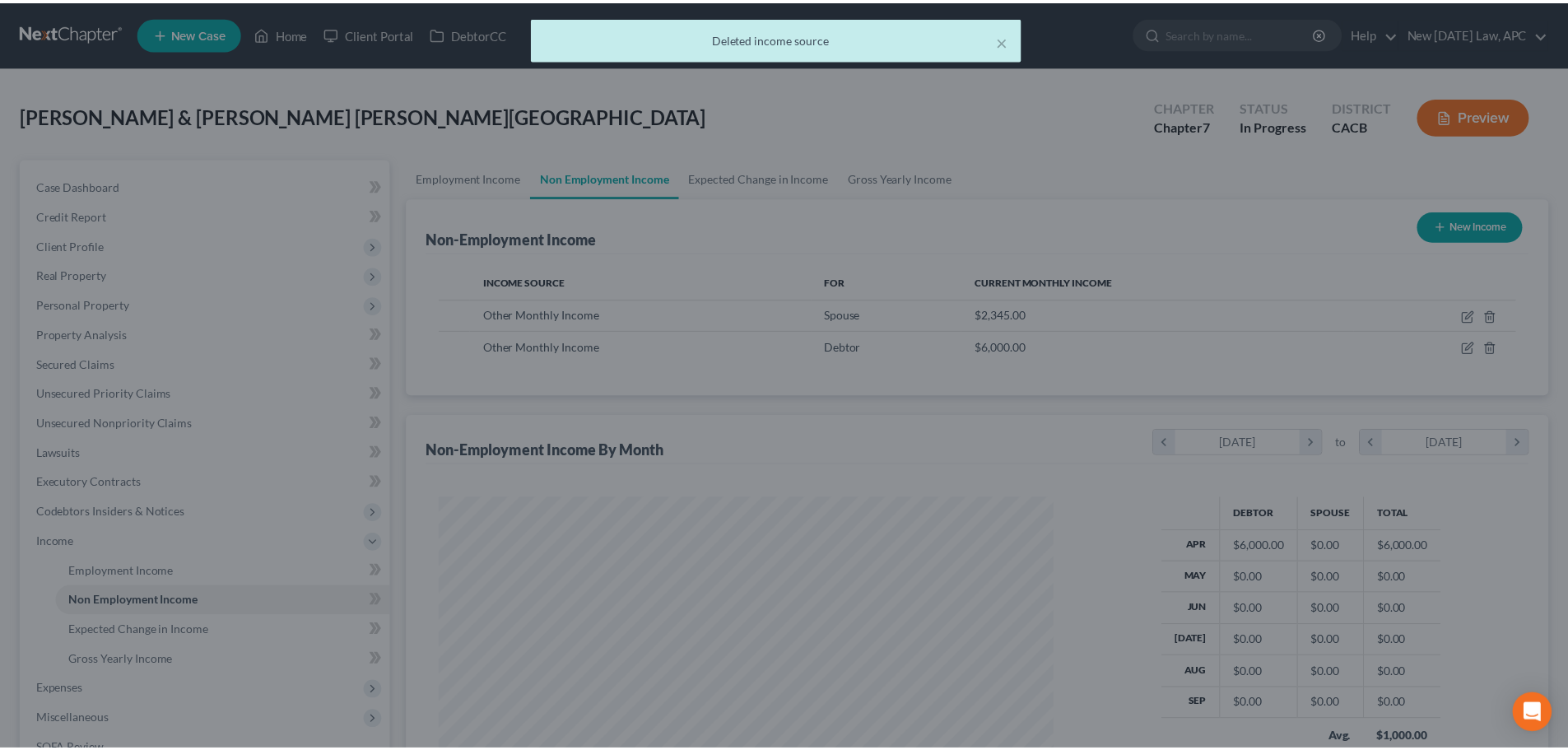
scroll to position [823464, 822668]
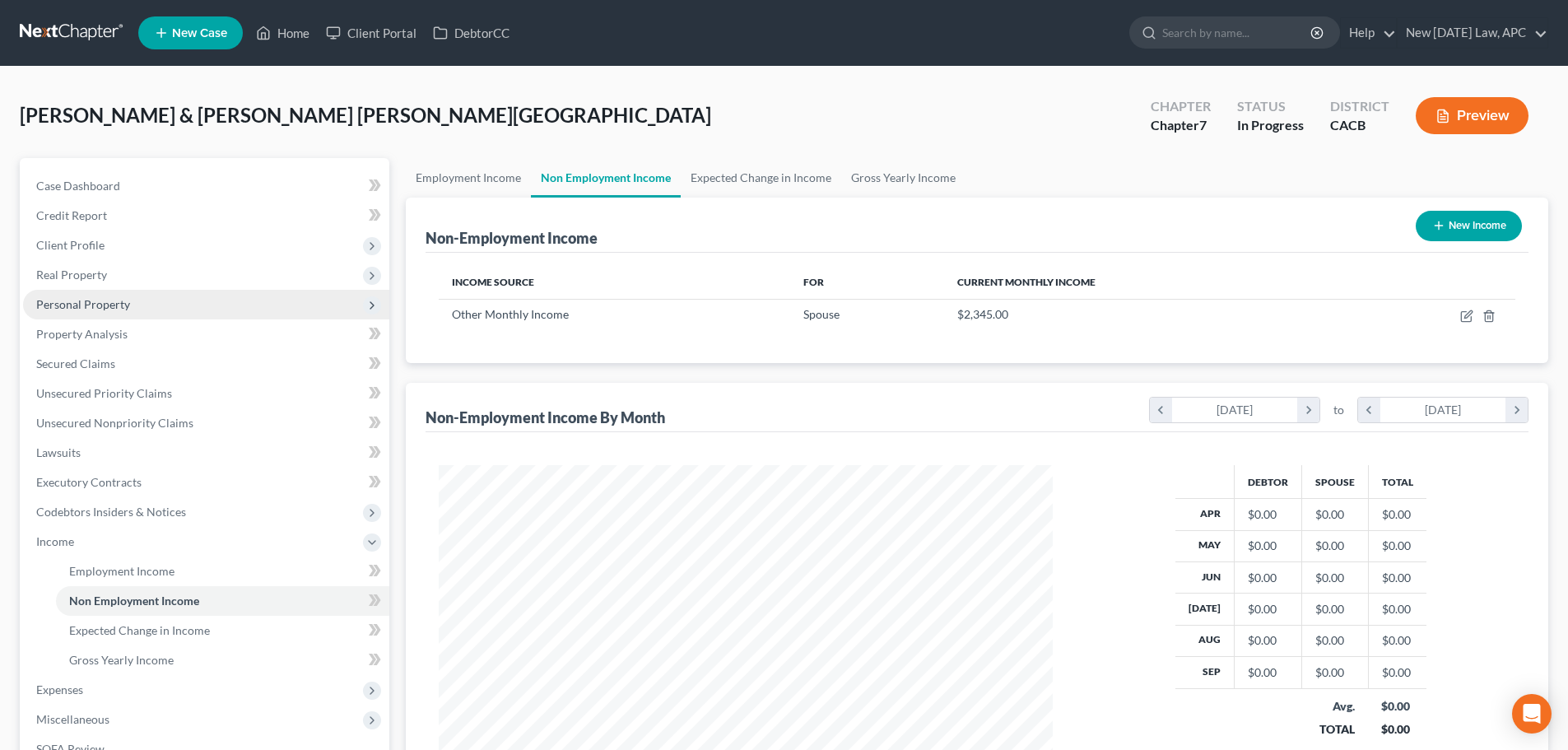
click at [126, 309] on span "Personal Property" at bounding box center [83, 304] width 94 height 14
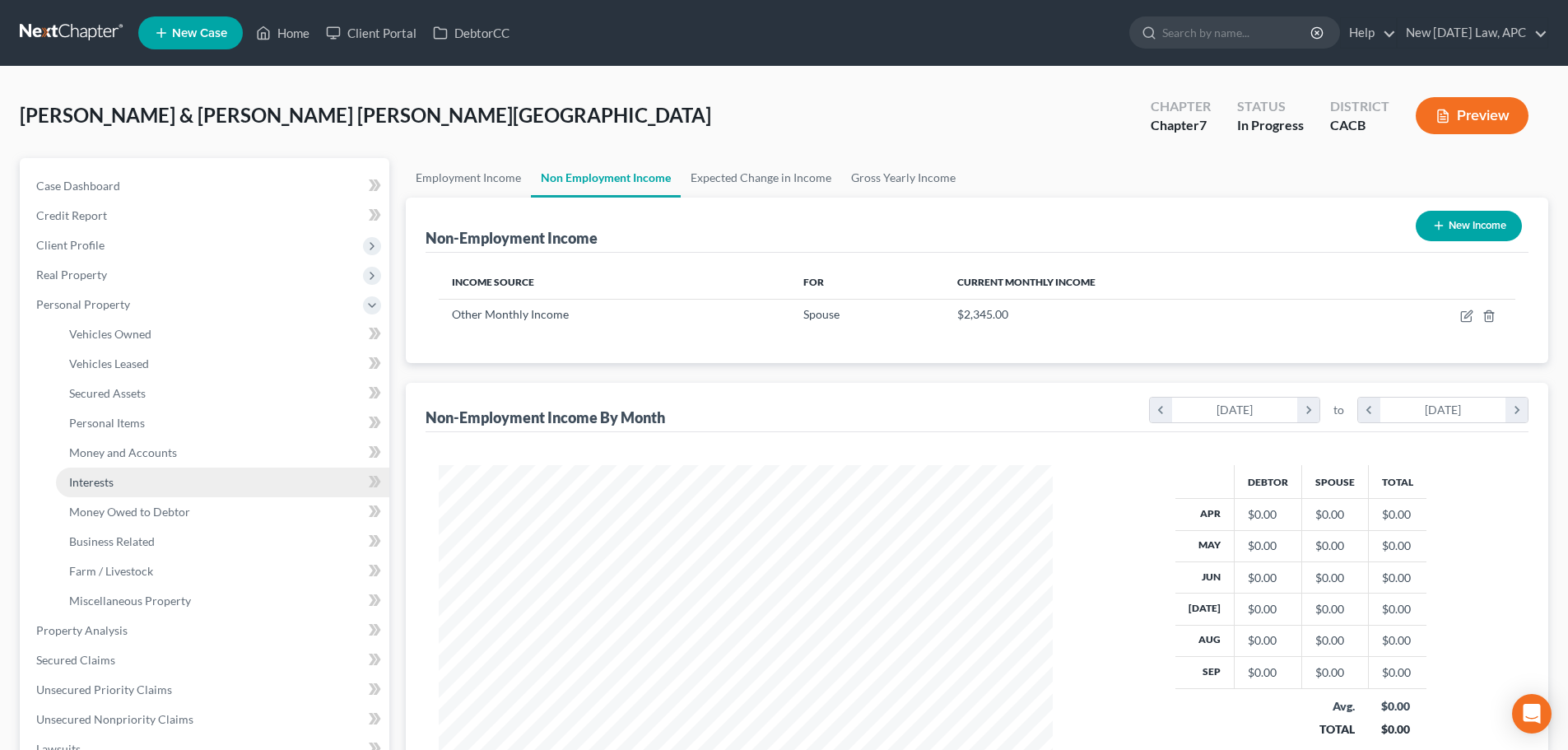
click at [133, 483] on link "Interests" at bounding box center [223, 482] width 334 height 29
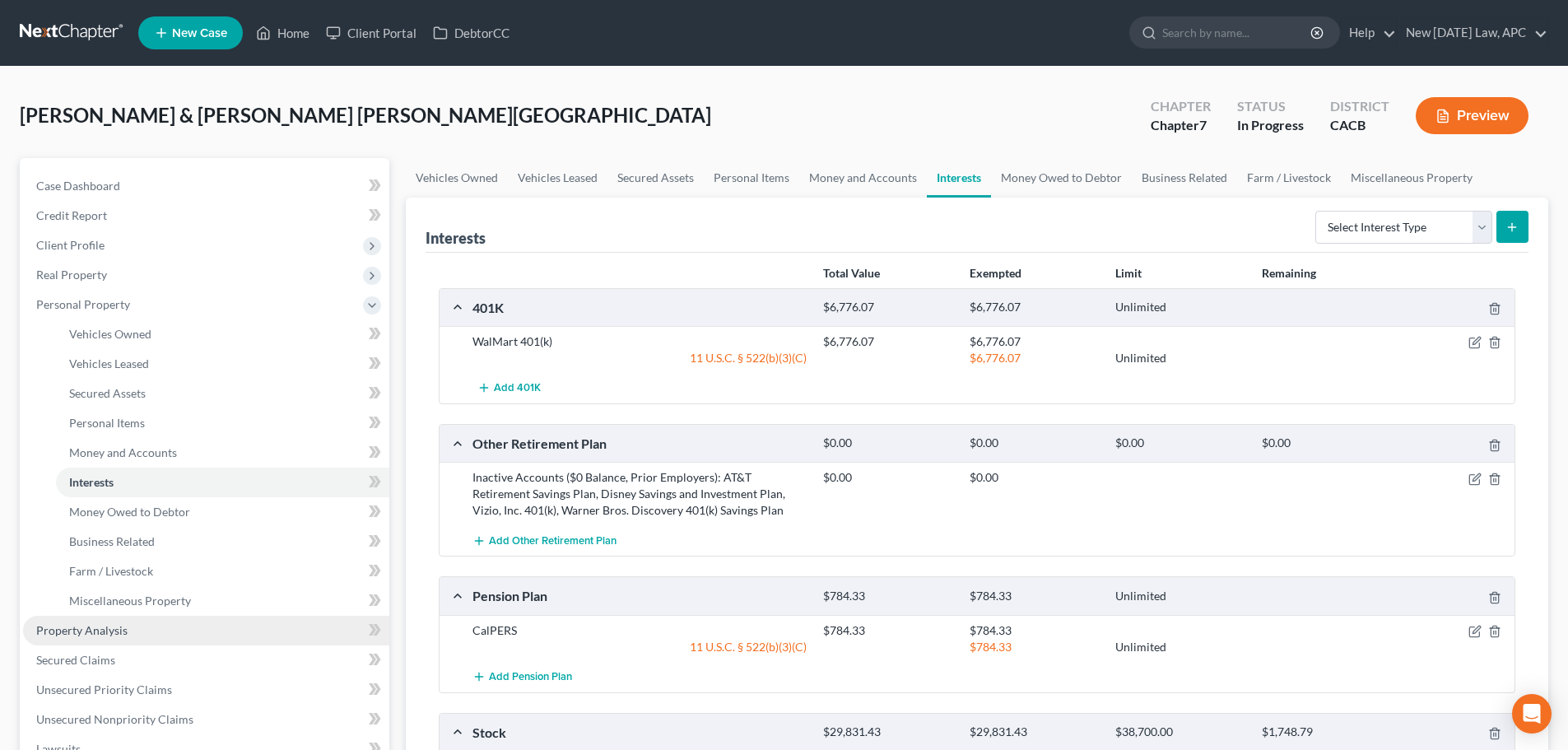
click at [124, 639] on link "Property Analysis" at bounding box center [206, 630] width 367 height 29
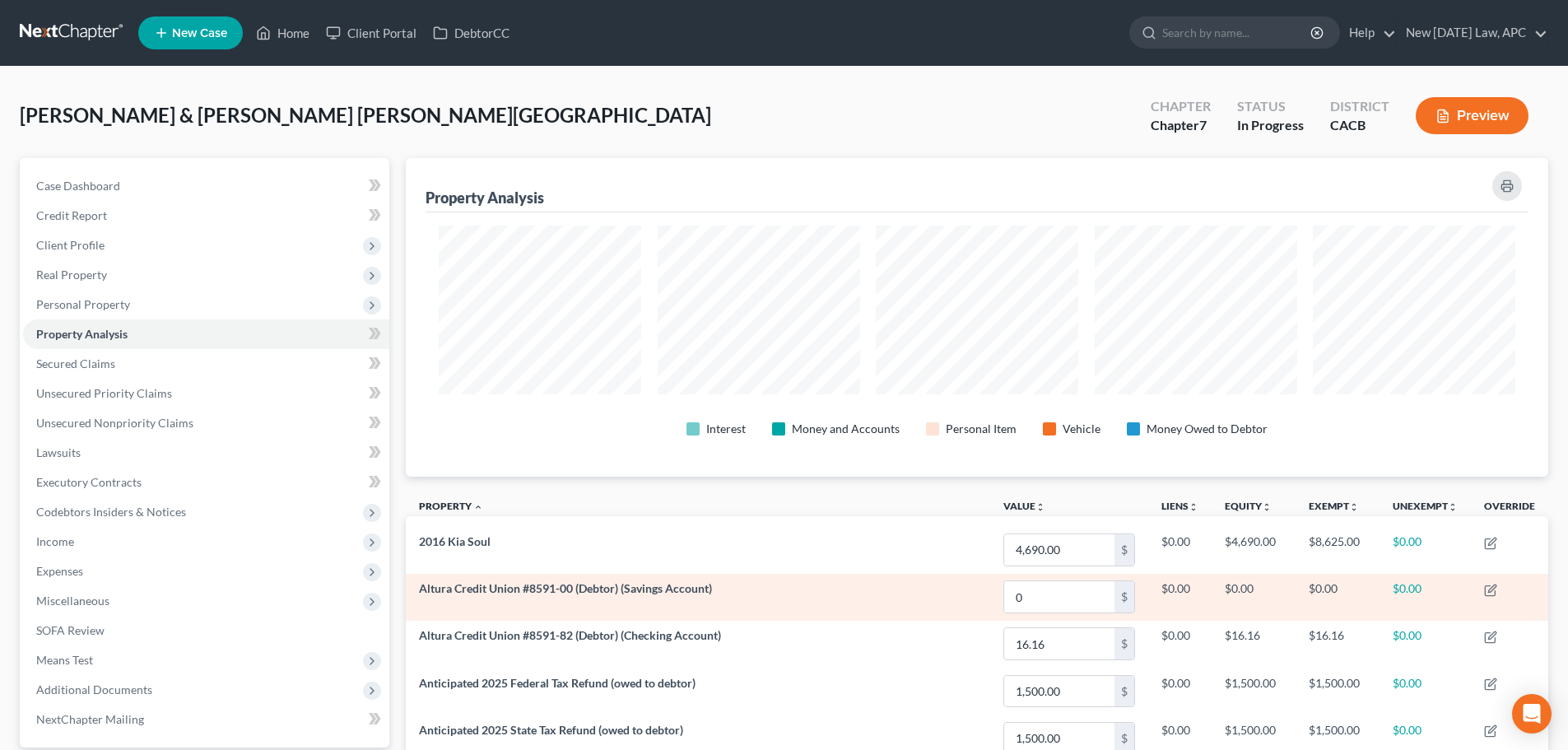
scroll to position [319, 1143]
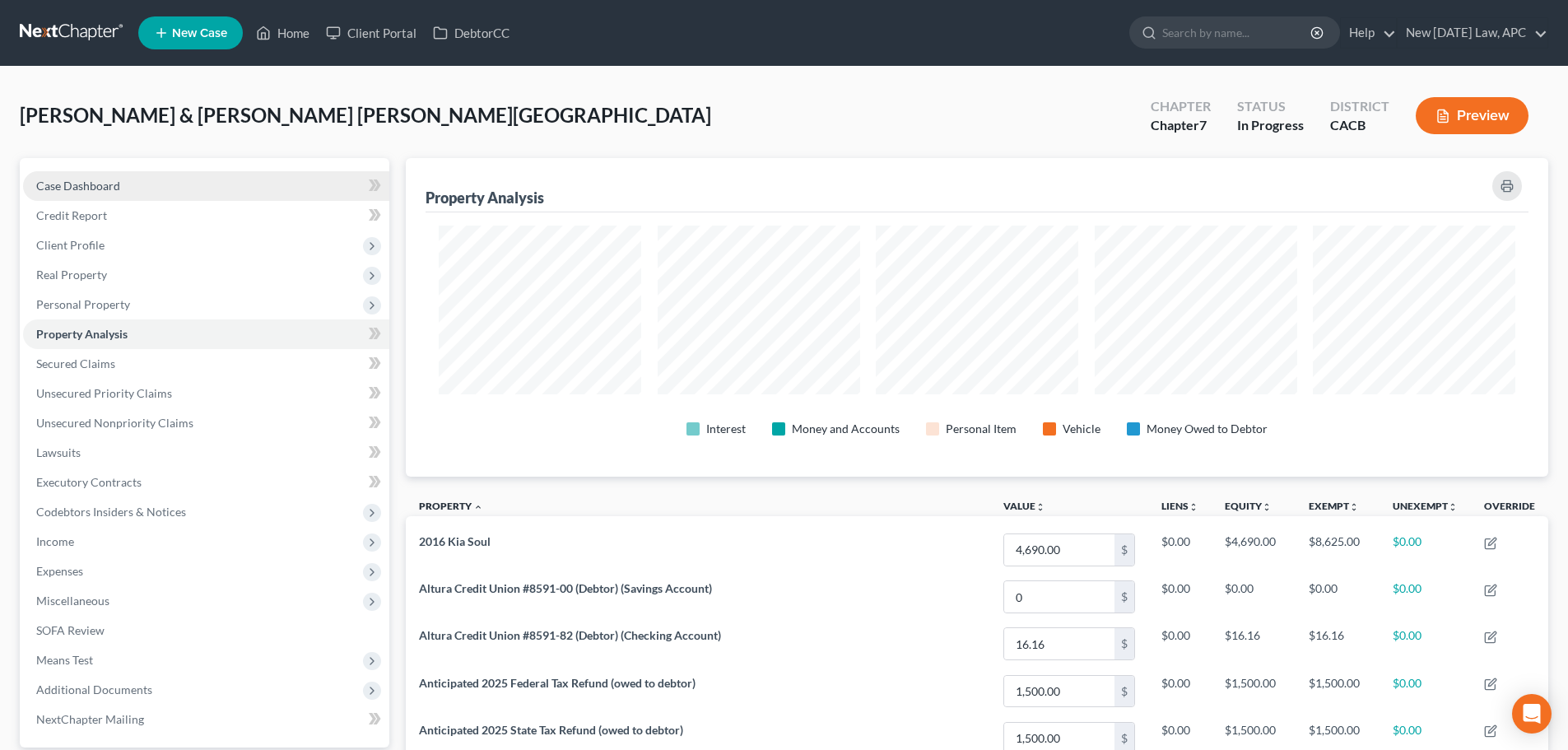
click at [94, 182] on span "Case Dashboard" at bounding box center [77, 185] width 84 height 14
select select "6"
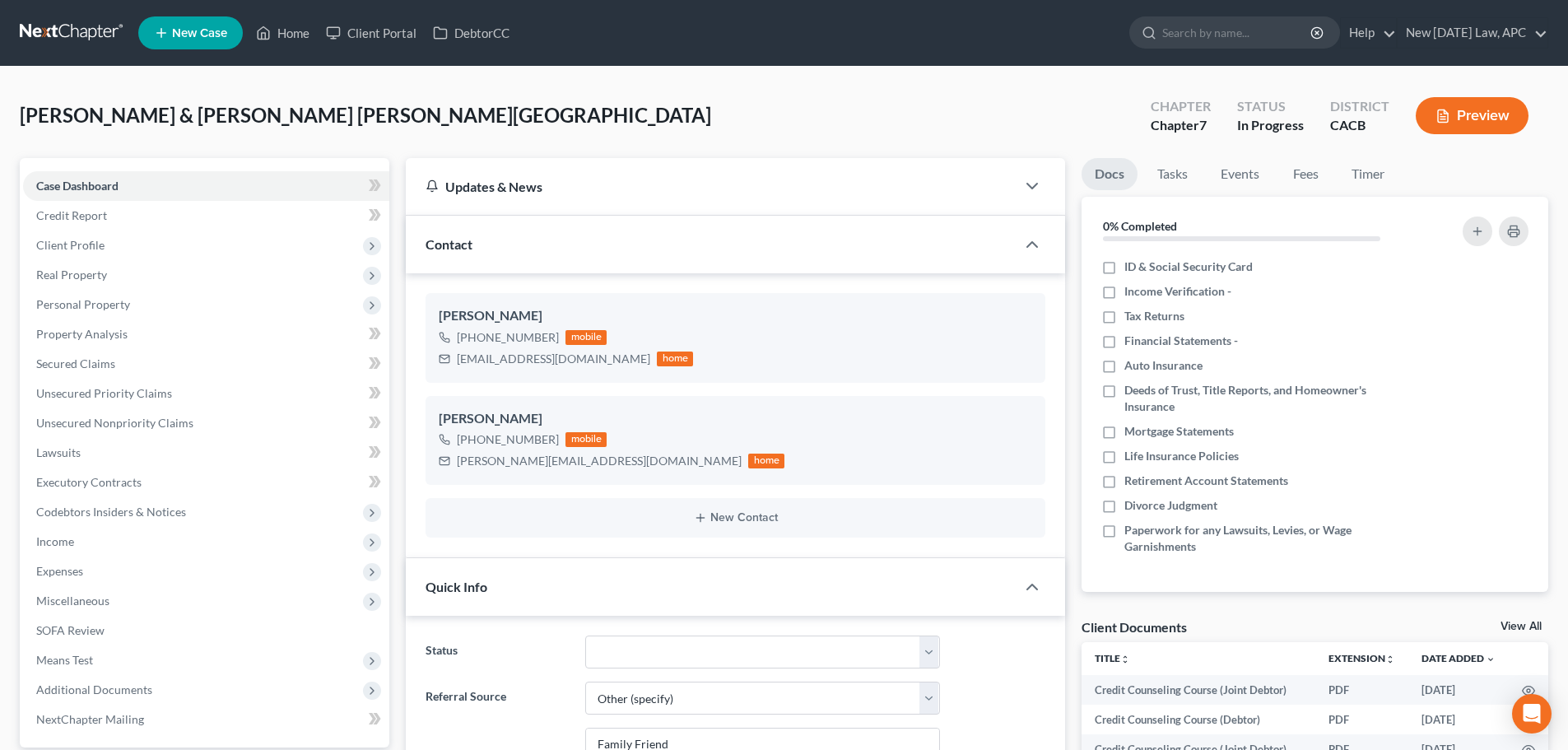
scroll to position [9003, 0]
click at [66, 31] on link at bounding box center [73, 32] width 106 height 29
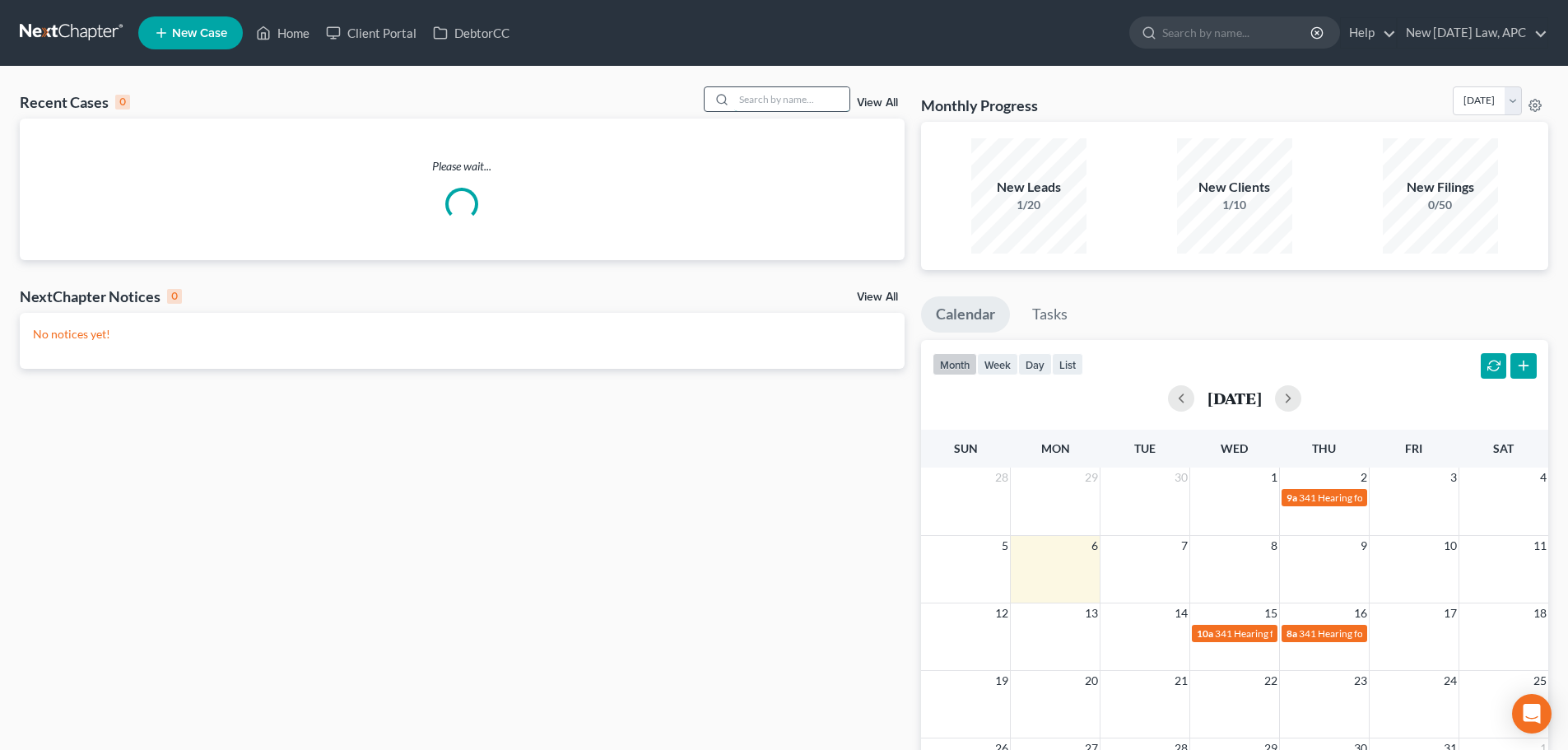
click at [782, 106] on input "search" at bounding box center [792, 99] width 115 height 24
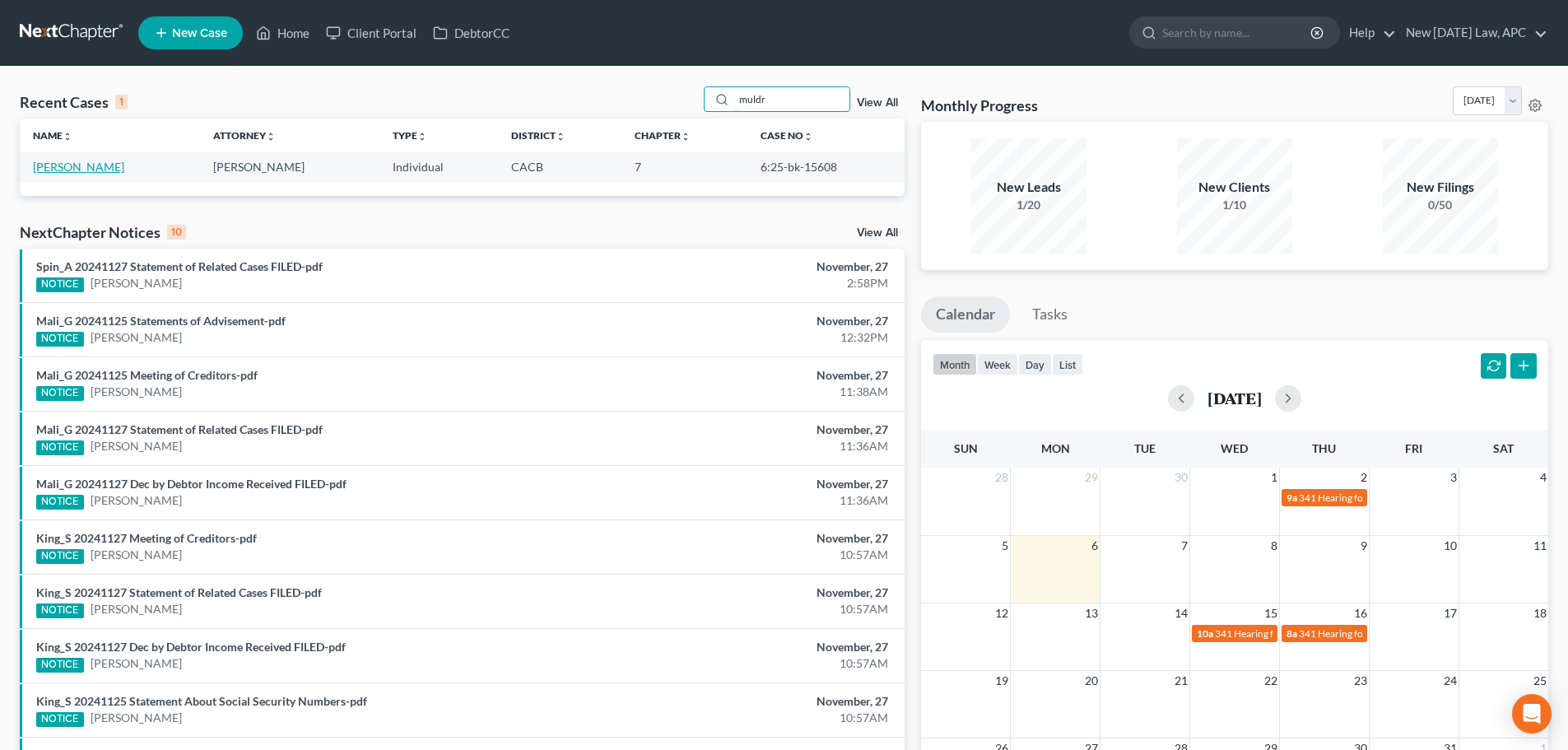
type input "muldr"
click at [115, 160] on link "[PERSON_NAME]" at bounding box center [78, 166] width 91 height 14
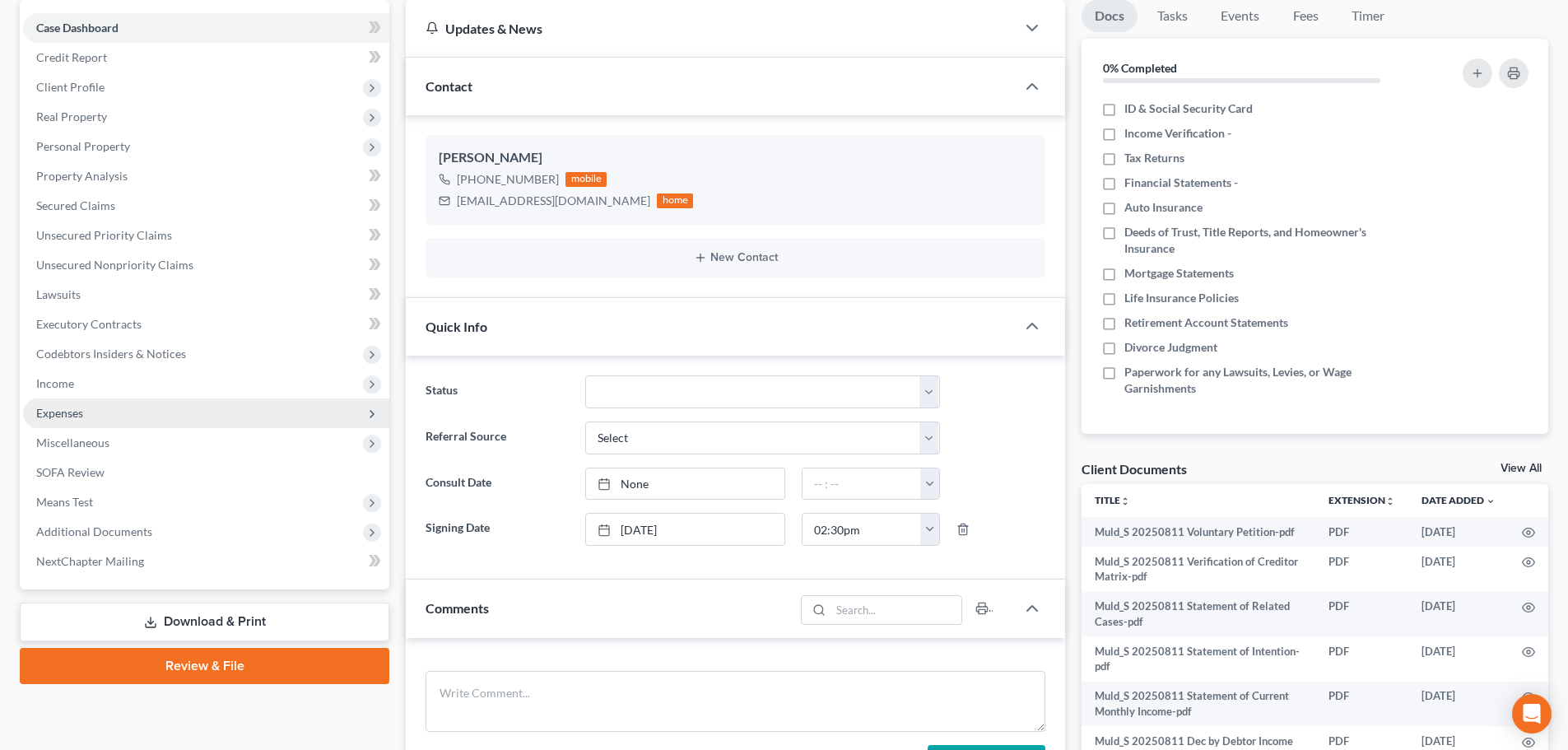
scroll to position [165, 0]
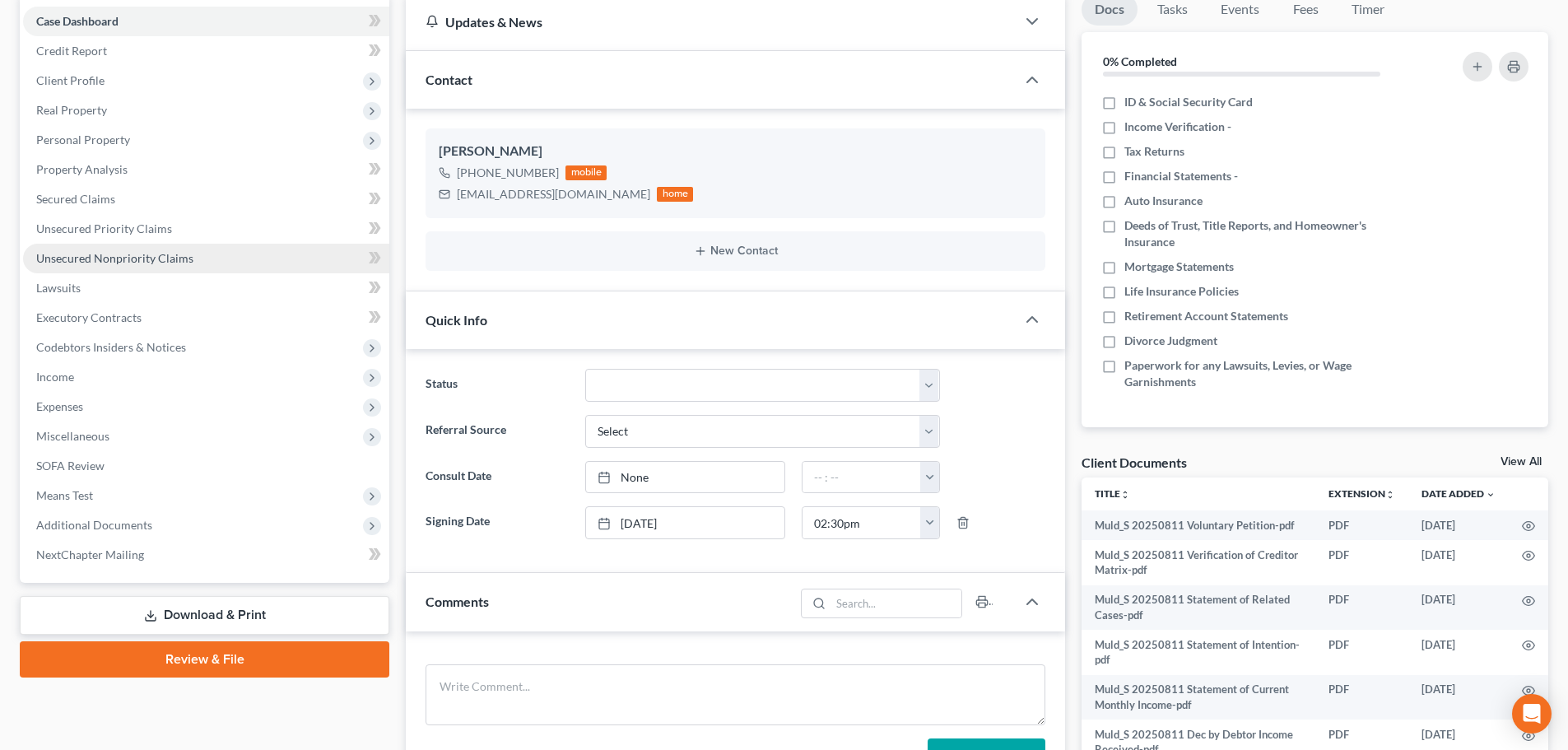
click at [104, 249] on link "Unsecured Nonpriority Claims" at bounding box center [206, 258] width 367 height 29
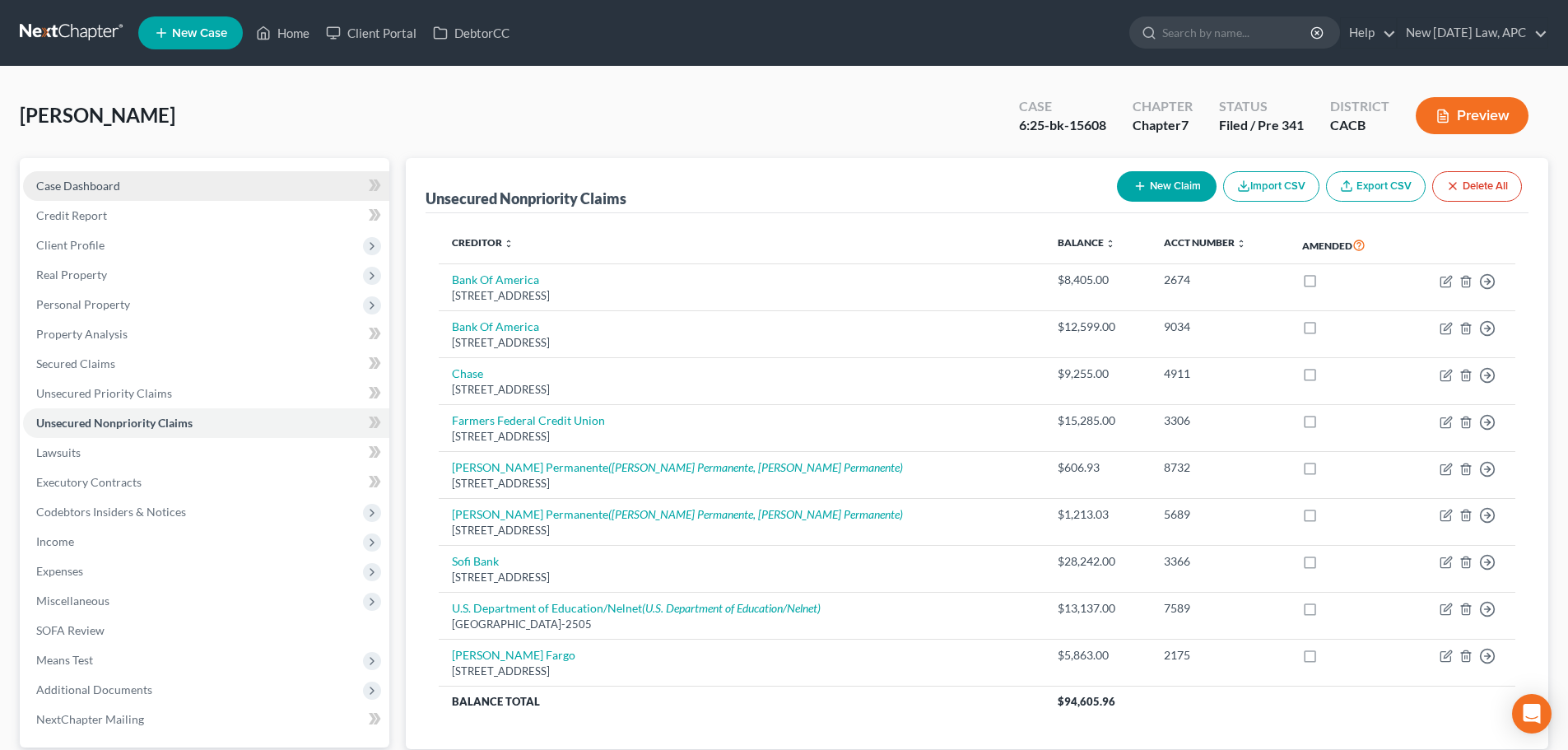
click at [173, 175] on link "Case Dashboard" at bounding box center [206, 186] width 367 height 29
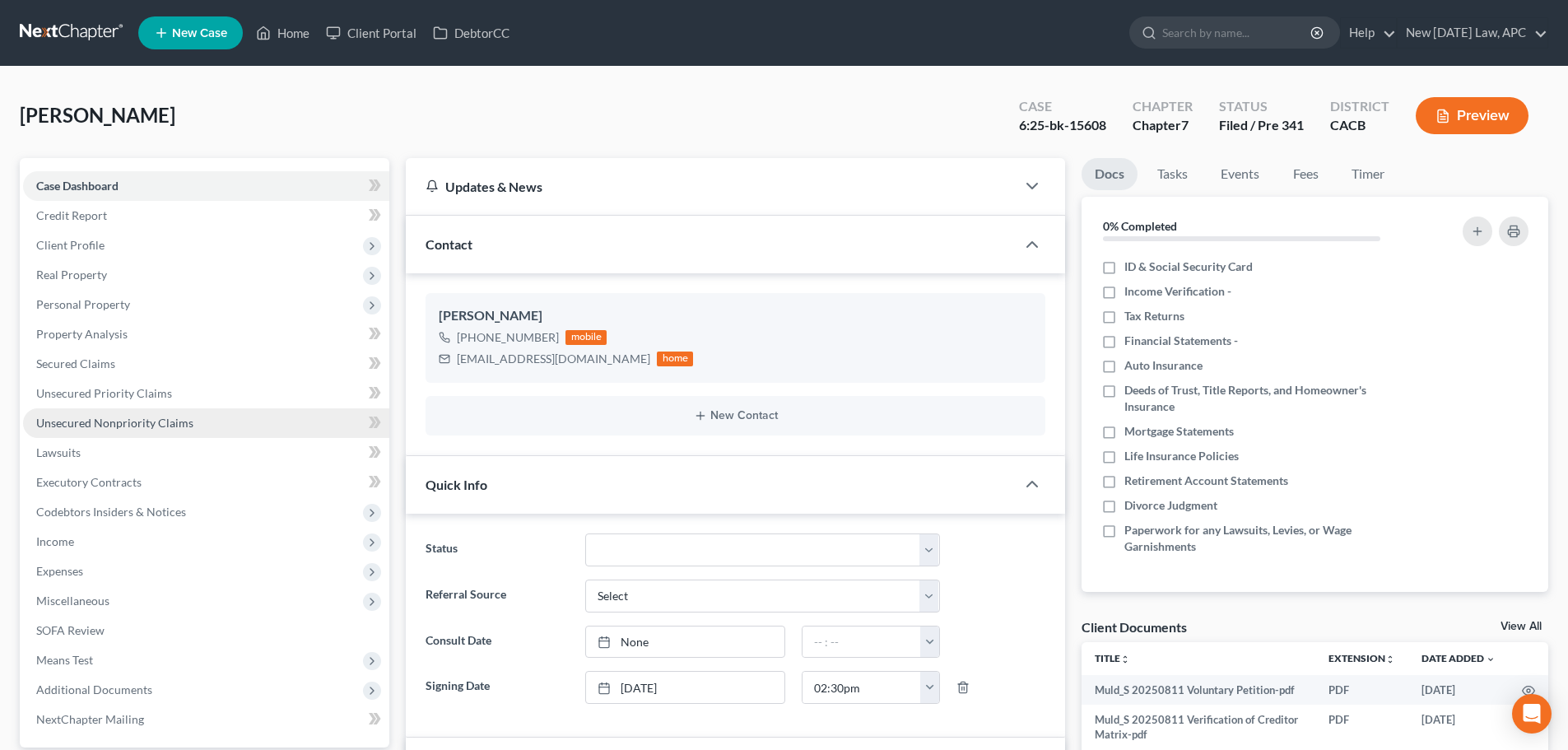
click at [170, 409] on link "Unsecured Nonpriority Claims" at bounding box center [206, 423] width 367 height 29
